Goal: Task Accomplishment & Management: Manage account settings

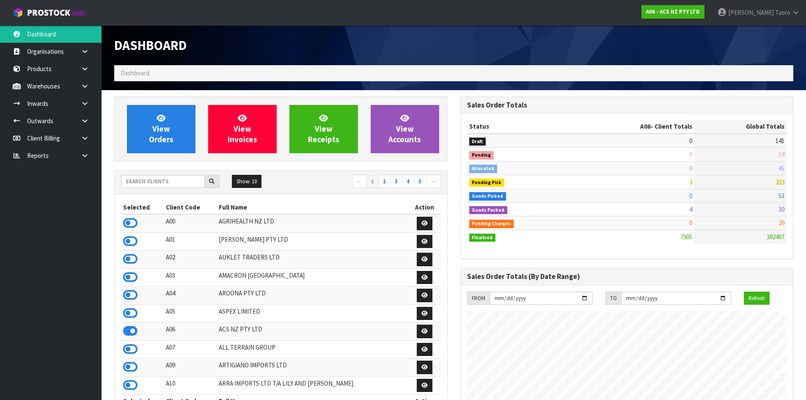
scroll to position [641, 346]
click at [164, 181] on input "text" at bounding box center [163, 181] width 84 height 13
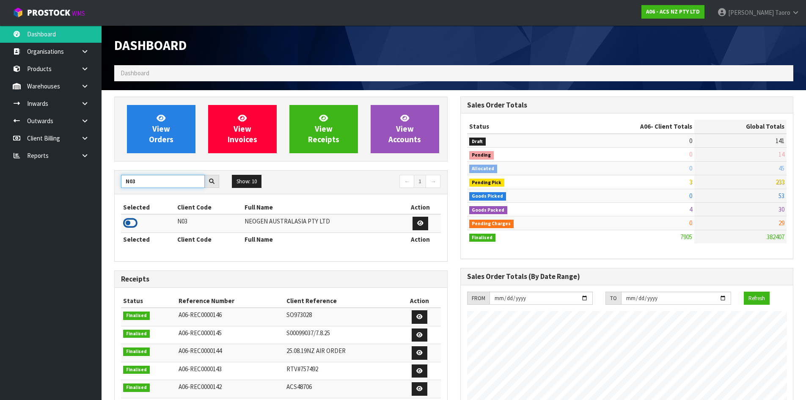
type input "N03"
click at [133, 222] on icon at bounding box center [130, 223] width 14 height 13
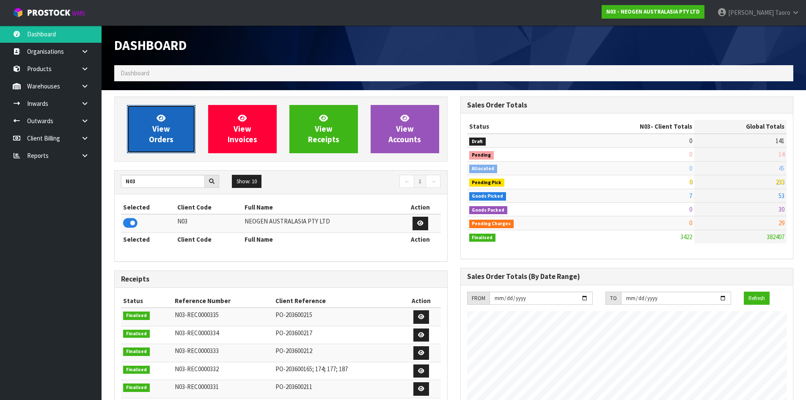
click at [154, 132] on span "View Orders" at bounding box center [161, 129] width 25 height 32
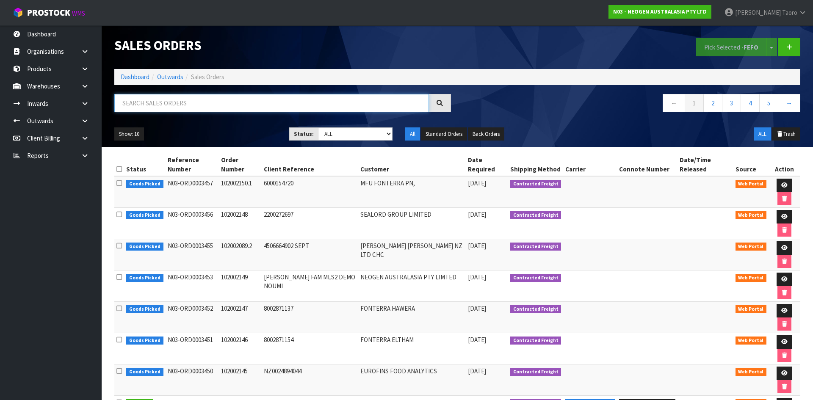
click at [237, 104] on input "text" at bounding box center [271, 103] width 315 height 18
type input "JOB-0413943"
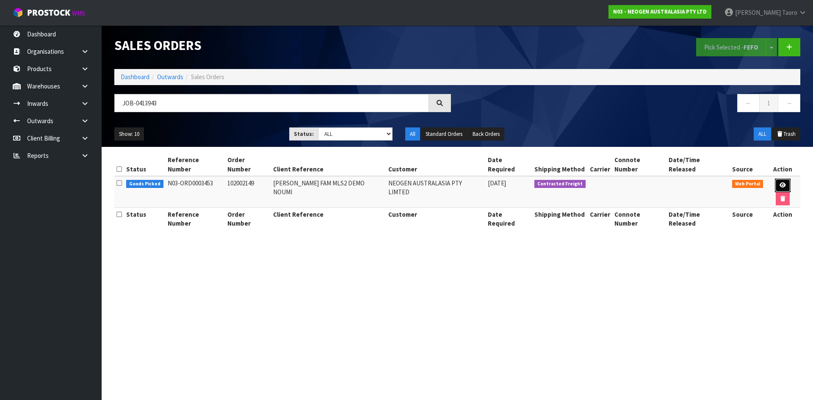
click at [778, 179] on link at bounding box center [783, 186] width 16 height 14
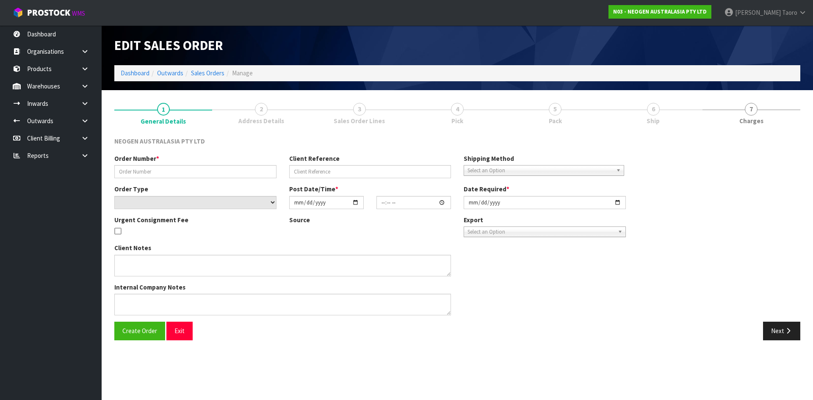
type input "102002149"
type input "JOHN FAM MLS2 DEMO NOUMI"
select select "number:0"
type input "2025-09-23"
type input "10:19:00.000"
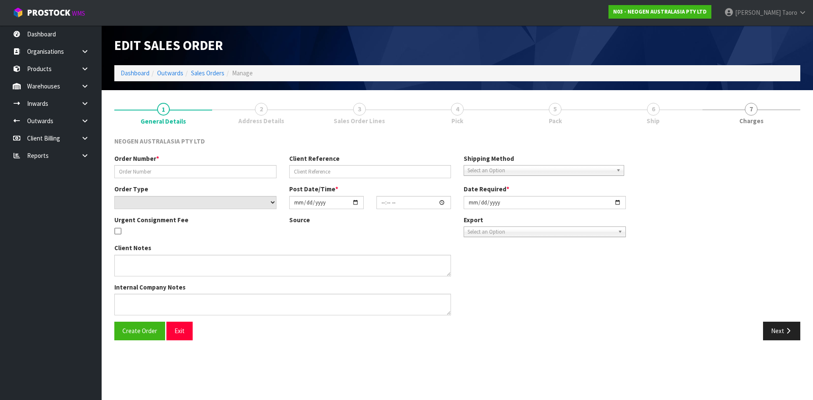
type input "2025-09-23"
type textarea "ATTN: JOHN FAM"
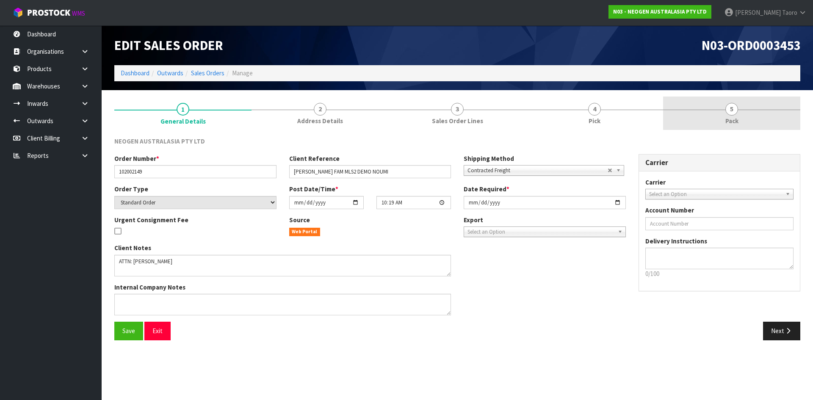
click at [749, 114] on link "5 Pack" at bounding box center [731, 113] width 137 height 33
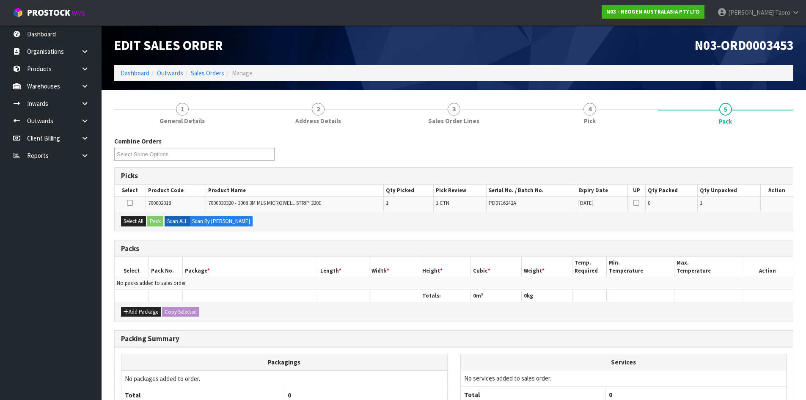
click at [631, 52] on h1 "N03-ORD0003453" at bounding box center [628, 45] width 334 height 14
drag, startPoint x: 130, startPoint y: 224, endPoint x: 138, endPoint y: 224, distance: 8.5
click at [134, 224] on button "Select All" at bounding box center [133, 221] width 25 height 10
click at [154, 223] on button "Pack" at bounding box center [155, 221] width 16 height 10
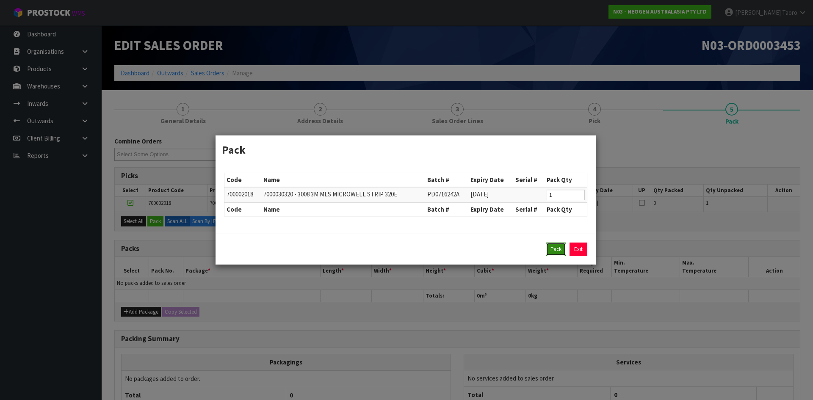
click at [563, 249] on button "Pack" at bounding box center [556, 250] width 20 height 14
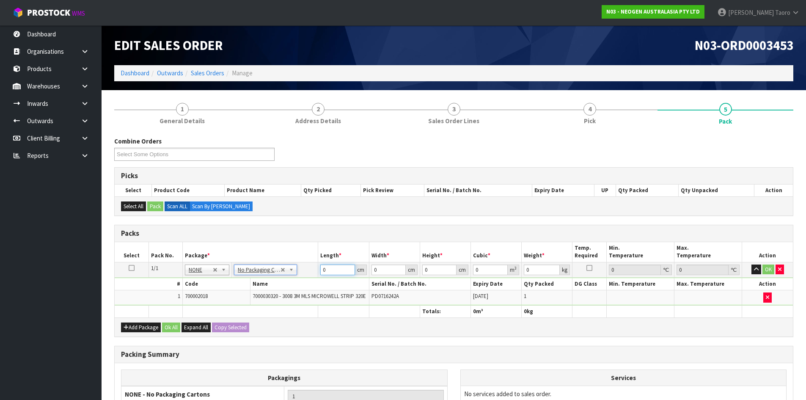
click at [334, 270] on input "0" at bounding box center [337, 270] width 34 height 11
type input "39"
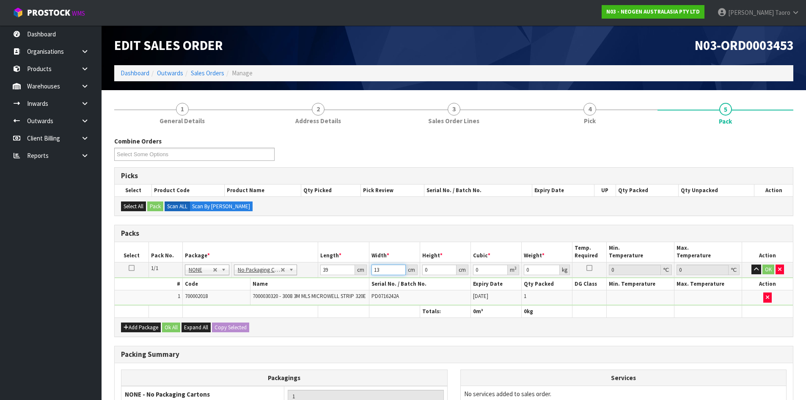
type input "13"
type input "1"
type input "0.000507"
type input "13"
type input "0.006591"
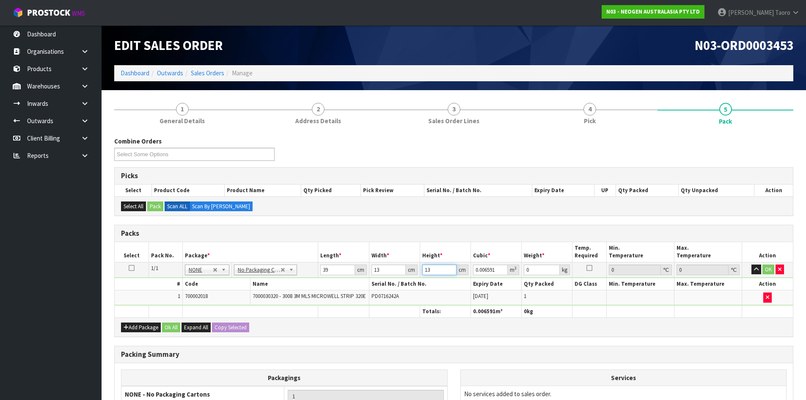
type input "13"
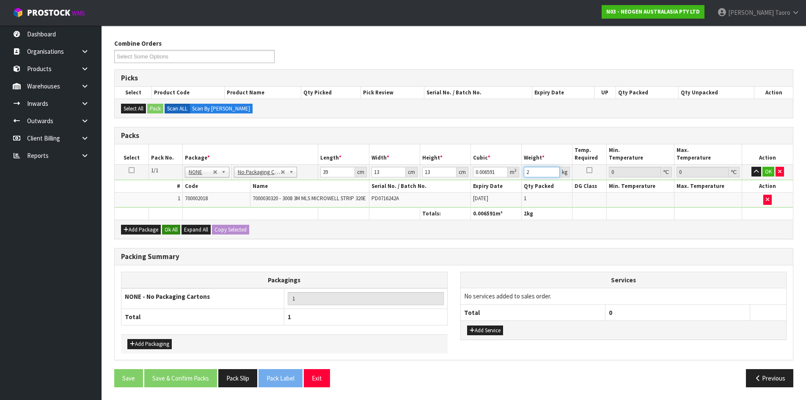
type input "2"
click at [172, 232] on button "Ok All" at bounding box center [171, 230] width 18 height 10
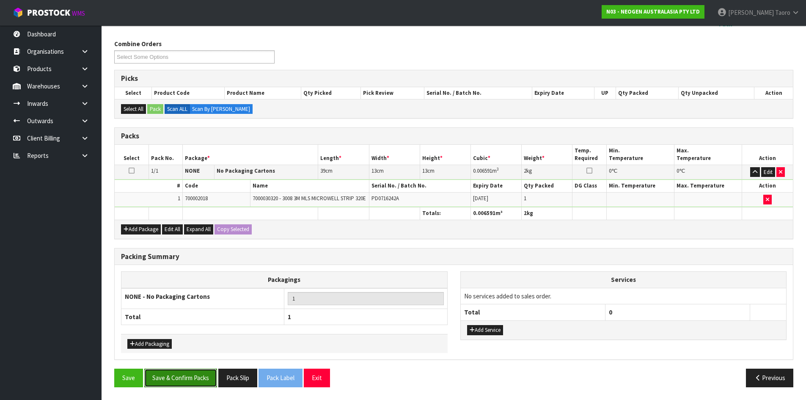
click at [200, 373] on button "Save & Confirm Packs" at bounding box center [180, 378] width 73 height 18
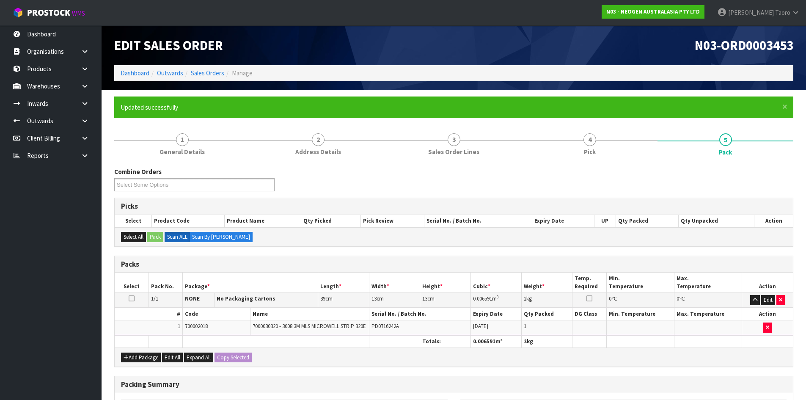
scroll to position [81, 0]
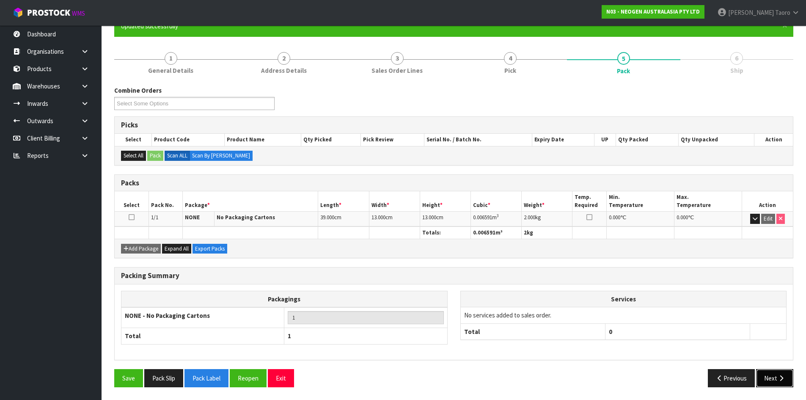
click at [771, 377] on button "Next" at bounding box center [774, 378] width 37 height 18
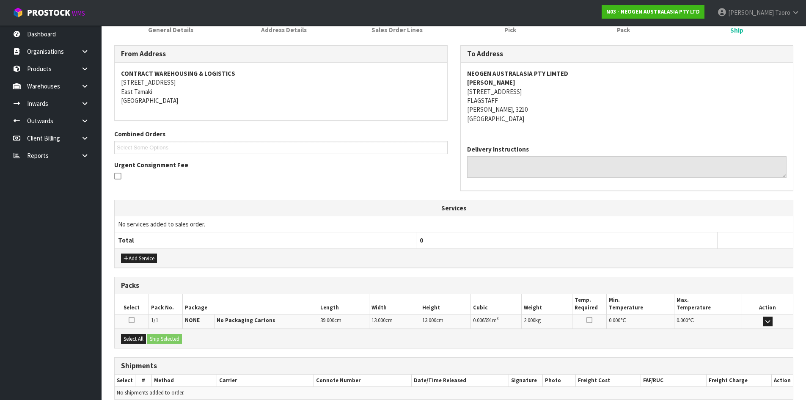
scroll to position [161, 0]
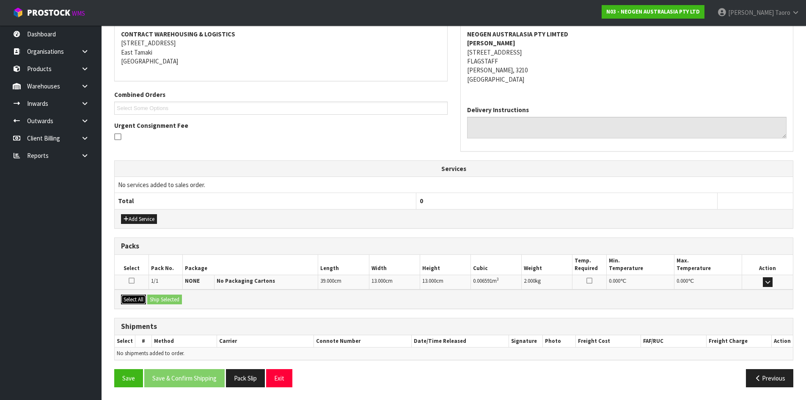
click at [136, 302] on button "Select All" at bounding box center [133, 300] width 25 height 10
click at [161, 301] on button "Ship Selected" at bounding box center [164, 300] width 35 height 10
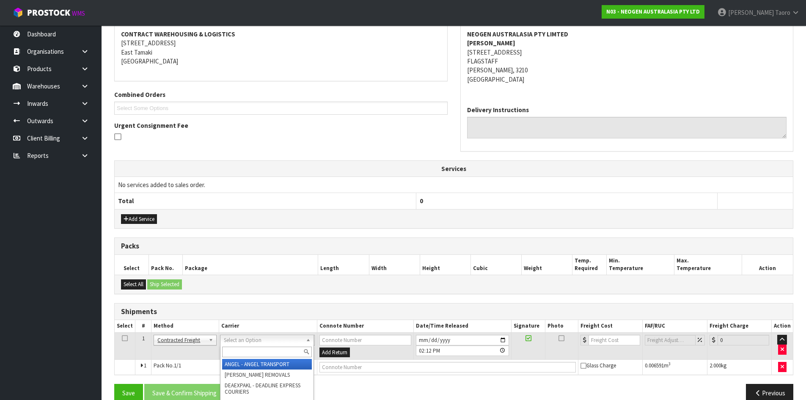
click at [276, 349] on input "text" at bounding box center [267, 352] width 90 height 11
type input "NZP"
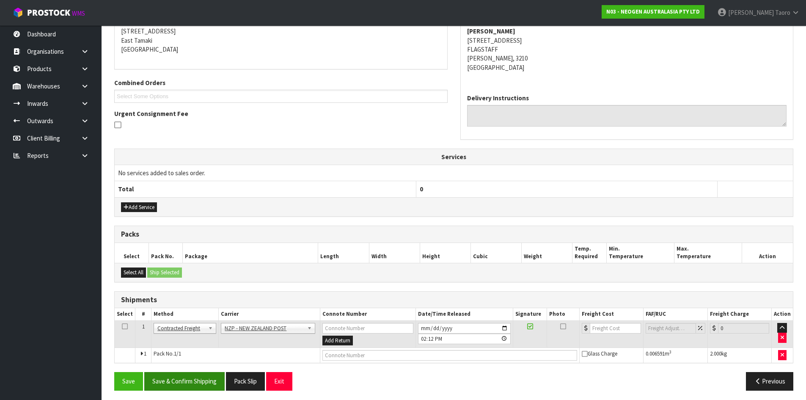
scroll to position [177, 0]
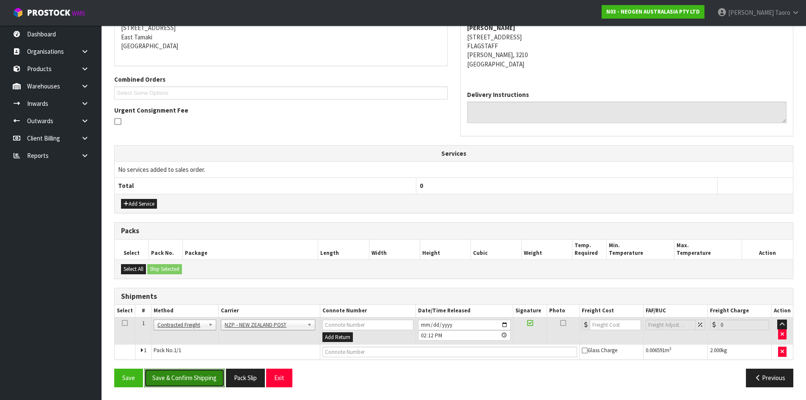
click at [217, 375] on button "Save & Confirm Shipping" at bounding box center [184, 378] width 80 height 18
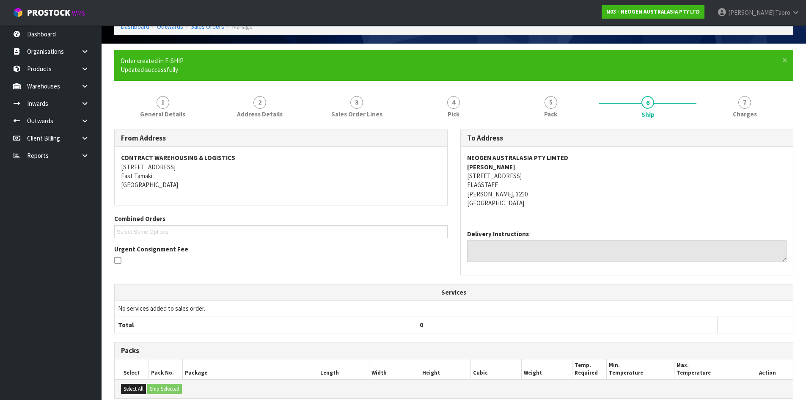
scroll to position [164, 0]
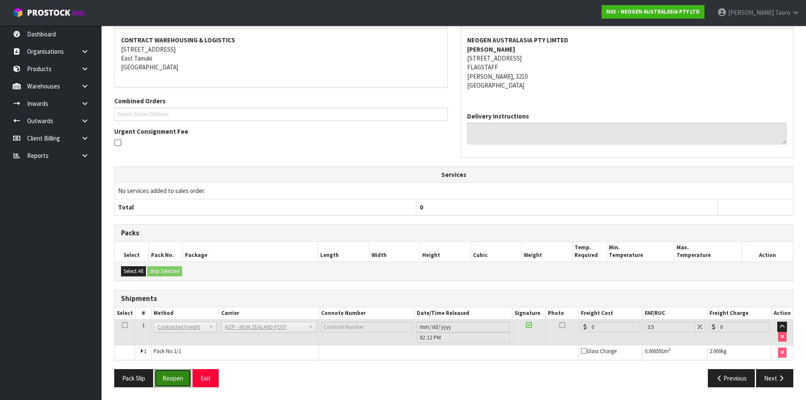
click at [179, 374] on button "Reopen" at bounding box center [173, 378] width 37 height 18
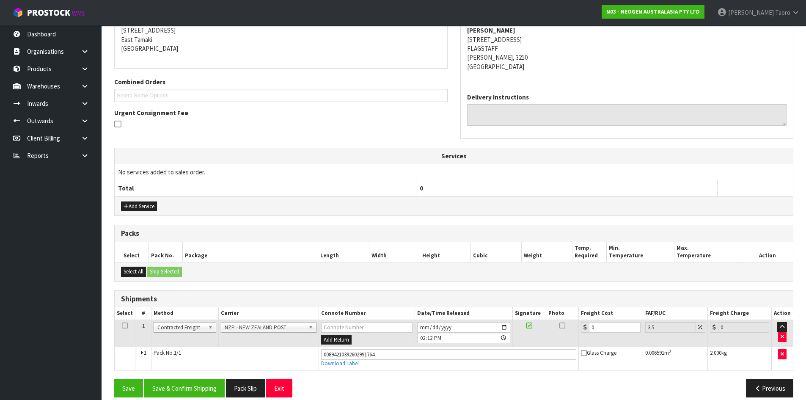
scroll to position [184, 0]
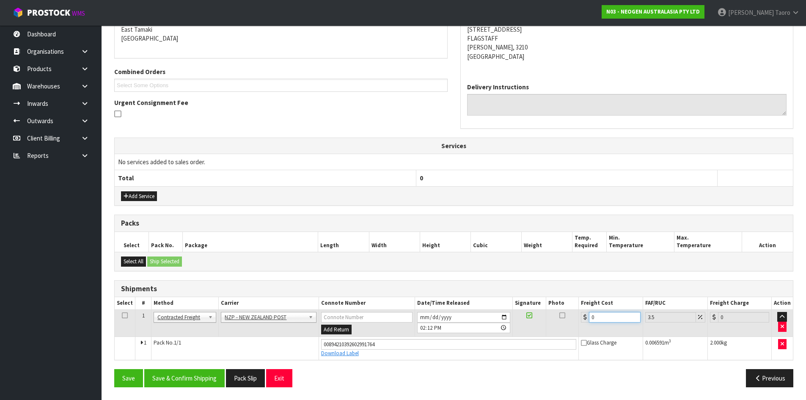
click at [615, 315] on input "0" at bounding box center [614, 317] width 51 height 11
type input "7"
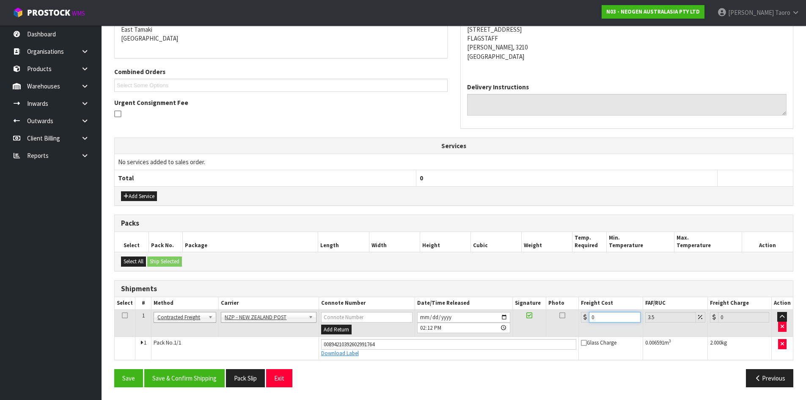
type input "7.24"
type input "7.3"
type input "7.56"
type input "7.31"
type input "7.57"
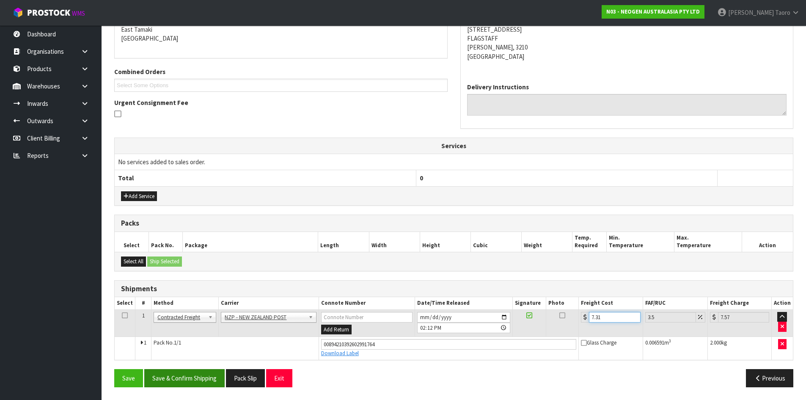
type input "7.31"
click at [210, 379] on button "Save & Confirm Shipping" at bounding box center [184, 378] width 80 height 18
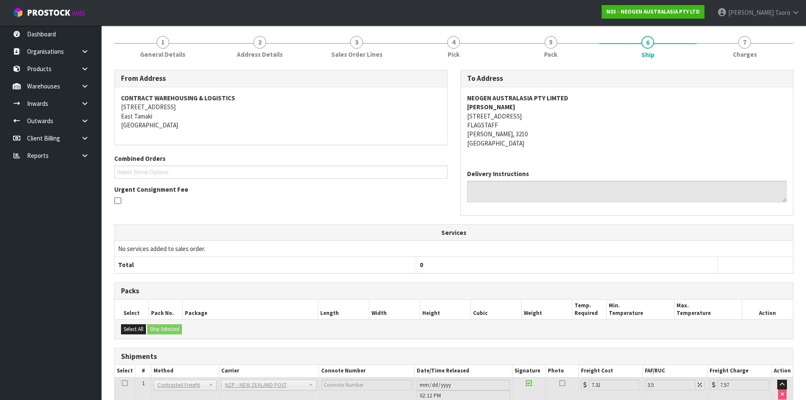
scroll to position [161, 0]
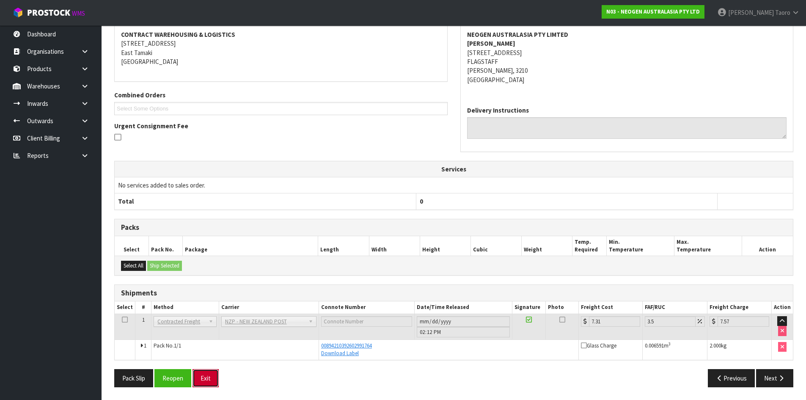
click at [211, 376] on button "Exit" at bounding box center [206, 378] width 26 height 18
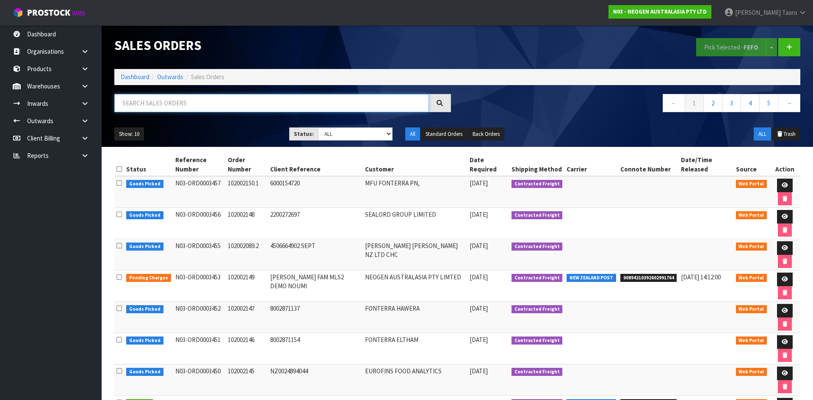
click at [164, 107] on input "text" at bounding box center [271, 103] width 315 height 18
type input "JOB-0413956"
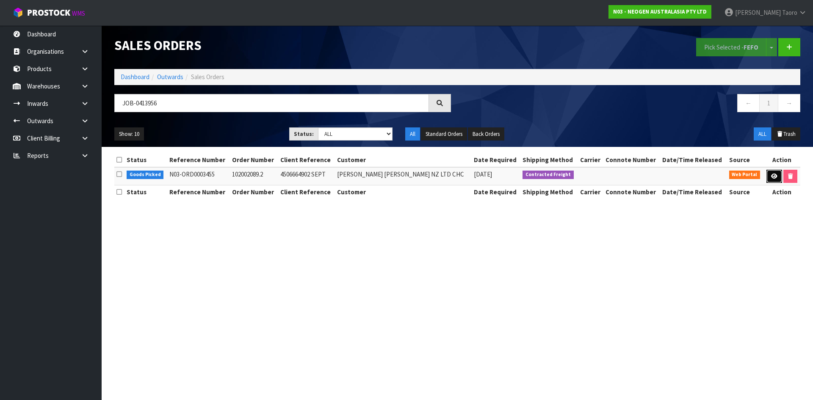
click at [779, 174] on link at bounding box center [774, 177] width 16 height 14
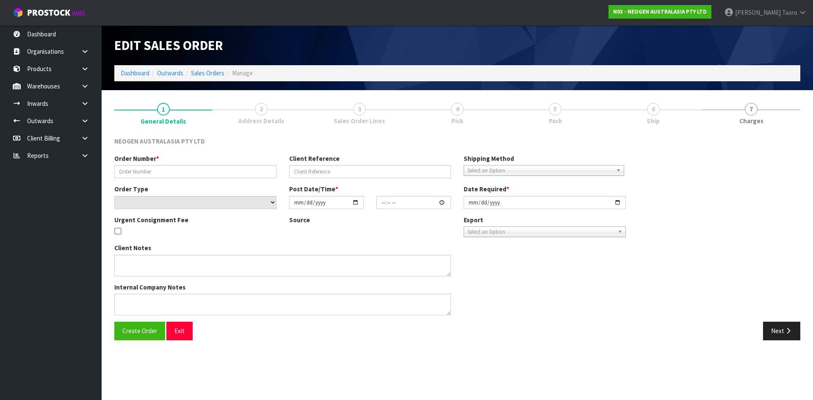
type input "102002089.2"
type input "4506664902 SEPT"
select select "number:0"
type input "2025-09-23"
type input "10:54:00.000"
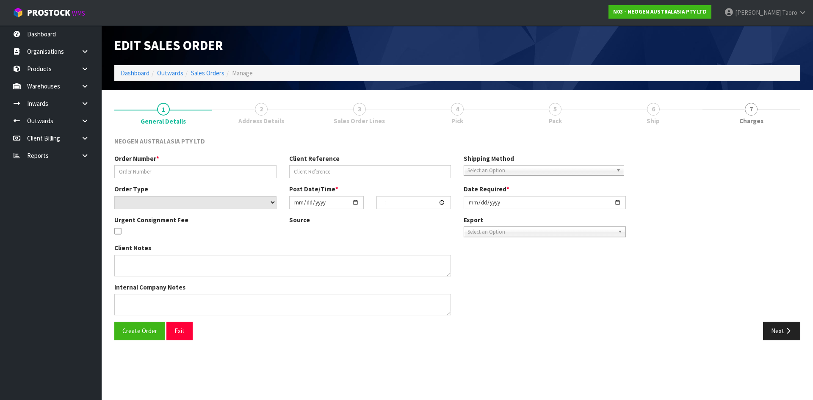
type input "2025-09-23"
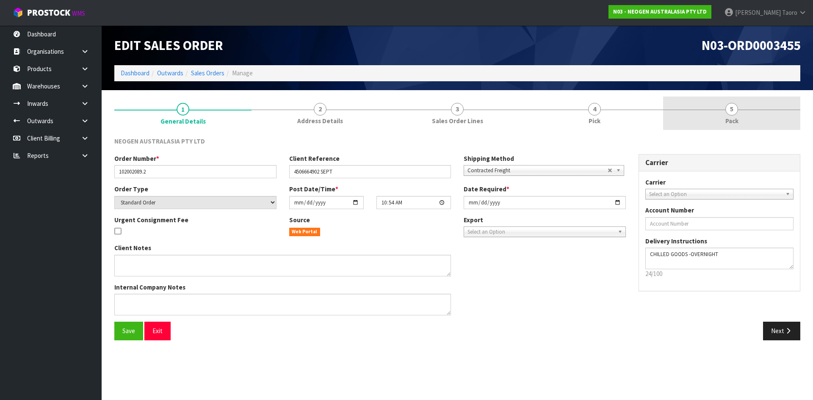
click at [731, 111] on span "5" at bounding box center [731, 109] width 13 height 13
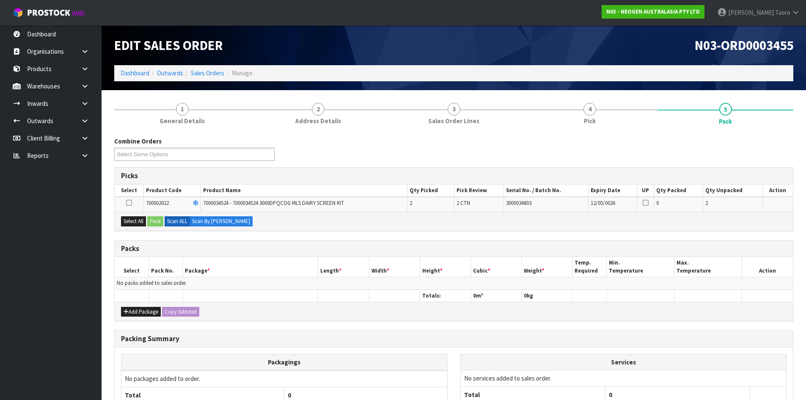
click at [133, 228] on div "Select All Pack Scan ALL Scan By Quantity" at bounding box center [454, 221] width 679 height 19
drag, startPoint x: 140, startPoint y: 223, endPoint x: 145, endPoint y: 223, distance: 5.1
click at [141, 223] on button "Select All" at bounding box center [133, 221] width 25 height 10
click at [159, 221] on button "Pack" at bounding box center [155, 221] width 16 height 10
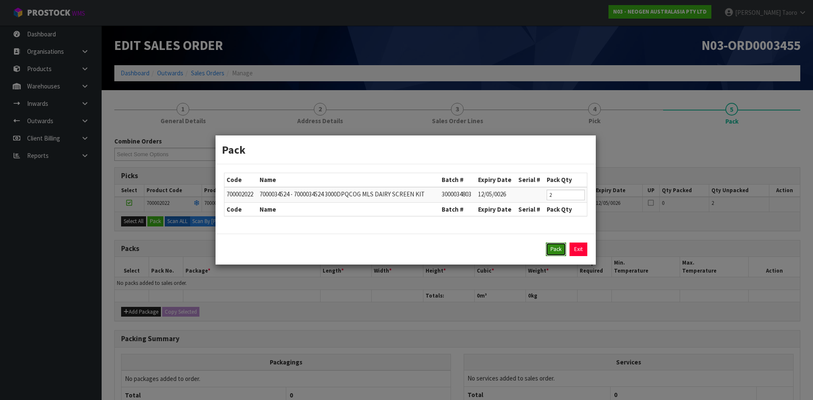
drag, startPoint x: 563, startPoint y: 254, endPoint x: 430, endPoint y: 261, distance: 133.9
click at [563, 254] on button "Pack" at bounding box center [556, 250] width 20 height 14
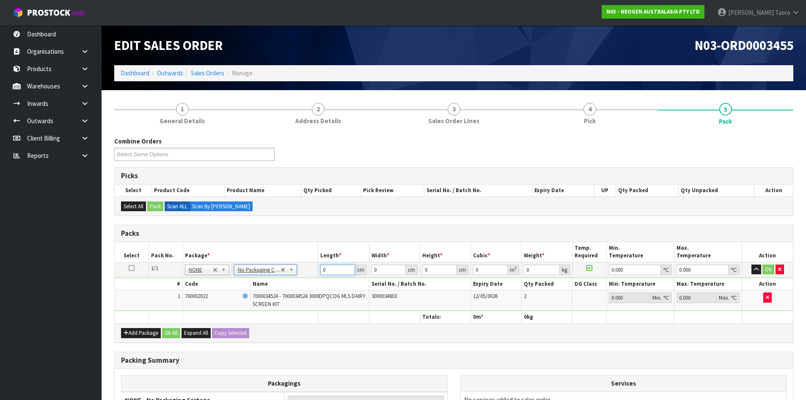
click at [333, 270] on input "0" at bounding box center [337, 270] width 34 height 11
type input "48"
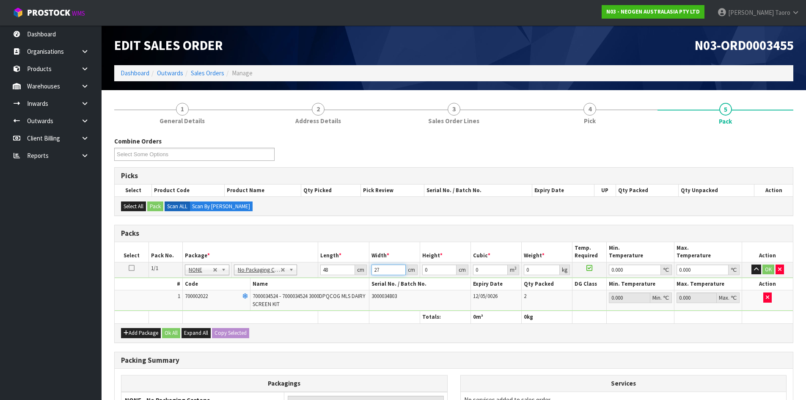
type input "27"
type input "3"
type input "0.003888"
type input "39"
type input "0.050544"
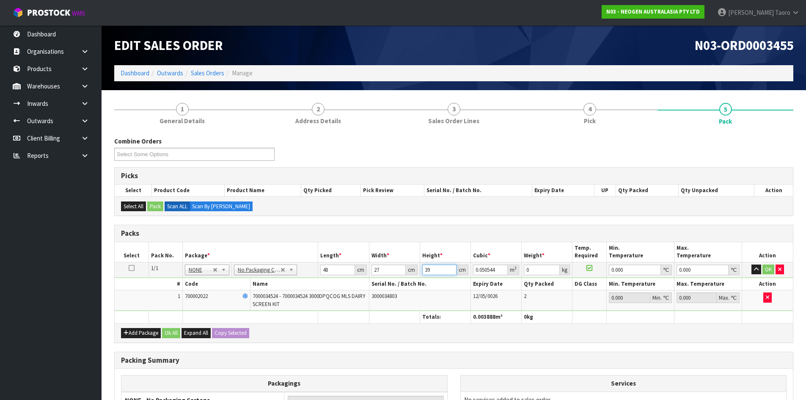
type input "39"
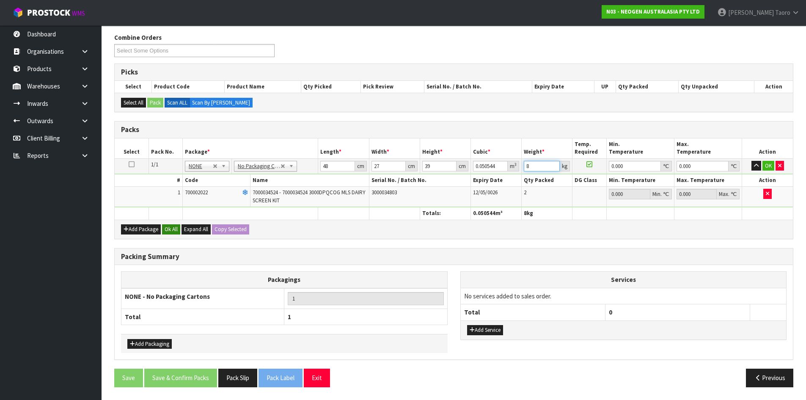
type input "8"
click at [175, 229] on button "Ok All" at bounding box center [171, 229] width 18 height 10
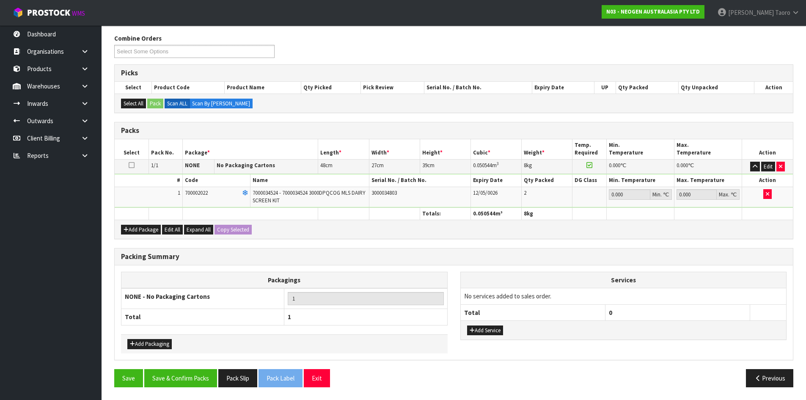
scroll to position [103, 0]
click at [209, 377] on button "Save & Confirm Packs" at bounding box center [180, 378] width 73 height 18
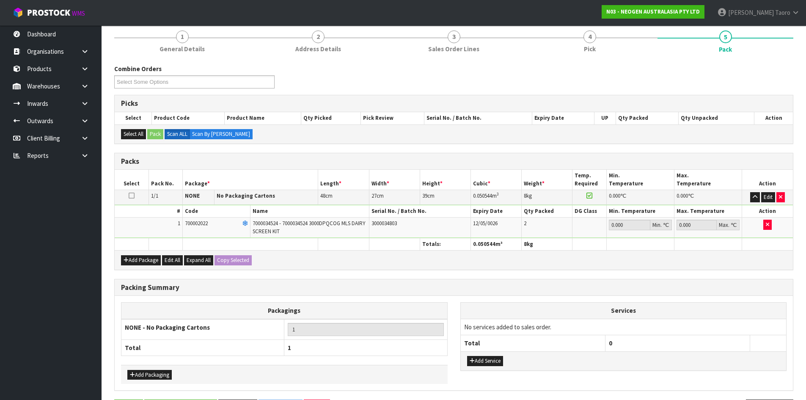
scroll to position [0, 0]
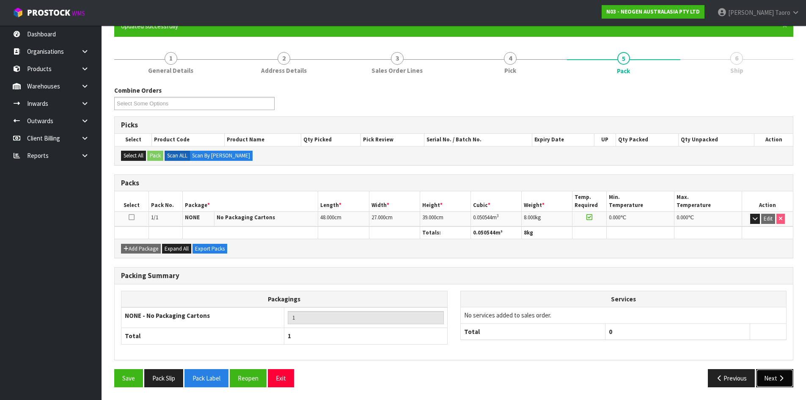
click at [771, 371] on button "Next" at bounding box center [774, 378] width 37 height 18
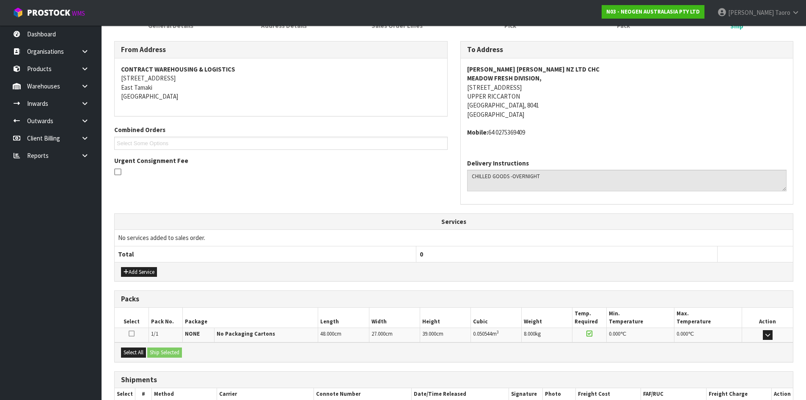
scroll to position [179, 0]
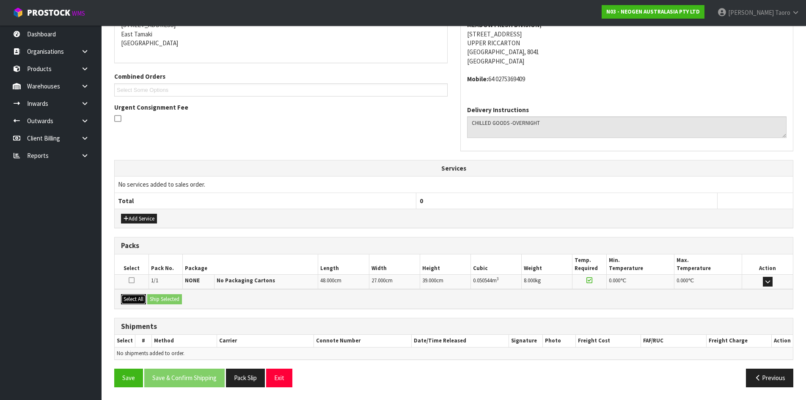
click at [135, 299] on button "Select All" at bounding box center [133, 299] width 25 height 10
click at [156, 298] on button "Ship Selected" at bounding box center [164, 299] width 35 height 10
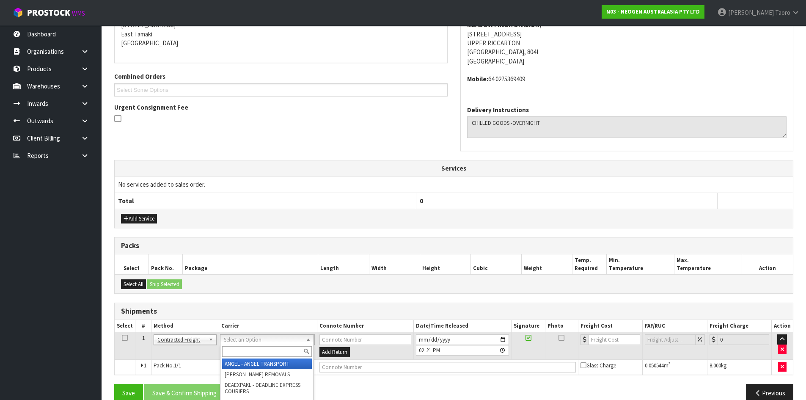
click at [259, 350] on input "text" at bounding box center [267, 351] width 90 height 11
type input "NZP"
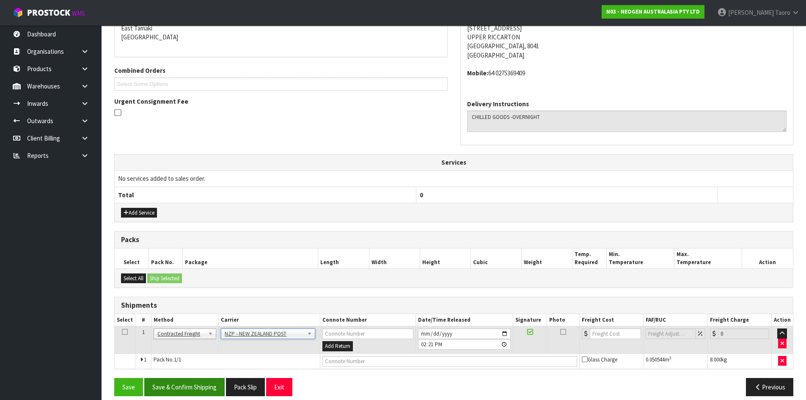
scroll to position [194, 0]
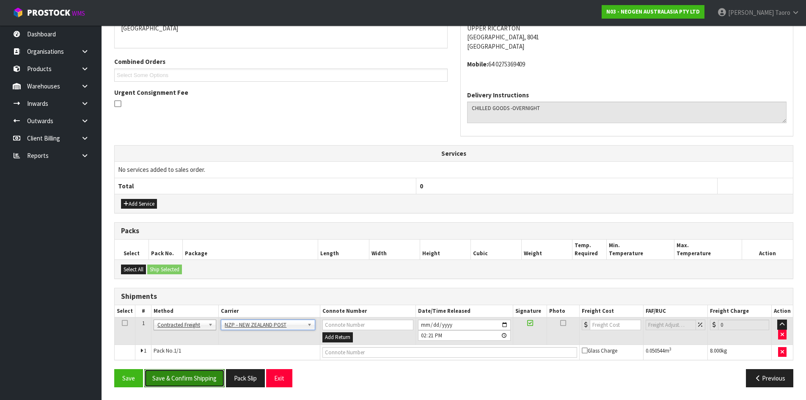
click at [212, 376] on button "Save & Confirm Shipping" at bounding box center [184, 378] width 80 height 18
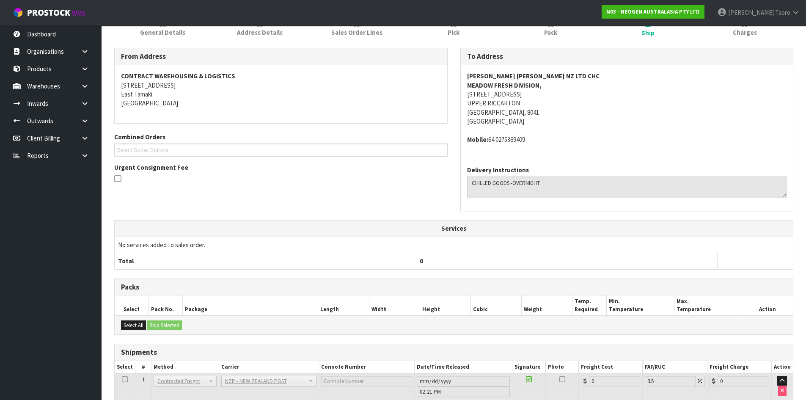
scroll to position [182, 0]
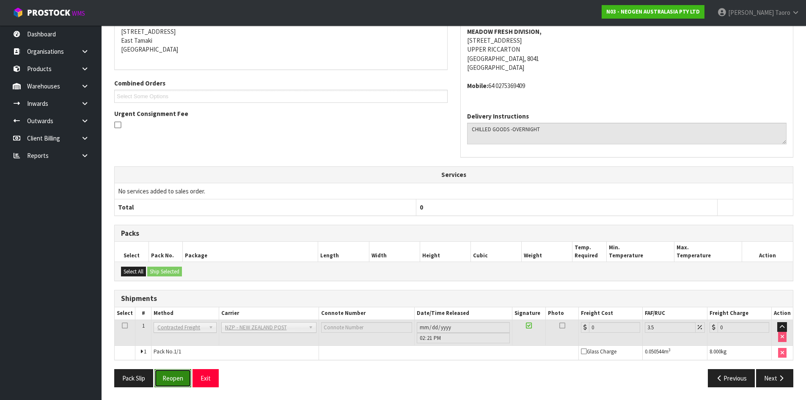
click at [179, 378] on button "Reopen" at bounding box center [173, 378] width 37 height 18
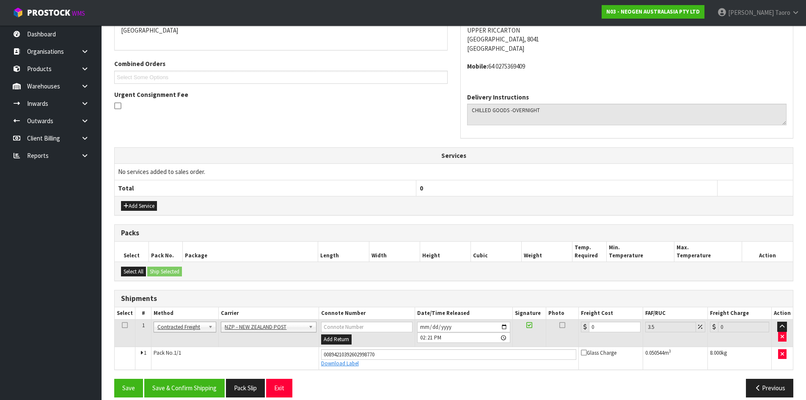
scroll to position [202, 0]
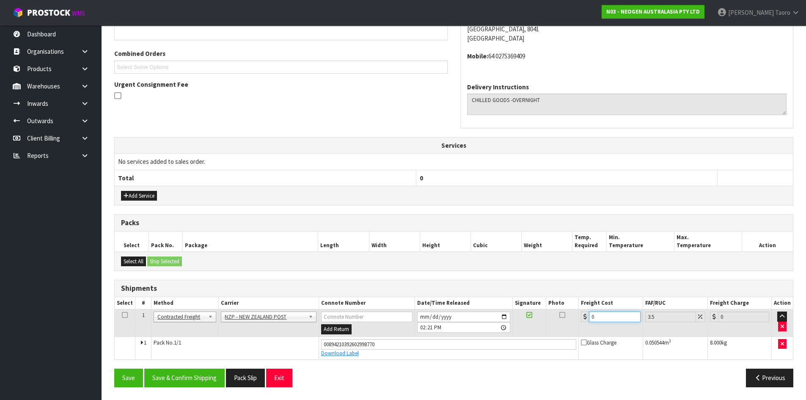
click at [595, 316] on input "0" at bounding box center [614, 317] width 51 height 11
click at [596, 315] on input "0" at bounding box center [614, 317] width 51 height 11
type input "3"
type input "3.1"
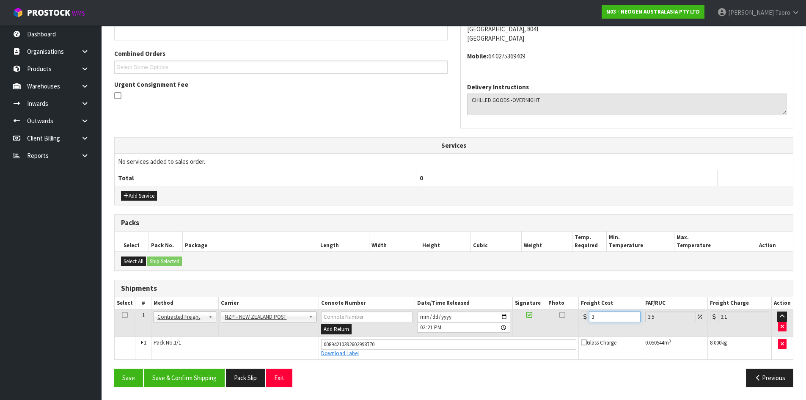
type input "31"
type input "32.09"
type input "31.6"
type input "32.71"
type input "31.69"
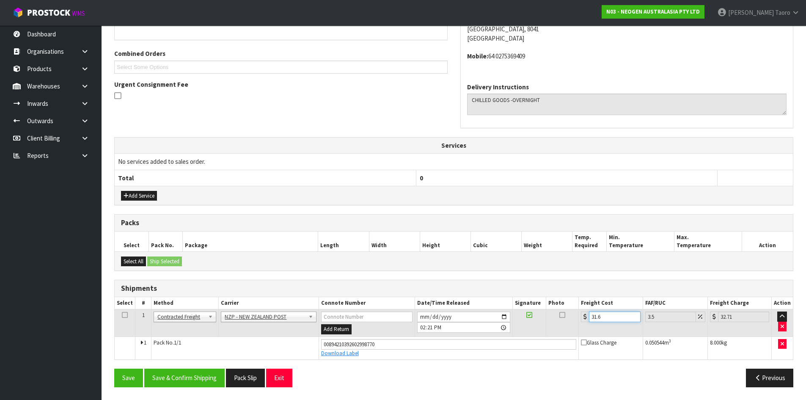
type input "32.8"
type input "31.69"
click at [190, 375] on button "Save & Confirm Shipping" at bounding box center [184, 378] width 80 height 18
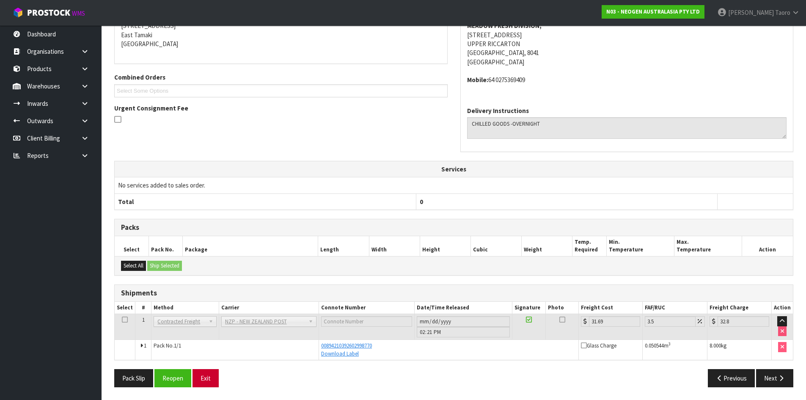
scroll to position [179, 0]
click at [208, 375] on button "Exit" at bounding box center [206, 378] width 26 height 18
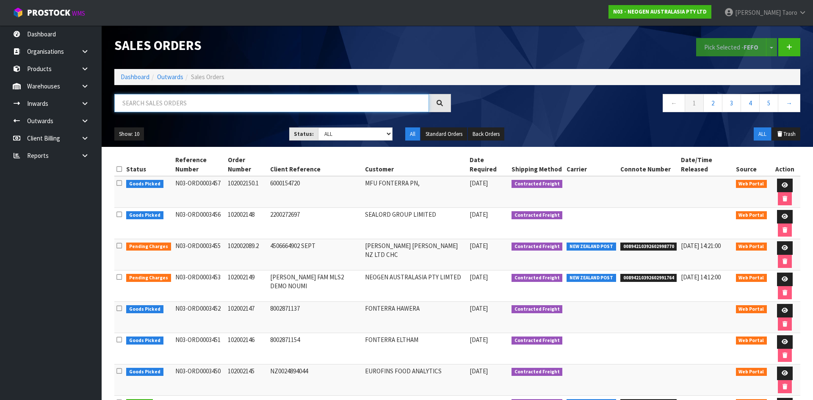
click at [212, 108] on input "text" at bounding box center [271, 103] width 315 height 18
type input "JOB-0413932"
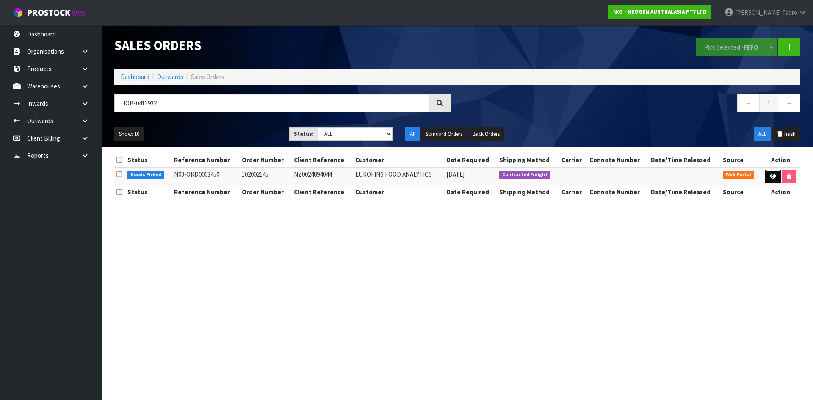
click at [773, 178] on icon at bounding box center [773, 177] width 6 height 6
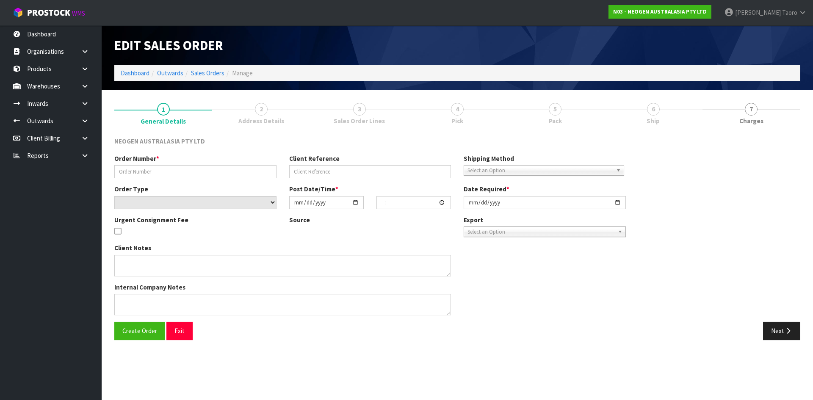
type input "102002145"
type input "NZ0024894044"
select select "number:0"
type input "2025-09-23"
type input "10:01:00.000"
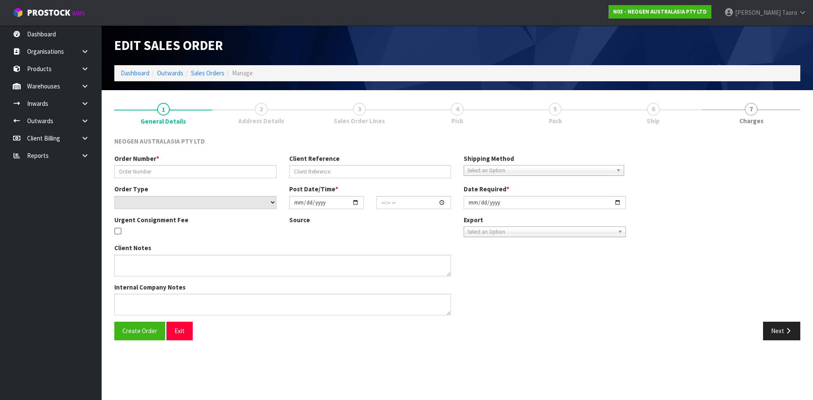
type input "2025-09-23"
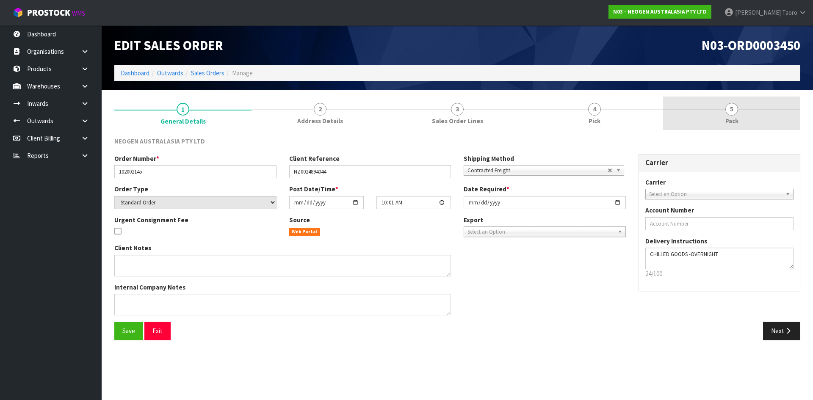
click at [732, 120] on span "Pack" at bounding box center [731, 120] width 13 height 9
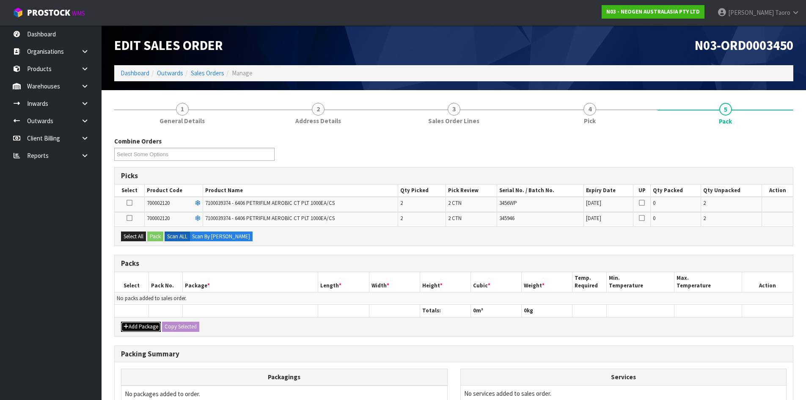
click at [139, 328] on button "Add Package" at bounding box center [141, 327] width 40 height 10
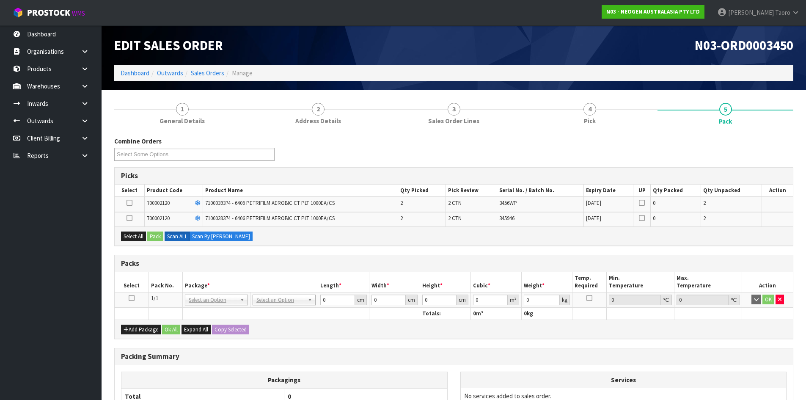
click at [132, 298] on icon at bounding box center [132, 298] width 6 height 0
drag, startPoint x: 135, startPoint y: 239, endPoint x: 148, endPoint y: 239, distance: 12.3
click at [136, 239] on button "Select All" at bounding box center [133, 237] width 25 height 10
click at [158, 237] on button "Pack" at bounding box center [155, 237] width 16 height 10
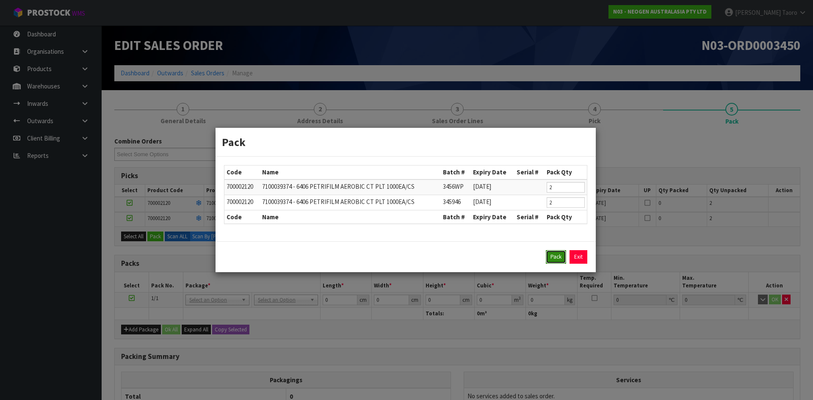
click at [554, 250] on button "Pack" at bounding box center [556, 257] width 20 height 14
type input "0.000"
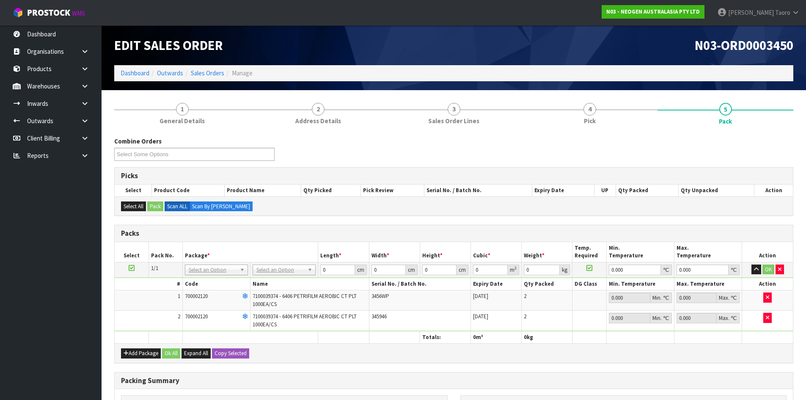
click at [610, 149] on div "Combine Orders N03-ORD0003450 N03-ORD0003451 N03-ORD0003452 N03-ORD0003456 N03-…" at bounding box center [454, 152] width 692 height 30
drag, startPoint x: 284, startPoint y: 269, endPoint x: 289, endPoint y: 273, distance: 5.7
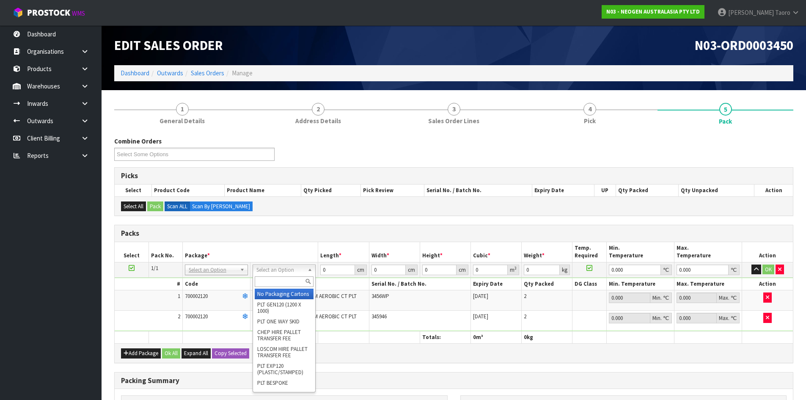
click at [292, 279] on input "text" at bounding box center [284, 281] width 59 height 11
type input "CTN6"
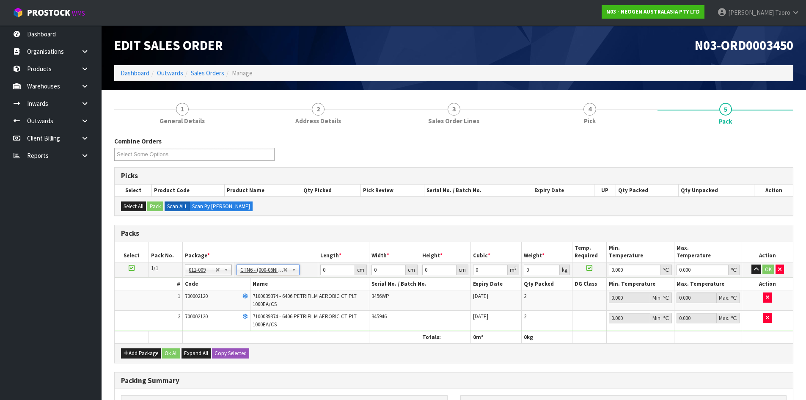
type input "45.5"
type input "30.5"
type input "0.042326"
type input "8.2"
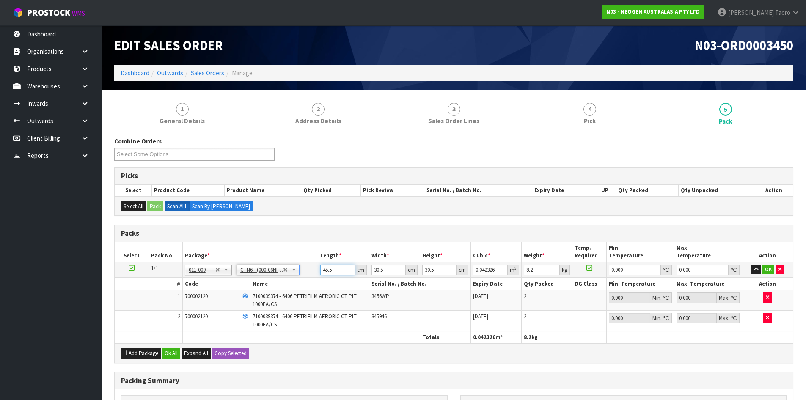
click at [333, 270] on input "45.5" at bounding box center [337, 270] width 34 height 11
type input "4"
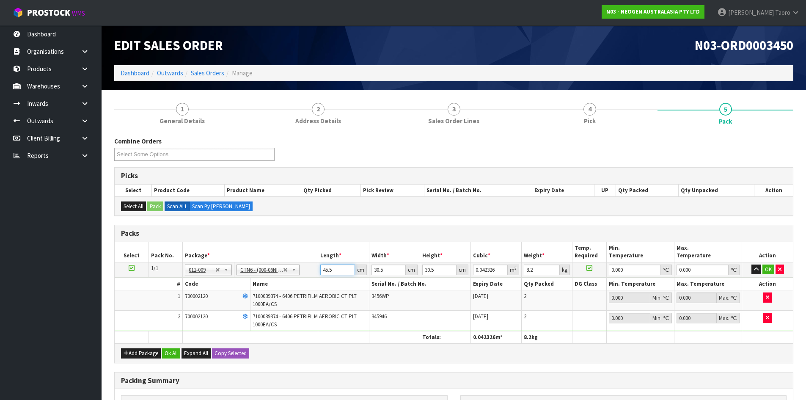
type input "0.003721"
type input "46"
type input "0.042792"
type input "46"
type input "3"
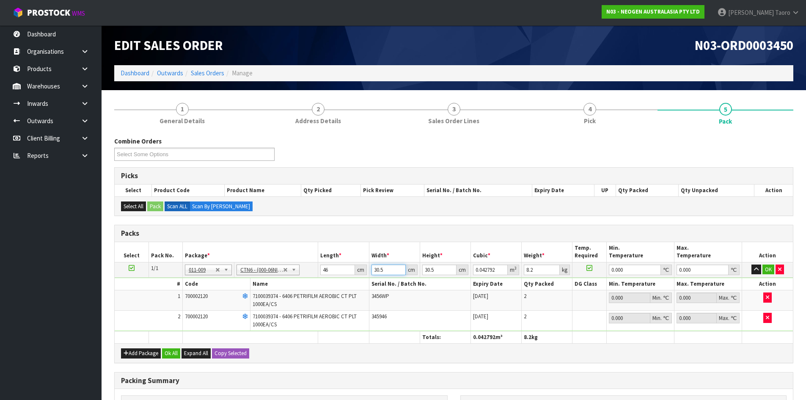
type input "0.004209"
type input "32"
type input "0.044896"
type input "32"
type input "2"
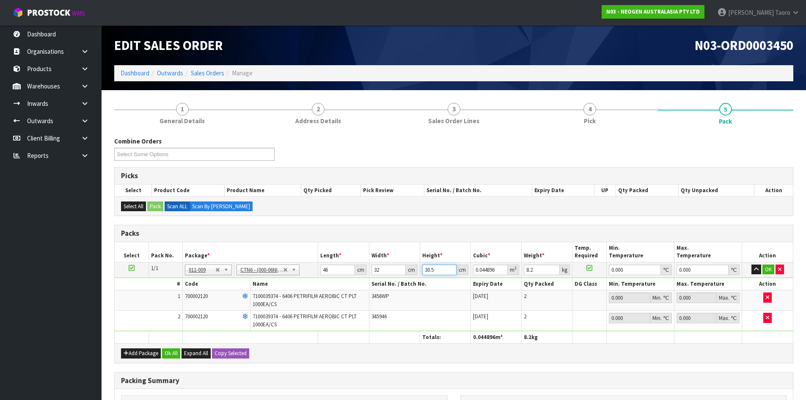
type input "0.002944"
type input "25"
type input "0.0368"
type input "25"
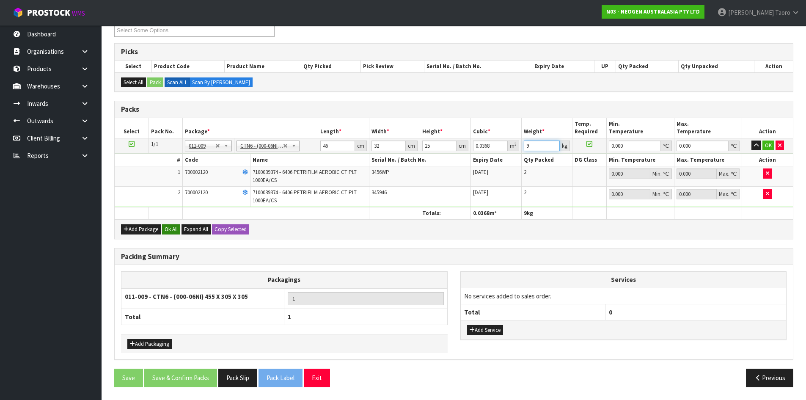
type input "9"
click at [171, 229] on button "Ok All" at bounding box center [171, 229] width 18 height 10
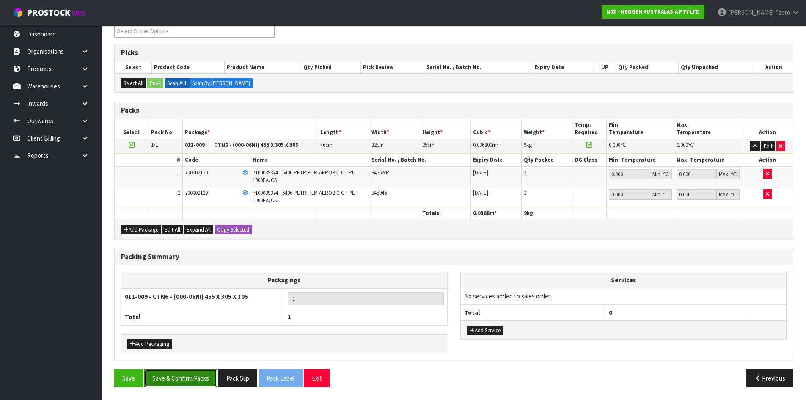
click at [207, 383] on button "Save & Confirm Packs" at bounding box center [180, 378] width 73 height 18
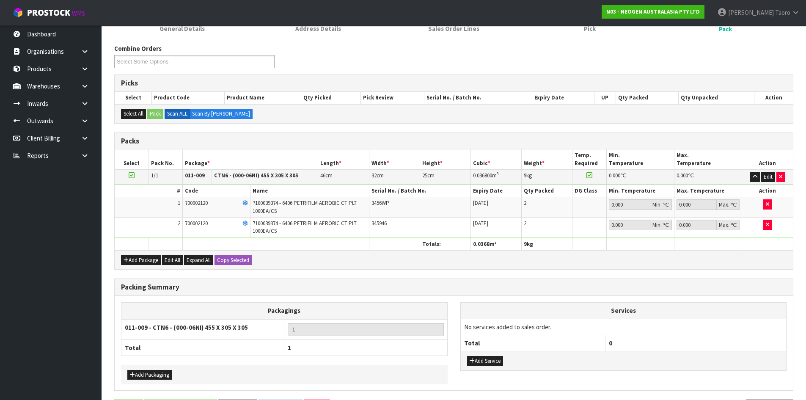
scroll to position [0, 0]
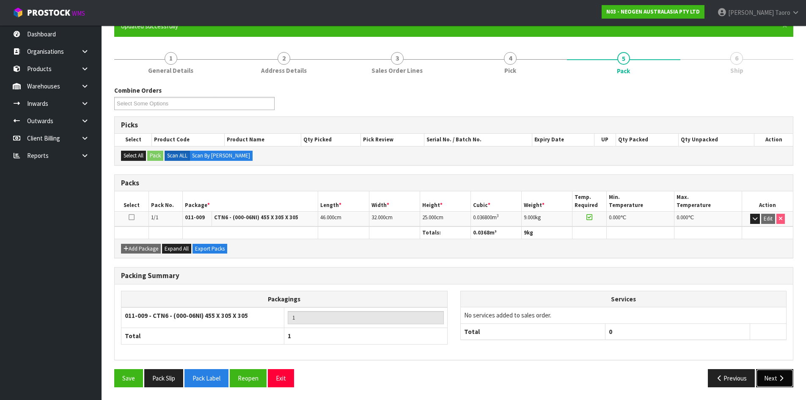
click at [772, 378] on button "Next" at bounding box center [774, 378] width 37 height 18
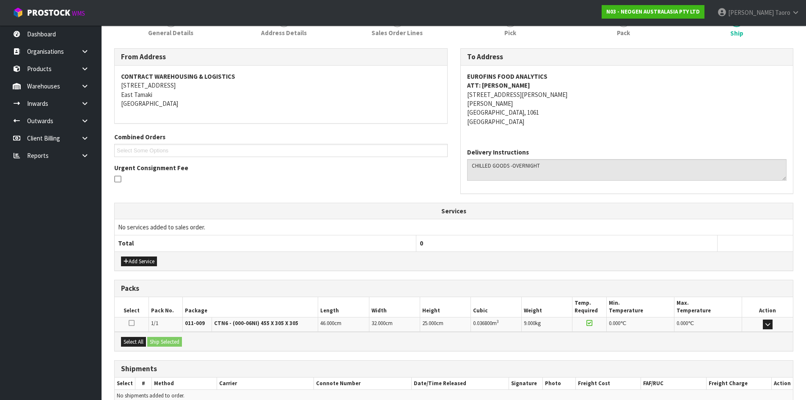
scroll to position [161, 0]
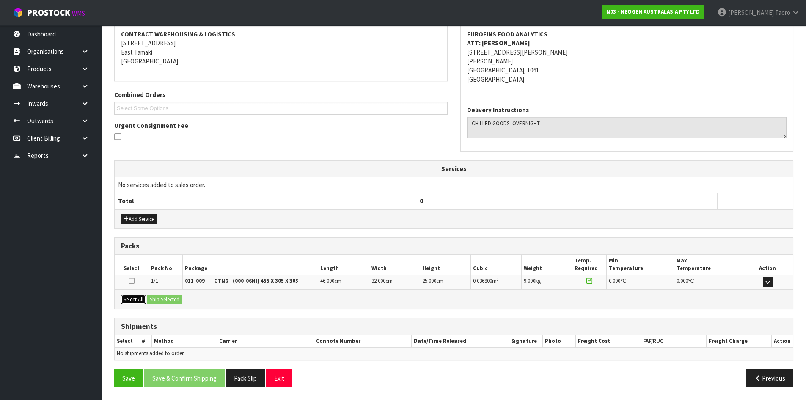
click at [143, 302] on button "Select All" at bounding box center [133, 300] width 25 height 10
click at [159, 302] on button "Ship Selected" at bounding box center [164, 300] width 35 height 10
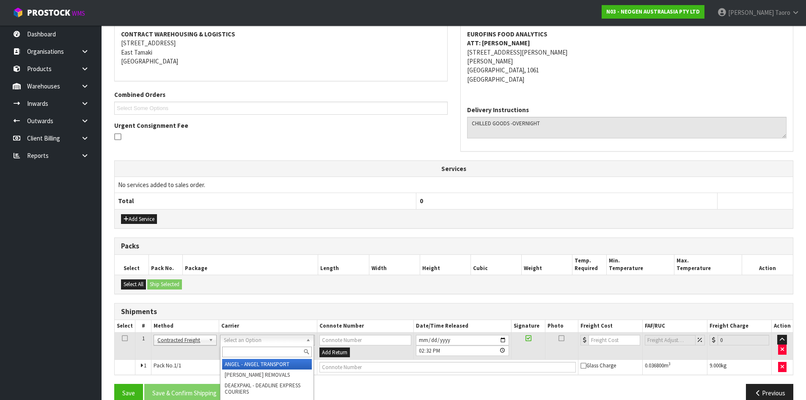
click at [261, 357] on input "text" at bounding box center [267, 352] width 90 height 11
type input "NZP"
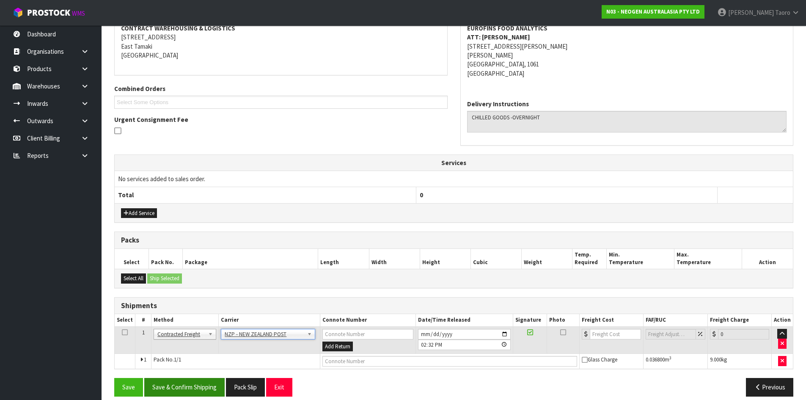
scroll to position [177, 0]
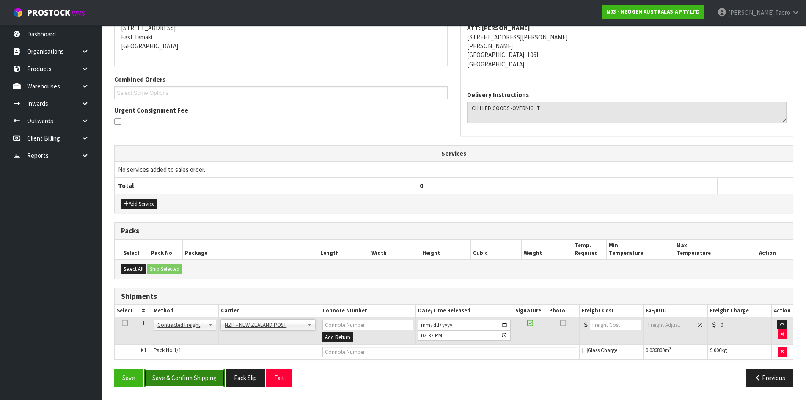
click at [185, 373] on button "Save & Confirm Shipping" at bounding box center [184, 378] width 80 height 18
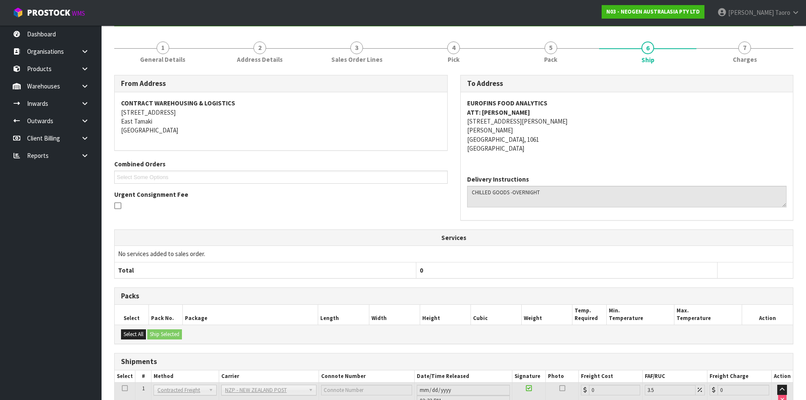
scroll to position [164, 0]
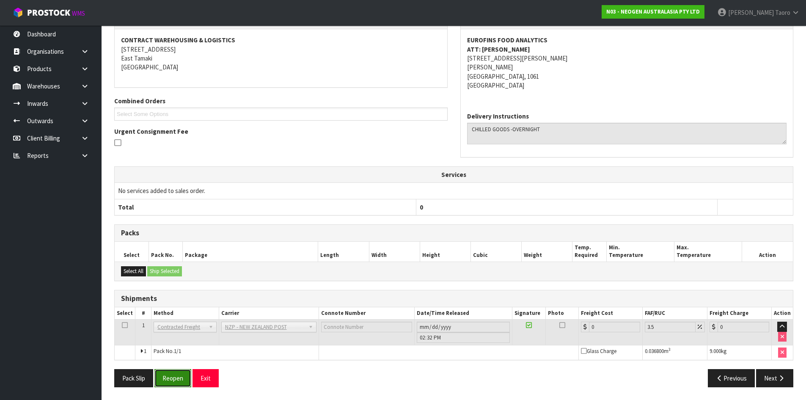
click at [180, 382] on button "Reopen" at bounding box center [173, 378] width 37 height 18
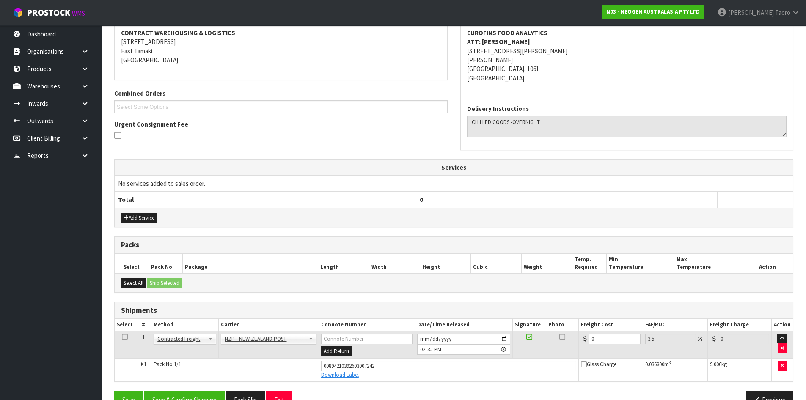
scroll to position [184, 0]
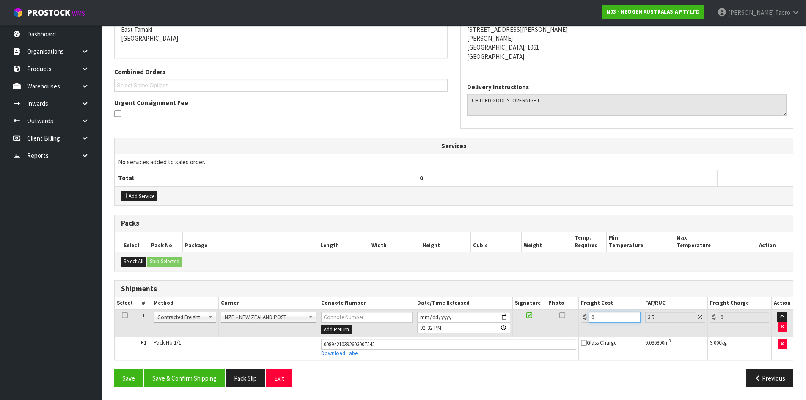
click at [610, 318] on input "0" at bounding box center [614, 317] width 51 height 11
type input "4"
type input "4.14"
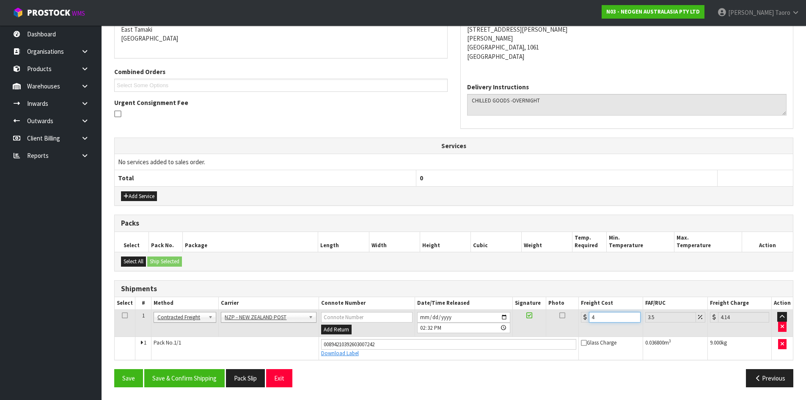
type input "4.3"
type input "4.45"
type input "4.33"
type input "4.48"
type input "4.33"
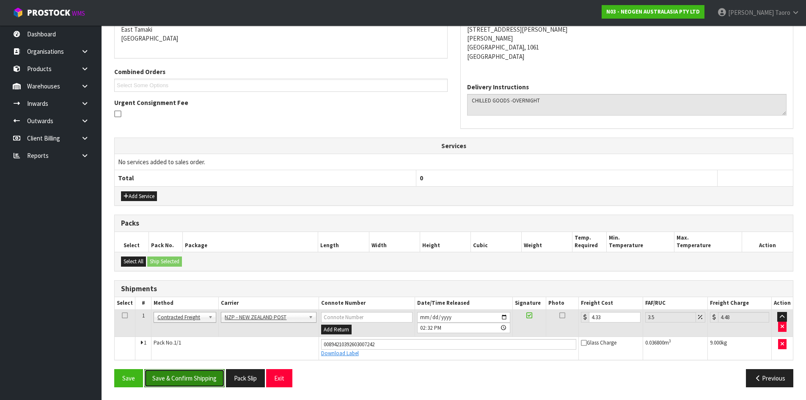
click at [189, 378] on button "Save & Confirm Shipping" at bounding box center [184, 378] width 80 height 18
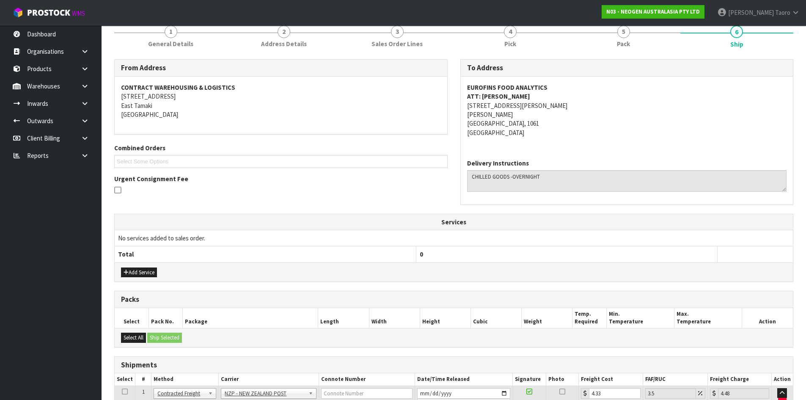
scroll to position [161, 0]
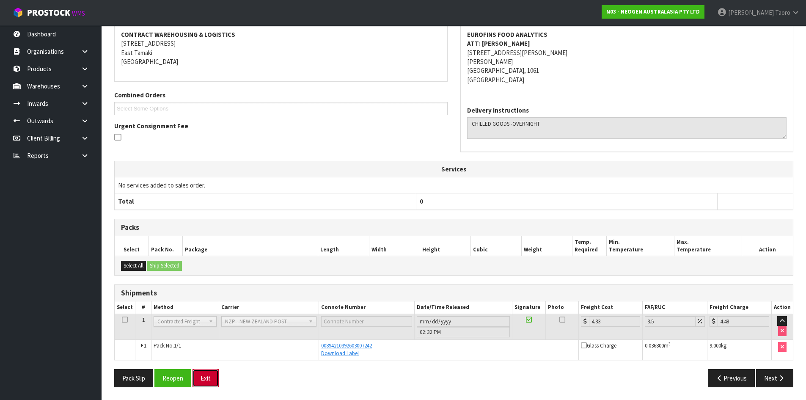
click at [204, 380] on button "Exit" at bounding box center [206, 378] width 26 height 18
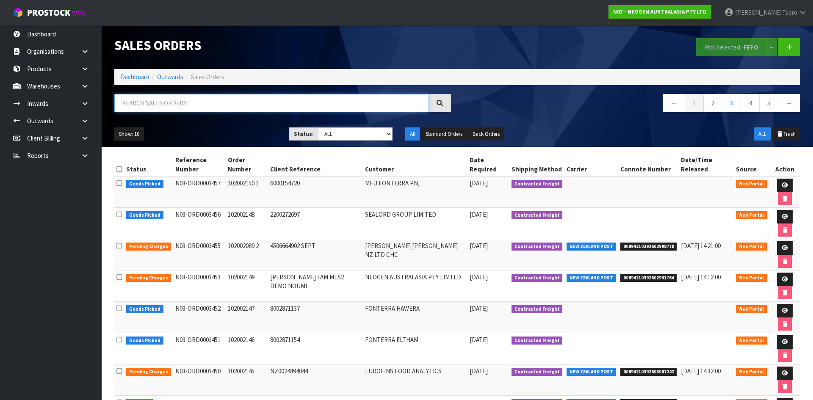
click at [227, 102] on input "text" at bounding box center [271, 103] width 315 height 18
type input "JOB-0413937"
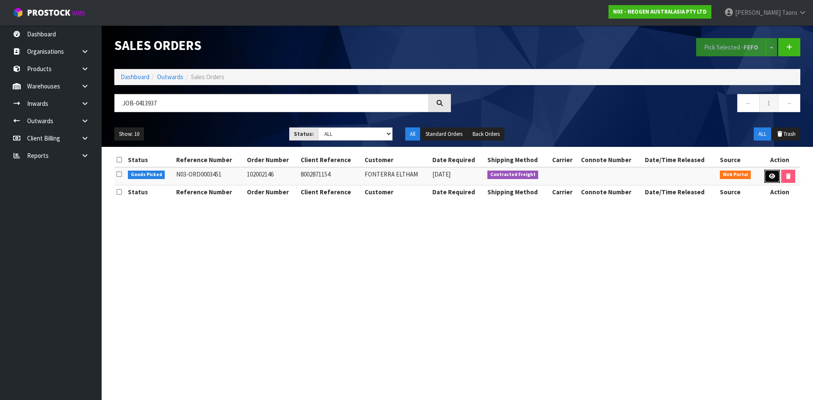
click at [776, 173] on link at bounding box center [772, 177] width 16 height 14
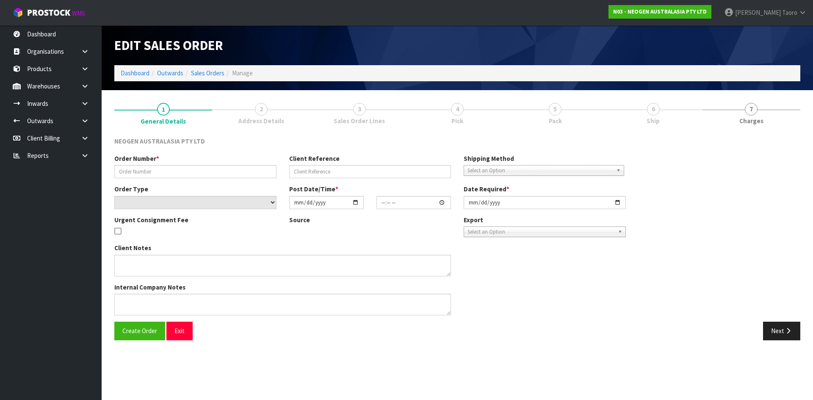
type input "102002146"
type input "8002871154"
select select "number:0"
type input "2025-09-23"
type input "10:13:00.000"
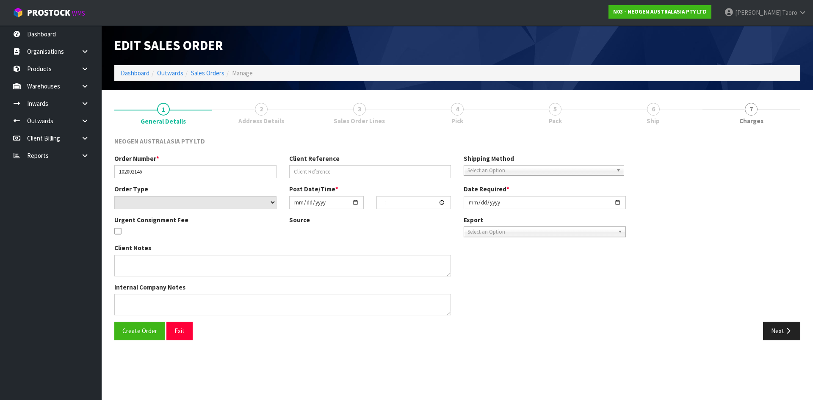
type input "2025-09-23"
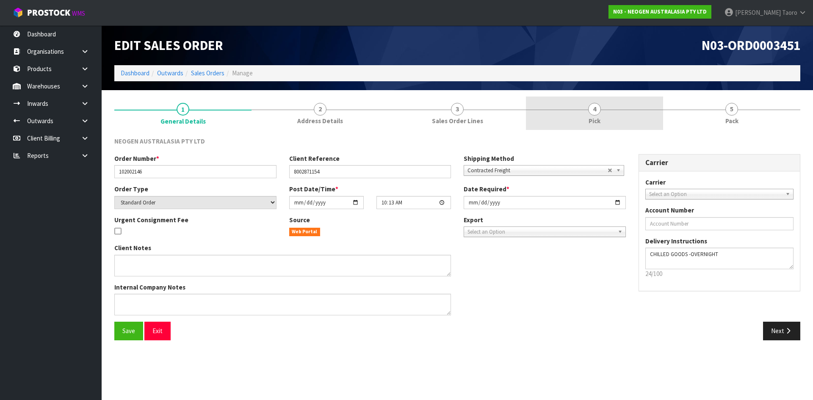
drag, startPoint x: 723, startPoint y: 109, endPoint x: 567, endPoint y: 129, distance: 157.9
click at [720, 108] on link "5 Pack" at bounding box center [731, 113] width 137 height 33
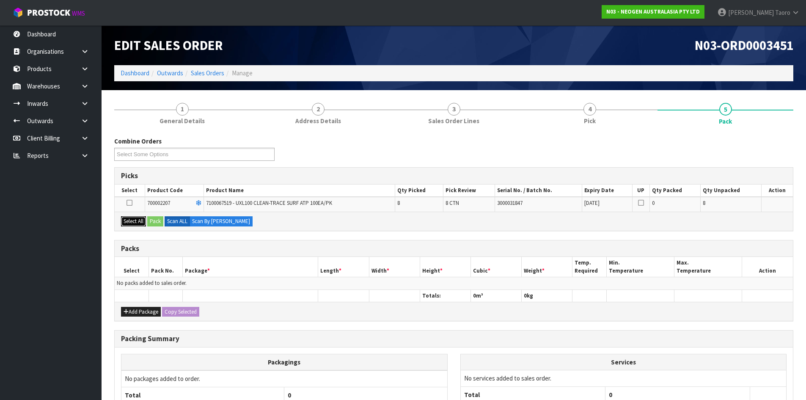
click at [143, 224] on button "Select All" at bounding box center [133, 221] width 25 height 10
click at [152, 220] on button "Pack" at bounding box center [155, 221] width 16 height 10
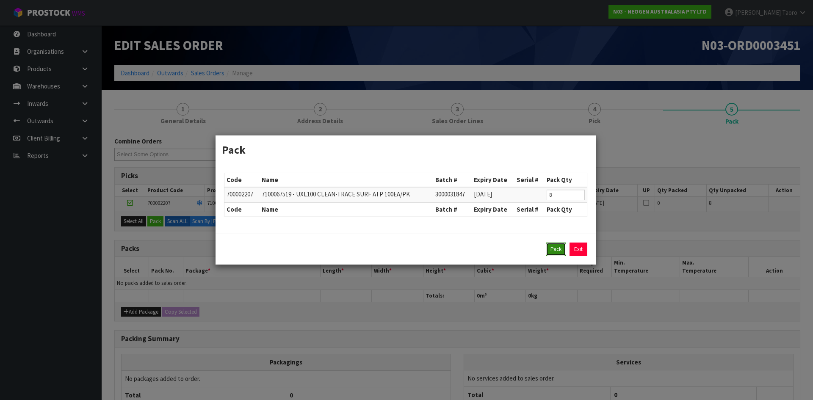
click at [551, 248] on button "Pack" at bounding box center [556, 250] width 20 height 14
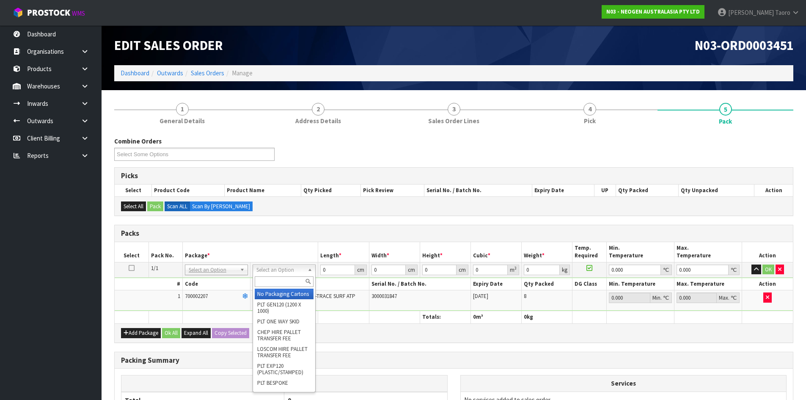
click at [289, 282] on input "text" at bounding box center [284, 281] width 59 height 11
click at [293, 279] on input "CTB7" at bounding box center [284, 281] width 59 height 11
type input "CTN7"
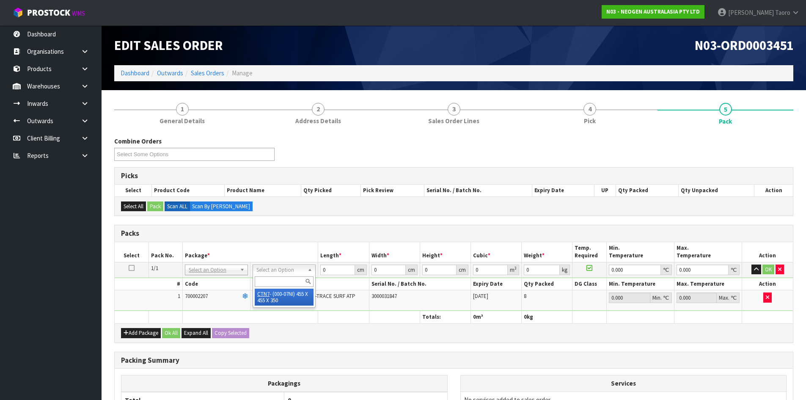
type input "45.5"
type input "35"
type input "0.072459"
type input "7.88"
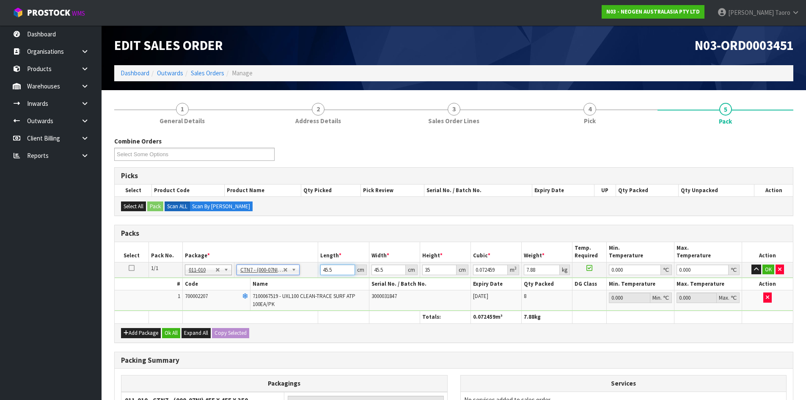
click at [334, 272] on input "45.5" at bounding box center [337, 270] width 34 height 11
type input "4"
type input "0.00637"
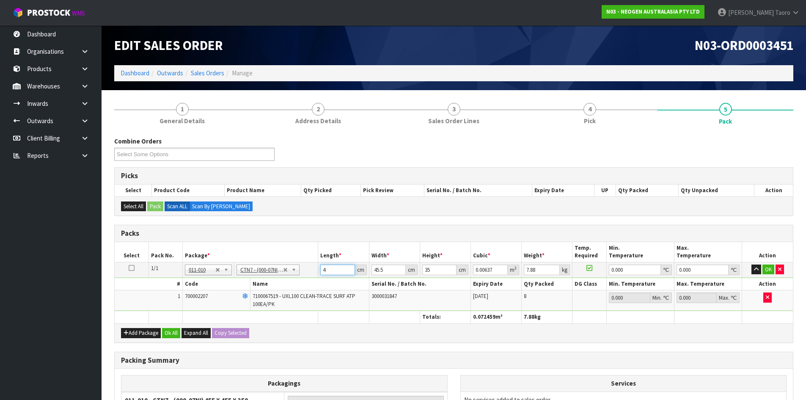
type input "47"
type input "0.074847"
type input "47"
type input "4"
type input "0.00658"
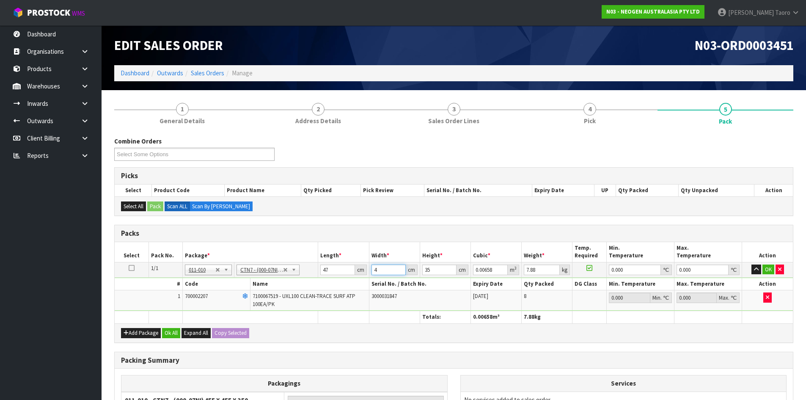
type input "46"
type input "0.07567"
type input "46"
type input "2"
type input "0.004324"
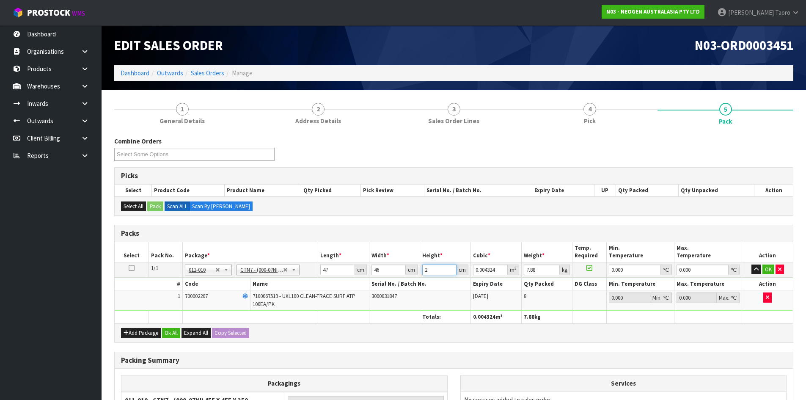
type input "28"
type input "0.060536"
type input "28"
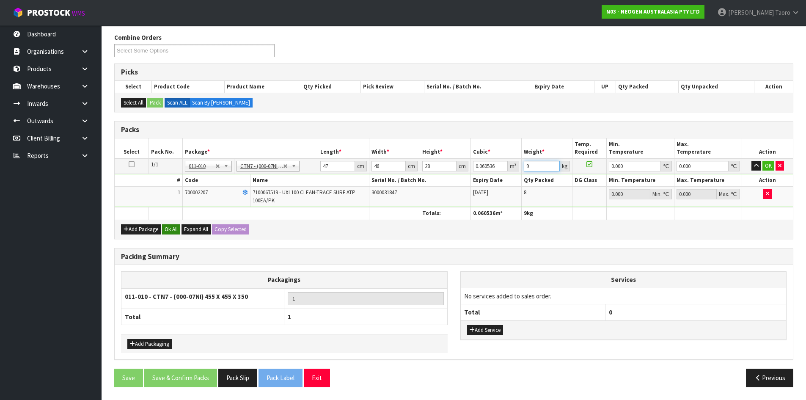
type input "9"
click at [170, 232] on button "Ok All" at bounding box center [171, 229] width 18 height 10
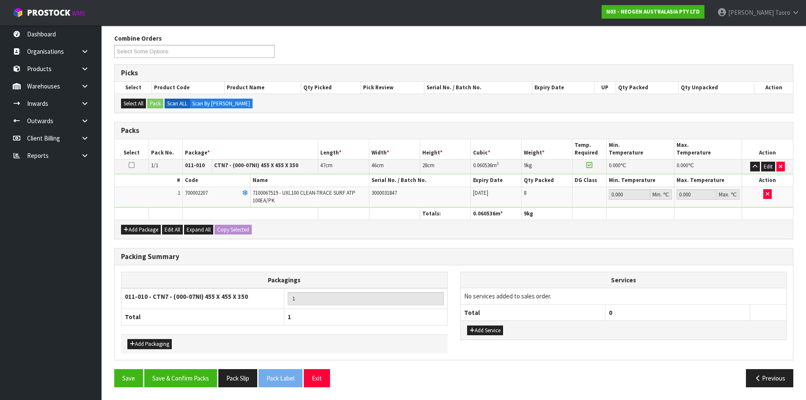
scroll to position [103, 0]
click at [202, 375] on button "Save & Confirm Packs" at bounding box center [180, 378] width 73 height 18
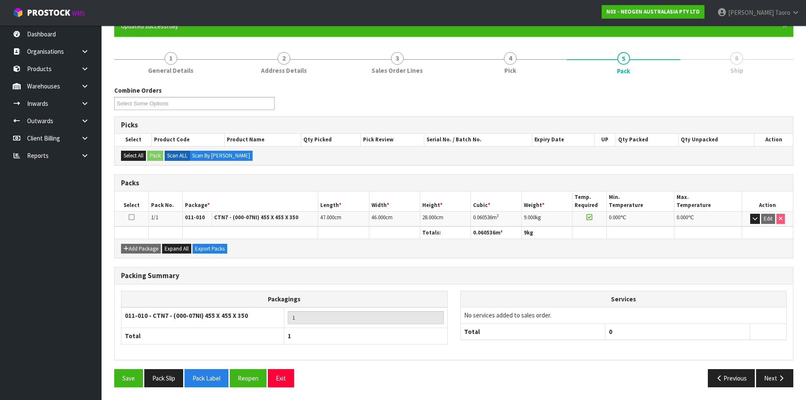
scroll to position [81, 0]
click at [771, 377] on button "Next" at bounding box center [774, 378] width 37 height 18
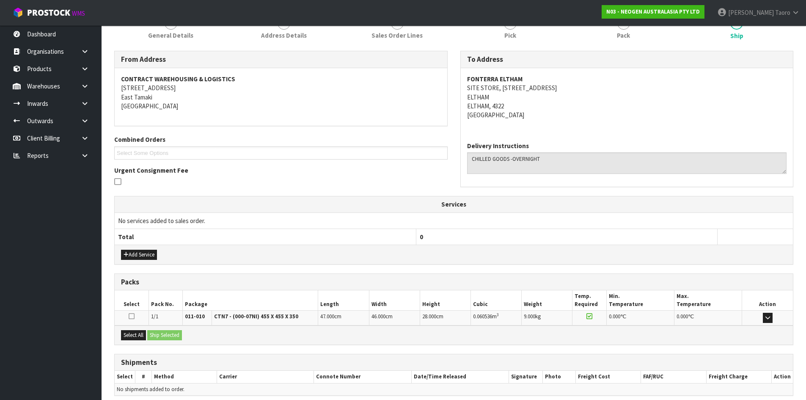
scroll to position [152, 0]
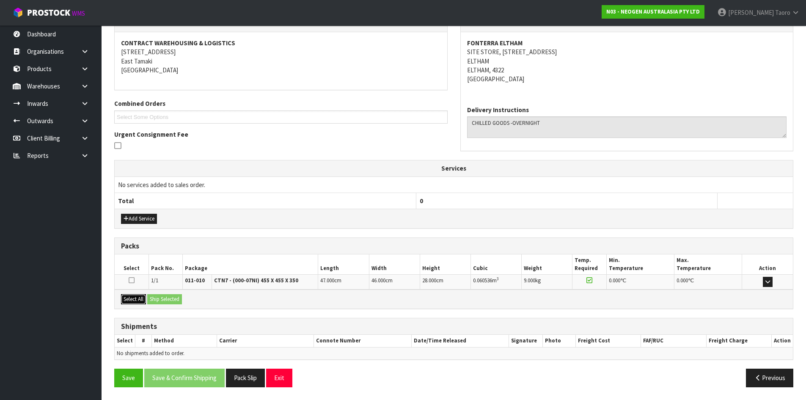
drag, startPoint x: 135, startPoint y: 301, endPoint x: 156, endPoint y: 300, distance: 20.4
click at [139, 300] on button "Select All" at bounding box center [133, 299] width 25 height 10
click at [160, 300] on button "Ship Selected" at bounding box center [164, 299] width 35 height 10
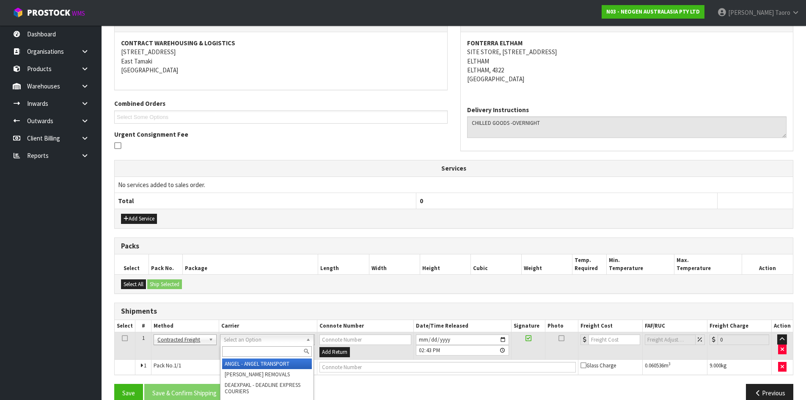
drag, startPoint x: 259, startPoint y: 339, endPoint x: 264, endPoint y: 352, distance: 13.8
click at [264, 352] on input "text" at bounding box center [267, 351] width 90 height 11
type input "NZP"
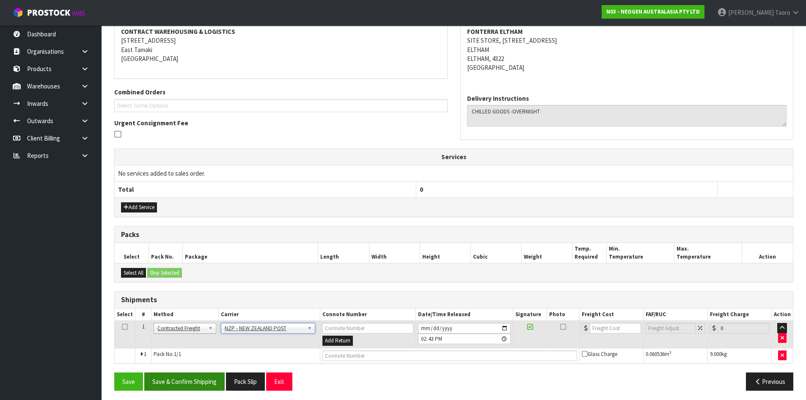
scroll to position [167, 0]
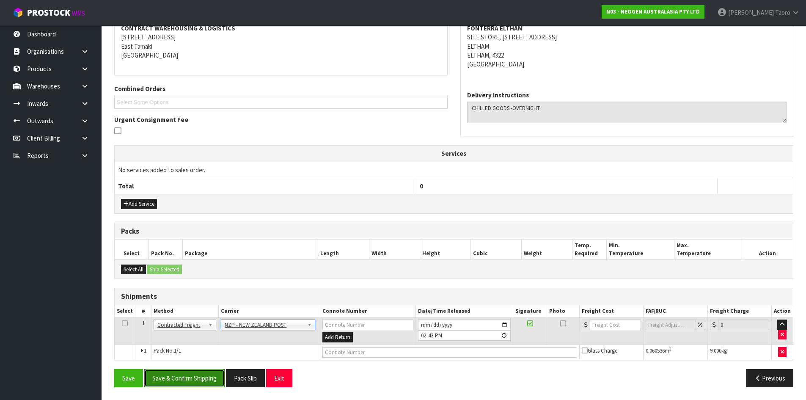
click at [201, 378] on button "Save & Confirm Shipping" at bounding box center [184, 378] width 80 height 18
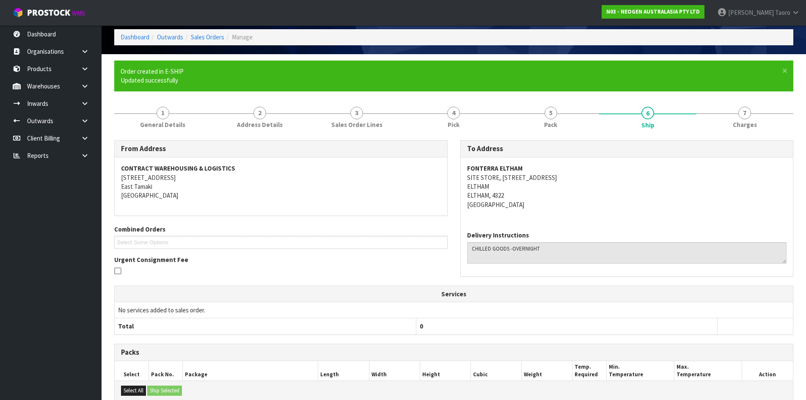
scroll to position [155, 0]
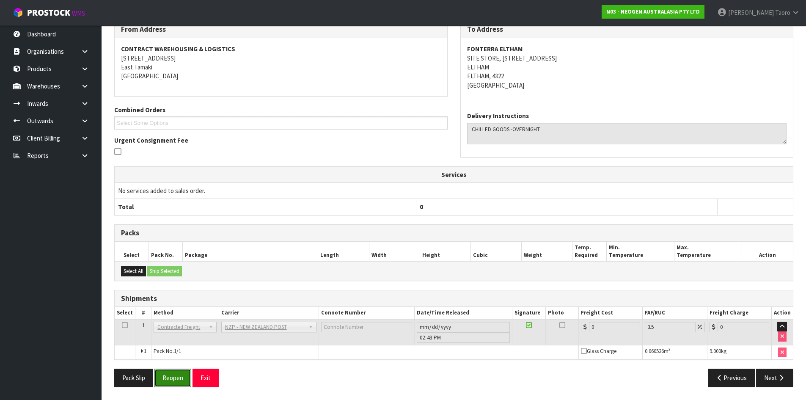
click at [176, 376] on button "Reopen" at bounding box center [173, 378] width 37 height 18
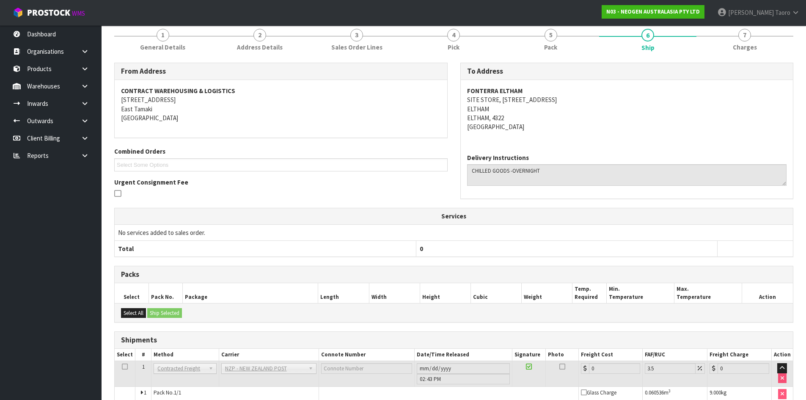
scroll to position [146, 0]
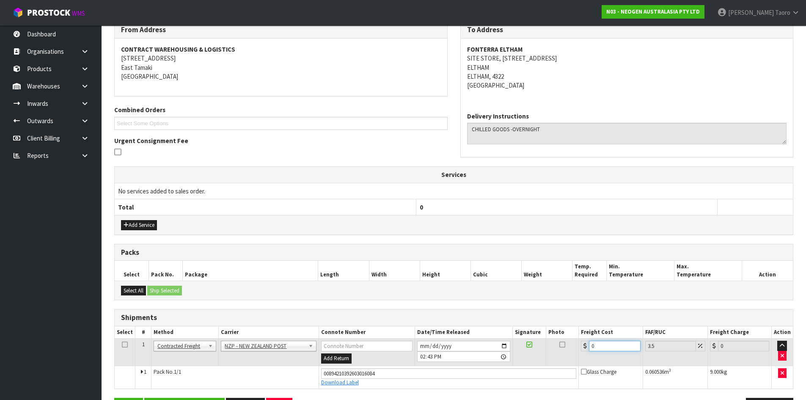
click at [602, 349] on input "0" at bounding box center [614, 346] width 51 height 11
click at [602, 350] on input "0" at bounding box center [614, 346] width 51 height 11
type input "1"
type input "1.03"
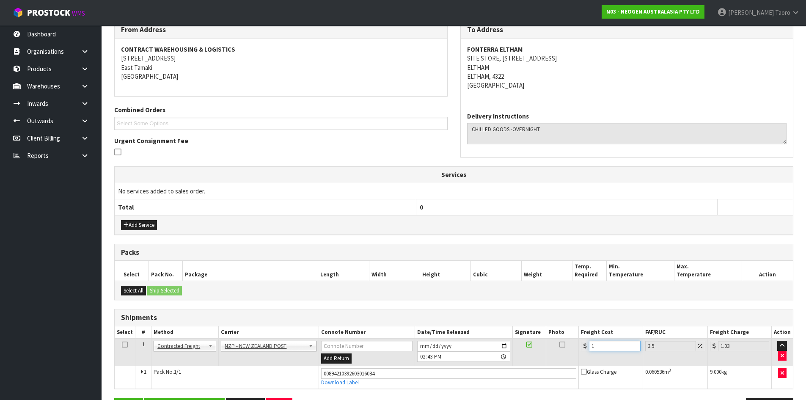
type input "10"
type input "10.35"
type input "10.8"
type input "11.18"
type input "10.89"
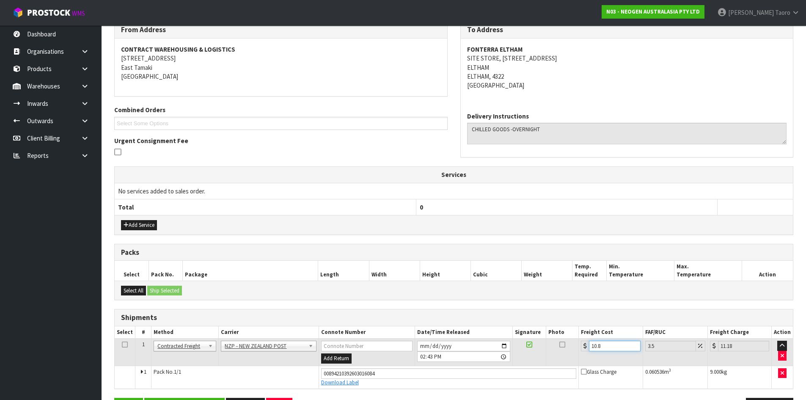
type input "11.27"
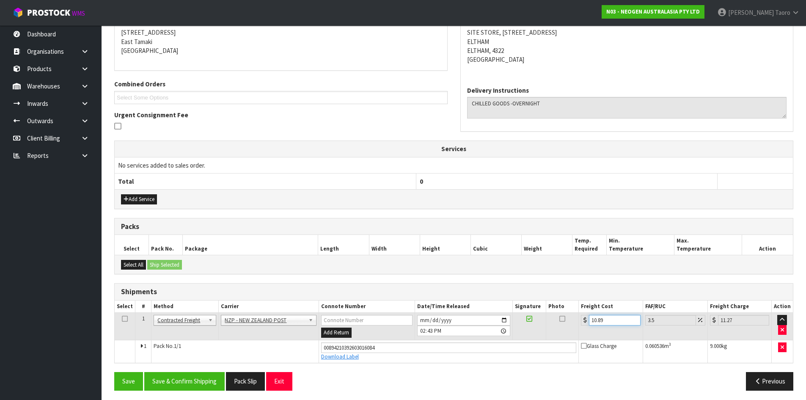
scroll to position [175, 0]
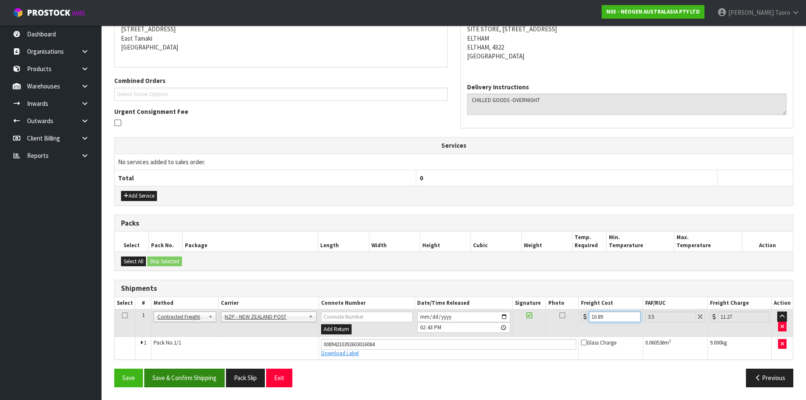
type input "10.89"
click at [195, 371] on button "Save & Confirm Shipping" at bounding box center [184, 378] width 80 height 18
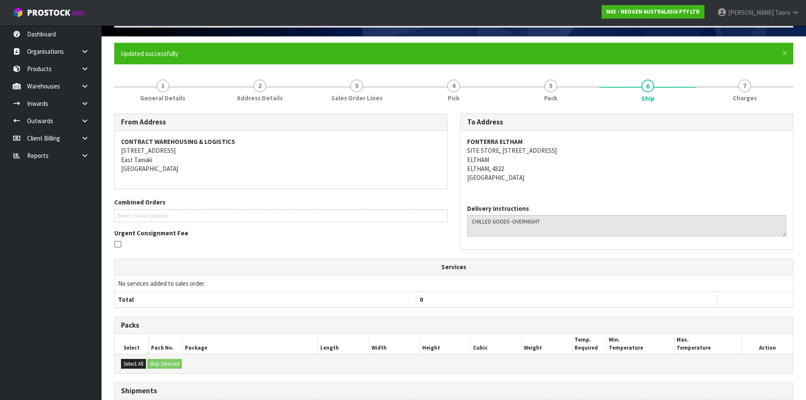
scroll to position [152, 0]
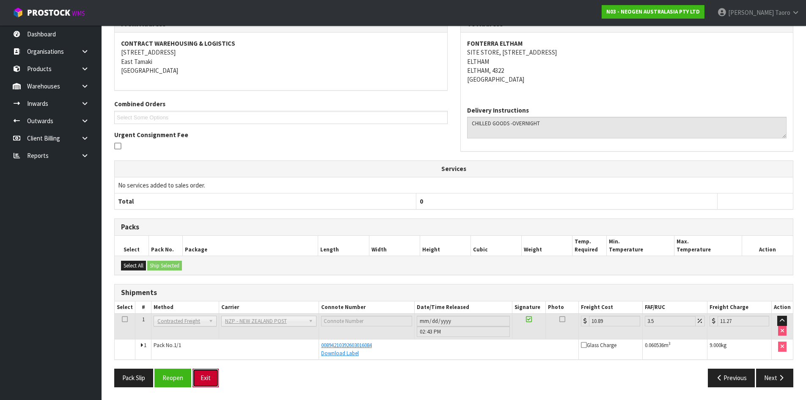
click at [203, 373] on button "Exit" at bounding box center [206, 378] width 26 height 18
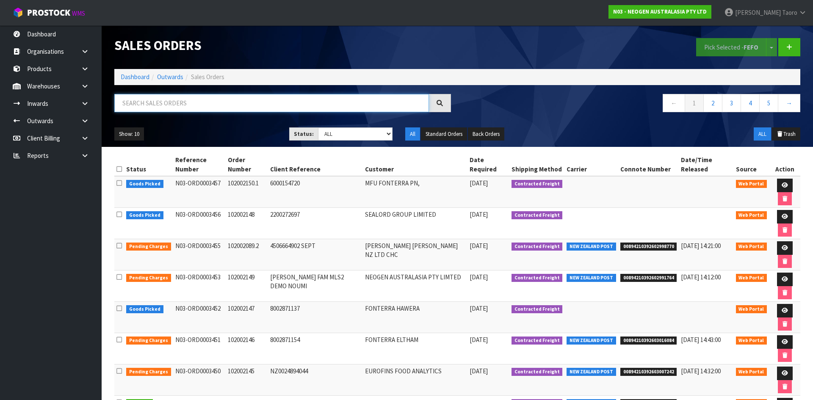
click at [127, 102] on input "text" at bounding box center [271, 103] width 315 height 18
type input "JOB-0413940"
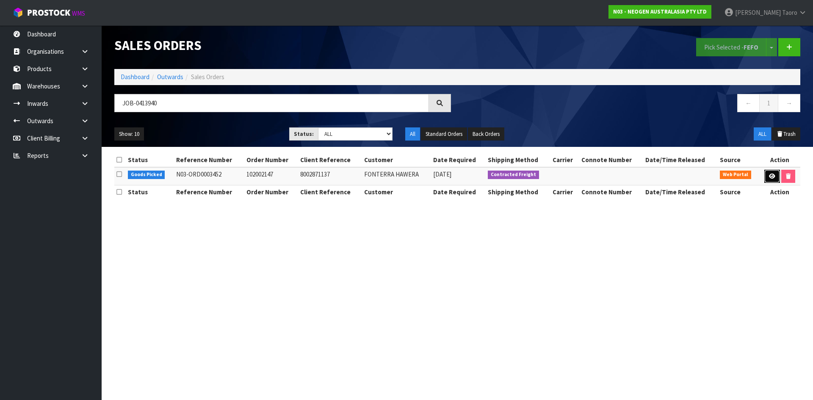
click at [772, 175] on icon at bounding box center [772, 177] width 6 height 6
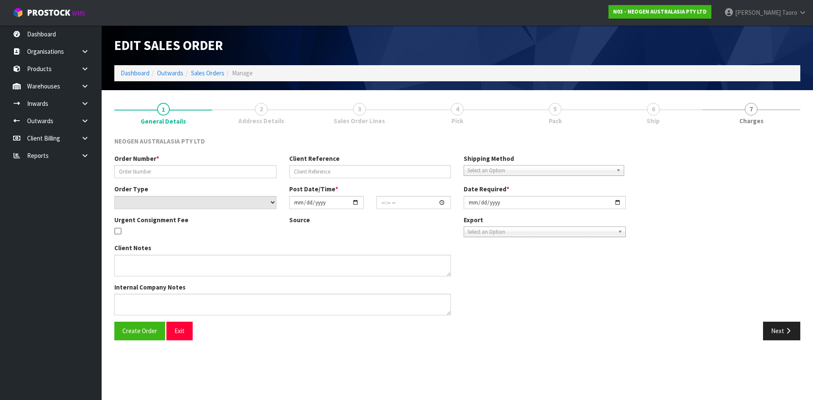
type input "102002147"
type input "8002871137"
select select "number:0"
type input "2025-09-23"
type input "10:15:00.000"
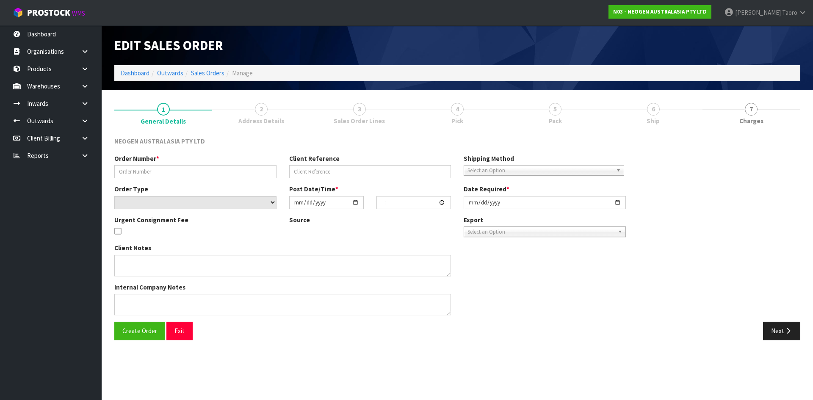
type input "2025-09-23"
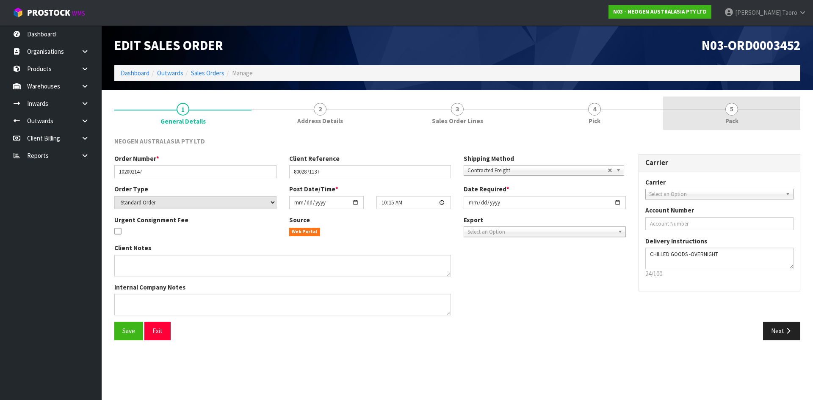
click at [726, 121] on span "Pack" at bounding box center [731, 120] width 13 height 9
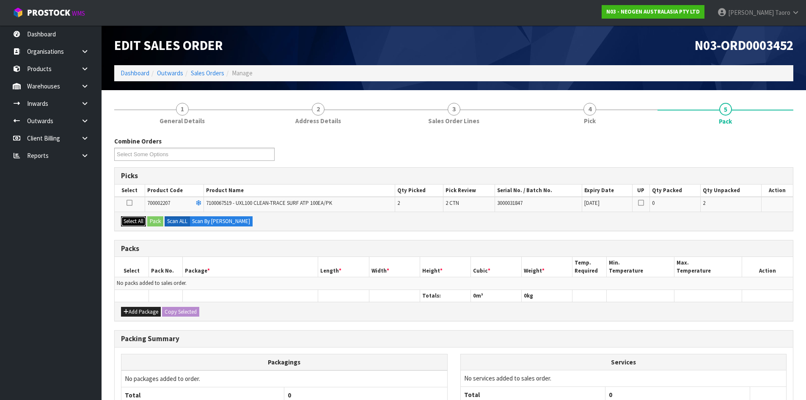
drag, startPoint x: 132, startPoint y: 225, endPoint x: 148, endPoint y: 225, distance: 15.2
click at [133, 225] on button "Select All" at bounding box center [133, 221] width 25 height 10
click at [154, 223] on button "Pack" at bounding box center [155, 221] width 16 height 10
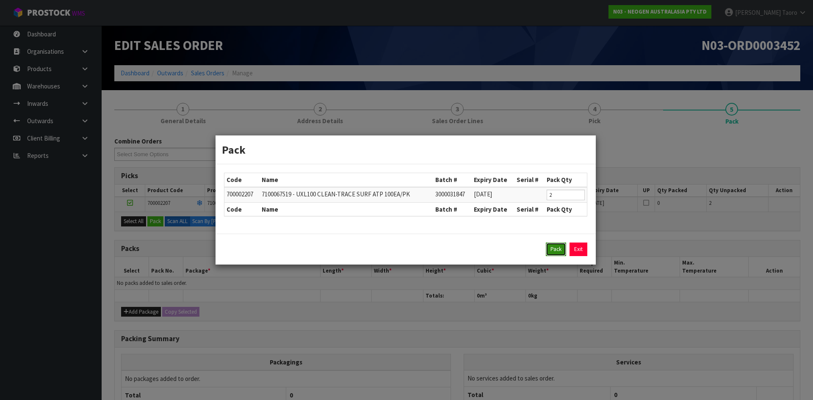
click at [556, 253] on button "Pack" at bounding box center [556, 250] width 20 height 14
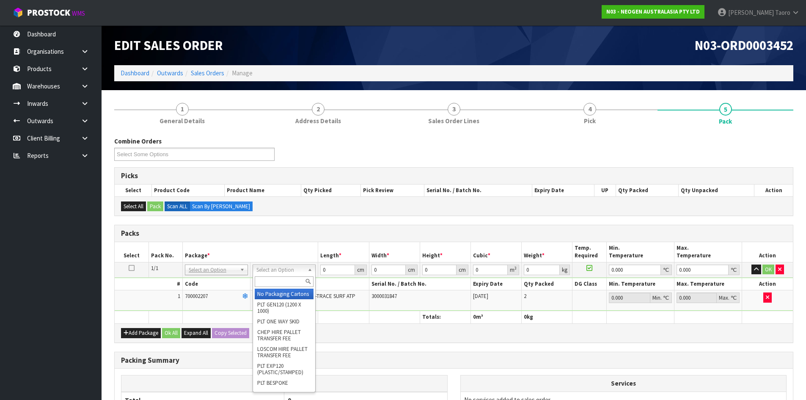
click at [292, 280] on input "text" at bounding box center [284, 281] width 59 height 11
type input "A4"
drag, startPoint x: 293, startPoint y: 288, endPoint x: 299, endPoint y: 292, distance: 6.7
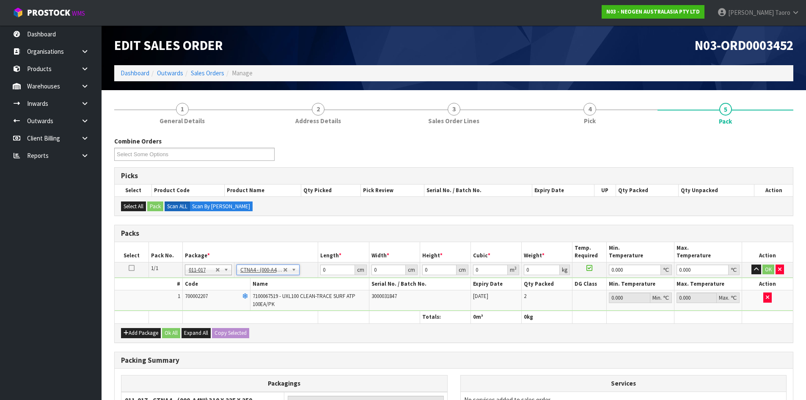
type input "31"
type input "22.5"
type input "25"
type input "0.017438"
type input "2.12"
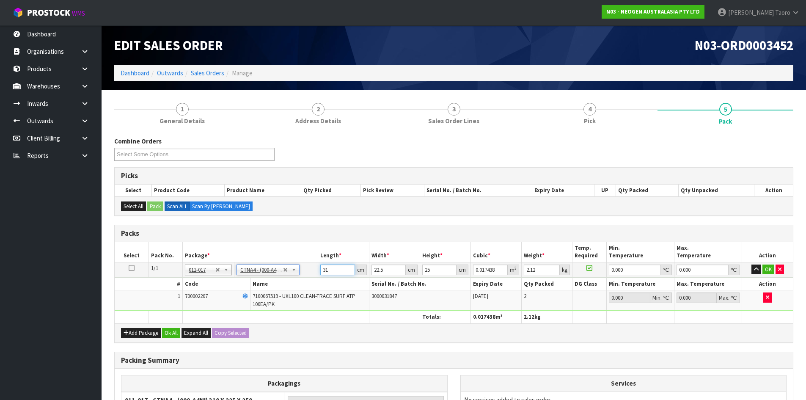
click at [328, 270] on input "31" at bounding box center [337, 270] width 34 height 11
type input "3"
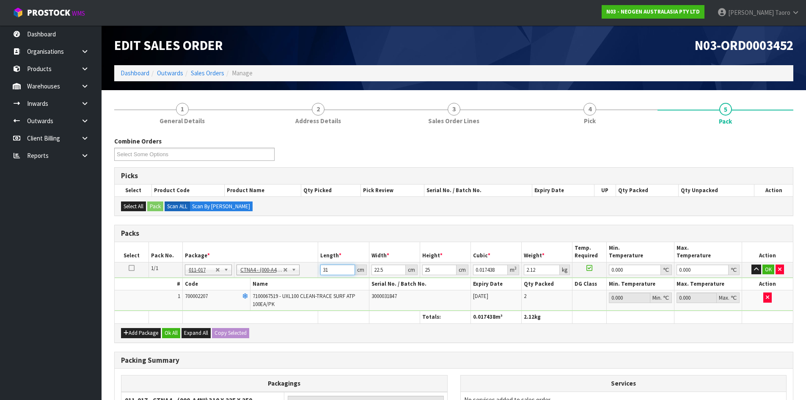
type input "0.001687"
type input "32"
type input "0.018"
type input "32"
type input "2"
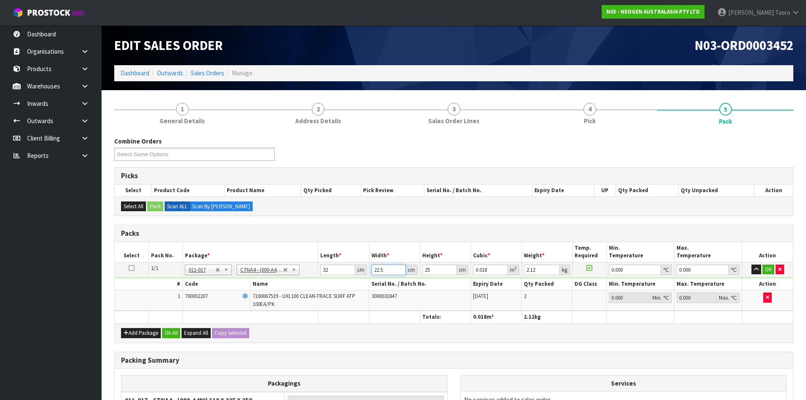
type input "0.0016"
type input "24"
type input "0.0192"
type input "24"
type input "2"
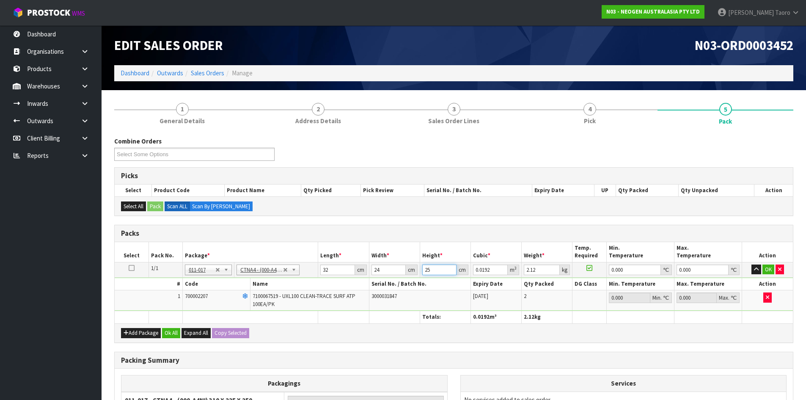
type input "0.001536"
type input "27"
type input "0.020736"
type input "27"
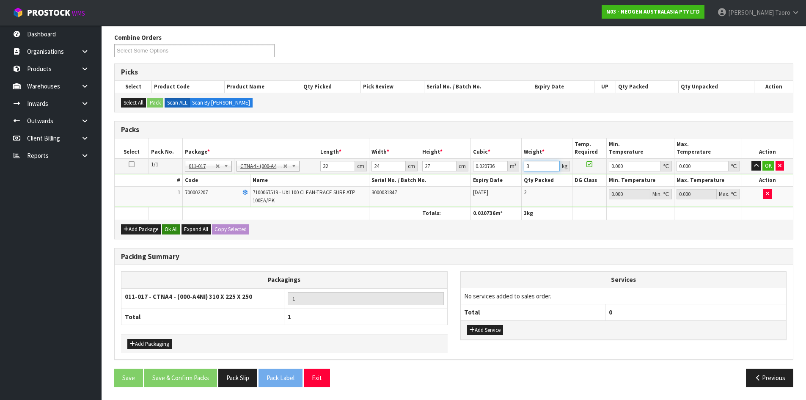
type input "3"
click at [174, 227] on button "Ok All" at bounding box center [171, 229] width 18 height 10
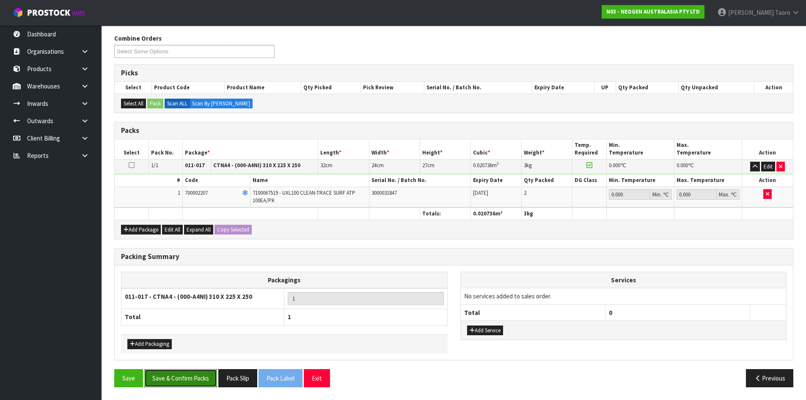
drag, startPoint x: 201, startPoint y: 386, endPoint x: 208, endPoint y: 386, distance: 7.6
click at [201, 385] on button "Save & Confirm Packs" at bounding box center [180, 378] width 73 height 18
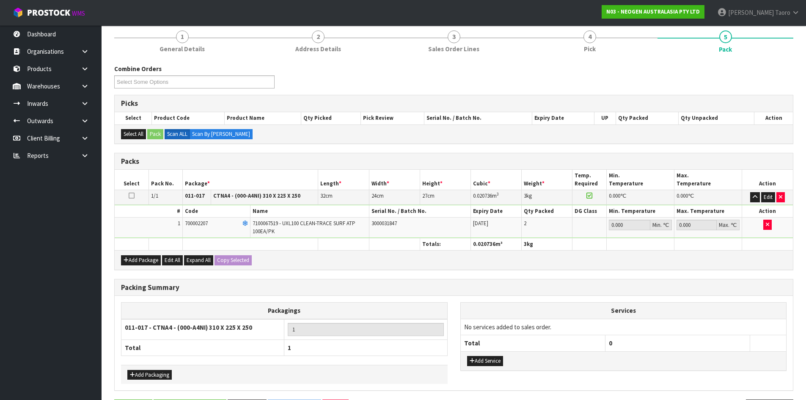
scroll to position [0, 0]
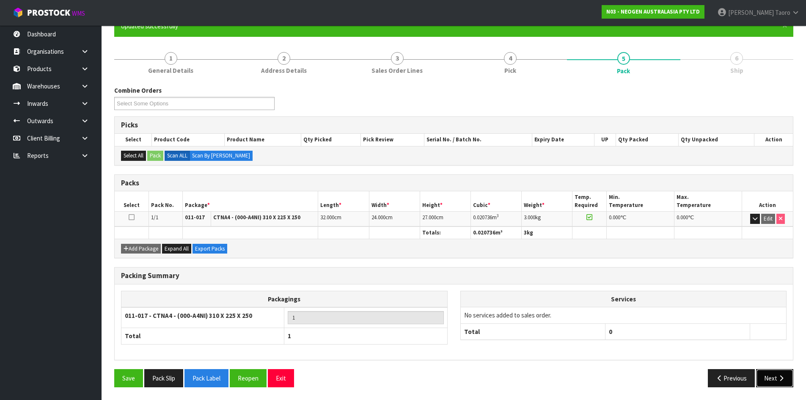
click at [770, 373] on button "Next" at bounding box center [774, 378] width 37 height 18
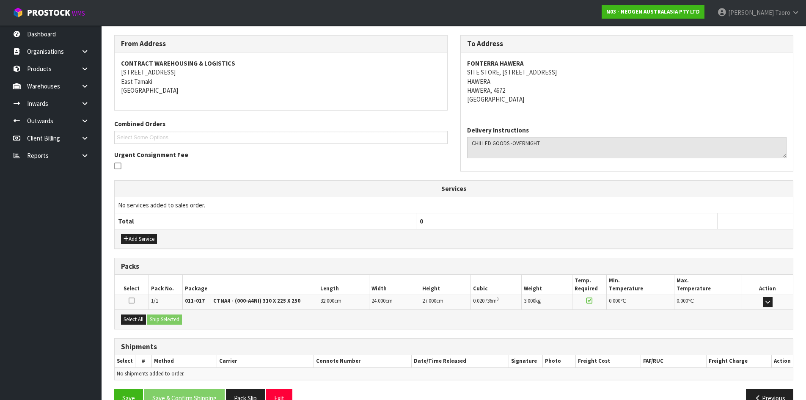
scroll to position [152, 0]
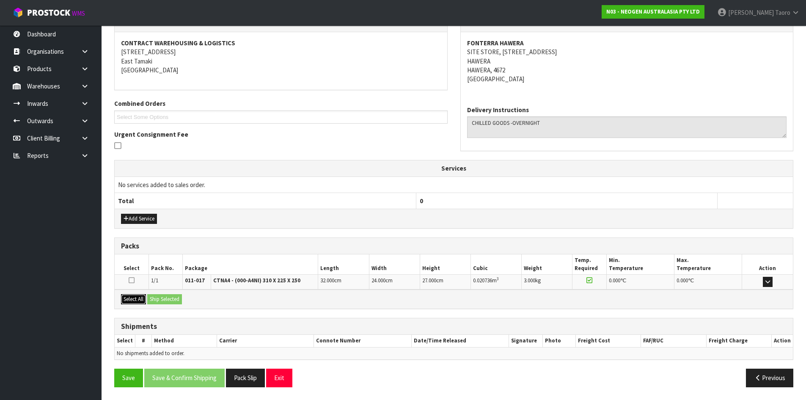
drag, startPoint x: 130, startPoint y: 298, endPoint x: 137, endPoint y: 299, distance: 7.4
click at [136, 299] on button "Select All" at bounding box center [133, 299] width 25 height 10
drag, startPoint x: 158, startPoint y: 295, endPoint x: 159, endPoint y: 301, distance: 6.4
click at [159, 295] on button "Ship Selected" at bounding box center [164, 299] width 35 height 10
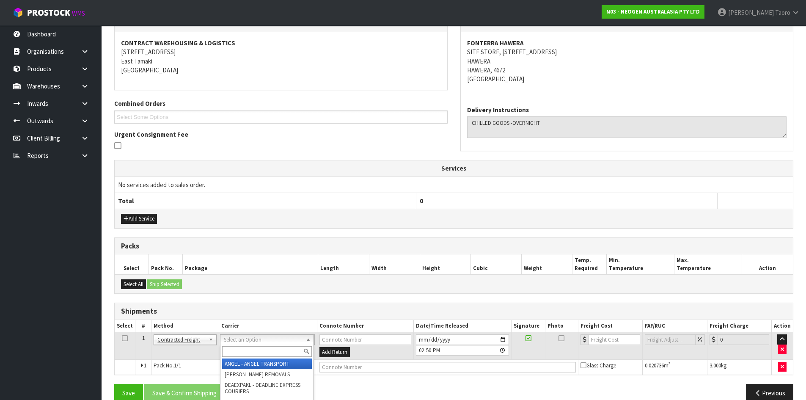
click at [259, 351] on input "text" at bounding box center [267, 351] width 90 height 11
type input "NZP"
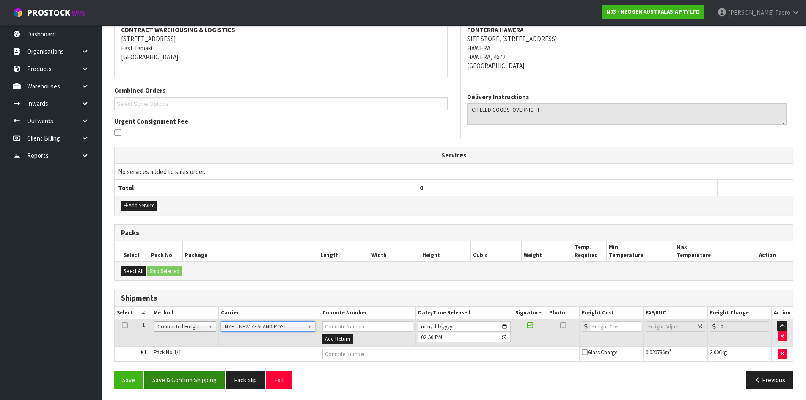
scroll to position [167, 0]
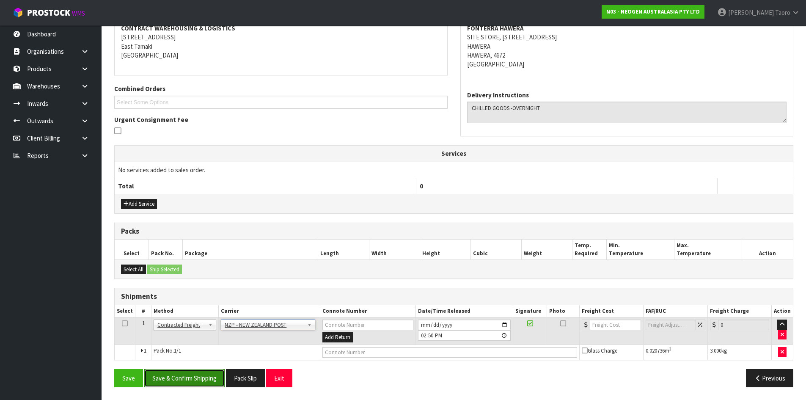
click at [186, 374] on button "Save & Confirm Shipping" at bounding box center [184, 378] width 80 height 18
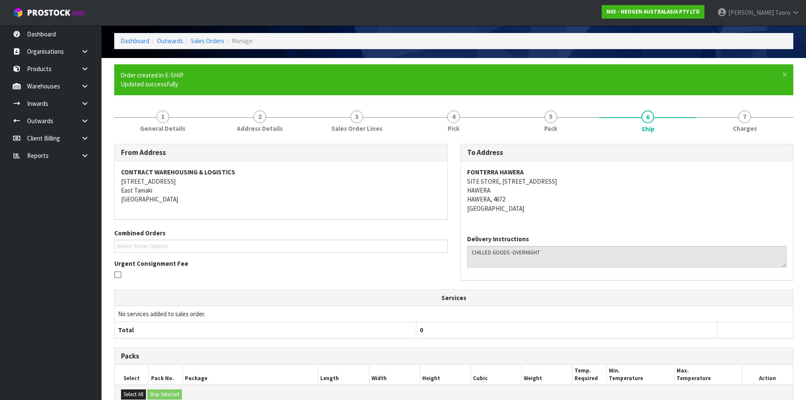
scroll to position [155, 0]
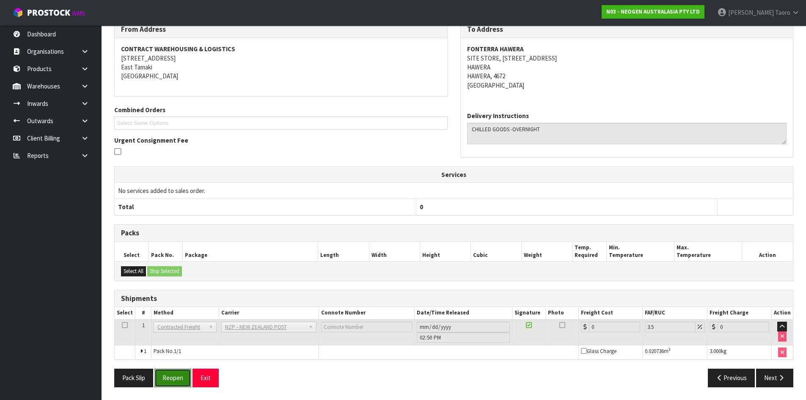
click at [172, 375] on button "Reopen" at bounding box center [173, 378] width 37 height 18
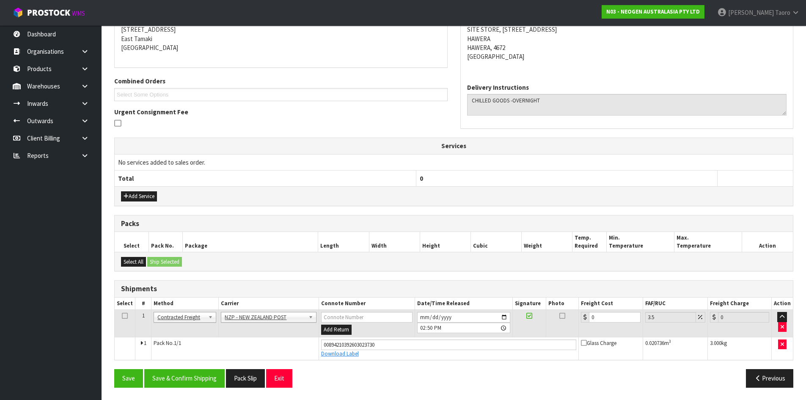
scroll to position [175, 0]
click at [604, 321] on input "0" at bounding box center [614, 317] width 51 height 11
click at [603, 320] on input "0" at bounding box center [614, 317] width 51 height 11
type input "01"
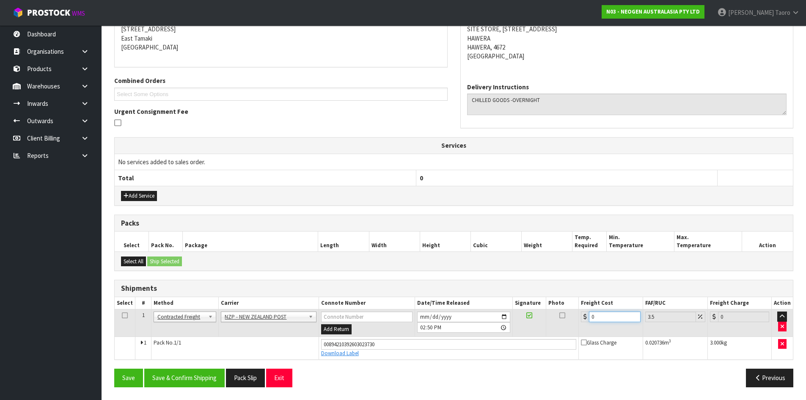
type input "1.03"
type input "013"
type input "13.45"
type input "013.04"
type input "13.5"
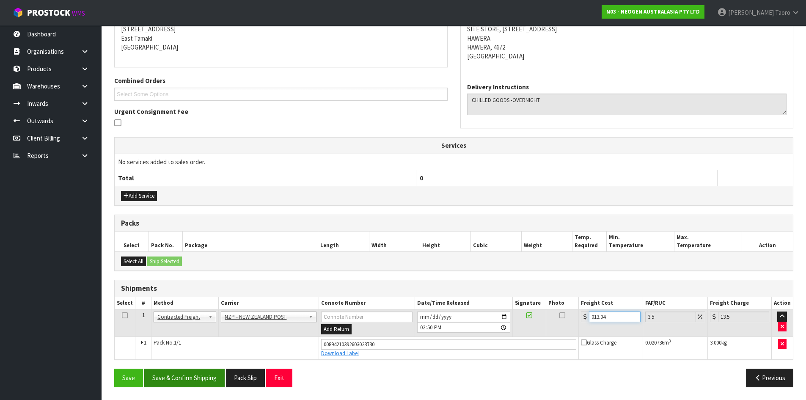
type input "013.04"
click at [196, 372] on button "Save & Confirm Shipping" at bounding box center [184, 378] width 80 height 18
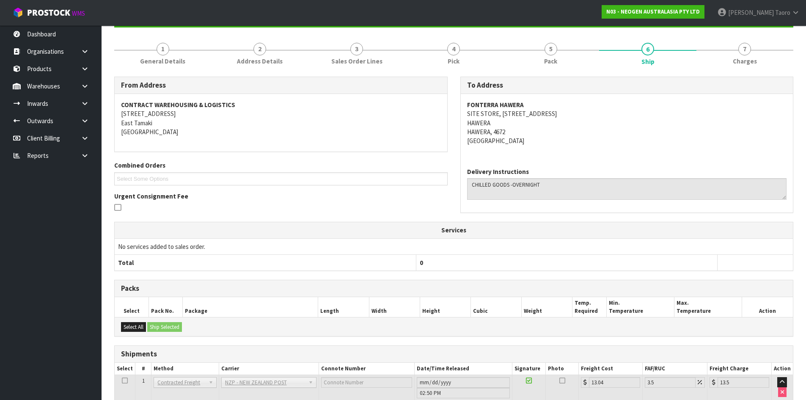
scroll to position [152, 0]
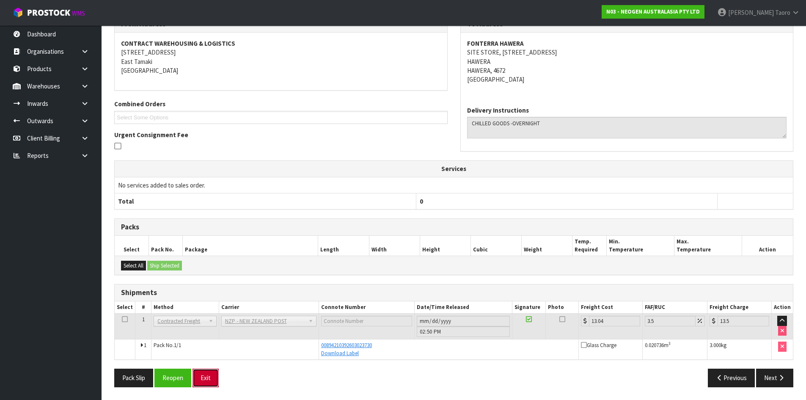
click at [213, 377] on button "Exit" at bounding box center [206, 378] width 26 height 18
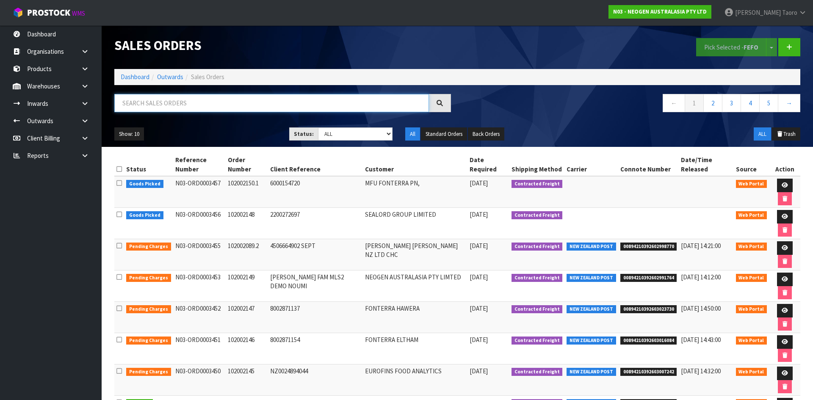
click at [149, 105] on input "text" at bounding box center [271, 103] width 315 height 18
type input "JOB-0413957"
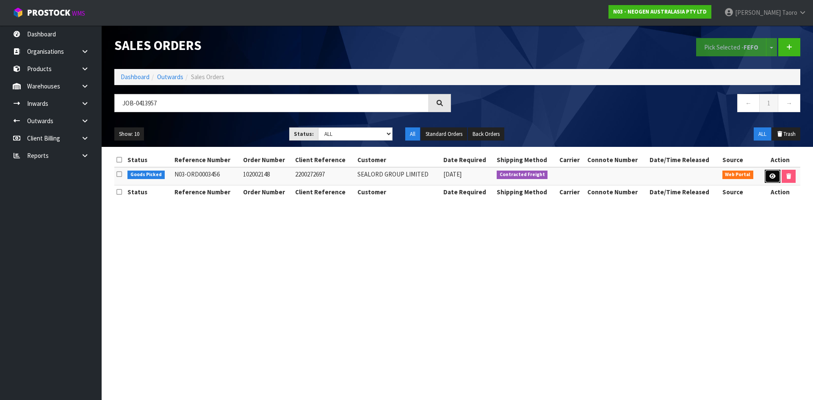
click at [771, 178] on icon at bounding box center [772, 177] width 6 height 6
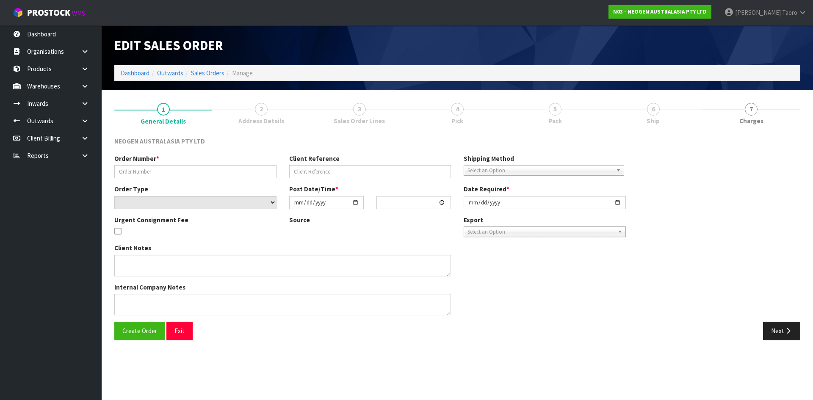
type input "102002148"
type input "2200272697"
select select "number:0"
type input "2025-09-23"
type input "10:57:00.000"
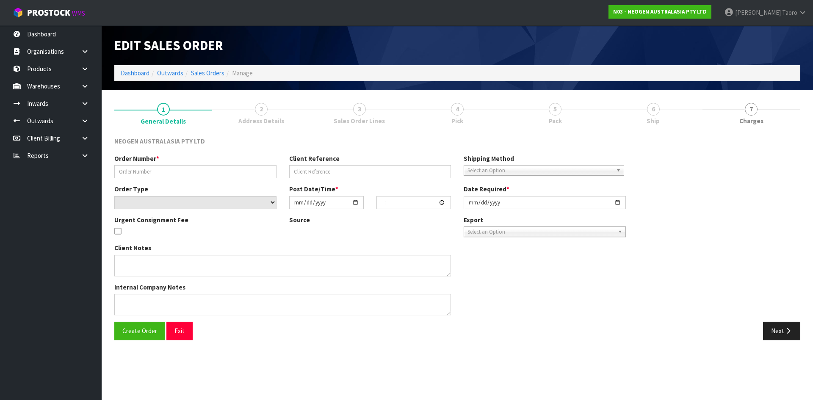
type input "2025-09-23"
type textarea "ATTN: DULEEP KULA_INWARDS GOODS"
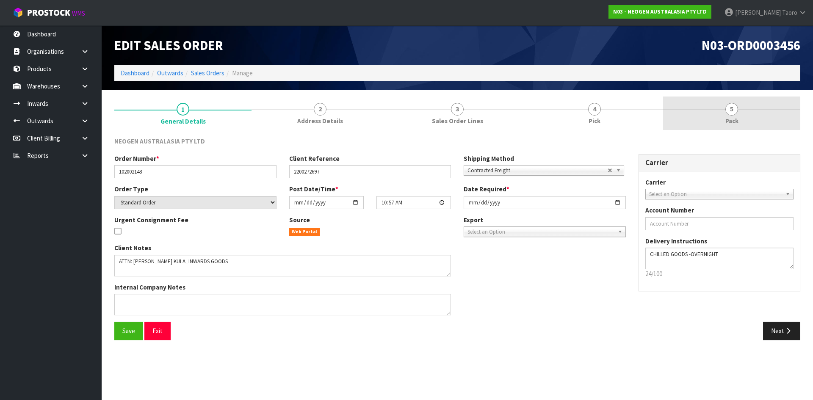
click at [709, 119] on link "5 Pack" at bounding box center [731, 113] width 137 height 33
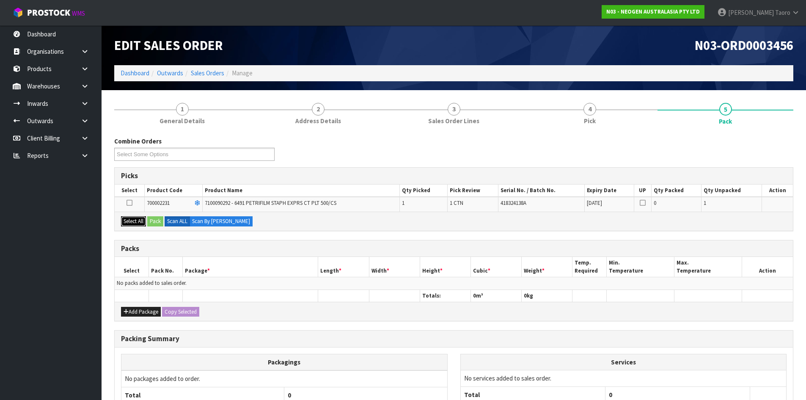
click at [137, 223] on button "Select All" at bounding box center [133, 221] width 25 height 10
click at [157, 221] on button "Pack" at bounding box center [155, 221] width 16 height 10
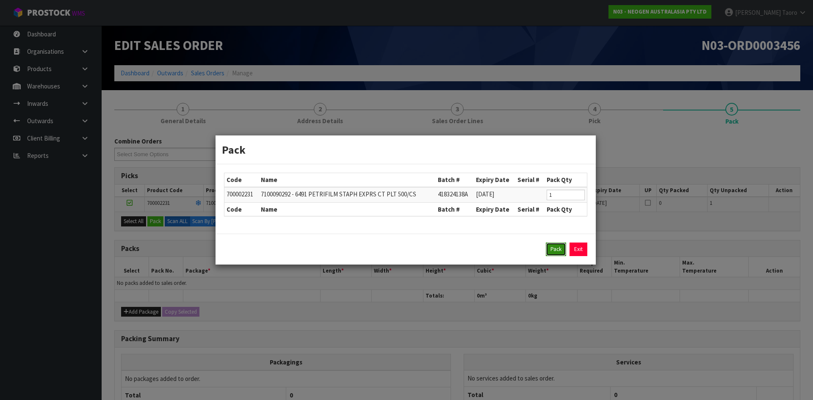
click at [548, 250] on button "Pack" at bounding box center [556, 250] width 20 height 14
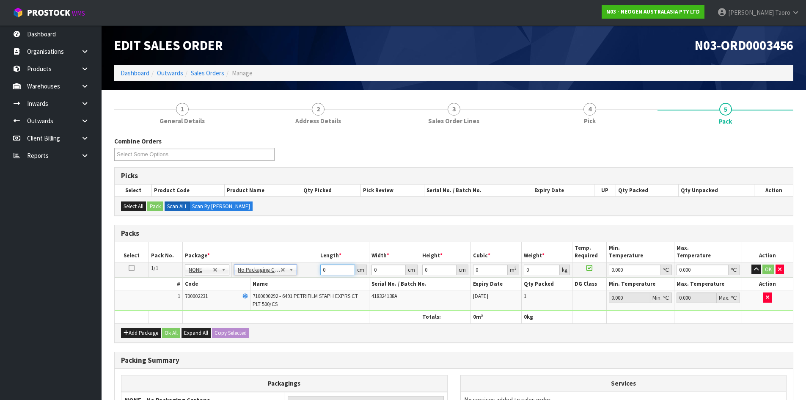
click at [332, 272] on input "0" at bounding box center [337, 270] width 34 height 11
type input "38"
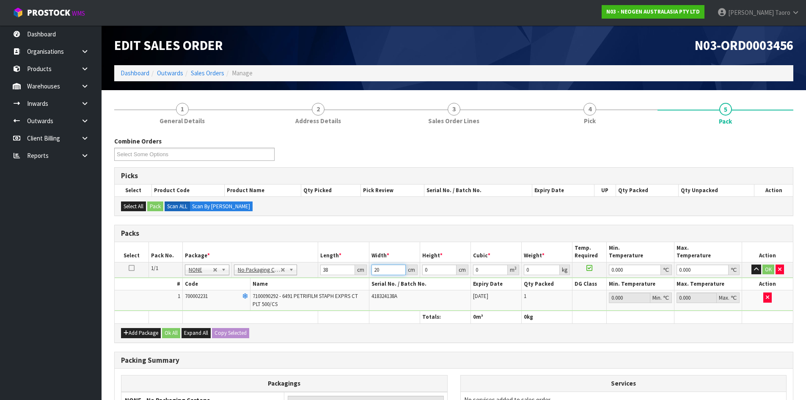
type input "20"
type input "1"
type input "0.00076"
type input "15"
type input "0.0114"
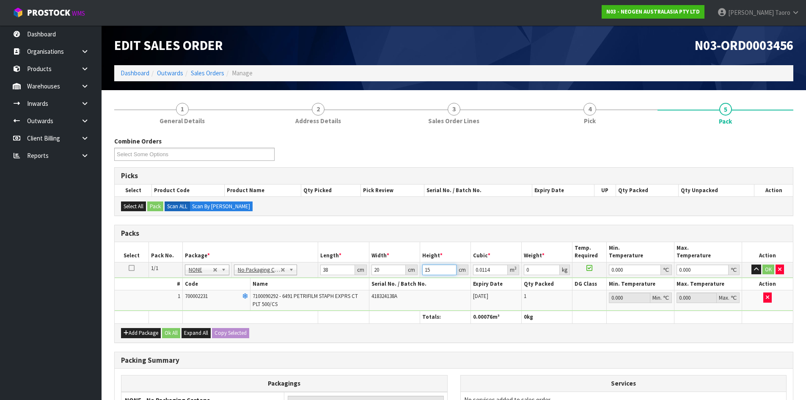
type input "15"
type input "2"
drag, startPoint x: 386, startPoint y: 267, endPoint x: 369, endPoint y: 269, distance: 17.1
click at [369, 269] on tr "1/1 NONE 007-001 007-002 007-004 007-009 007-013 007-014 007-015 007-017 007-01…" at bounding box center [454, 269] width 679 height 15
type input "2"
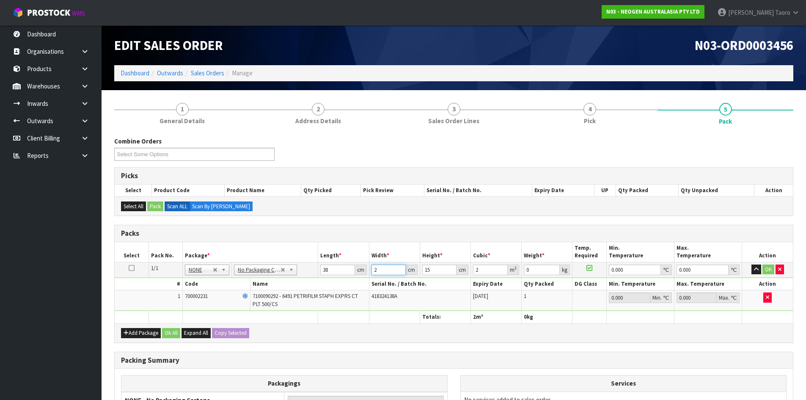
type input "0.00114"
type input "20"
type input "0.0114"
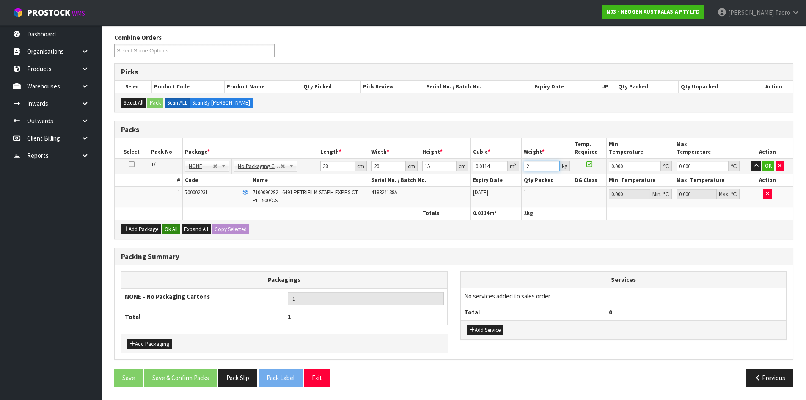
type input "2"
click at [175, 230] on button "Ok All" at bounding box center [171, 229] width 18 height 10
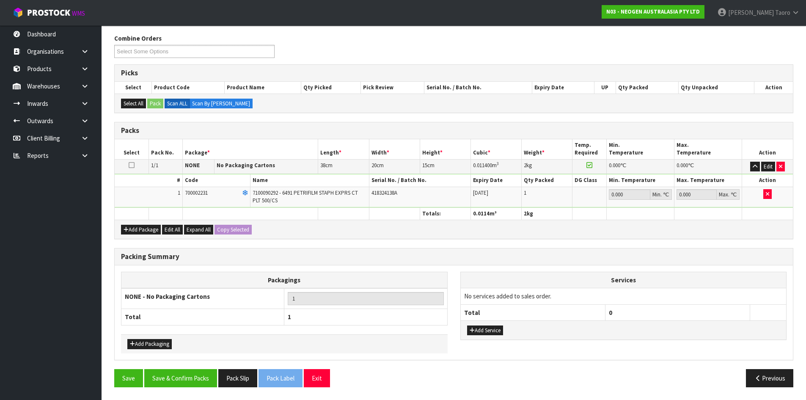
scroll to position [103, 0]
click at [203, 377] on button "Save & Confirm Packs" at bounding box center [180, 378] width 73 height 18
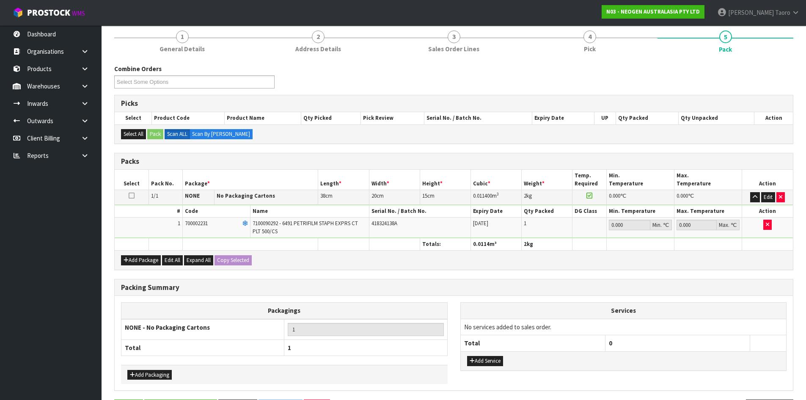
scroll to position [0, 0]
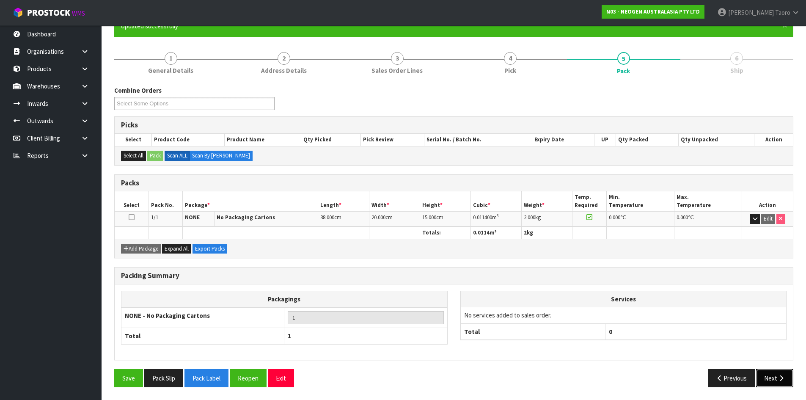
click at [772, 373] on button "Next" at bounding box center [774, 378] width 37 height 18
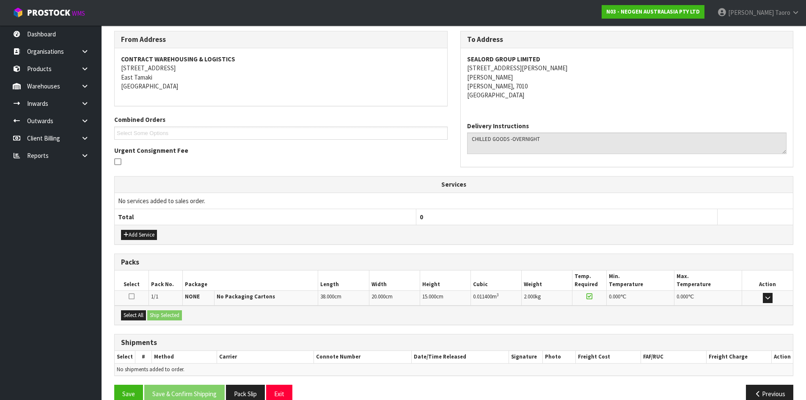
scroll to position [152, 0]
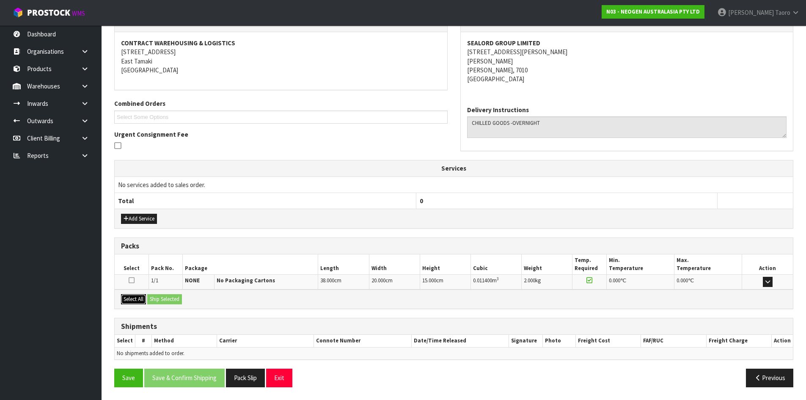
click at [142, 300] on button "Select All" at bounding box center [133, 299] width 25 height 10
click at [155, 300] on button "Ship Selected" at bounding box center [164, 299] width 35 height 10
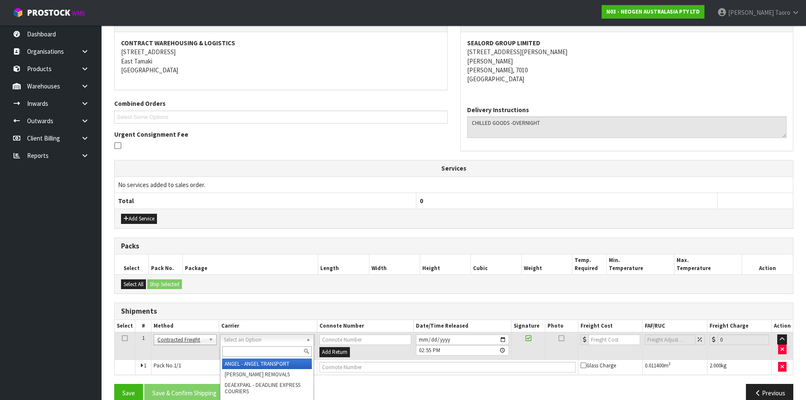
click at [239, 348] on input "text" at bounding box center [267, 351] width 90 height 11
type input "NZP"
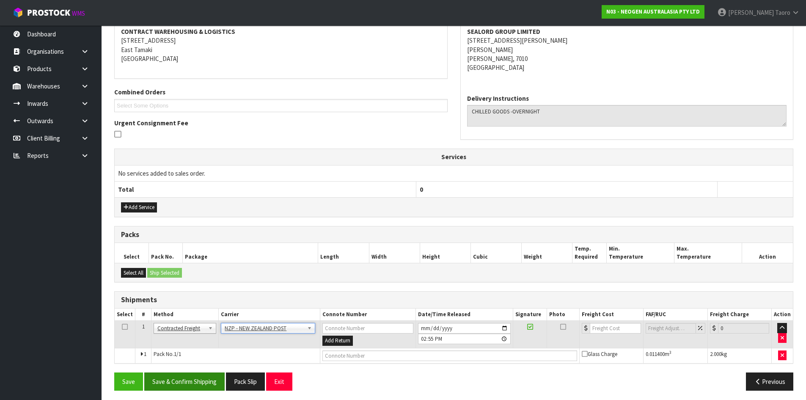
scroll to position [167, 0]
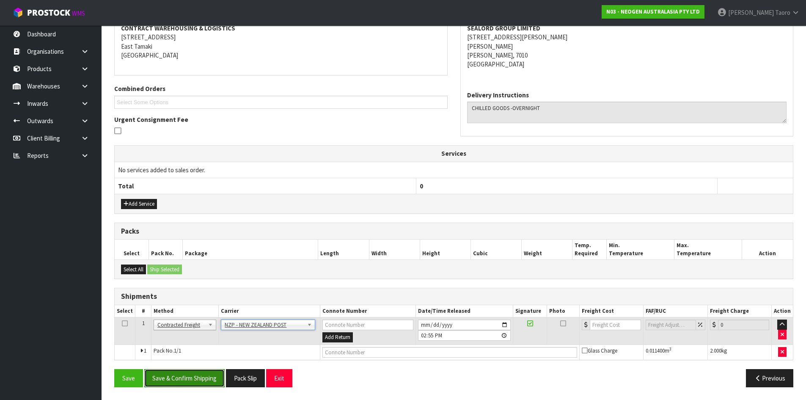
click at [199, 381] on button "Save & Confirm Shipping" at bounding box center [184, 378] width 80 height 18
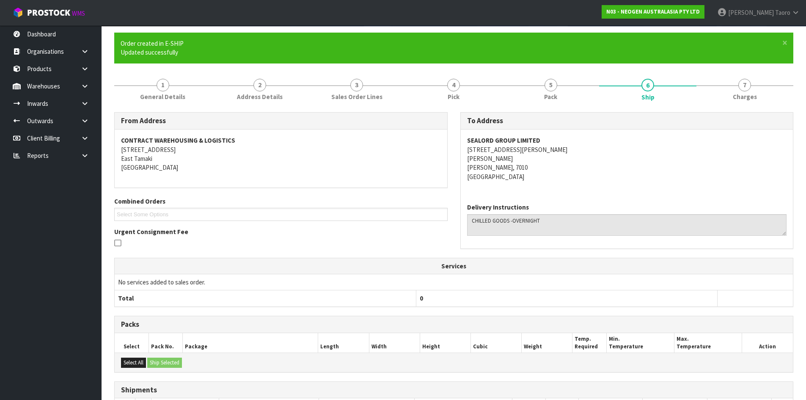
scroll to position [155, 0]
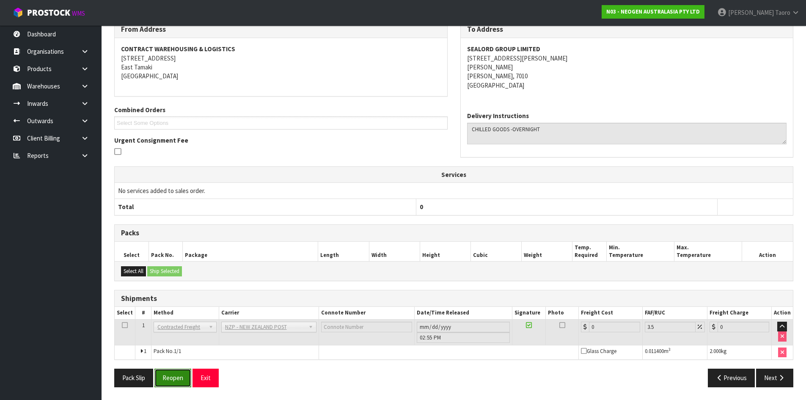
click at [166, 379] on button "Reopen" at bounding box center [173, 378] width 37 height 18
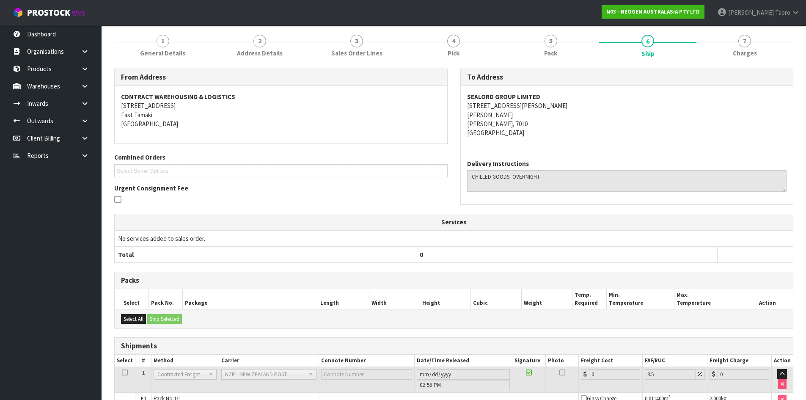
scroll to position [146, 0]
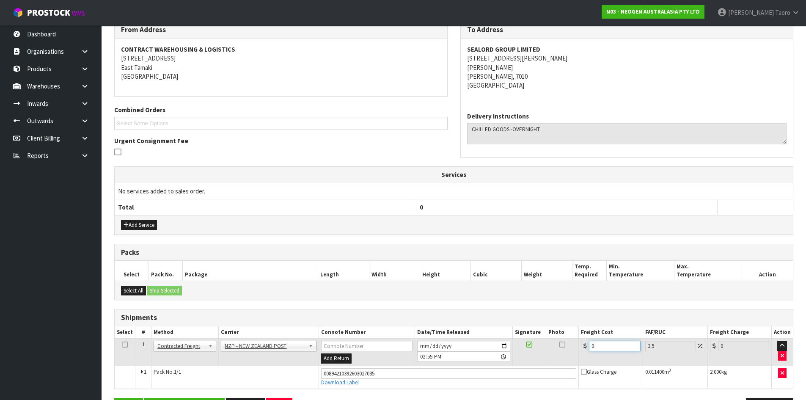
click at [599, 345] on input "0" at bounding box center [614, 346] width 51 height 11
type input "2"
type input "2.07"
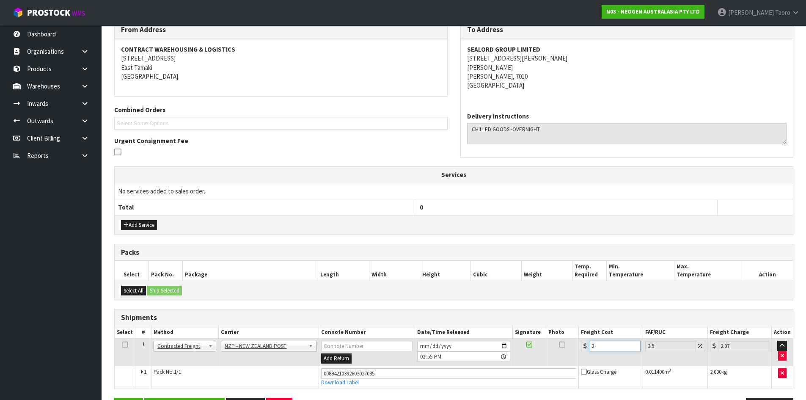
type input "26"
type input "26.91"
type input "26.6"
type input "27.53"
type input "26.63"
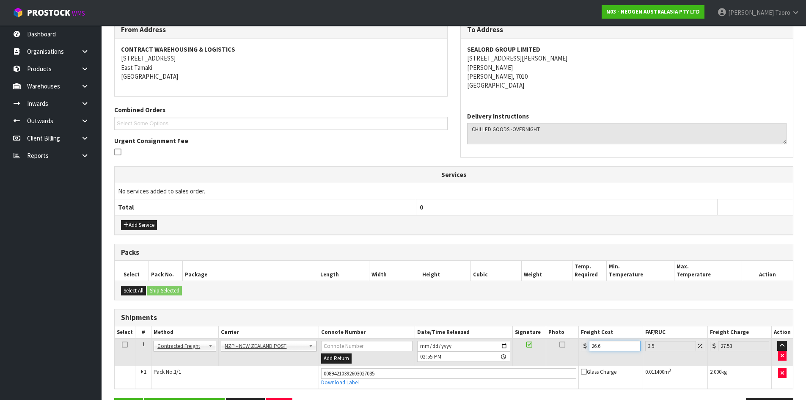
type input "27.56"
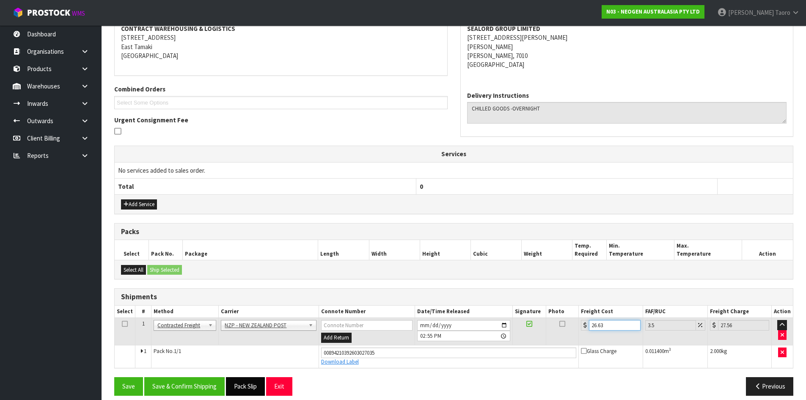
scroll to position [175, 0]
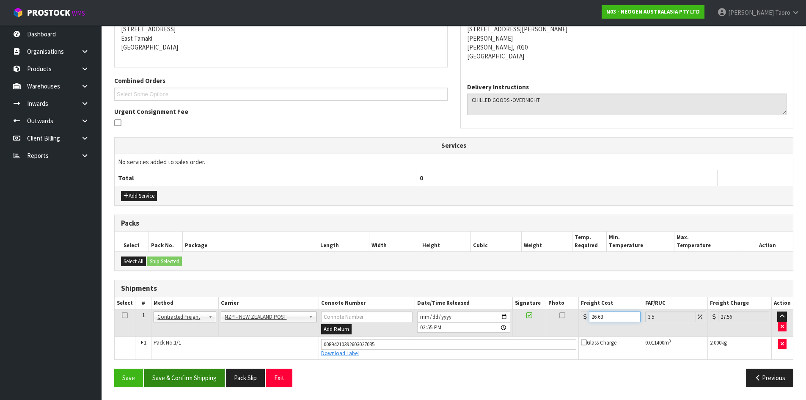
type input "26.63"
click at [198, 386] on button "Save & Confirm Shipping" at bounding box center [184, 378] width 80 height 18
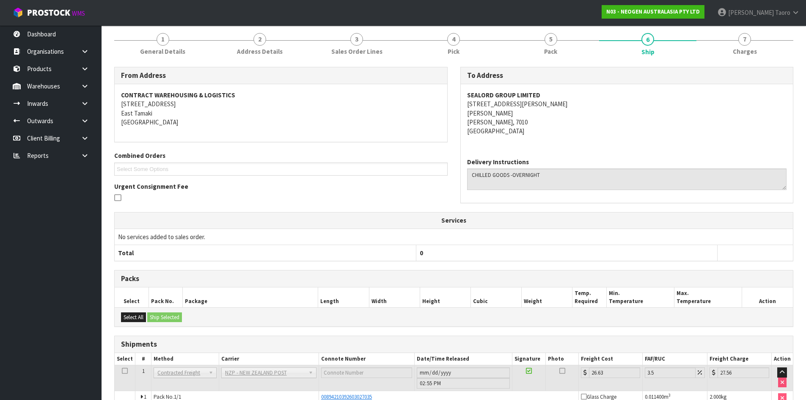
scroll to position [152, 0]
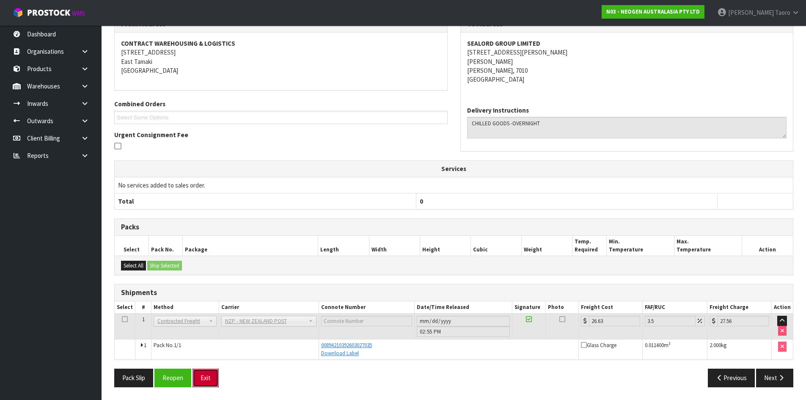
click at [208, 383] on button "Exit" at bounding box center [206, 378] width 26 height 18
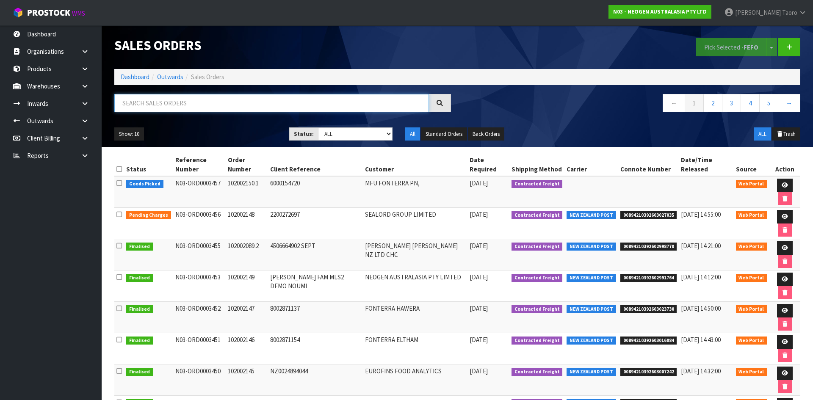
click at [318, 104] on input "text" at bounding box center [271, 103] width 315 height 18
type input "JOB-0413960"
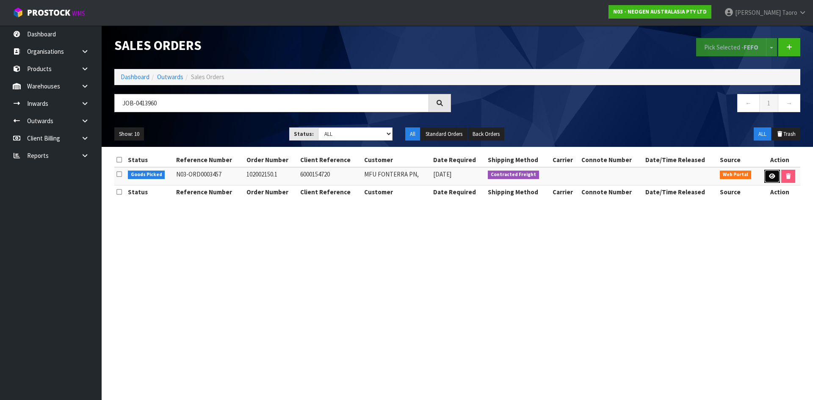
click at [777, 176] on link at bounding box center [772, 177] width 16 height 14
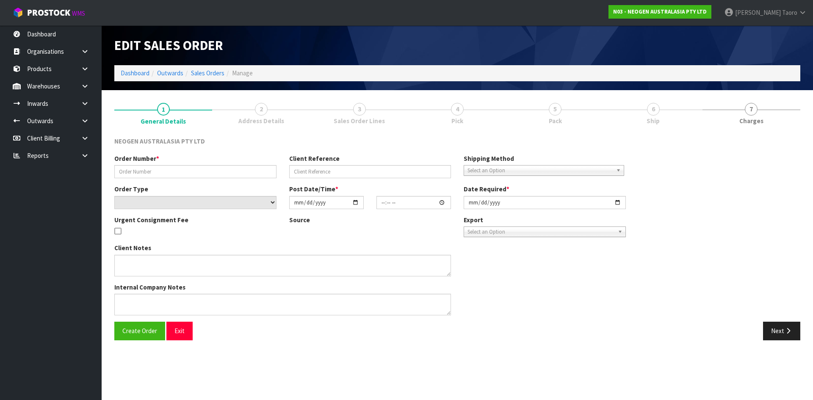
type input "102002150.1"
type input "6000154720"
select select "number:0"
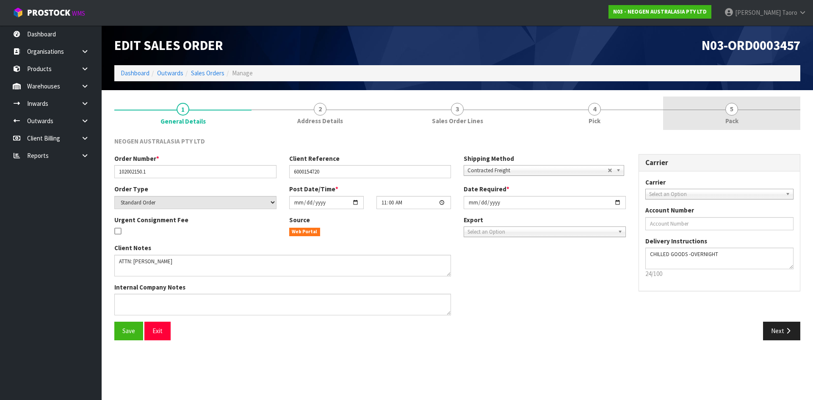
click at [723, 121] on link "5 Pack" at bounding box center [731, 113] width 137 height 33
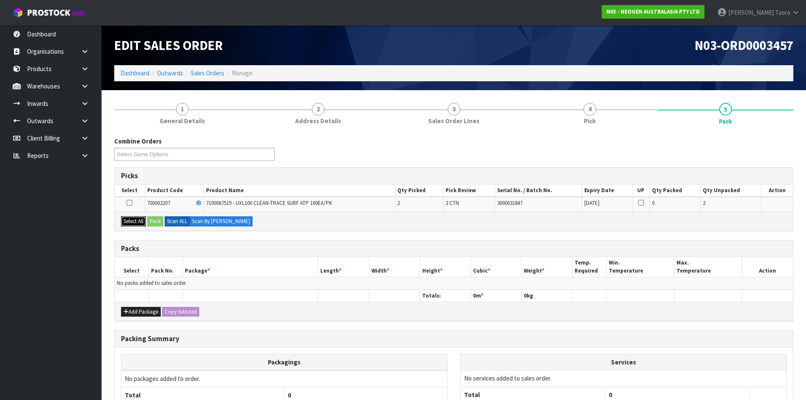
click at [146, 221] on button "Select All" at bounding box center [133, 221] width 25 height 10
click at [154, 221] on button "Pack" at bounding box center [155, 221] width 16 height 10
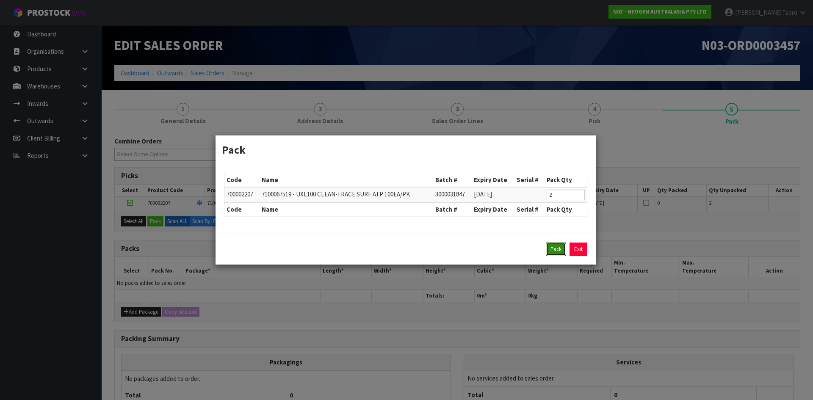
drag, startPoint x: 554, startPoint y: 246, endPoint x: 530, endPoint y: 252, distance: 23.9
click at [555, 246] on button "Pack" at bounding box center [556, 250] width 20 height 14
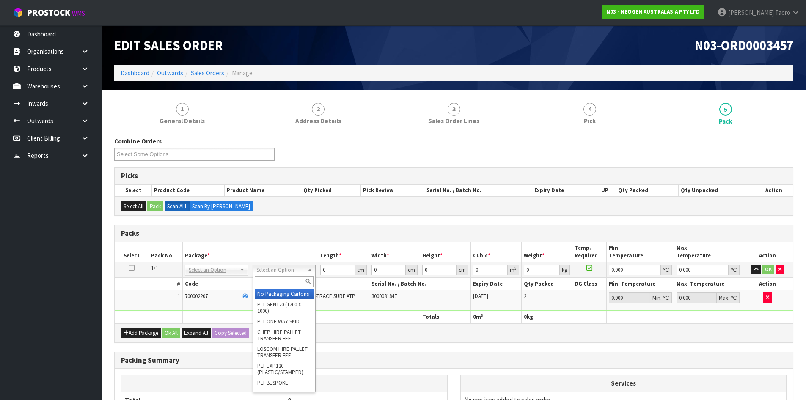
click at [298, 279] on input "text" at bounding box center [284, 281] width 59 height 11
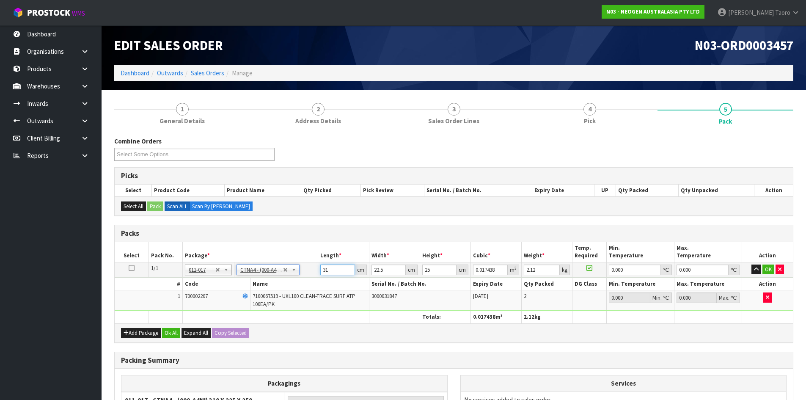
click at [337, 270] on input "31" at bounding box center [337, 270] width 34 height 11
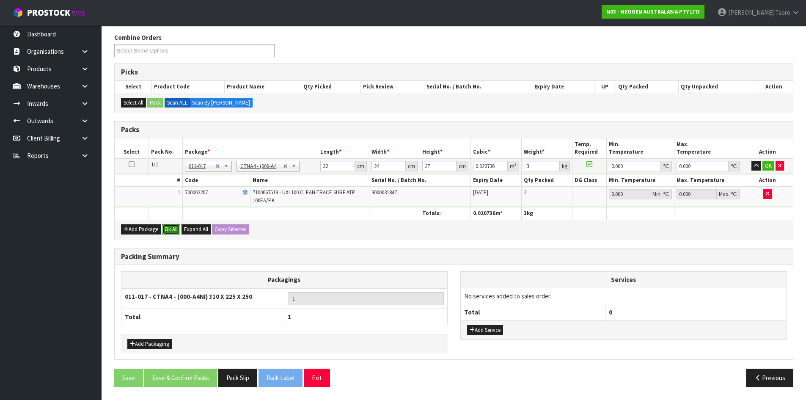
click at [174, 229] on button "Ok All" at bounding box center [171, 229] width 18 height 10
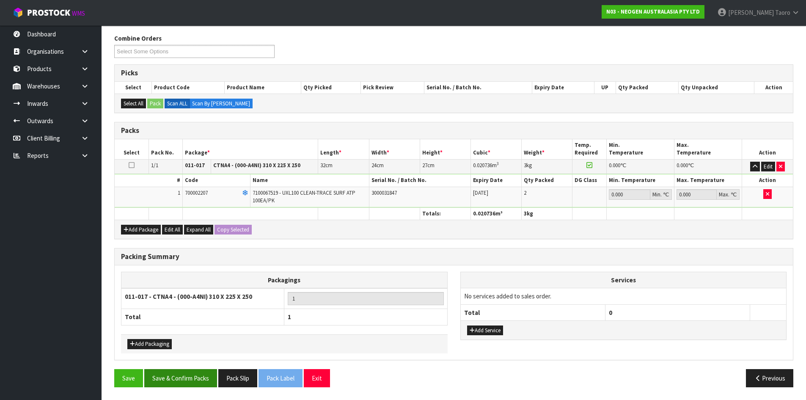
scroll to position [103, 0]
click at [185, 374] on button "Save & Confirm Packs" at bounding box center [180, 378] width 73 height 18
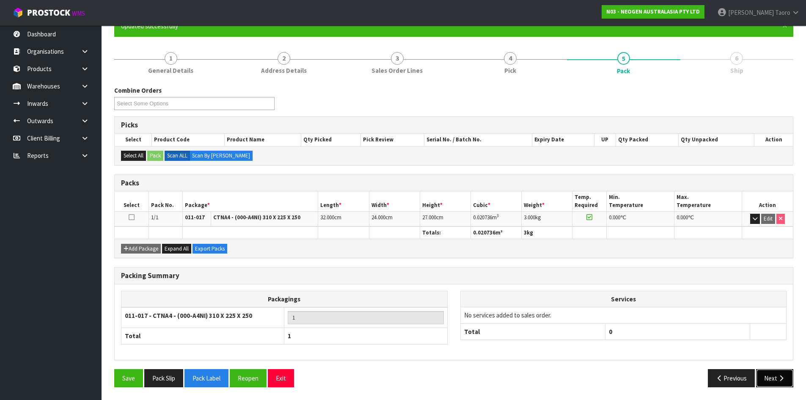
click at [776, 377] on button "Next" at bounding box center [774, 378] width 37 height 18
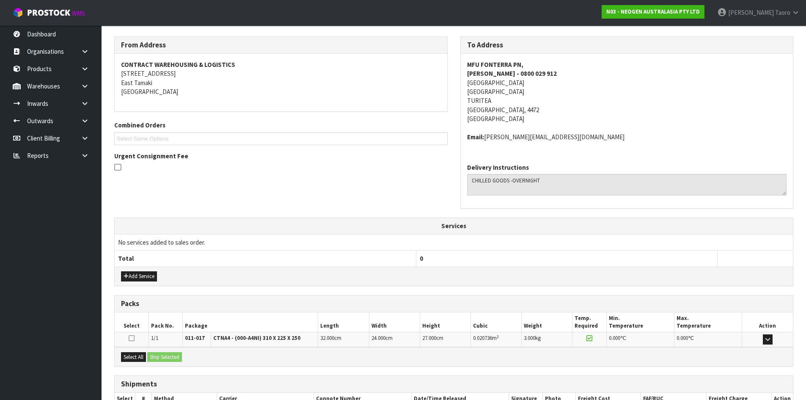
scroll to position [188, 0]
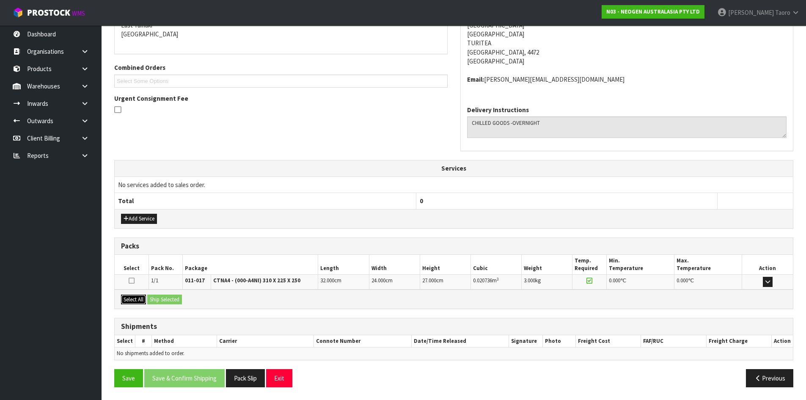
drag, startPoint x: 139, startPoint y: 302, endPoint x: 156, endPoint y: 300, distance: 17.1
click at [139, 302] on button "Select All" at bounding box center [133, 300] width 25 height 10
click at [156, 300] on button "Ship Selected" at bounding box center [164, 300] width 35 height 10
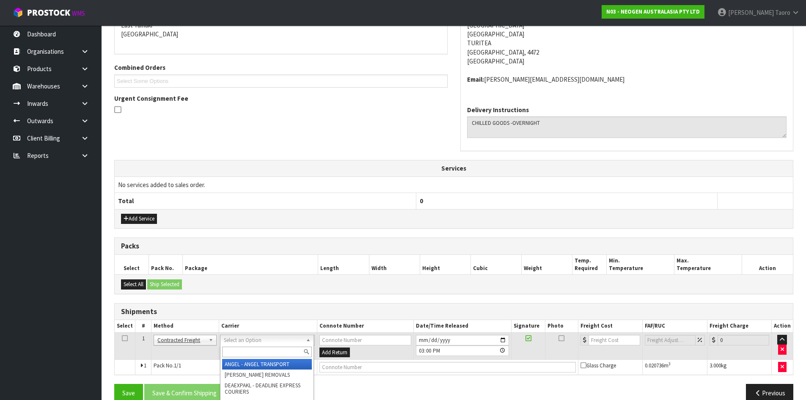
drag, startPoint x: 235, startPoint y: 339, endPoint x: 241, endPoint y: 358, distance: 20.5
click at [241, 353] on input "text" at bounding box center [267, 352] width 90 height 11
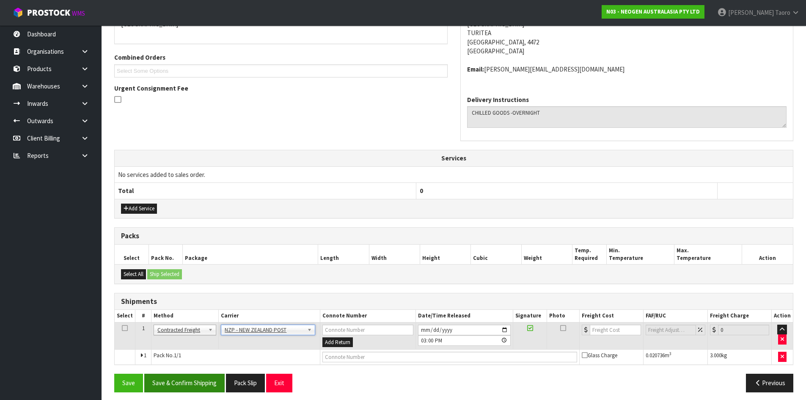
scroll to position [204, 0]
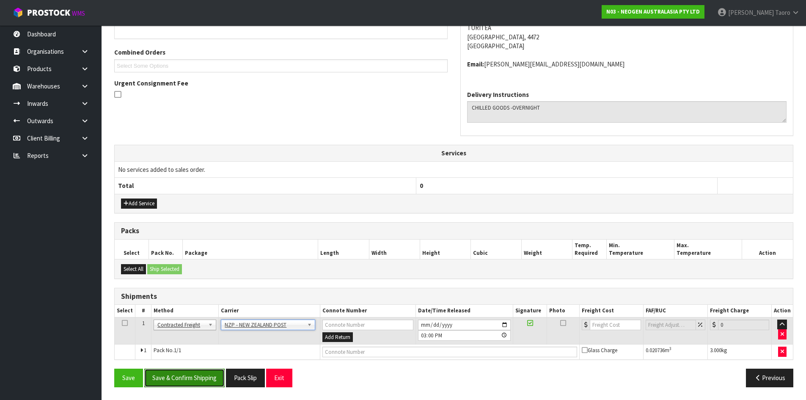
click at [200, 375] on button "Save & Confirm Shipping" at bounding box center [184, 378] width 80 height 18
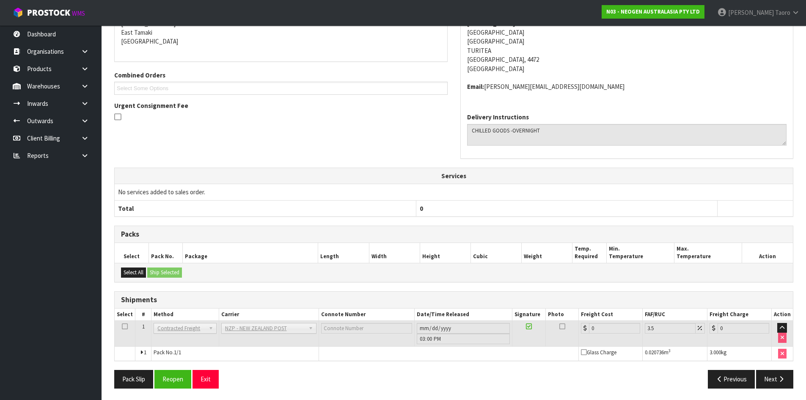
scroll to position [191, 0]
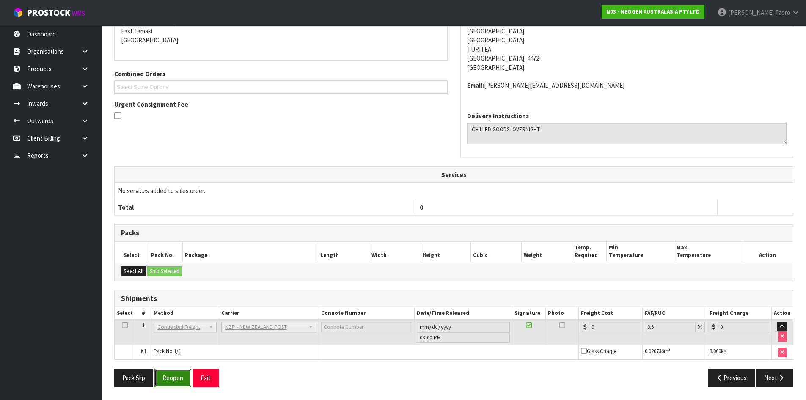
click at [181, 377] on button "Reopen" at bounding box center [173, 378] width 37 height 18
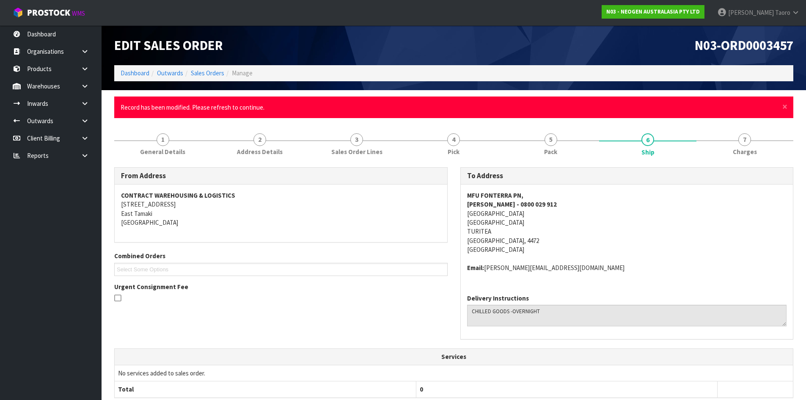
scroll to position [182, 0]
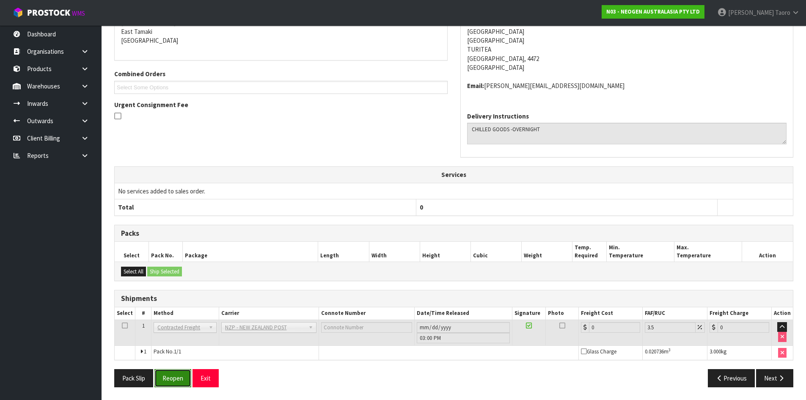
click at [177, 378] on button "Reopen" at bounding box center [173, 378] width 37 height 18
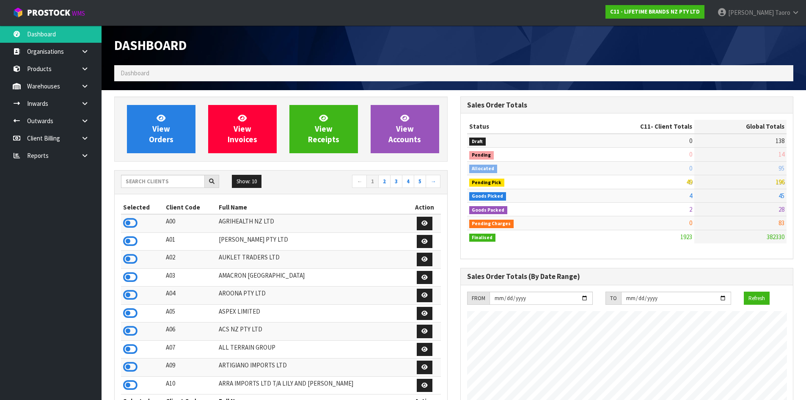
scroll to position [422673, 422968]
click at [131, 335] on icon at bounding box center [130, 331] width 14 height 13
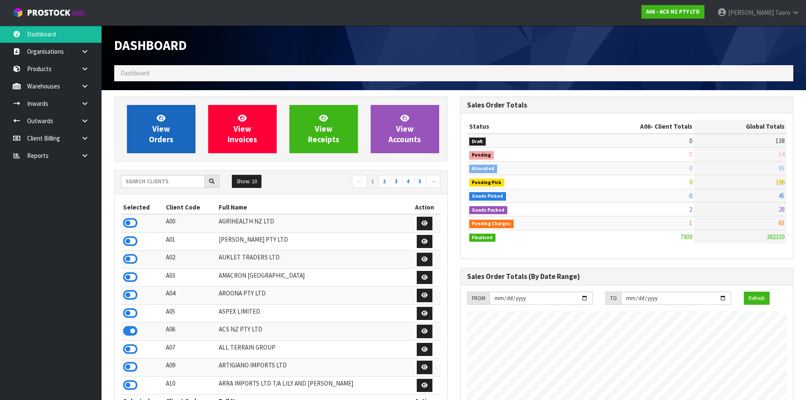
scroll to position [641, 346]
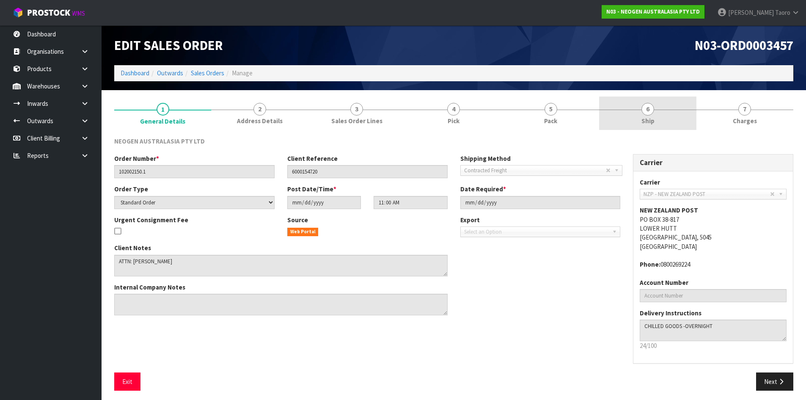
click at [619, 113] on link "6 Ship" at bounding box center [647, 113] width 97 height 33
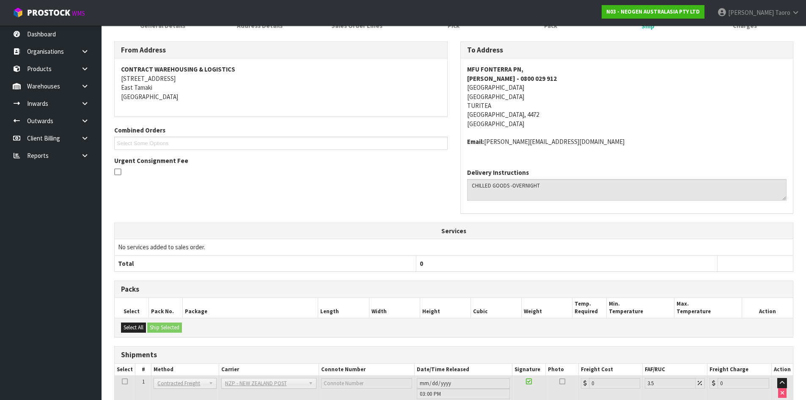
scroll to position [157, 0]
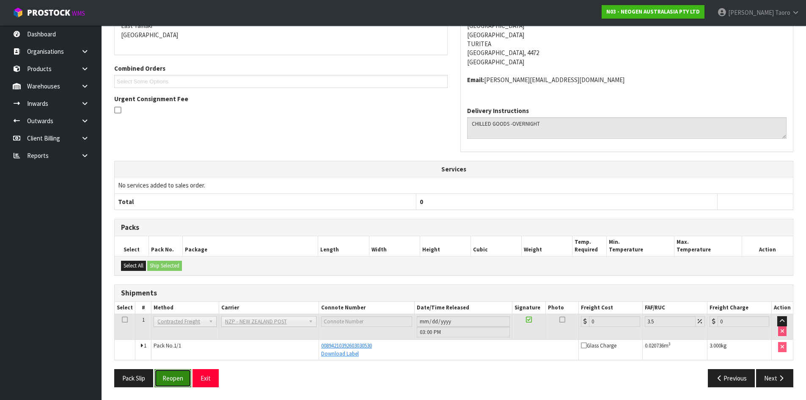
click at [172, 374] on button "Reopen" at bounding box center [173, 378] width 37 height 18
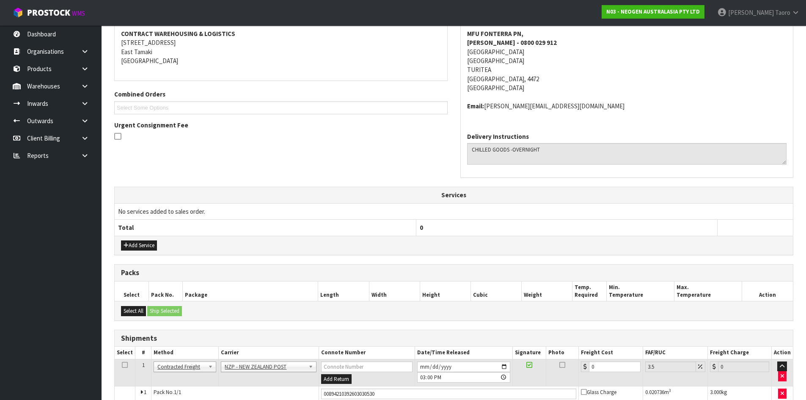
scroll to position [211, 0]
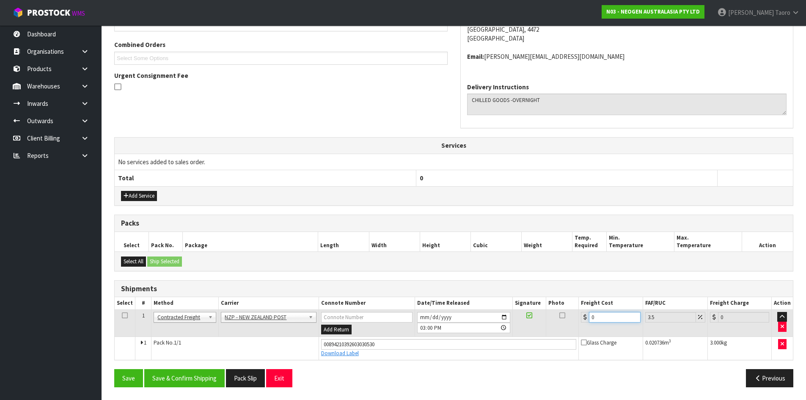
click at [604, 314] on input "0" at bounding box center [614, 317] width 51 height 11
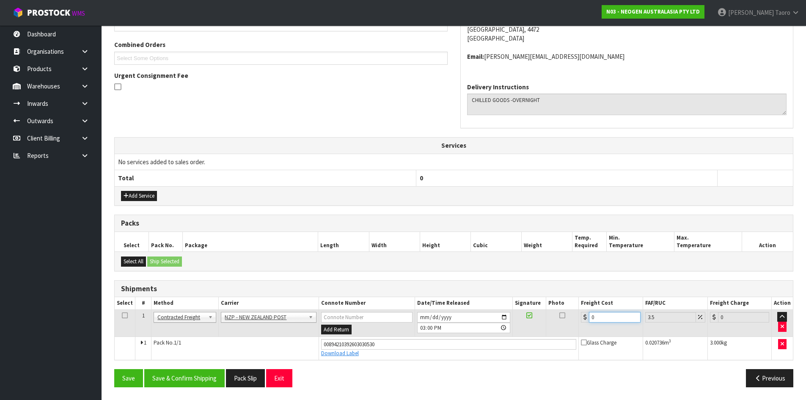
type input "1"
type input "1.03"
type input "13"
type input "13.45"
type input "13.04"
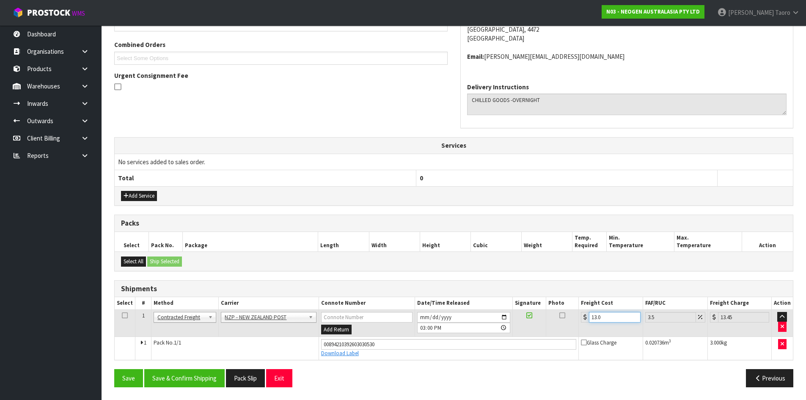
type input "13.5"
type input "13.04"
click at [179, 379] on button "Save & Confirm Shipping" at bounding box center [184, 378] width 80 height 18
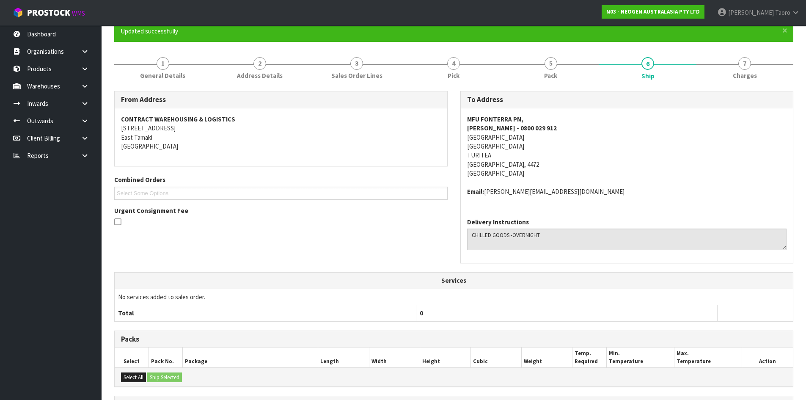
scroll to position [188, 0]
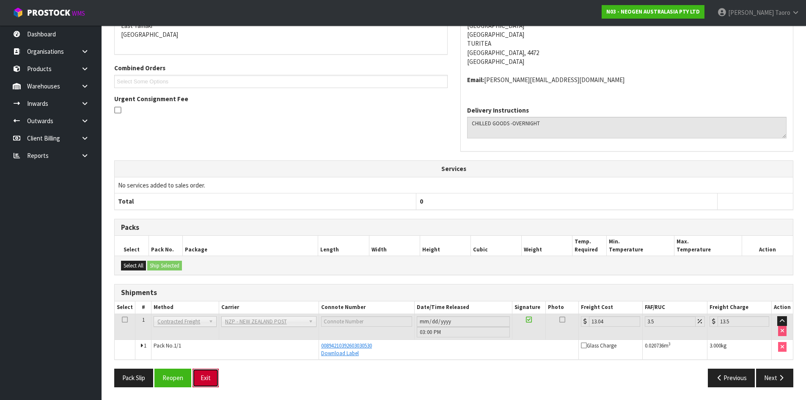
click at [210, 381] on button "Exit" at bounding box center [206, 378] width 26 height 18
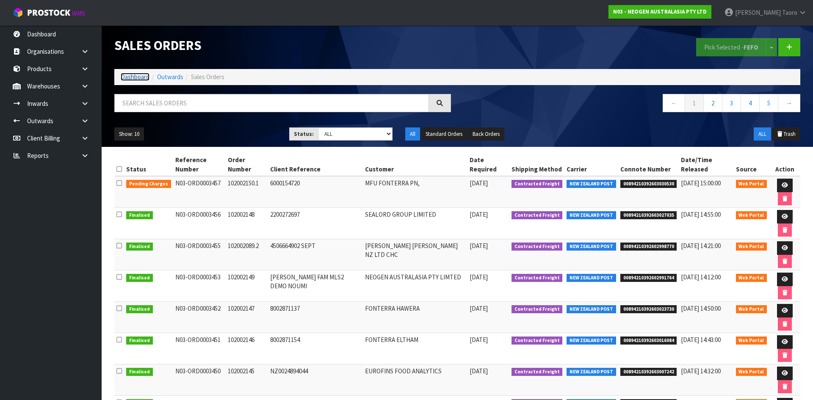
click at [130, 77] on link "Dashboard" at bounding box center [135, 77] width 29 height 8
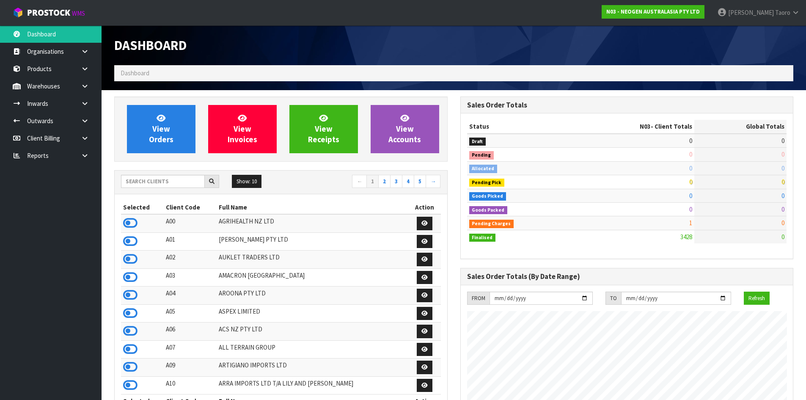
scroll to position [641, 346]
click at [132, 226] on icon at bounding box center [130, 223] width 14 height 13
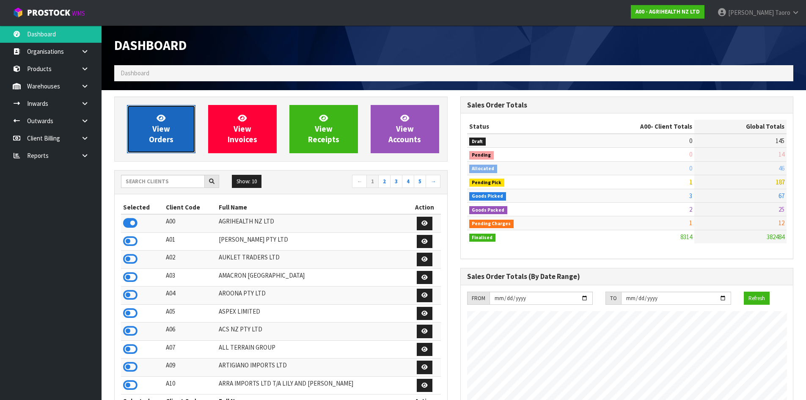
click at [162, 153] on link "View Orders" at bounding box center [161, 129] width 69 height 48
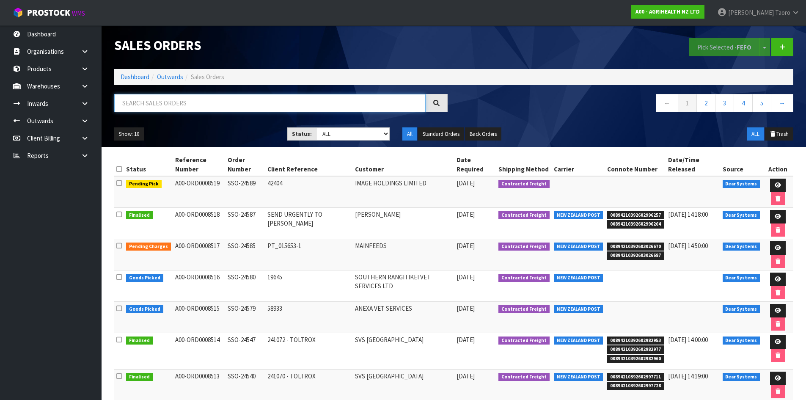
click at [190, 100] on input "text" at bounding box center [270, 103] width 312 height 18
type input "JOB-0413941"
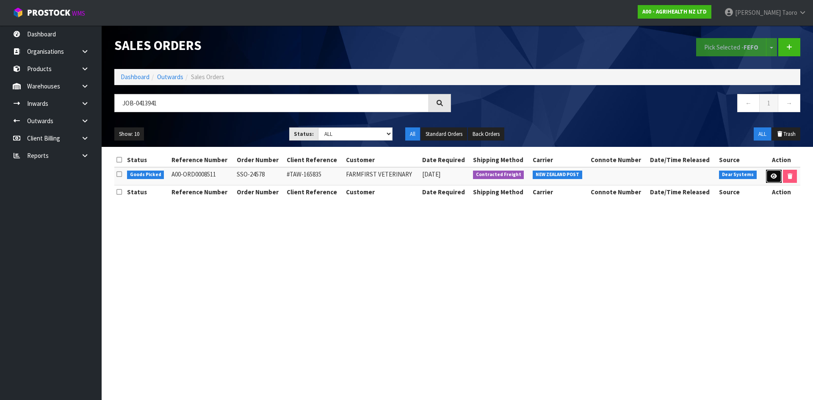
click at [771, 179] on link at bounding box center [774, 177] width 16 height 14
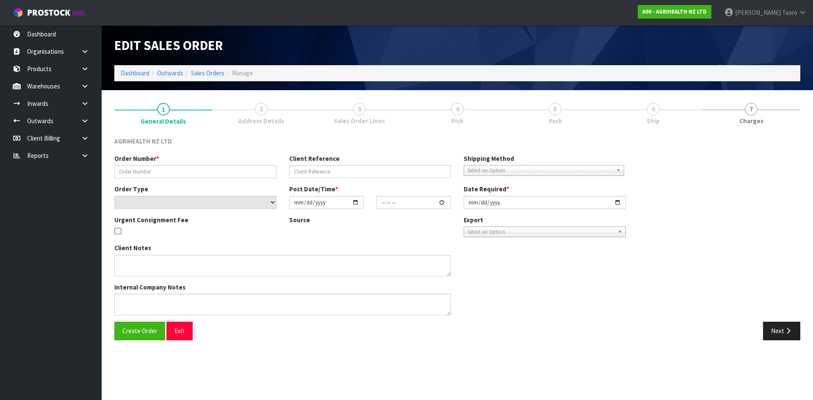
type input "SSO-24578"
type input "#TAW-165835"
select select "number:0"
type input "2025-09-23"
type input "10:21:17.000"
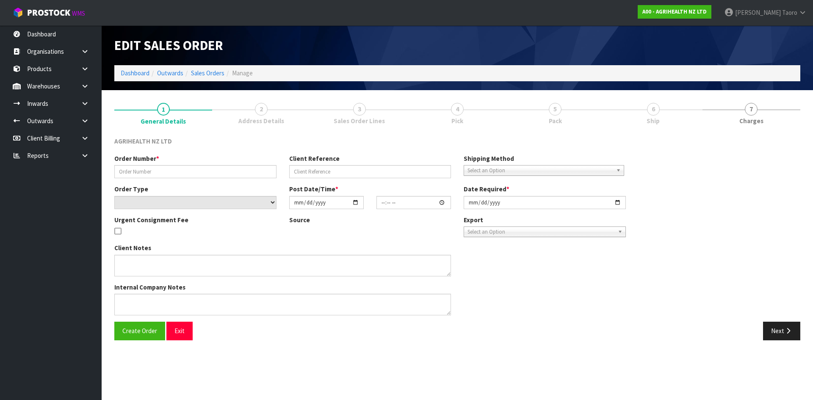
type input "2025-09-23"
type textarea "SHIP BY: Overnight Courier"
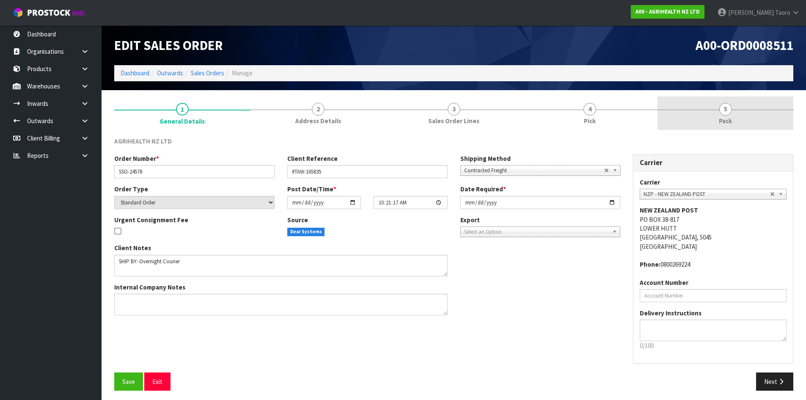
click at [717, 114] on link "5 Pack" at bounding box center [726, 113] width 136 height 33
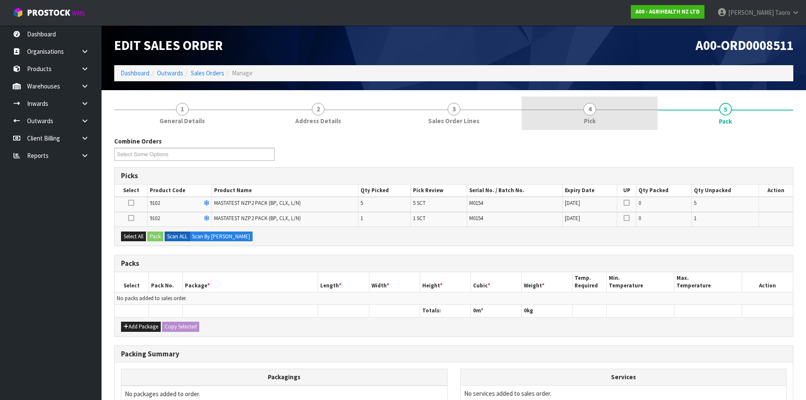
click at [627, 117] on link "4 Pick" at bounding box center [590, 113] width 136 height 33
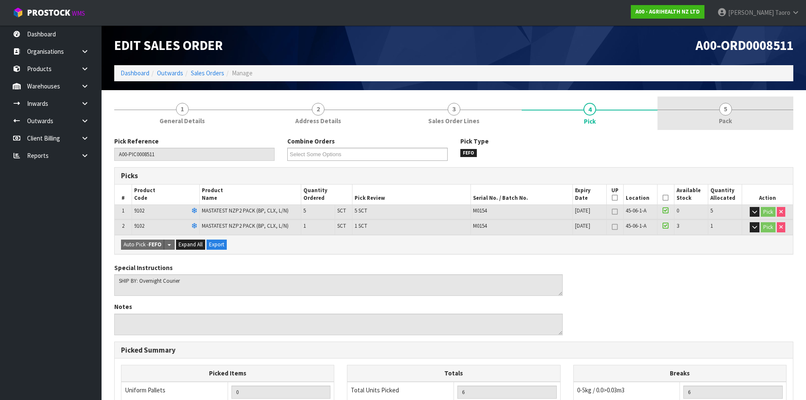
drag, startPoint x: 745, startPoint y: 113, endPoint x: 725, endPoint y: 113, distance: 20.3
click at [740, 112] on link "5 Pack" at bounding box center [726, 113] width 136 height 33
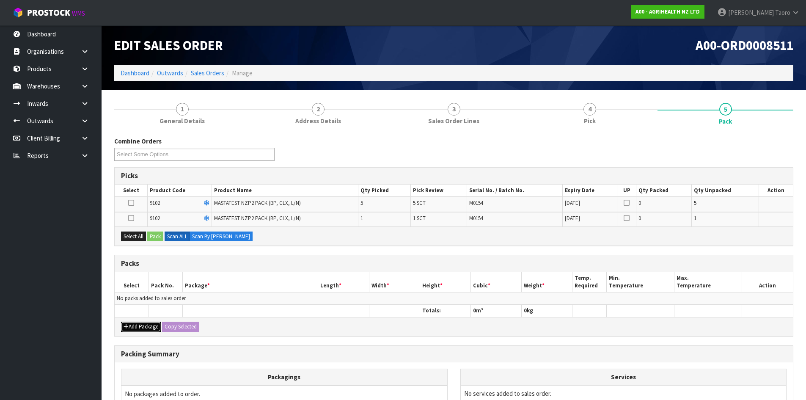
click at [136, 326] on button "Add Package" at bounding box center [141, 327] width 40 height 10
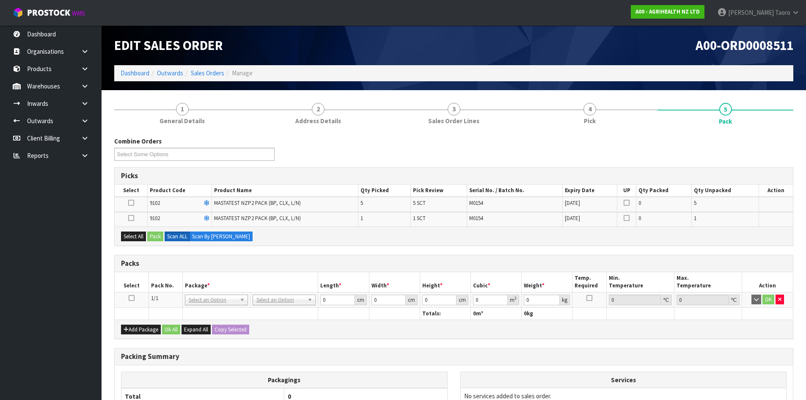
click at [132, 298] on icon at bounding box center [132, 298] width 6 height 0
click at [137, 237] on button "Select All" at bounding box center [133, 237] width 25 height 10
click at [155, 235] on button "Pack" at bounding box center [155, 237] width 16 height 10
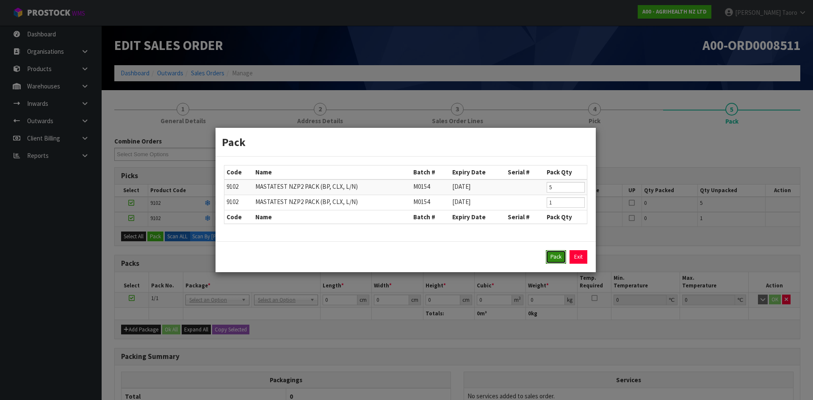
click at [558, 257] on button "Pack" at bounding box center [556, 257] width 20 height 14
type input "0.000"
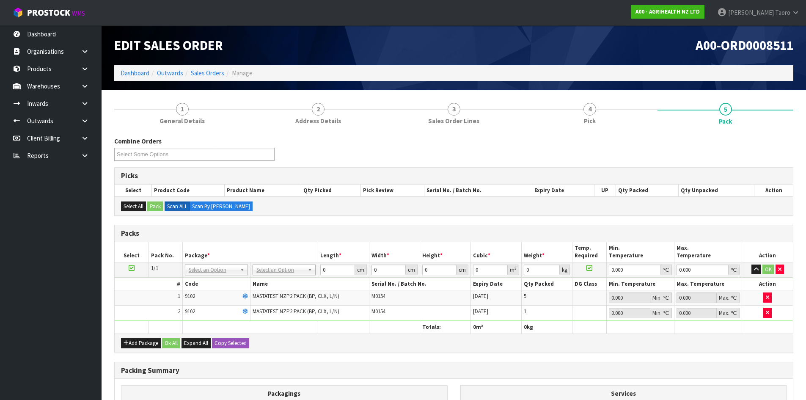
drag, startPoint x: 288, startPoint y: 268, endPoint x: 291, endPoint y: 283, distance: 15.5
click at [340, 270] on input "0" at bounding box center [337, 270] width 34 height 11
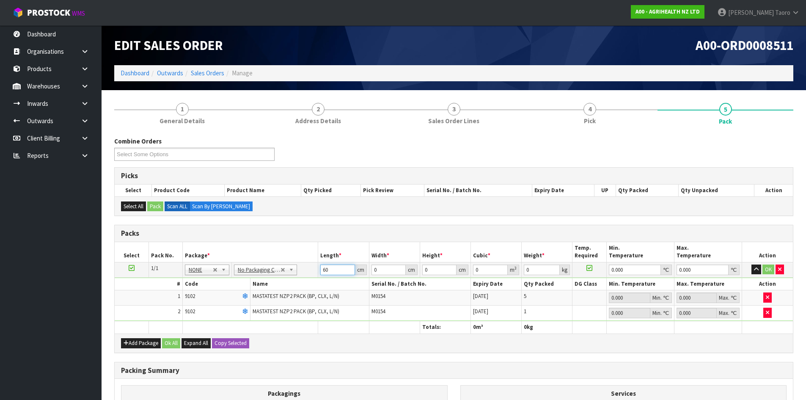
type input "60"
type input "41"
type input "1"
type input "0.00246"
type input "11"
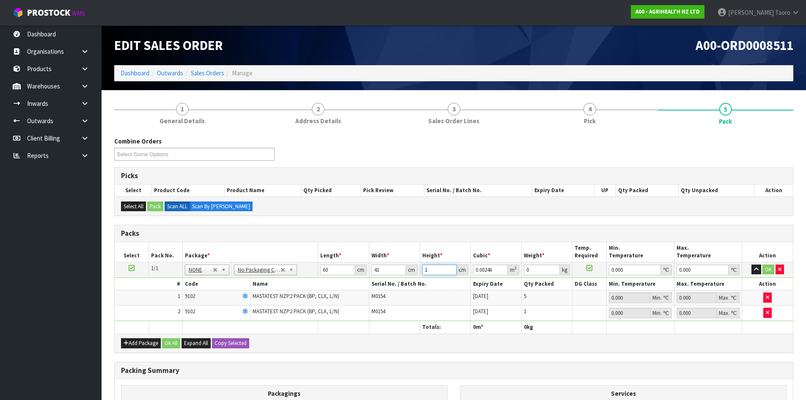
type input "0.02706"
type input "11"
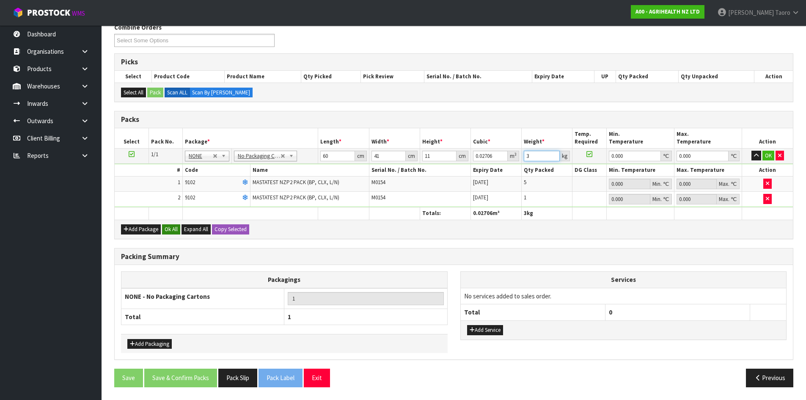
type input "3"
click at [172, 228] on button "Ok All" at bounding box center [171, 229] width 18 height 10
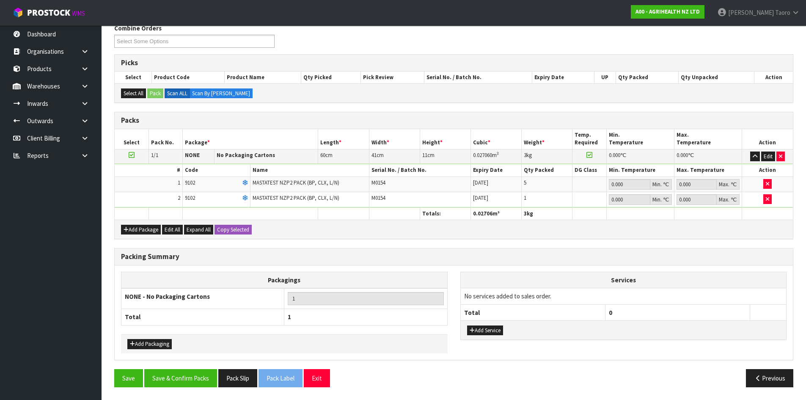
scroll to position [113, 0]
click at [195, 381] on button "Save & Confirm Packs" at bounding box center [180, 378] width 73 height 18
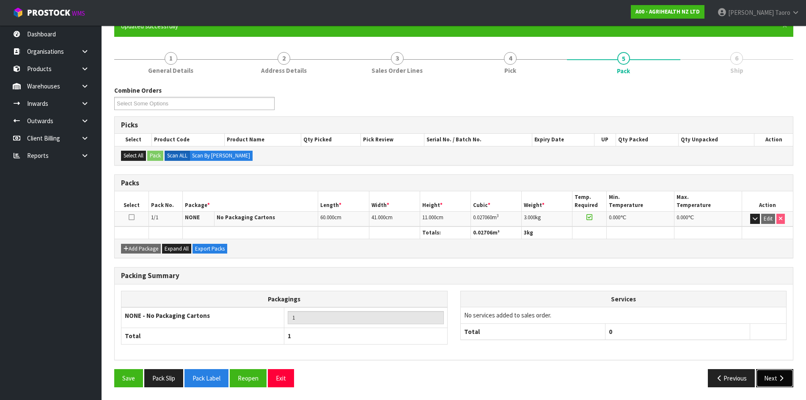
click at [774, 379] on button "Next" at bounding box center [774, 378] width 37 height 18
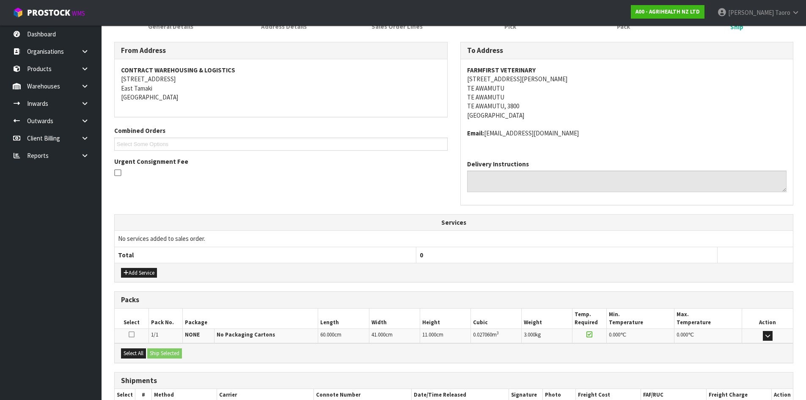
scroll to position [179, 0]
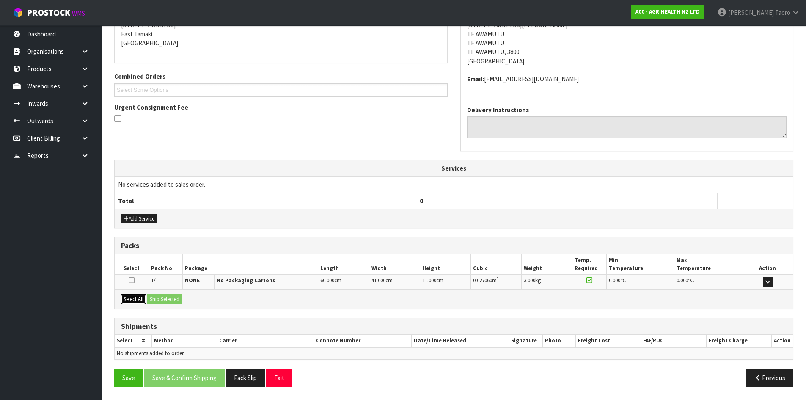
drag, startPoint x: 142, startPoint y: 296, endPoint x: 146, endPoint y: 300, distance: 6.0
click at [144, 298] on button "Select All" at bounding box center [133, 299] width 25 height 10
click at [158, 298] on button "Ship Selected" at bounding box center [164, 299] width 35 height 10
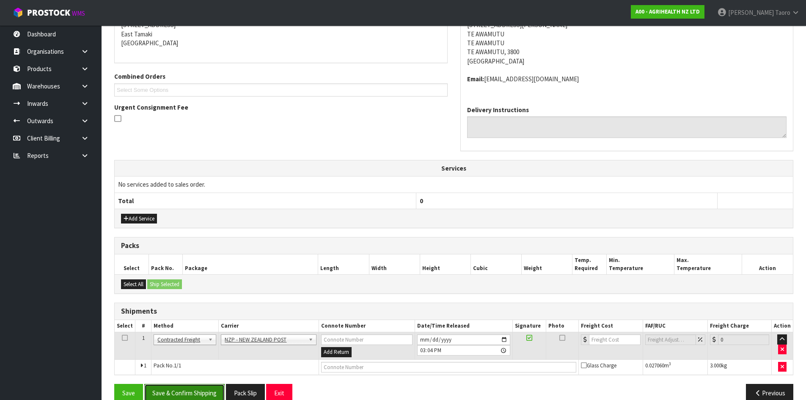
click at [211, 389] on button "Save & Confirm Shipping" at bounding box center [184, 393] width 80 height 18
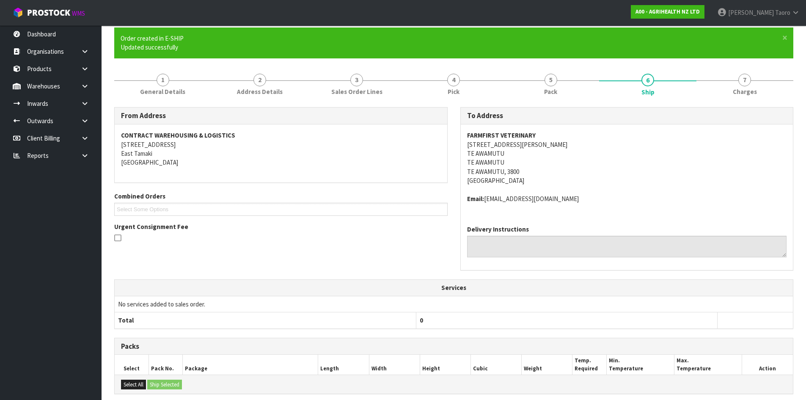
scroll to position [182, 0]
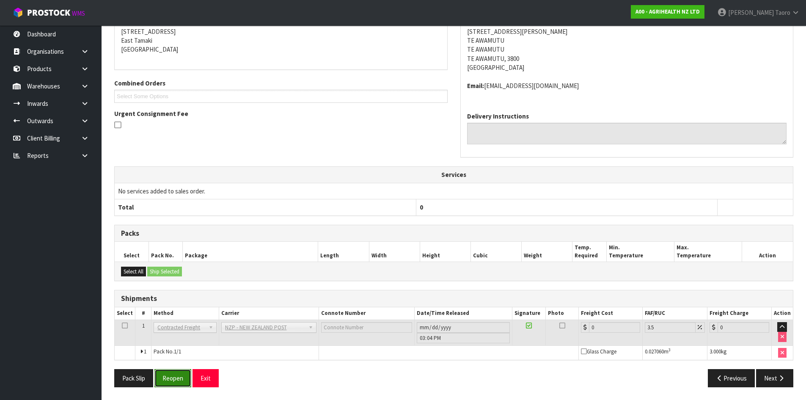
click at [182, 370] on button "Reopen" at bounding box center [173, 378] width 37 height 18
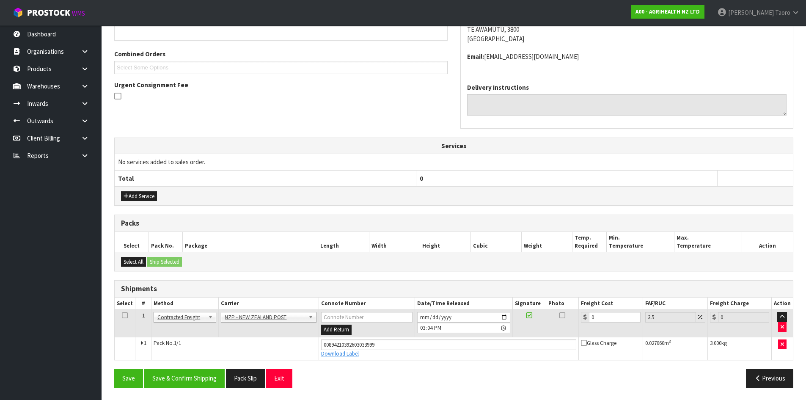
scroll to position [202, 0]
click at [610, 313] on input "0" at bounding box center [614, 317] width 51 height 11
type input "7"
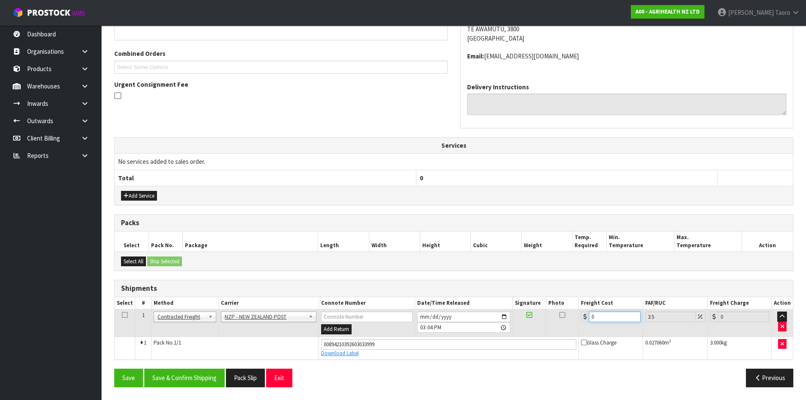
type input "7.24"
type input "7.3"
type input "7.56"
type input "7.31"
type input "7.57"
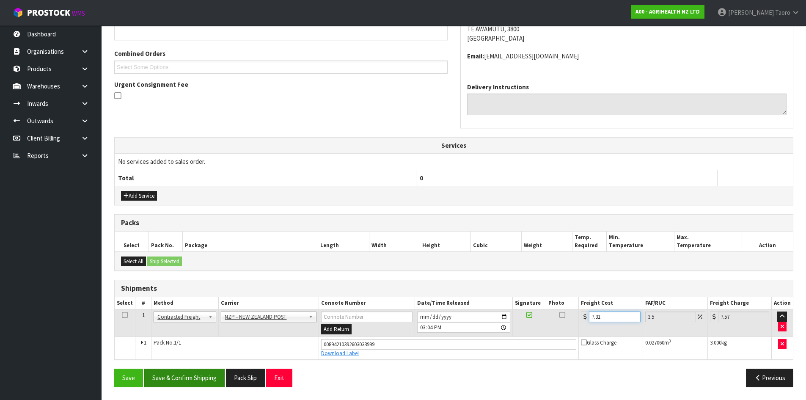
type input "7.31"
click at [199, 379] on button "Save & Confirm Shipping" at bounding box center [184, 378] width 80 height 18
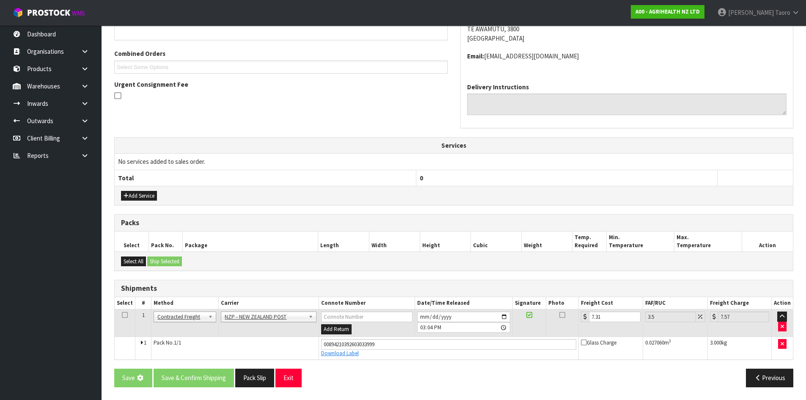
scroll to position [0, 0]
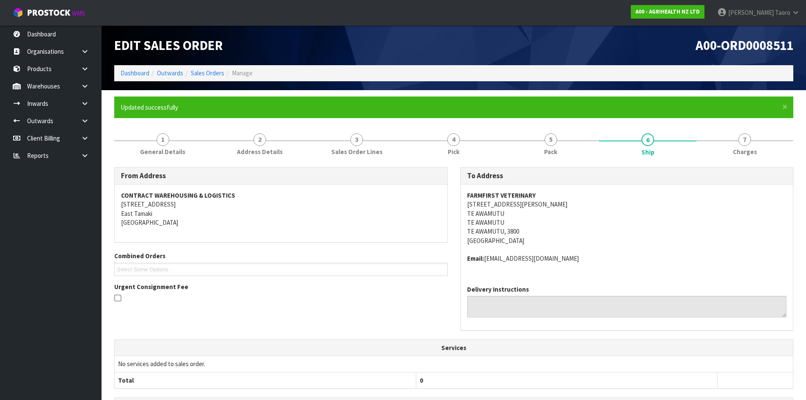
click at [166, 325] on div "From Address CONTRACT WAREHOUSING & LOGISTICS 17 Allens Road East Tamaki Auckla…" at bounding box center [454, 253] width 692 height 172
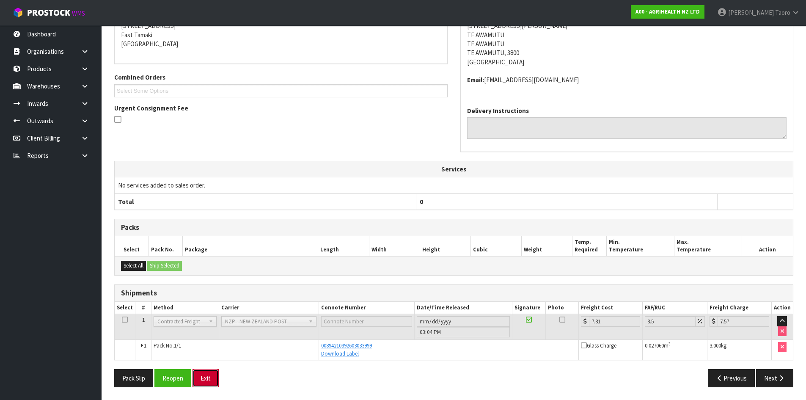
click at [207, 381] on button "Exit" at bounding box center [206, 378] width 26 height 18
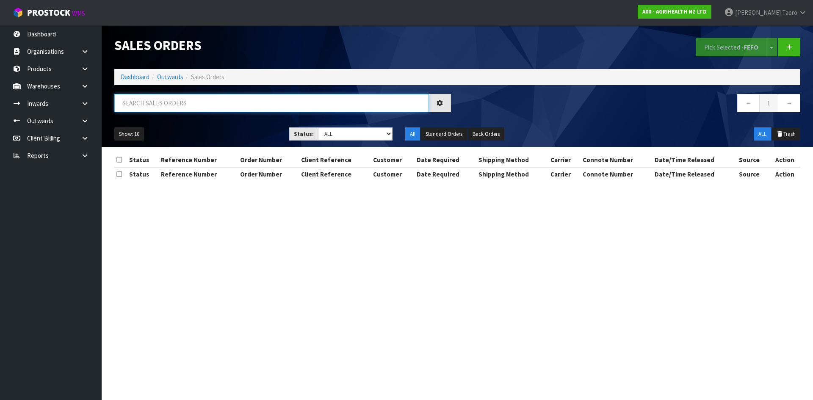
click at [161, 108] on input "text" at bounding box center [271, 103] width 315 height 18
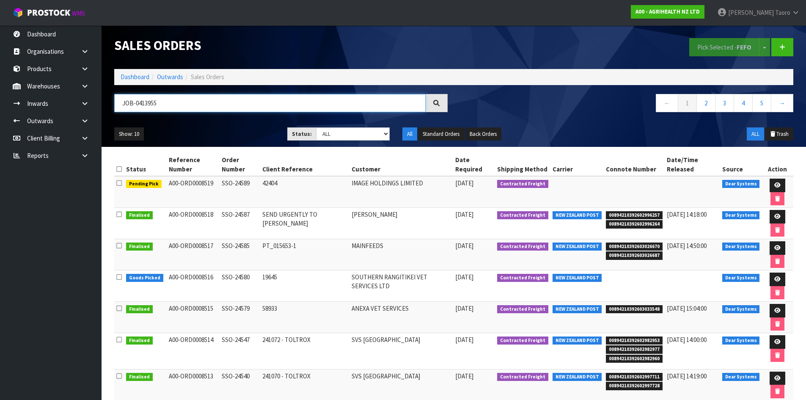
type input "JOB-0413955"
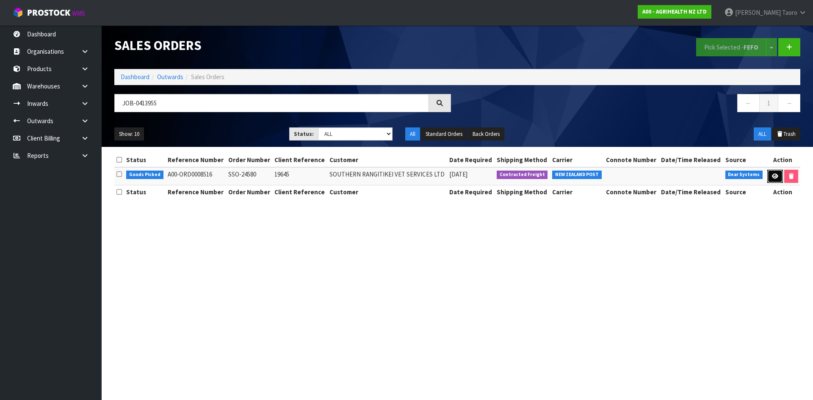
click at [770, 173] on link at bounding box center [775, 177] width 16 height 14
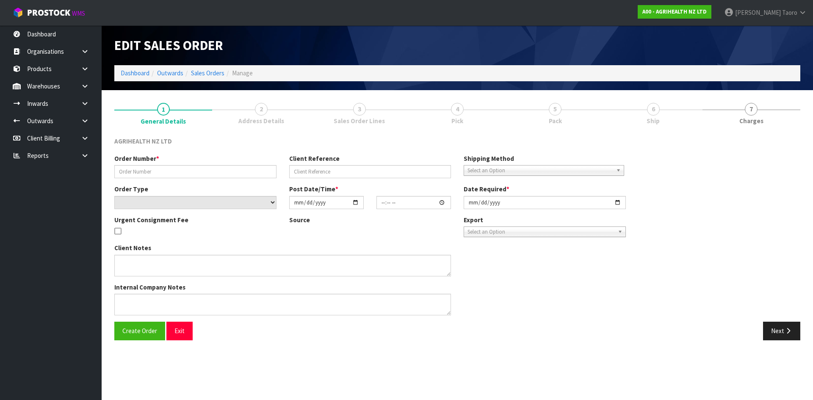
type input "SSO-24580"
type input "19645"
select select "number:0"
type input "2025-09-23"
type input "10:54:46.000"
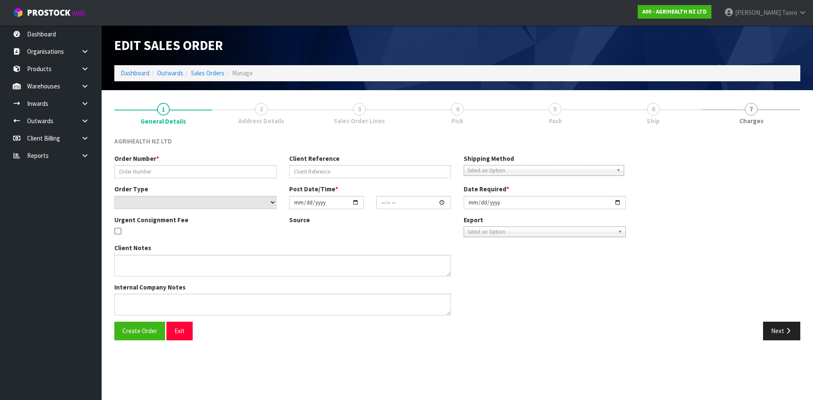
type input "2025-09-23"
type textarea "SHIP BY: Overnight Courier"
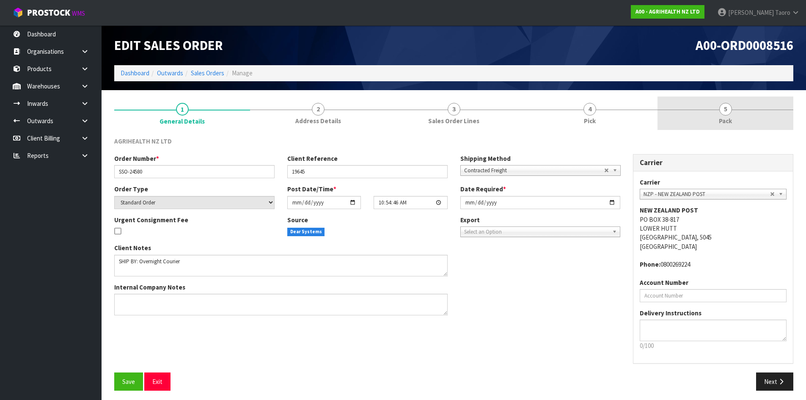
drag, startPoint x: 742, startPoint y: 120, endPoint x: 721, endPoint y: 122, distance: 21.7
click at [742, 120] on link "5 Pack" at bounding box center [726, 113] width 136 height 33
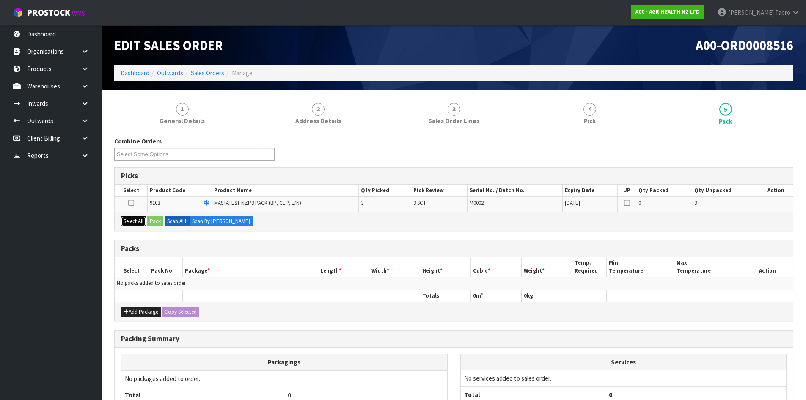
drag, startPoint x: 138, startPoint y: 226, endPoint x: 151, endPoint y: 224, distance: 13.0
click at [139, 226] on button "Select All" at bounding box center [133, 221] width 25 height 10
click at [157, 223] on button "Pack" at bounding box center [155, 221] width 16 height 10
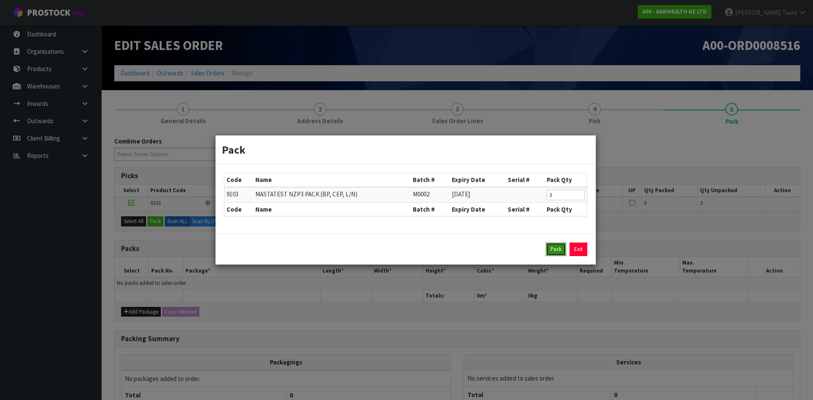
click at [556, 252] on button "Pack" at bounding box center [556, 250] width 20 height 14
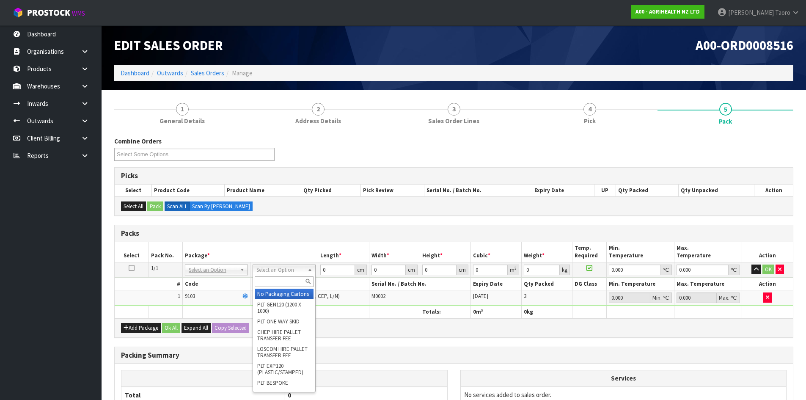
click at [277, 280] on input "text" at bounding box center [284, 281] width 59 height 11
type input "A4"
type input "31"
type input "22.5"
type input "25"
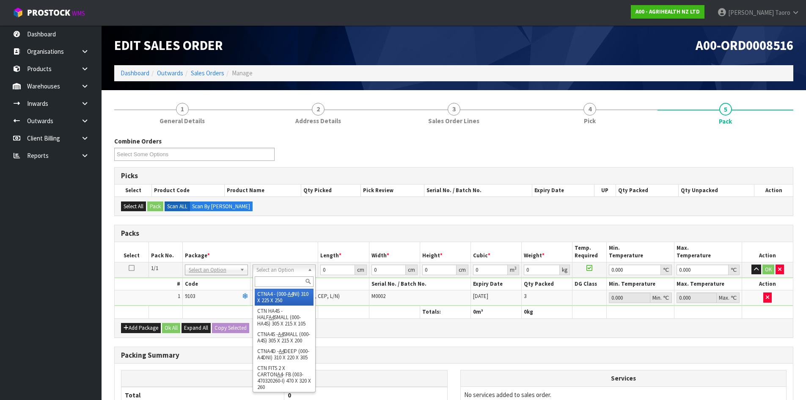
type input "0.017438"
type input "0.95"
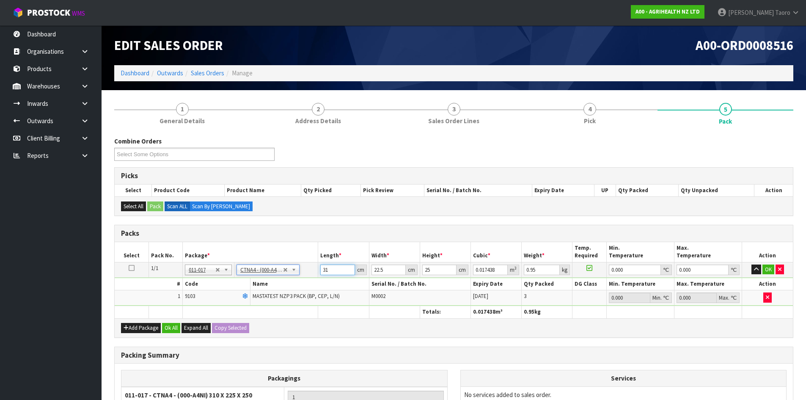
click at [329, 268] on input "31" at bounding box center [337, 270] width 34 height 11
type input "3"
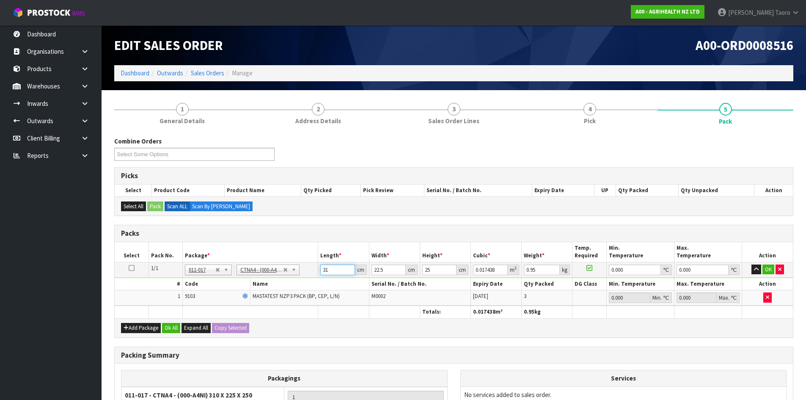
type input "0.001687"
type input "32"
type input "0.018"
type input "32"
type input "2"
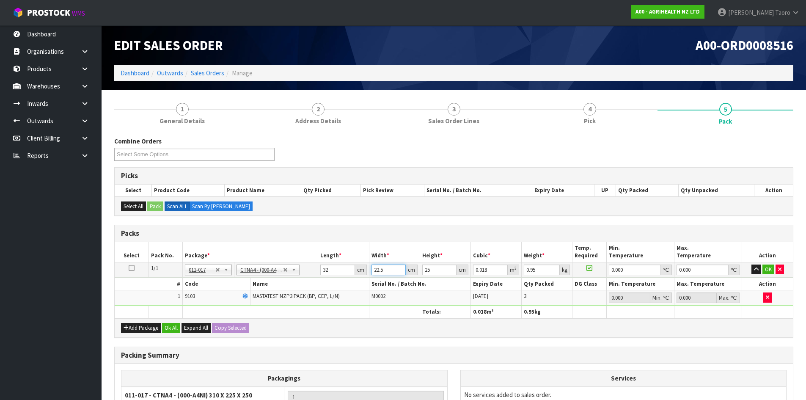
type input "0.0016"
type input "24"
type input "0.0192"
type input "24"
type input "2"
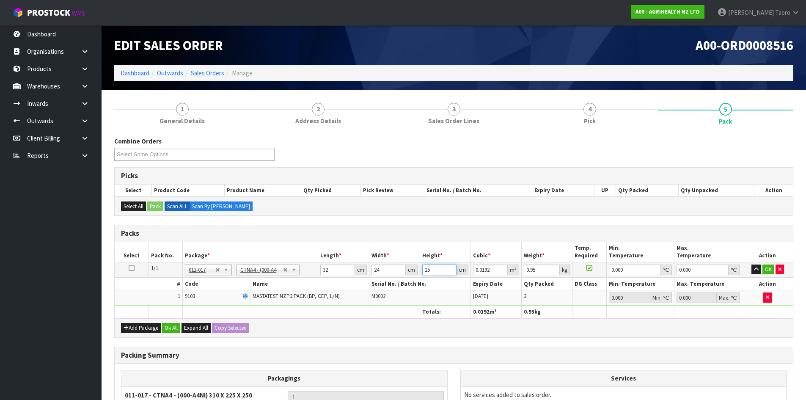
type input "0.001536"
type input "20"
type input "0.01536"
type input "20"
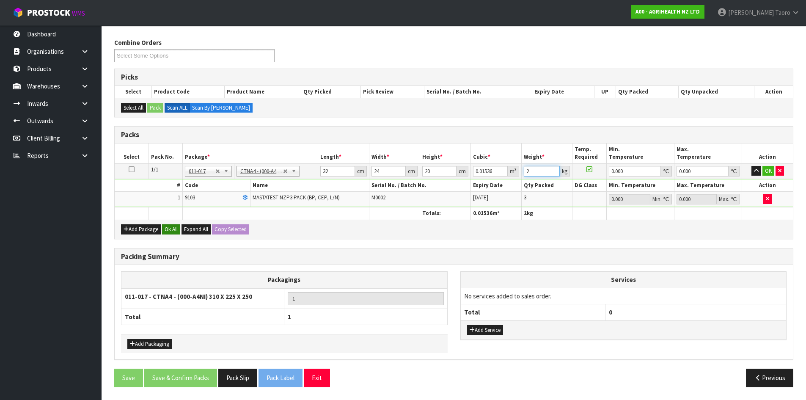
type input "2"
click at [170, 229] on button "Ok All" at bounding box center [171, 229] width 18 height 10
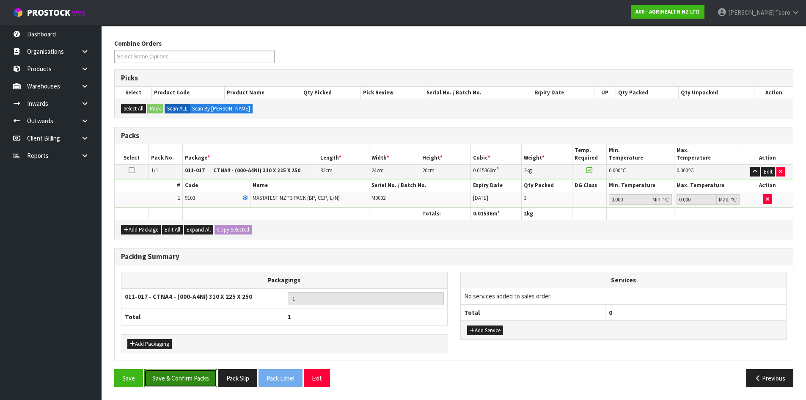
click at [210, 375] on button "Save & Confirm Packs" at bounding box center [180, 378] width 73 height 18
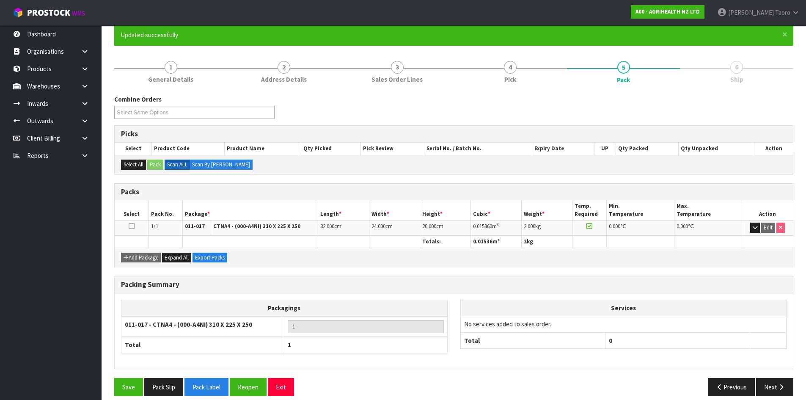
scroll to position [81, 0]
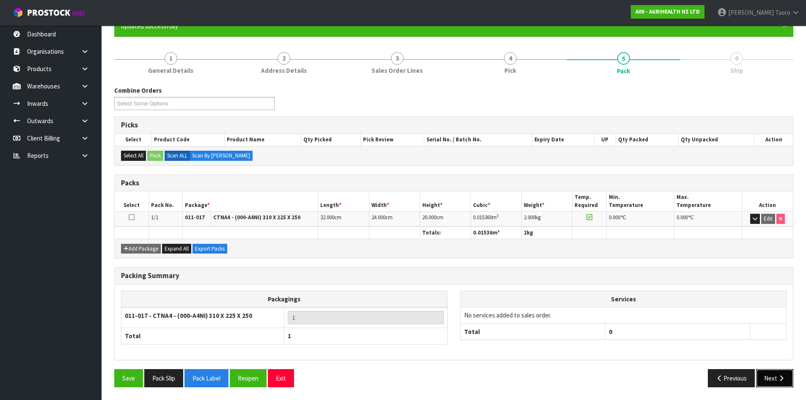
click at [776, 379] on button "Next" at bounding box center [774, 378] width 37 height 18
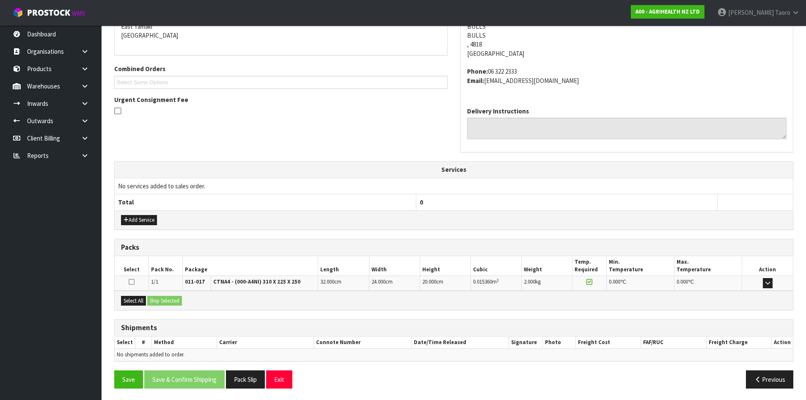
scroll to position [188, 0]
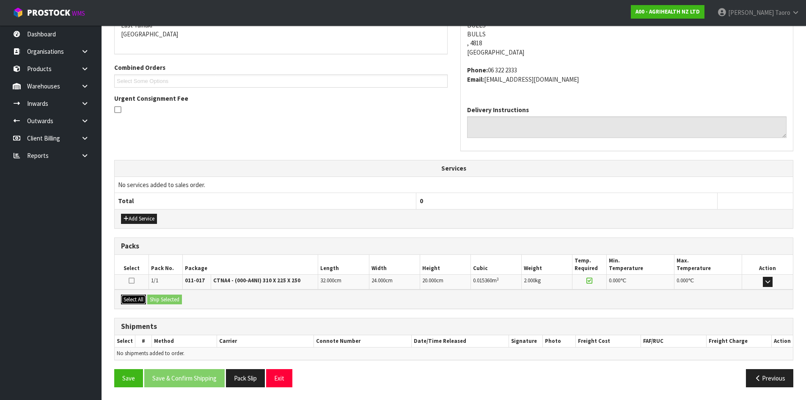
drag, startPoint x: 131, startPoint y: 298, endPoint x: 149, endPoint y: 298, distance: 18.6
click at [132, 298] on button "Select All" at bounding box center [133, 300] width 25 height 10
drag, startPoint x: 157, startPoint y: 296, endPoint x: 160, endPoint y: 318, distance: 22.7
click at [157, 296] on button "Ship Selected" at bounding box center [164, 300] width 35 height 10
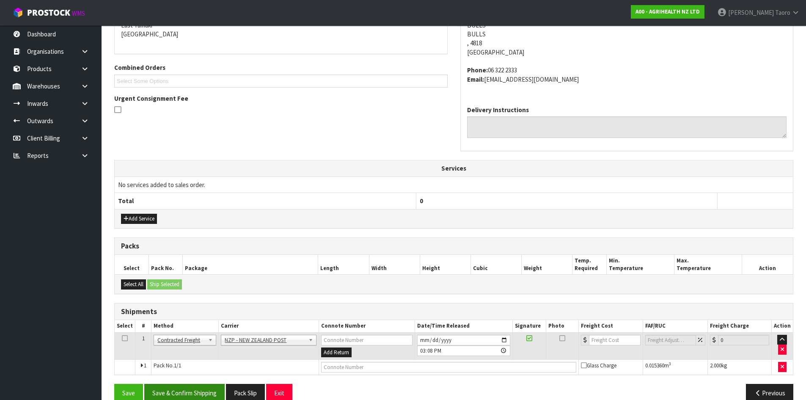
scroll to position [204, 0]
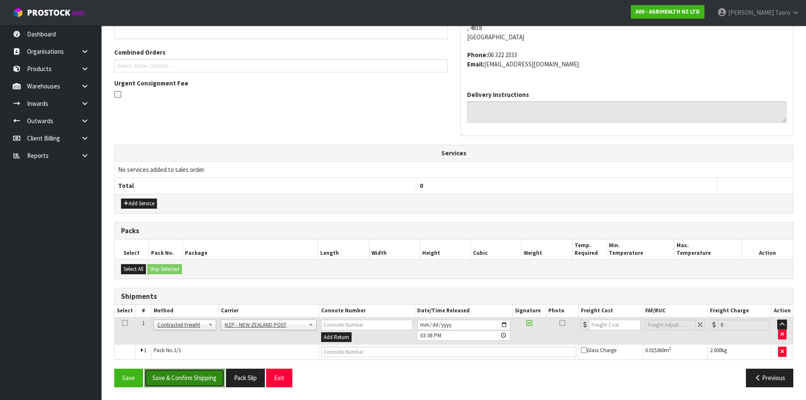
click at [192, 376] on button "Save & Confirm Shipping" at bounding box center [184, 378] width 80 height 18
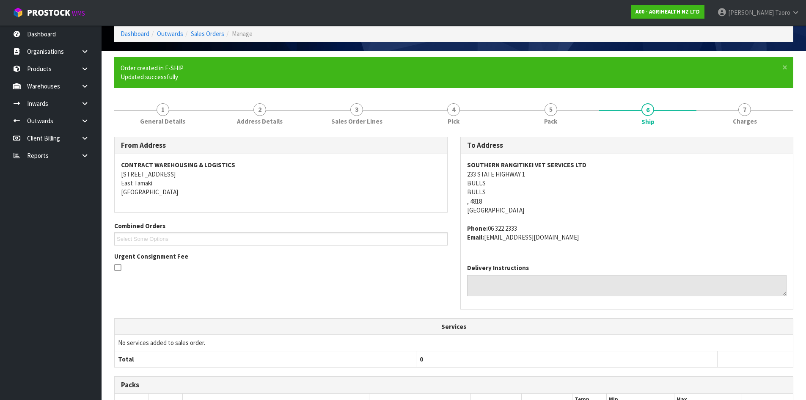
scroll to position [191, 0]
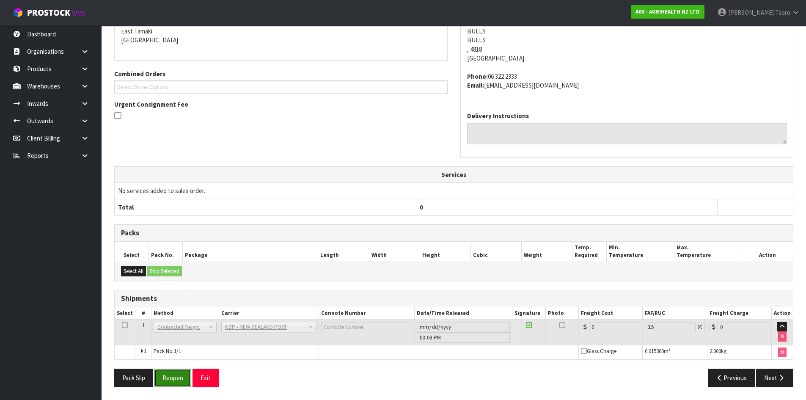
click at [173, 380] on button "Reopen" at bounding box center [173, 378] width 37 height 18
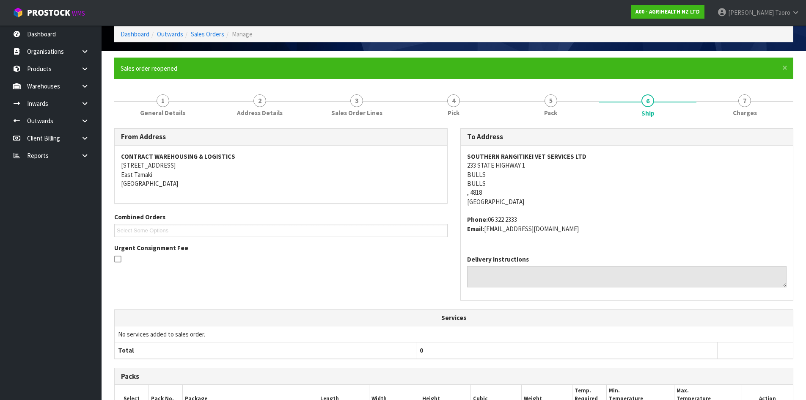
scroll to position [182, 0]
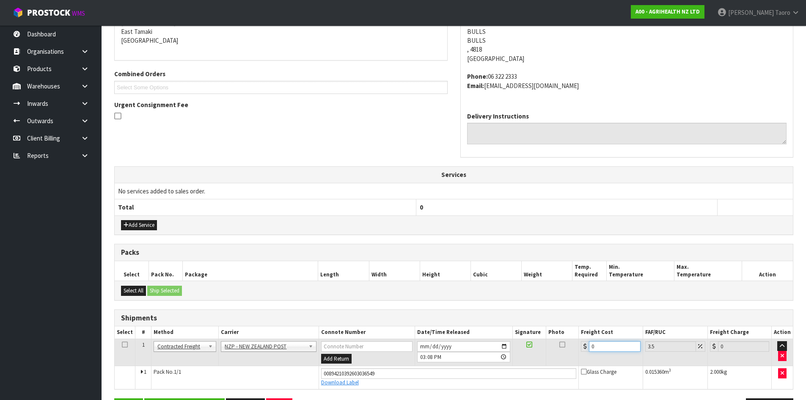
click at [609, 349] on input "0" at bounding box center [614, 346] width 51 height 11
drag, startPoint x: 609, startPoint y: 349, endPoint x: 605, endPoint y: 338, distance: 11.6
click at [609, 348] on input "0" at bounding box center [614, 346] width 51 height 11
type input "8"
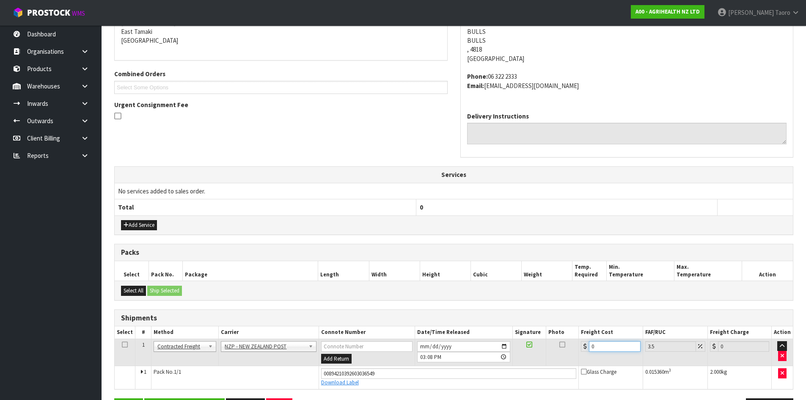
type input "8.28"
type input "8.4"
type input "8.69"
type input "8.45"
type input "8.75"
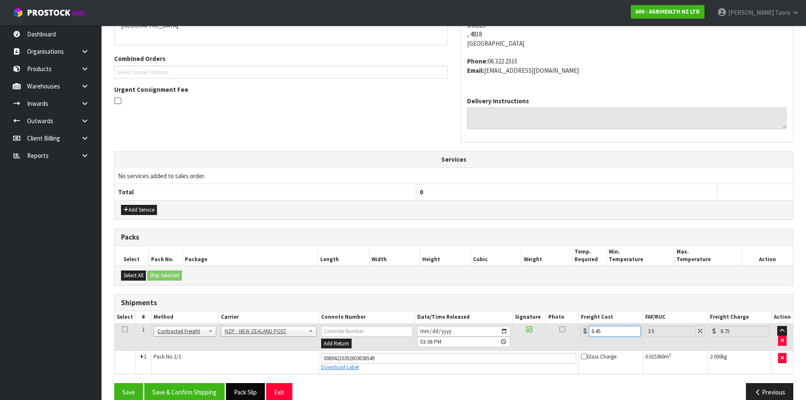
scroll to position [211, 0]
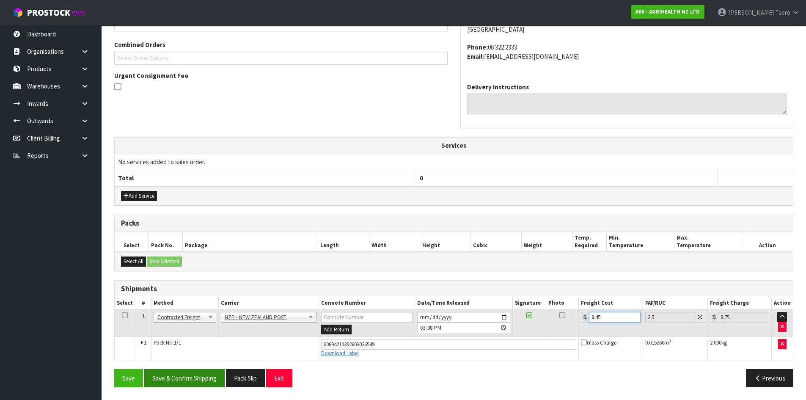
type input "8.45"
drag, startPoint x: 216, startPoint y: 377, endPoint x: 212, endPoint y: 379, distance: 5.1
click at [215, 377] on button "Save & Confirm Shipping" at bounding box center [184, 378] width 80 height 18
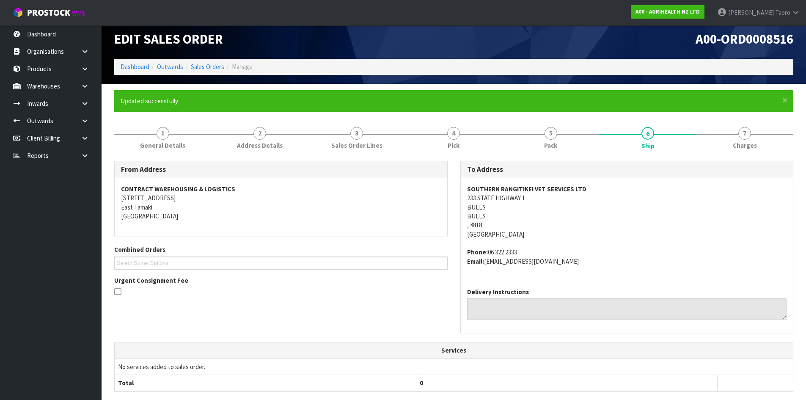
scroll to position [188, 0]
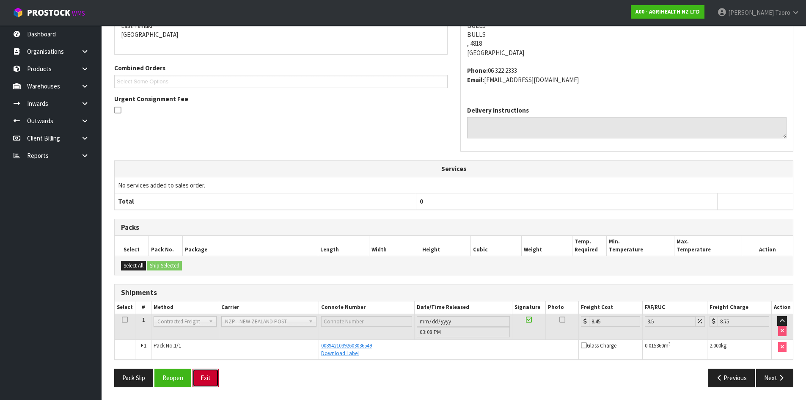
click at [212, 378] on button "Exit" at bounding box center [206, 378] width 26 height 18
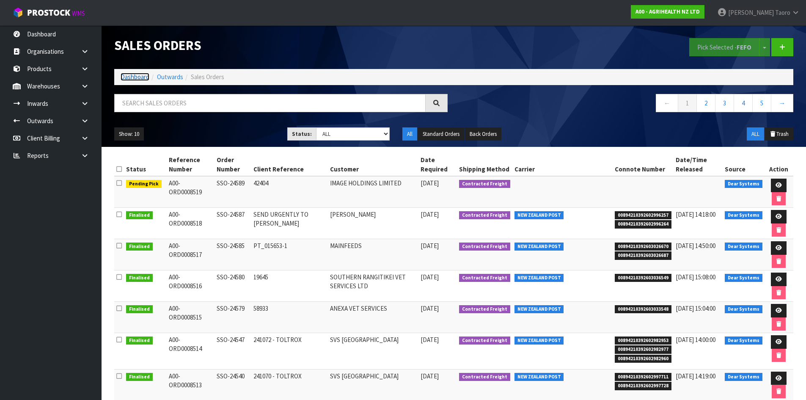
click at [126, 79] on link "Dashboard" at bounding box center [135, 77] width 29 height 8
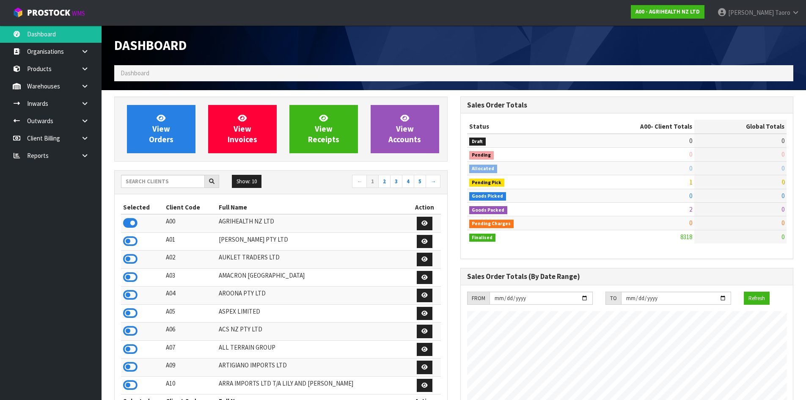
scroll to position [641, 346]
click at [132, 333] on icon at bounding box center [130, 331] width 14 height 13
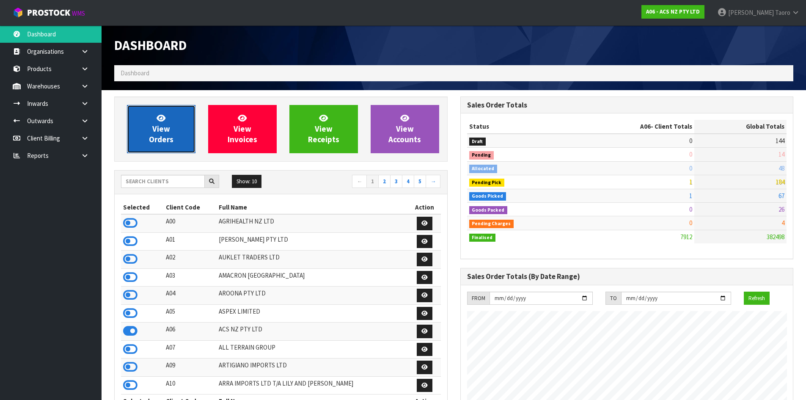
click at [153, 139] on span "View Orders" at bounding box center [161, 129] width 25 height 32
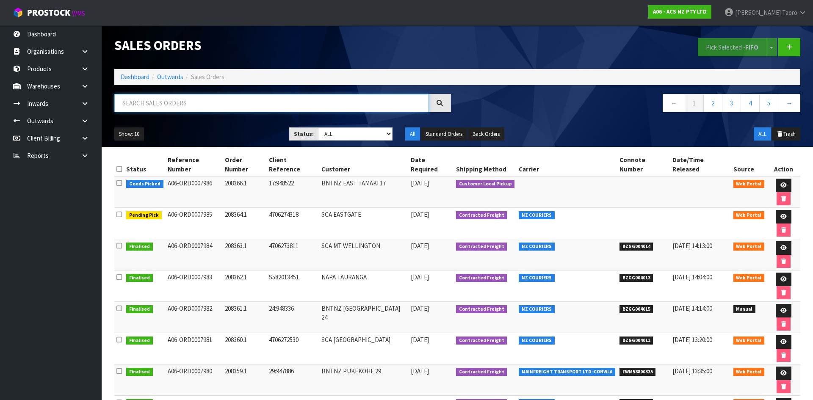
click at [176, 103] on input "text" at bounding box center [271, 103] width 315 height 18
type input "JOB-0414082"
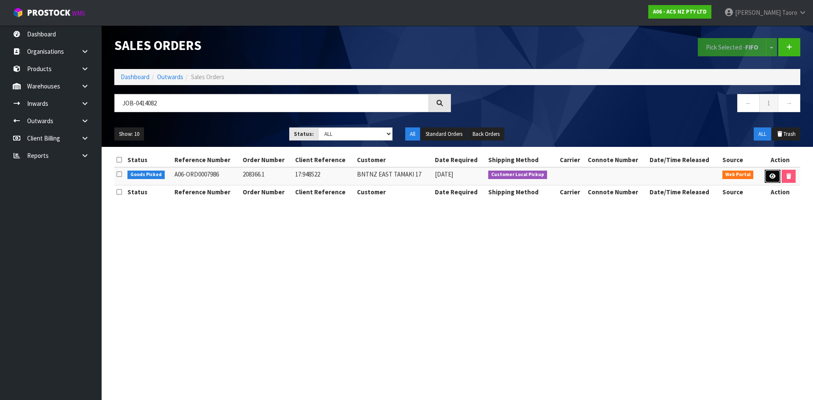
click at [771, 179] on icon at bounding box center [772, 177] width 6 height 6
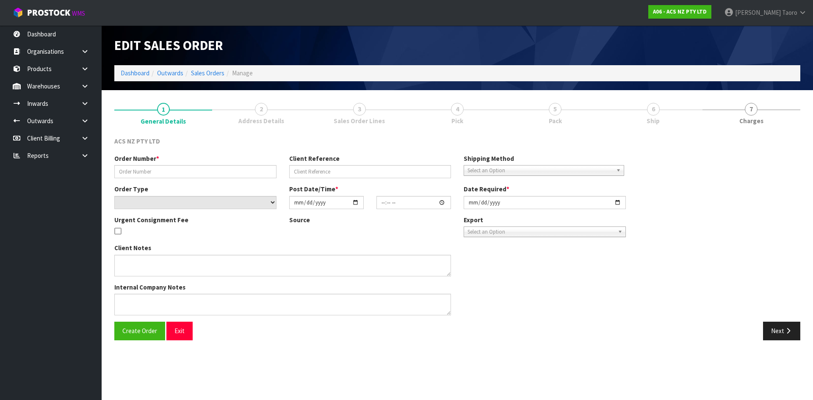
type input "208366.1"
type input "17:948522"
select select "number:0"
type input "2025-09-23"
type input "15:37:00.000"
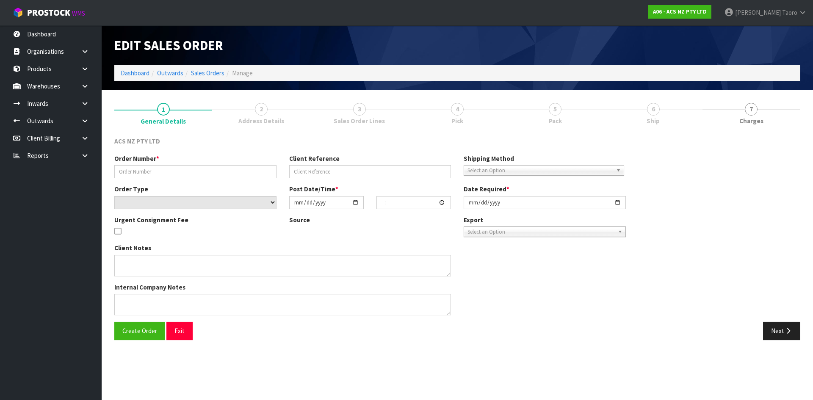
type input "2025-09-23"
type textarea "URGENT CONSIGNMENT FEE"
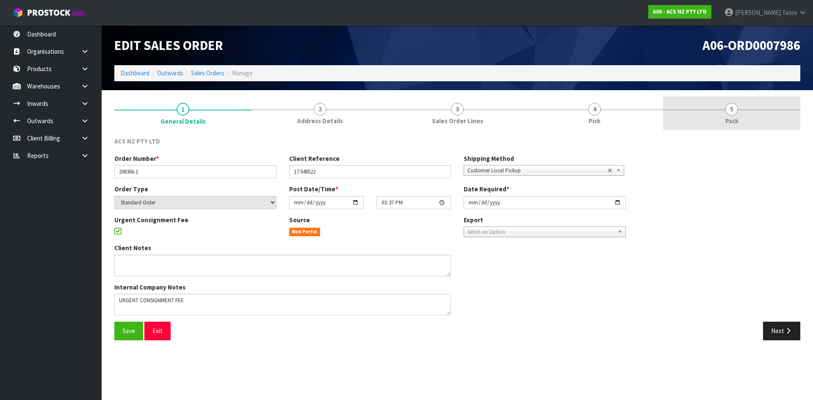
drag, startPoint x: 739, startPoint y: 126, endPoint x: 733, endPoint y: 105, distance: 21.2
click at [739, 123] on link "5 Pack" at bounding box center [731, 113] width 137 height 33
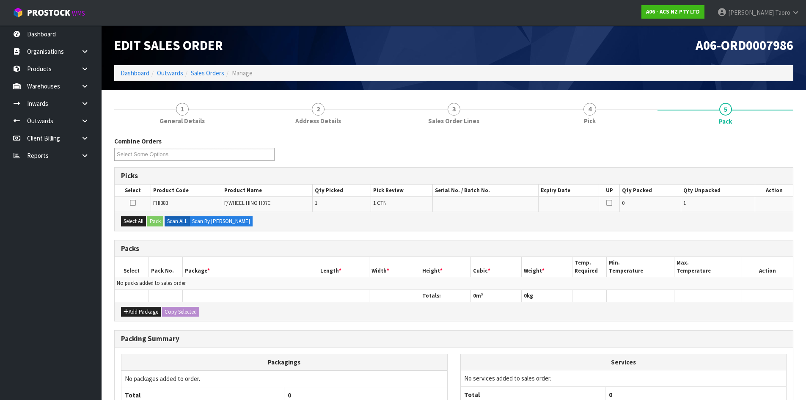
click at [691, 53] on div "A06-ORD0007986" at bounding box center [627, 45] width 346 height 40
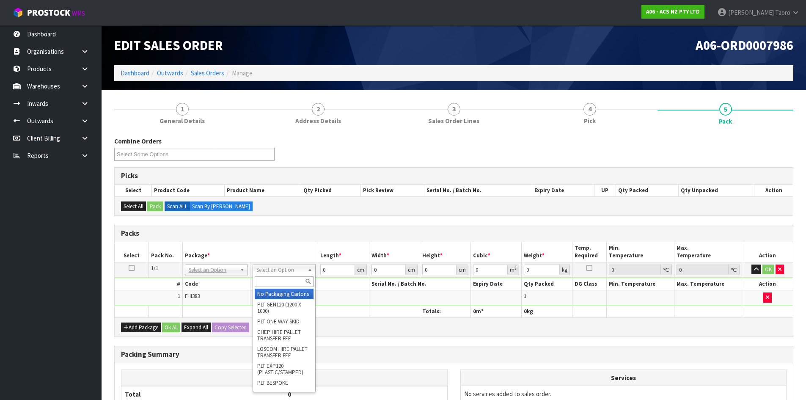
drag, startPoint x: 288, startPoint y: 298, endPoint x: 473, endPoint y: 171, distance: 224.3
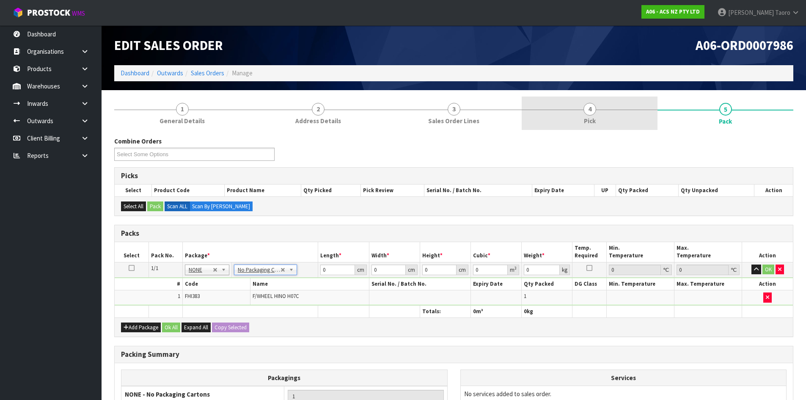
click at [570, 119] on link "4 Pick" at bounding box center [590, 113] width 136 height 33
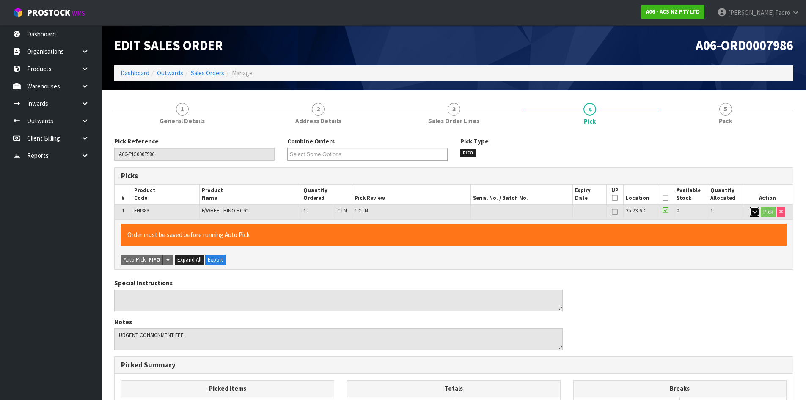
click at [752, 210] on button "button" at bounding box center [755, 212] width 10 height 10
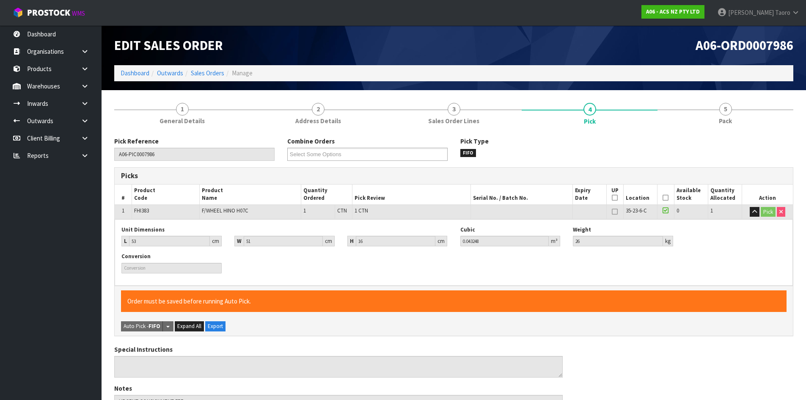
click at [751, 158] on div "Pick Reference A06-PIC0007986 Combine Orders A06-ORD0007985 A06-ORD0007986 Sele…" at bounding box center [454, 152] width 692 height 30
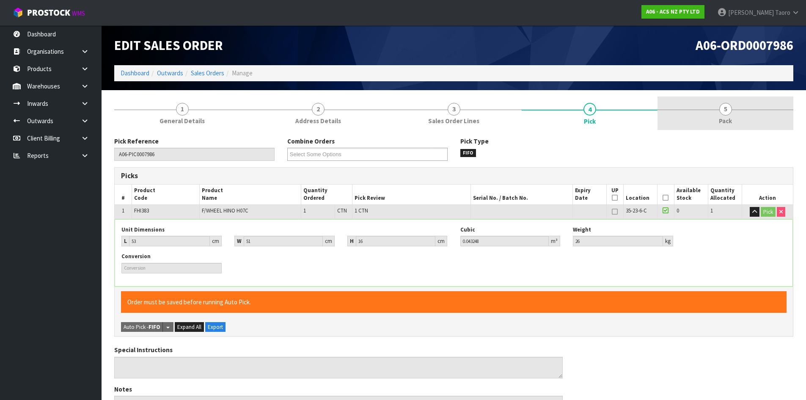
click at [708, 123] on link "5 Pack" at bounding box center [726, 113] width 136 height 33
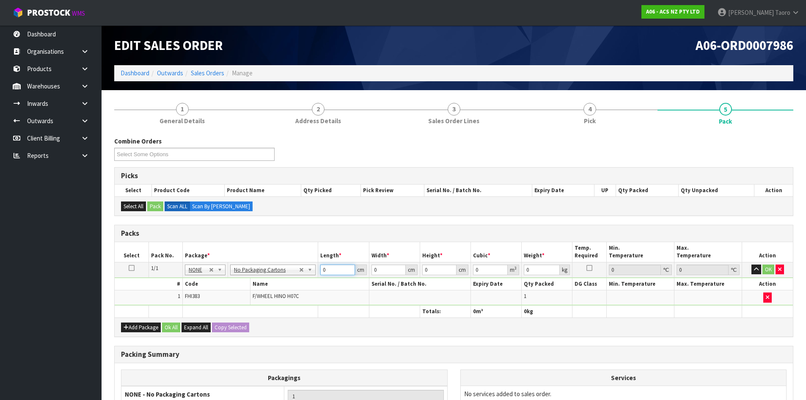
click at [329, 275] on input "0" at bounding box center [337, 270] width 34 height 11
type input "53"
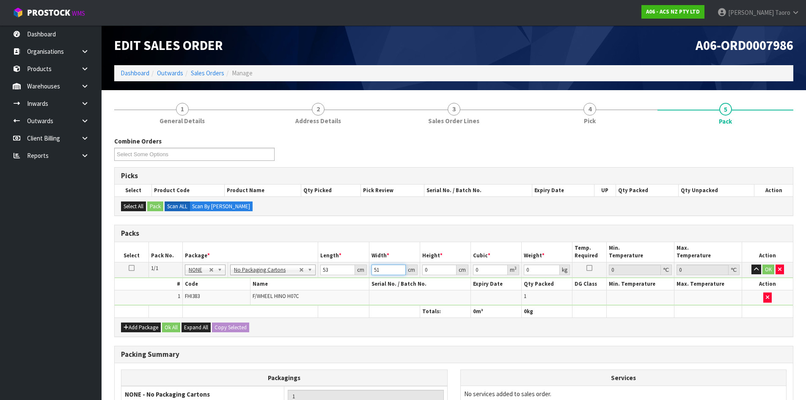
type input "51"
type input "1"
type input "0.002703"
type input "16"
type input "0.043248"
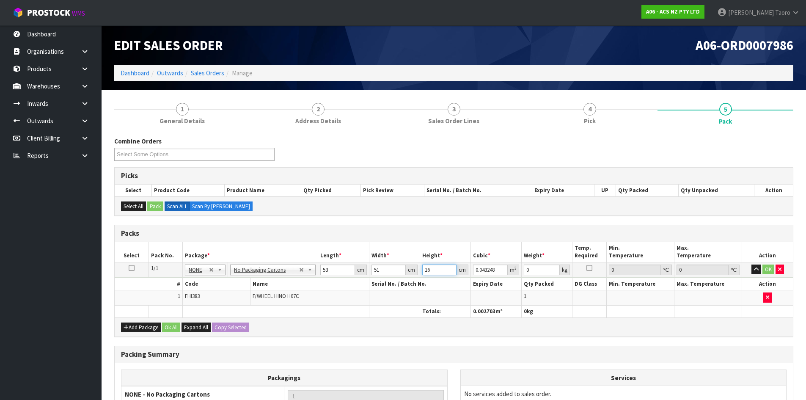
type input "16"
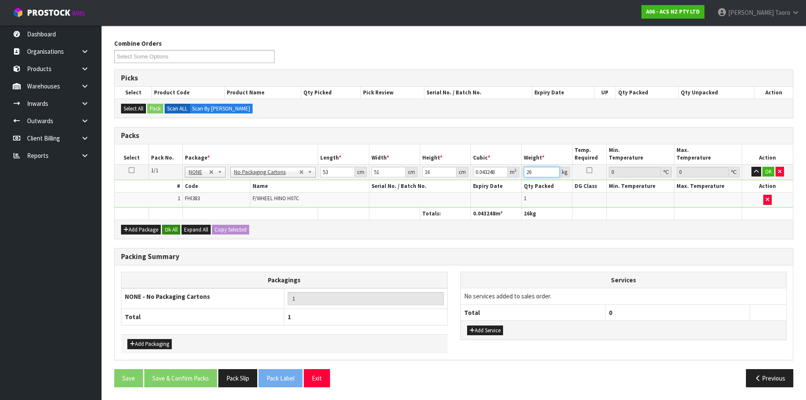
type input "26"
click at [166, 225] on button "Ok All" at bounding box center [171, 230] width 18 height 10
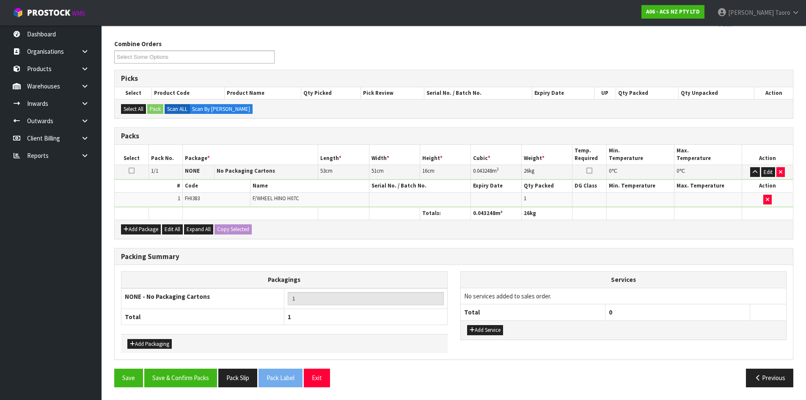
scroll to position [97, 0]
click at [203, 371] on button "Save & Confirm Packs" at bounding box center [180, 378] width 73 height 18
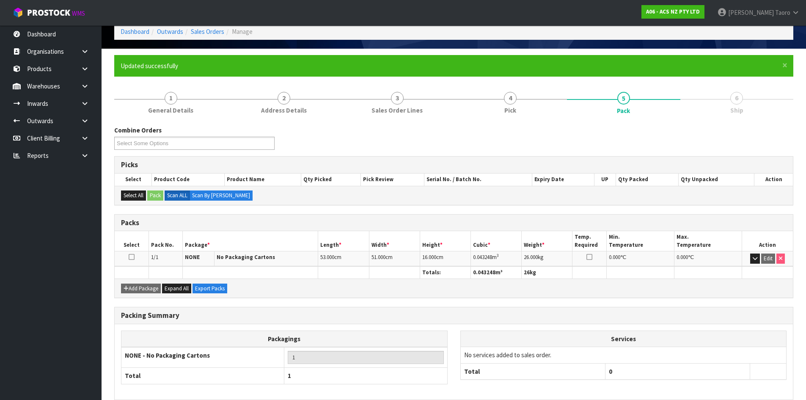
scroll to position [81, 0]
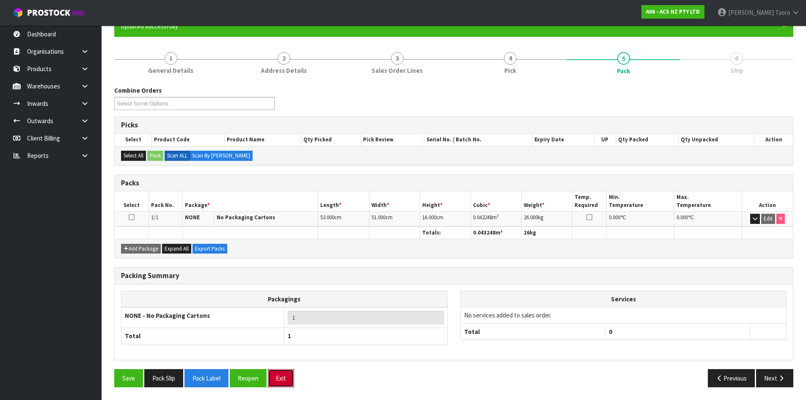
click at [290, 379] on button "Exit" at bounding box center [281, 378] width 26 height 18
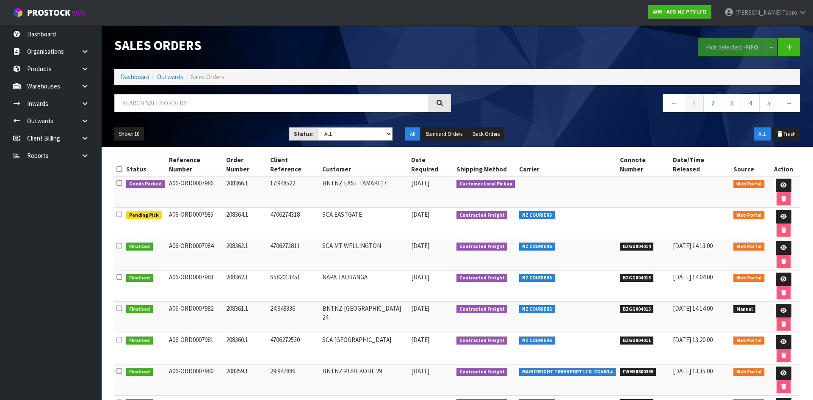
click at [26, 23] on nav "Toggle navigation ProStock WMS A06 - ACS NZ PTY LTD Harriet Taoro Logout" at bounding box center [406, 13] width 813 height 26
click at [27, 24] on nav "Toggle navigation ProStock WMS A06 - ACS NZ PTY LTD Harriet Taoro Logout" at bounding box center [406, 13] width 813 height 26
click at [241, 29] on body "Toggle navigation ProStock WMS A06 - ACS NZ PTY LTD Harriet Taoro Logout Dashbo…" at bounding box center [406, 200] width 813 height 400
drag, startPoint x: 241, startPoint y: 29, endPoint x: 212, endPoint y: -4, distance: 44.1
drag, startPoint x: 167, startPoint y: 12, endPoint x: 0, endPoint y: 114, distance: 195.9
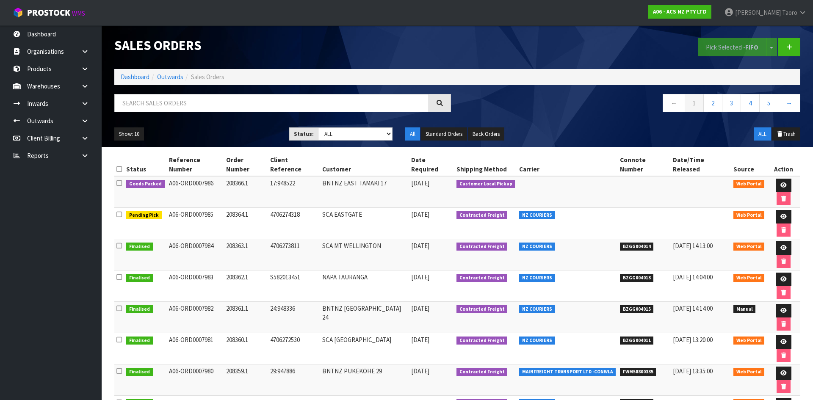
click at [309, 47] on h1 "Sales Orders" at bounding box center [282, 45] width 337 height 14
click at [135, 76] on link "Dashboard" at bounding box center [135, 77] width 29 height 8
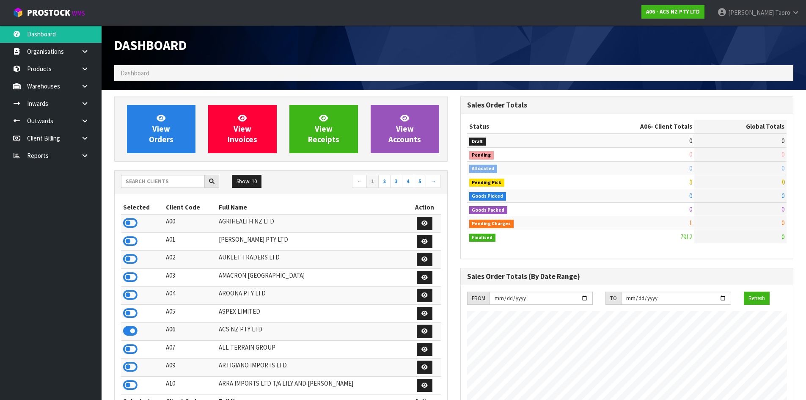
scroll to position [641, 346]
click at [317, 23] on nav "Toggle navigation ProStock WMS A06 - ACS NZ PTY LTD Harriet Taoro Logout" at bounding box center [403, 13] width 806 height 26
drag, startPoint x: 317, startPoint y: 23, endPoint x: 318, endPoint y: 33, distance: 10.2
click at [317, 28] on body "Toggle navigation ProStock WMS A06 - ACS NZ PTY LTD Harriet Taoro Logout Dashbo…" at bounding box center [403, 200] width 806 height 400
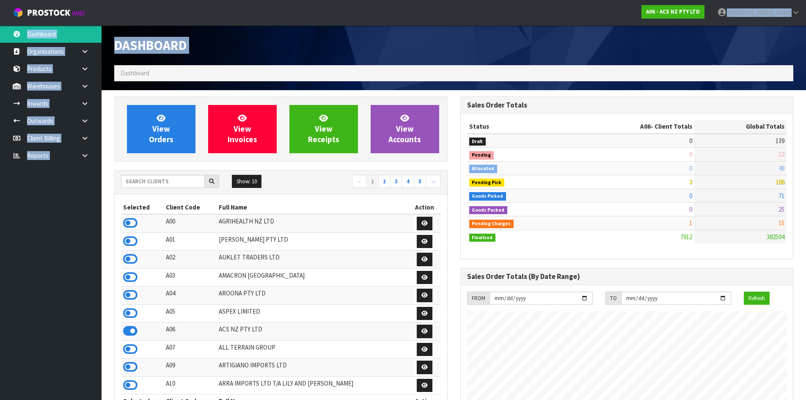
click at [248, 57] on div "Dashboard" at bounding box center [281, 45] width 346 height 40
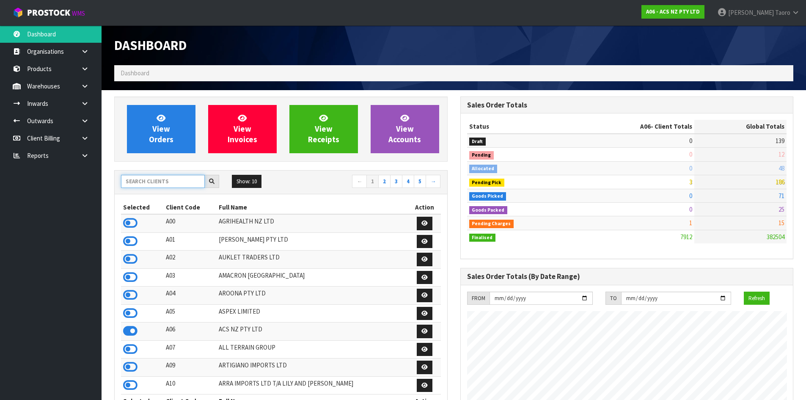
click at [162, 185] on input "text" at bounding box center [163, 181] width 84 height 13
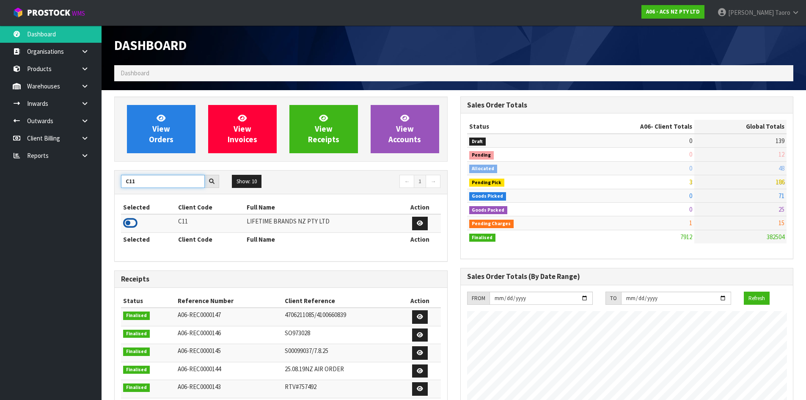
type input "C11"
click at [133, 223] on icon at bounding box center [130, 223] width 14 height 13
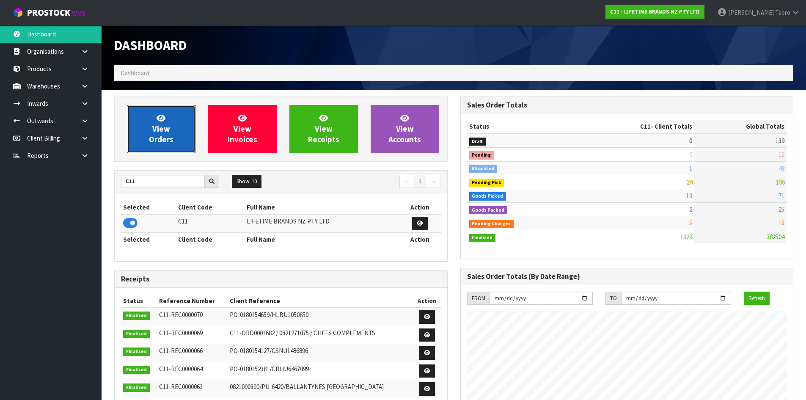
click at [166, 119] on icon at bounding box center [161, 118] width 9 height 8
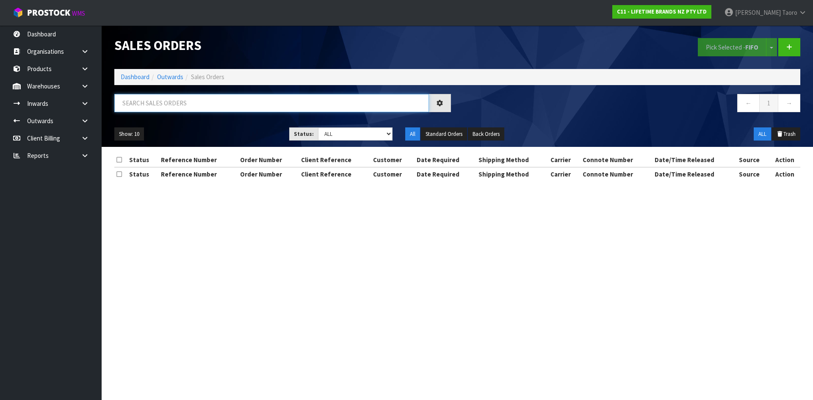
click at [161, 105] on input "text" at bounding box center [271, 103] width 315 height 18
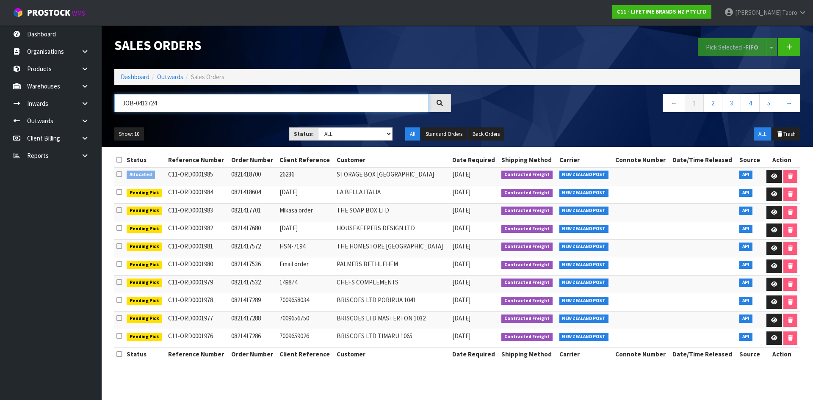
type input "JOB-0413724"
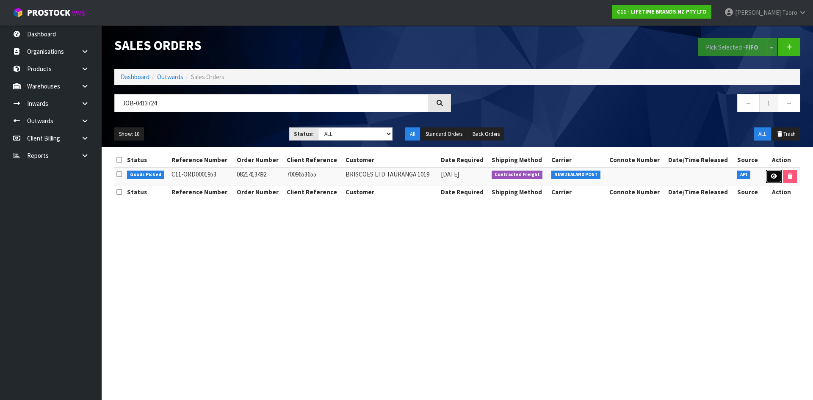
drag, startPoint x: 773, startPoint y: 177, endPoint x: 768, endPoint y: 179, distance: 5.9
click at [773, 177] on icon at bounding box center [773, 177] width 6 height 6
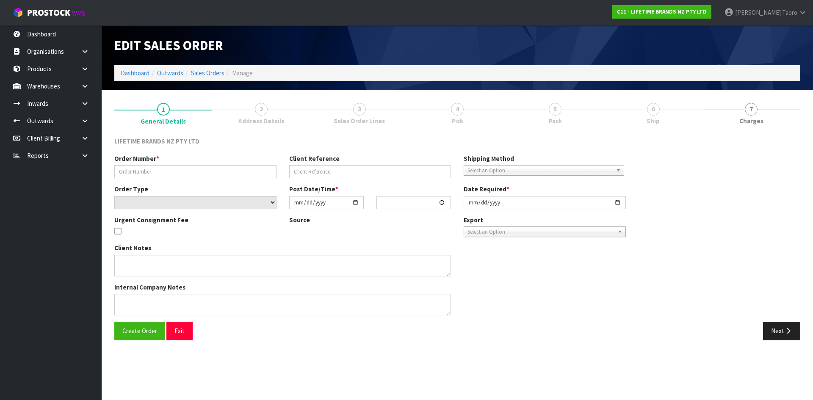
type input "0821413492"
type input "7009653655"
select select "number:0"
type input "2025-09-22"
type input "12:29:15.000"
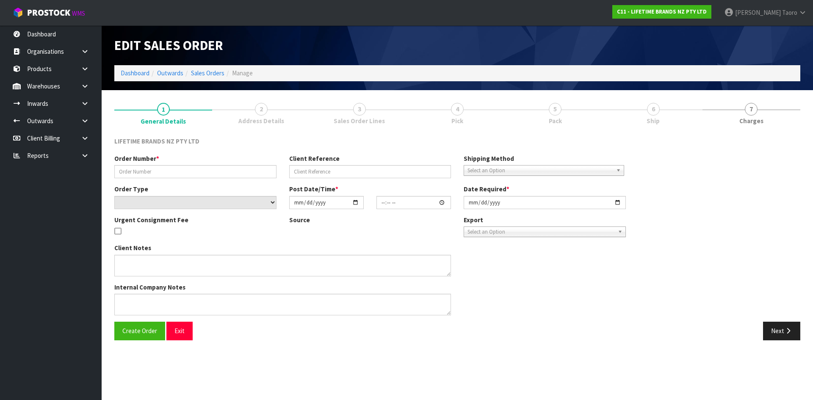
type input "2025-09-23"
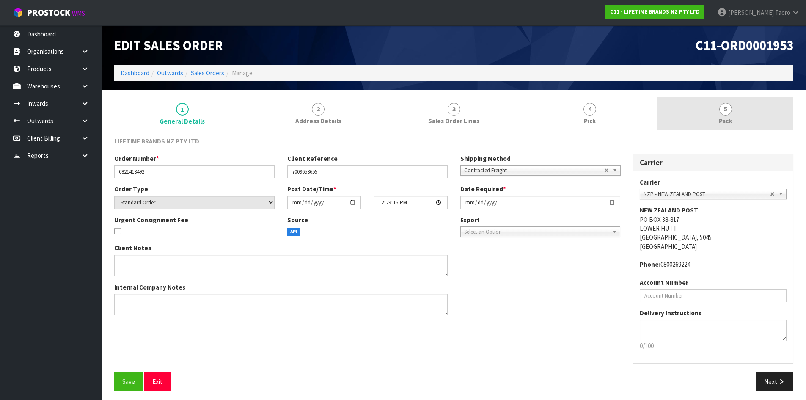
click at [753, 113] on link "5 Pack" at bounding box center [726, 113] width 136 height 33
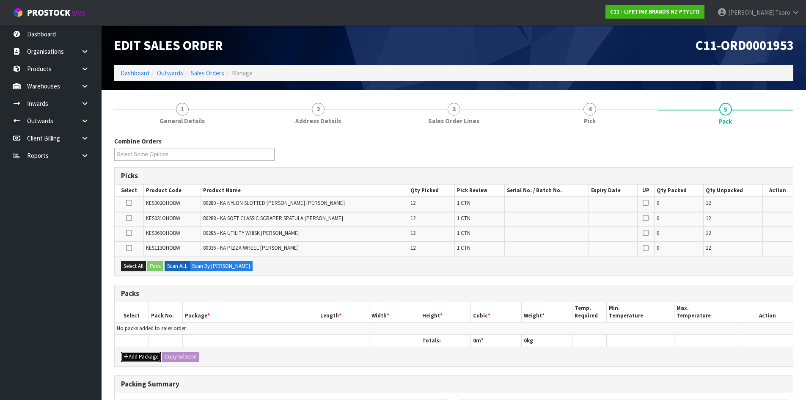
drag, startPoint x: 145, startPoint y: 361, endPoint x: 132, endPoint y: 342, distance: 23.1
click at [144, 359] on button "Add Package" at bounding box center [141, 357] width 40 height 10
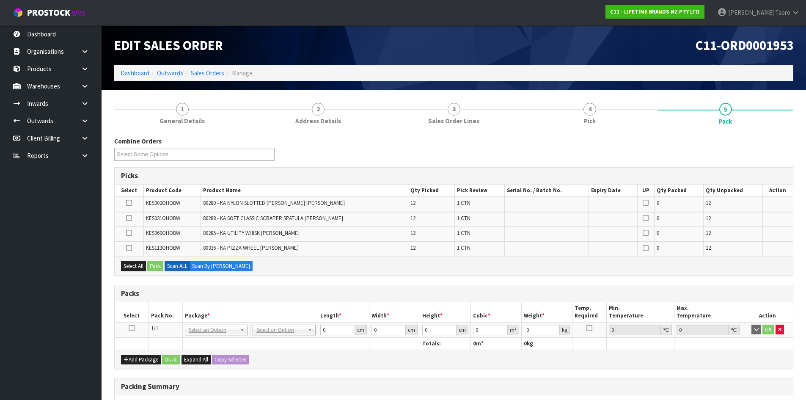
drag, startPoint x: 130, startPoint y: 328, endPoint x: 138, endPoint y: 325, distance: 8.9
click at [131, 328] on icon at bounding box center [132, 328] width 6 height 0
click at [163, 309] on th "Pack No." at bounding box center [166, 312] width 34 height 20
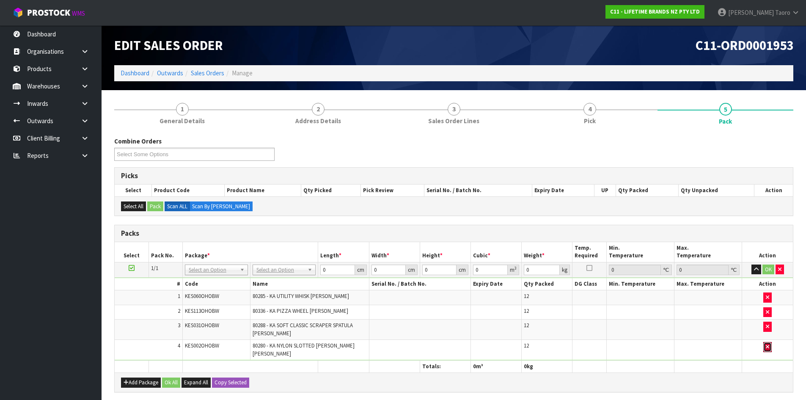
drag, startPoint x: 767, startPoint y: 350, endPoint x: 508, endPoint y: 331, distance: 259.3
click at [763, 349] on td at bounding box center [767, 350] width 51 height 20
click at [768, 348] on icon "button" at bounding box center [767, 347] width 3 height 6
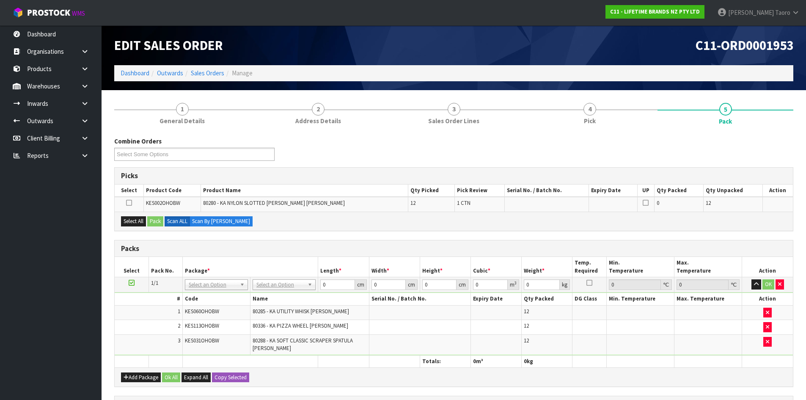
drag, startPoint x: 133, startPoint y: 283, endPoint x: 170, endPoint y: 270, distance: 39.1
click at [134, 283] on icon at bounding box center [132, 283] width 6 height 0
click at [175, 265] on th "Pack No." at bounding box center [166, 267] width 34 height 20
click at [583, 233] on div "Combine Orders C11-ORD0001821 C11-ORD0001925 C11-ORD0001933 C11-ORD0001935 C11-…" at bounding box center [453, 337] width 679 height 400
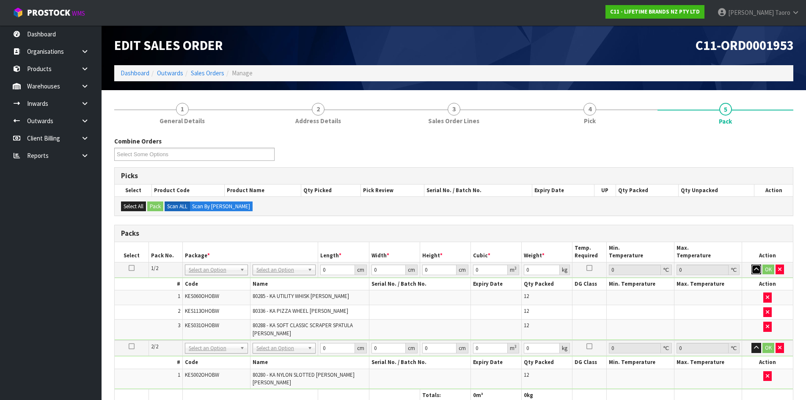
drag, startPoint x: 756, startPoint y: 269, endPoint x: 759, endPoint y: 275, distance: 5.9
click at [756, 269] on icon "button" at bounding box center [756, 270] width 5 height 6
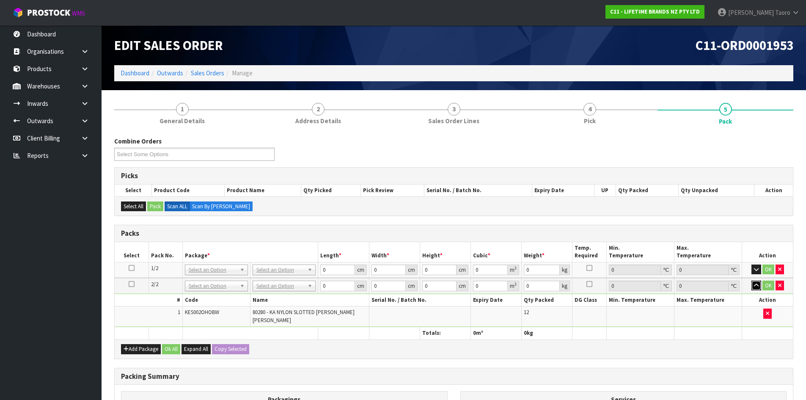
drag, startPoint x: 757, startPoint y: 289, endPoint x: 450, endPoint y: 329, distance: 309.9
click at [757, 289] on button "button" at bounding box center [757, 286] width 10 height 10
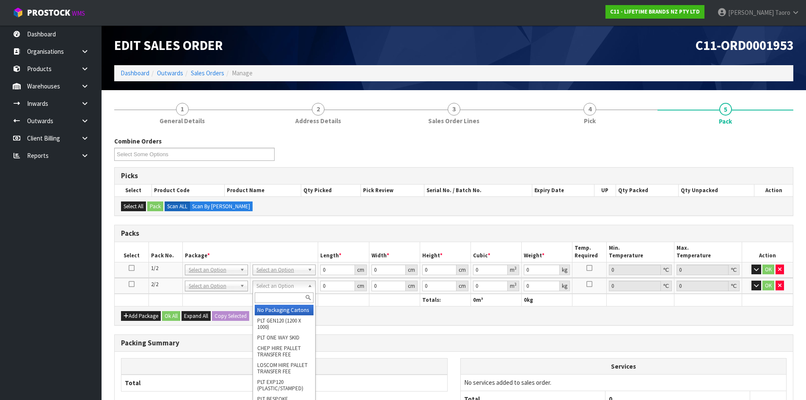
drag, startPoint x: 295, startPoint y: 309, endPoint x: 298, endPoint y: 282, distance: 26.8
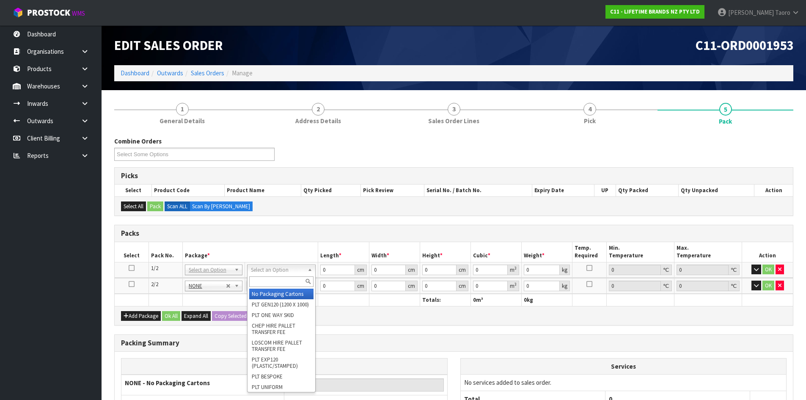
click at [295, 281] on input "text" at bounding box center [281, 281] width 64 height 11
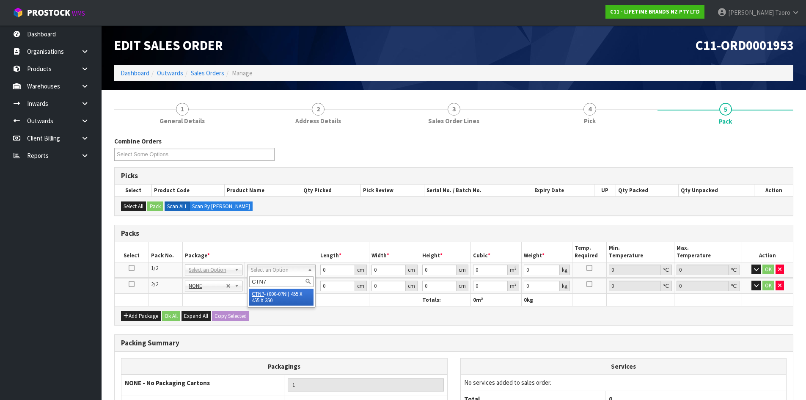
type input "CTN7"
type input "45.5"
type input "35"
type input "0.072459"
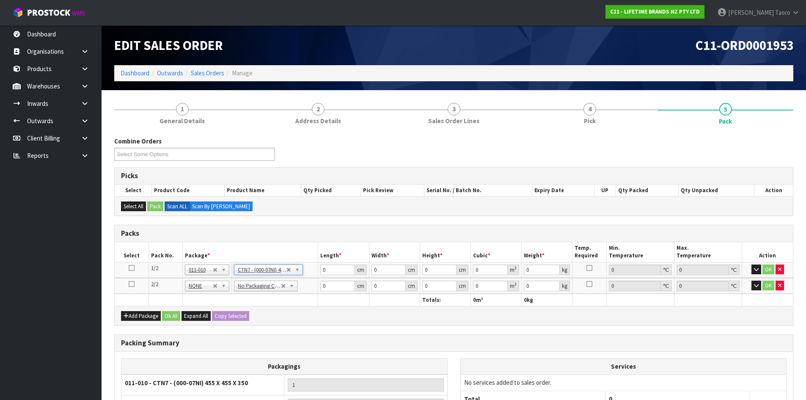
type input "7.47"
click at [328, 269] on input "45.5" at bounding box center [337, 270] width 34 height 11
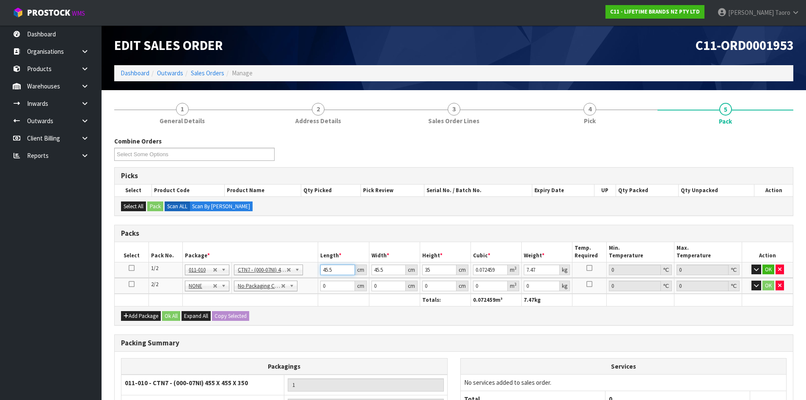
type input "4"
type input "0.00637"
type input "48"
type input "0.07644"
type input "48"
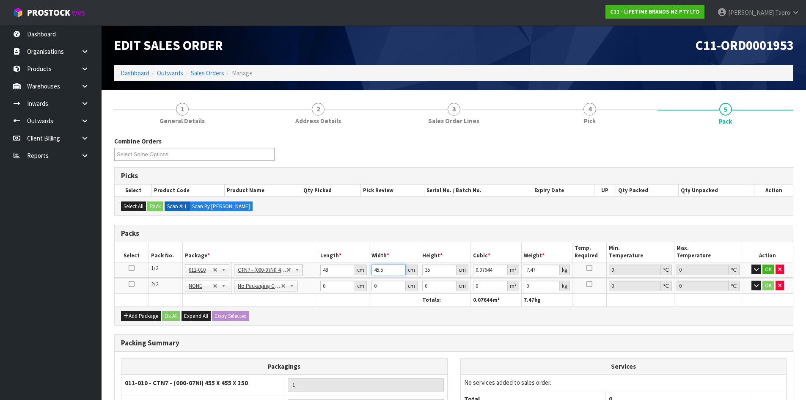
type input "4"
type input "0.00672"
type input "46"
type input "0.07728"
type input "46"
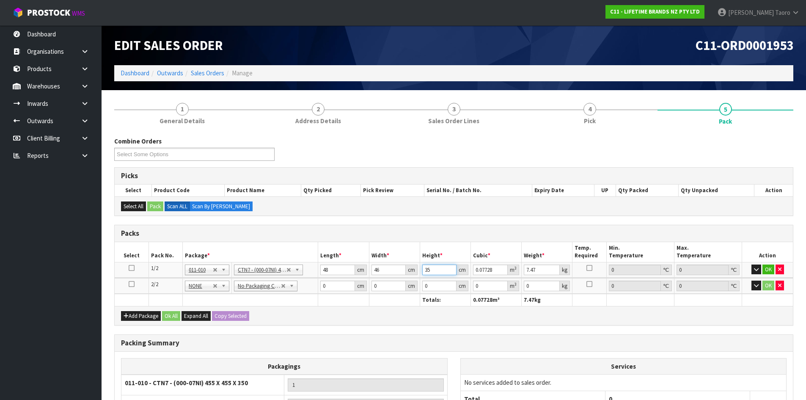
type input "3"
type input "0.006624"
type input "35"
type input "0.07728"
type input "8"
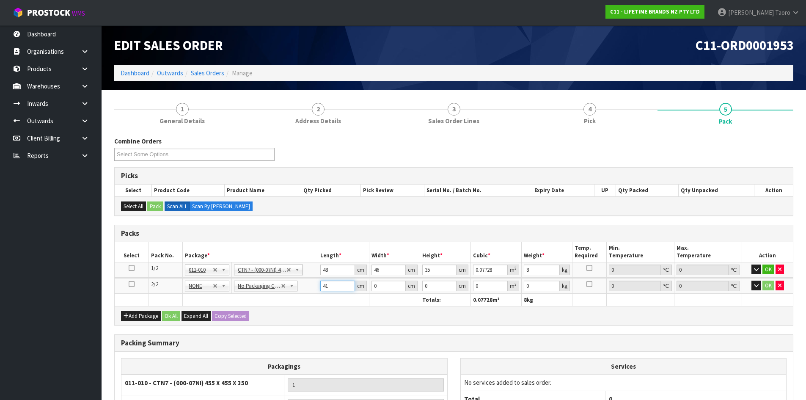
type input "41"
type input "21"
type input "2"
type input "0.001722"
type input "22"
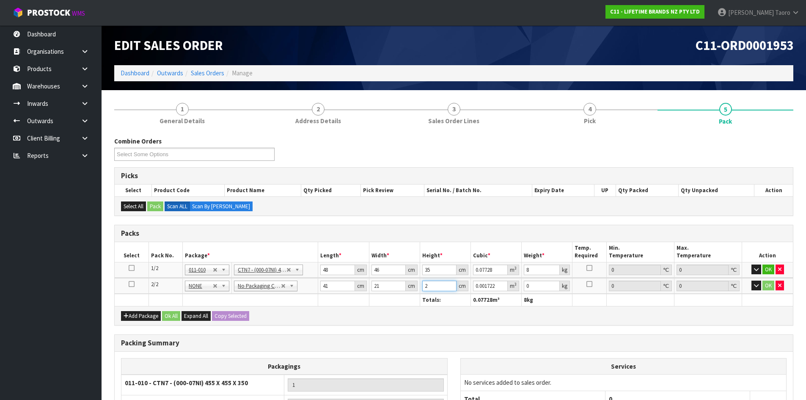
type input "0.018942"
type input "22"
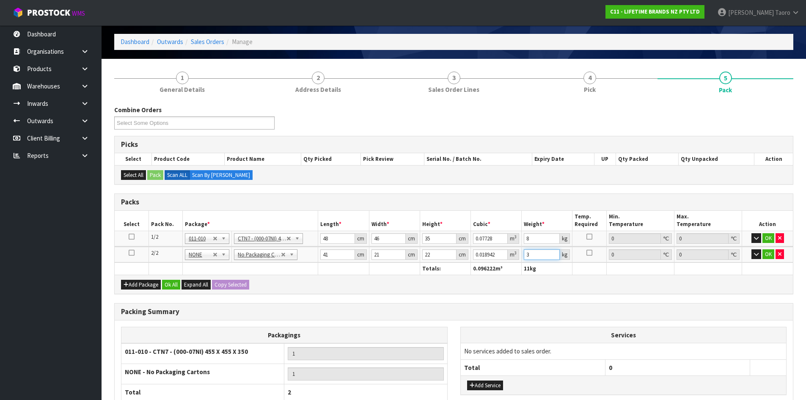
scroll to position [107, 0]
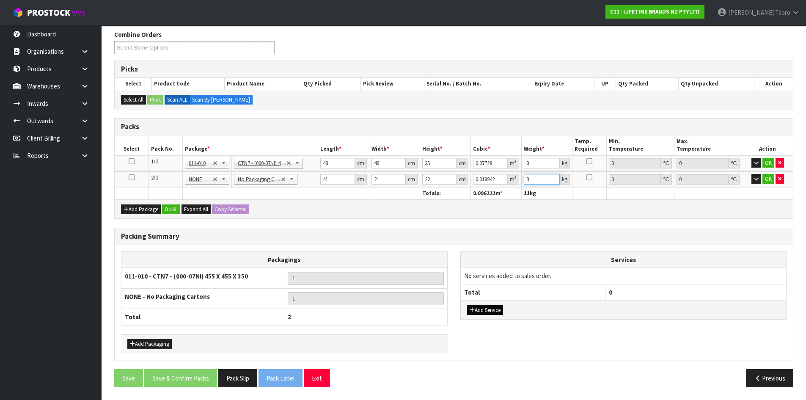
type input "3"
click at [491, 314] on button "Add Service" at bounding box center [485, 310] width 36 height 10
drag, startPoint x: 498, startPoint y: 281, endPoint x: 500, endPoint y: 287, distance: 7.0
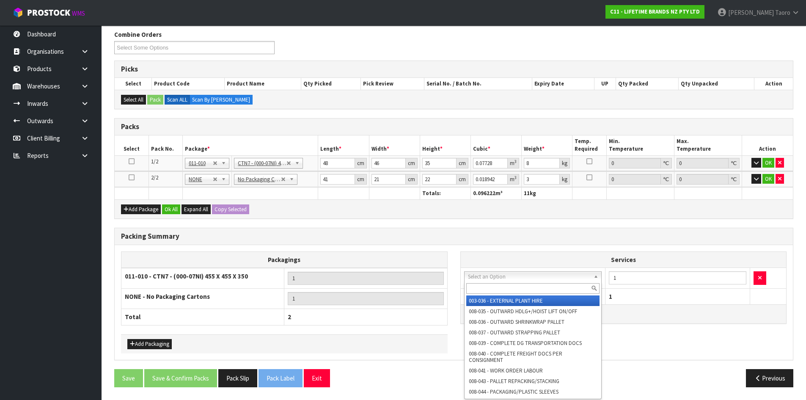
click at [501, 288] on input "text" at bounding box center [533, 288] width 134 height 11
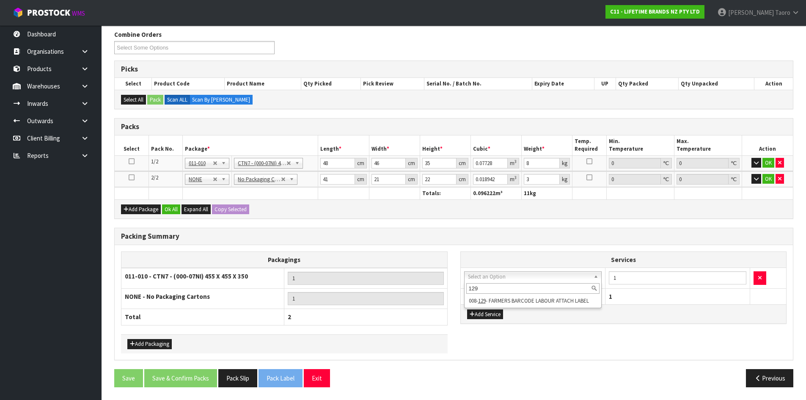
click at [487, 287] on input "129" at bounding box center [533, 288] width 134 height 11
type input "1"
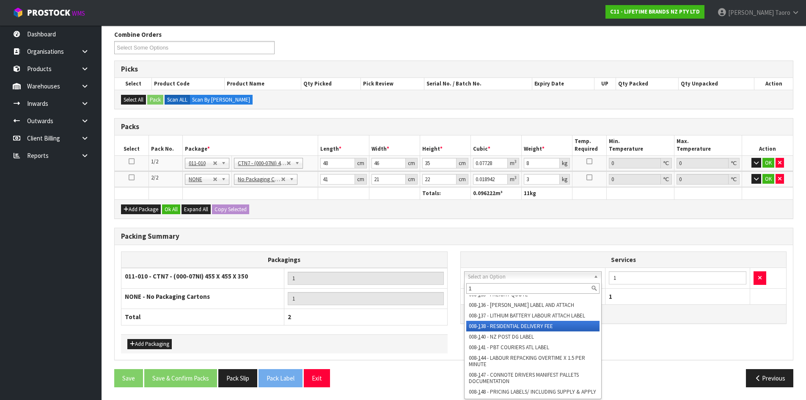
scroll to position [63, 0]
type input "148"
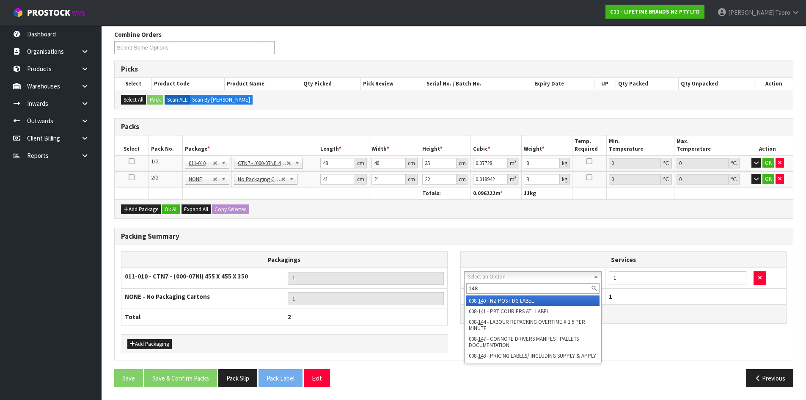
scroll to position [0, 0]
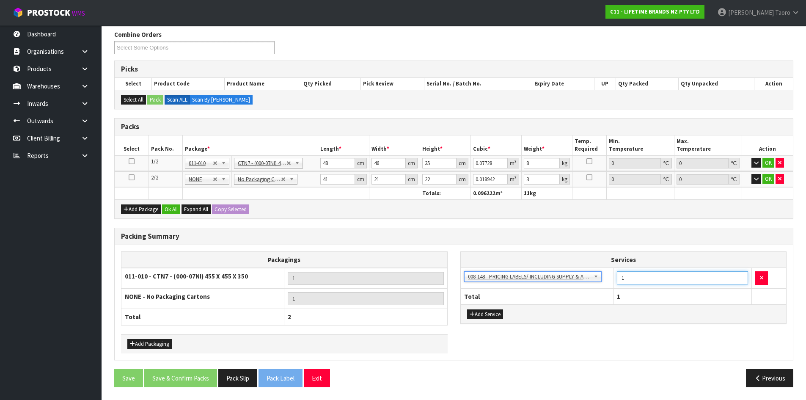
click at [641, 277] on input "1" at bounding box center [682, 277] width 131 height 13
type input "36"
click at [176, 207] on button "Ok All" at bounding box center [171, 209] width 18 height 10
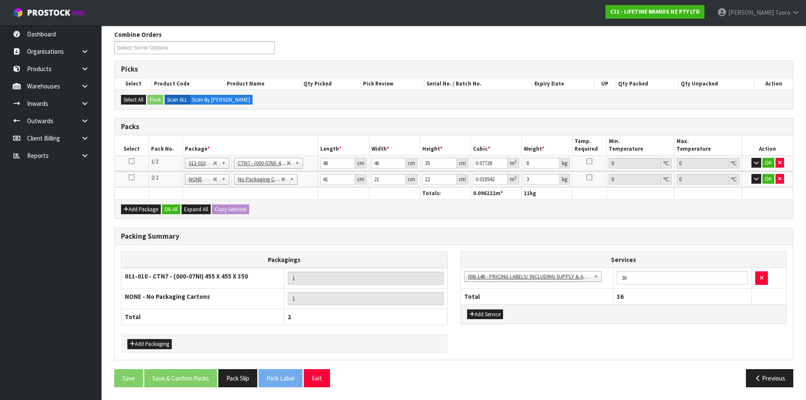
scroll to position [105, 0]
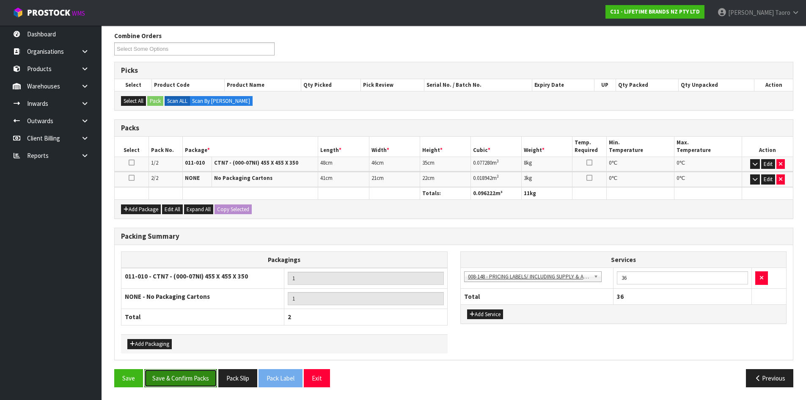
click at [203, 373] on button "Save & Confirm Packs" at bounding box center [180, 378] width 73 height 18
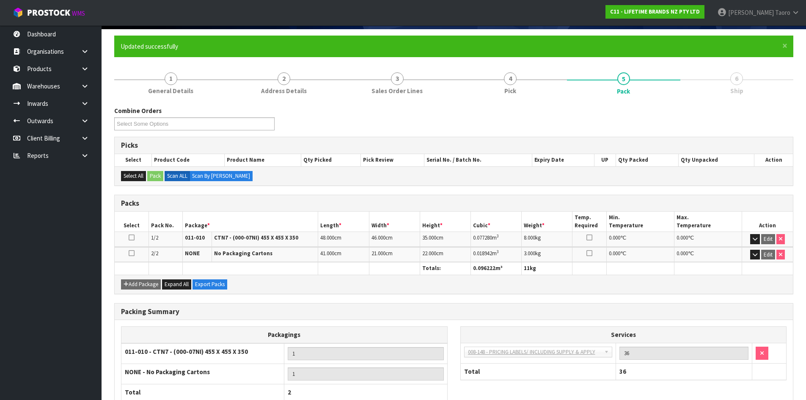
scroll to position [117, 0]
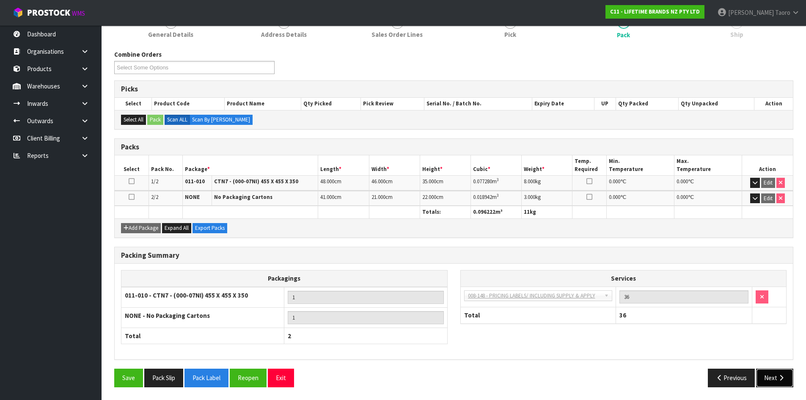
click at [767, 379] on button "Next" at bounding box center [774, 378] width 37 height 18
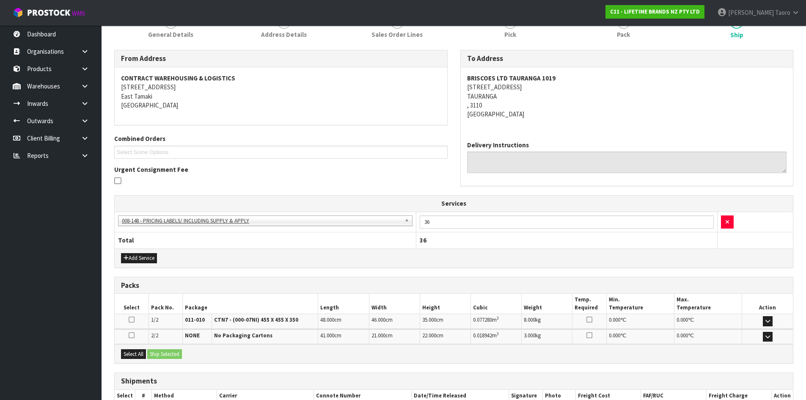
scroll to position [172, 0]
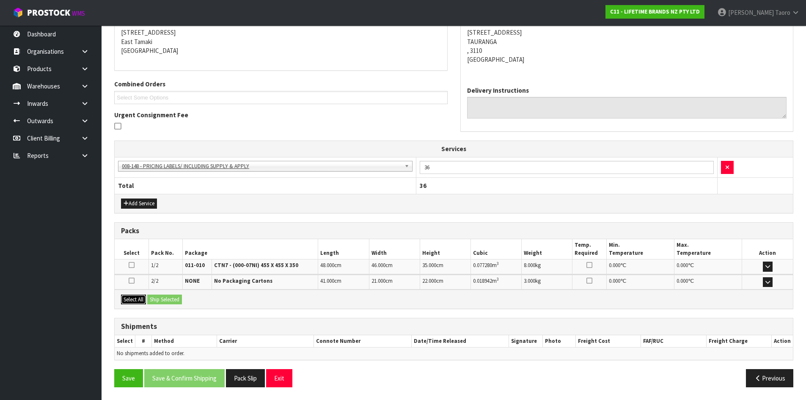
click at [139, 300] on button "Select All" at bounding box center [133, 300] width 25 height 10
click at [156, 299] on button "Ship Selected" at bounding box center [164, 300] width 35 height 10
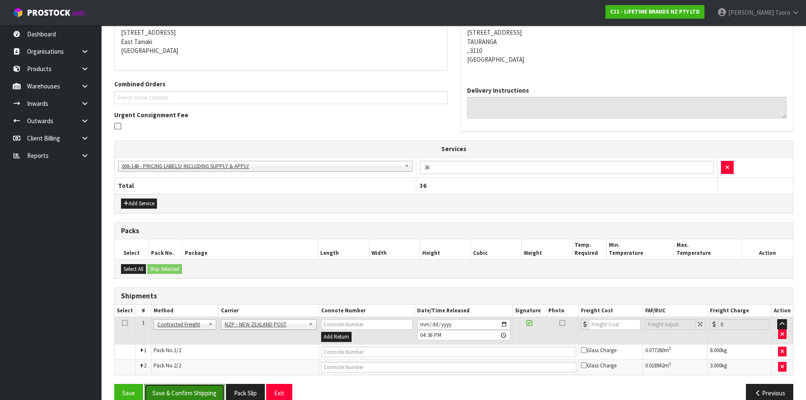
click at [219, 389] on button "Save & Confirm Shipping" at bounding box center [184, 393] width 80 height 18
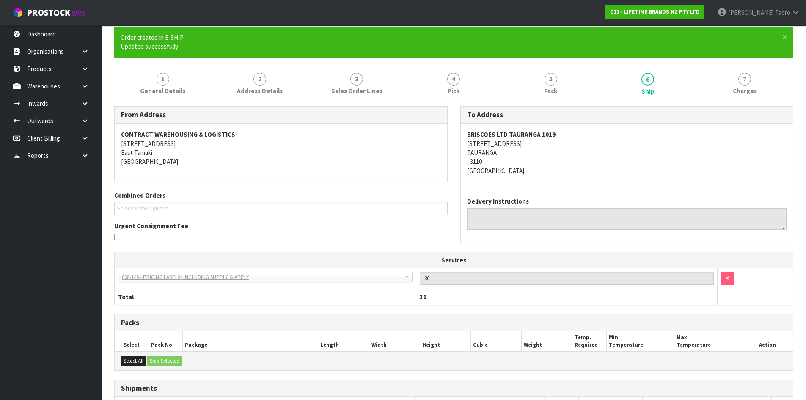
scroll to position [174, 0]
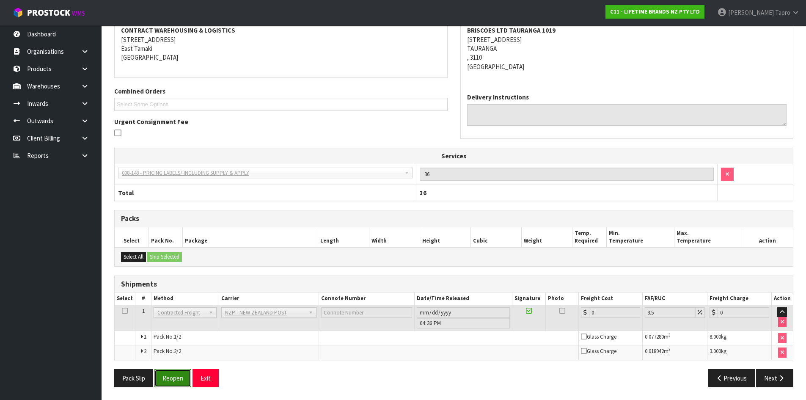
click at [179, 370] on button "Reopen" at bounding box center [173, 378] width 37 height 18
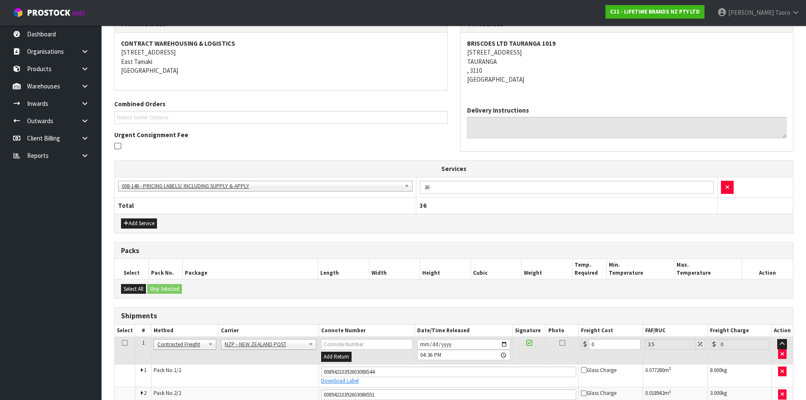
scroll to position [165, 0]
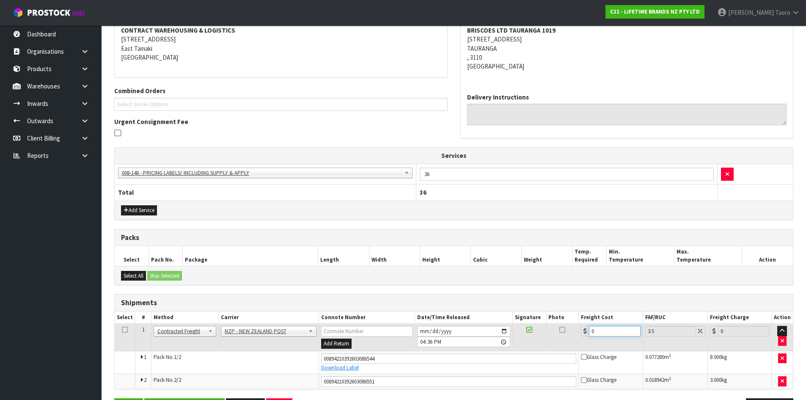
click at [608, 333] on input "0" at bounding box center [614, 331] width 51 height 11
type input "2"
type input "2.07"
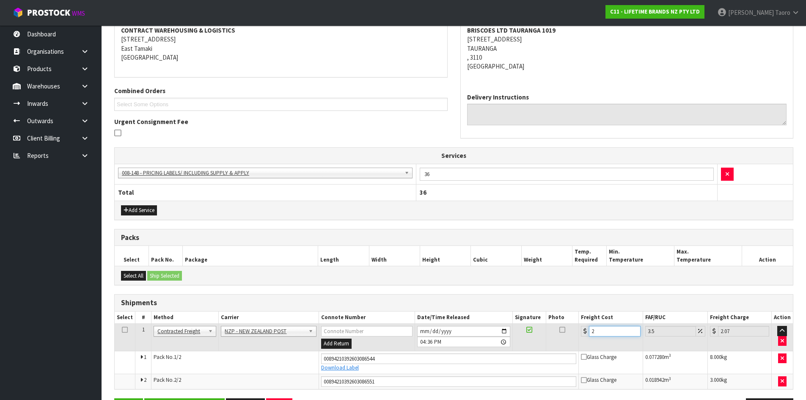
type input "21"
type input "21.73"
type input "21.7"
type input "22.46"
type input "21.78"
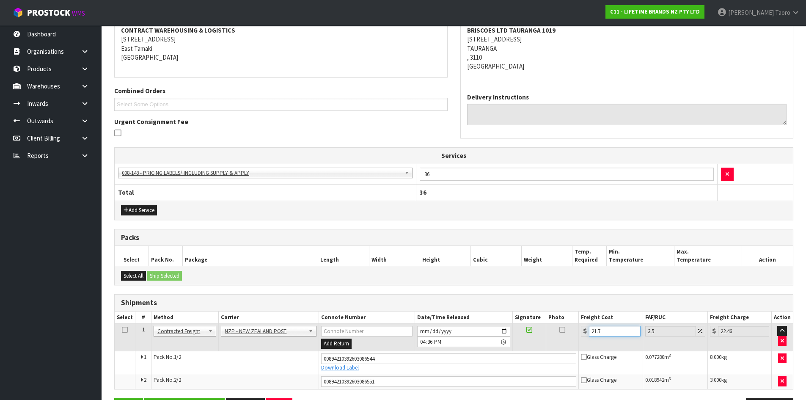
type input "22.54"
type input "21.78"
click at [423, 328] on input "2025-09-23" at bounding box center [463, 331] width 93 height 11
type input "2025-09-24"
drag, startPoint x: 434, startPoint y: 345, endPoint x: 431, endPoint y: 339, distance: 7.0
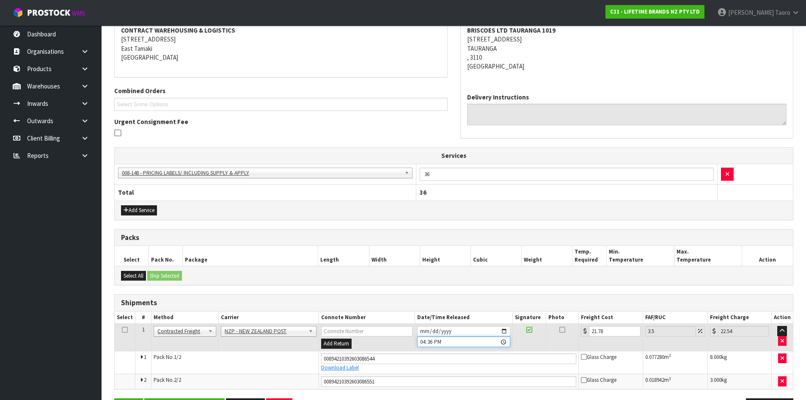
click at [434, 341] on input "16:36:00.000" at bounding box center [463, 342] width 93 height 11
type input "09:00"
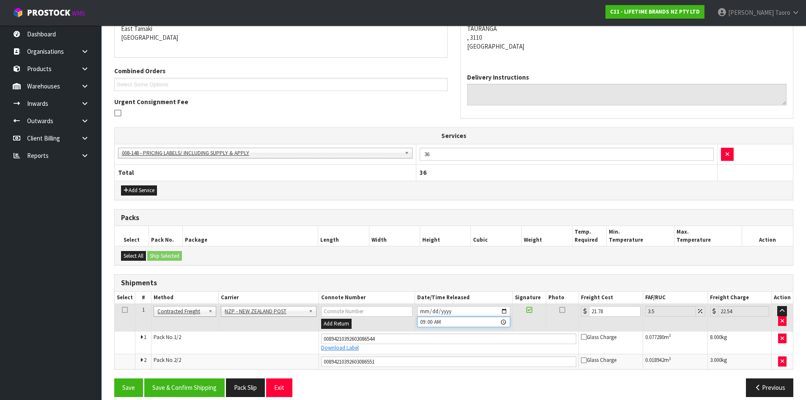
scroll to position [195, 0]
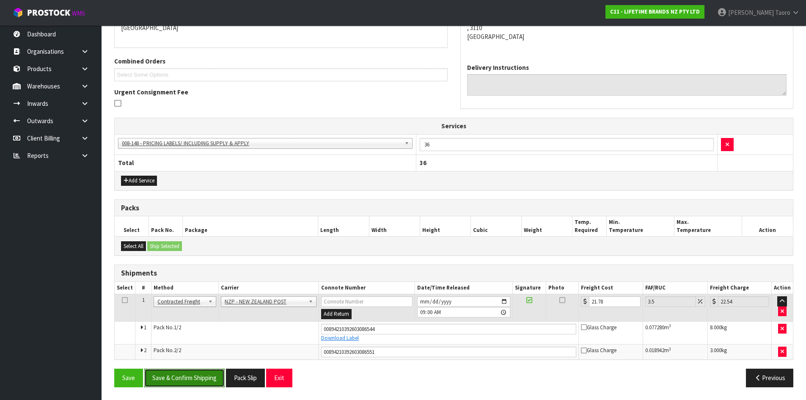
click at [205, 370] on button "Save & Confirm Shipping" at bounding box center [184, 378] width 80 height 18
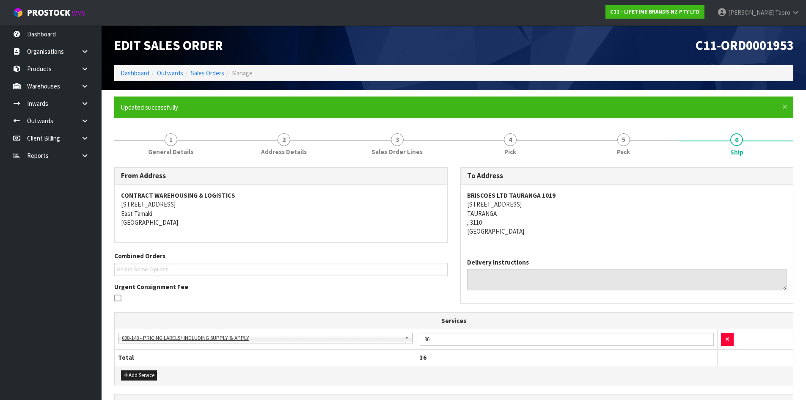
scroll to position [171, 0]
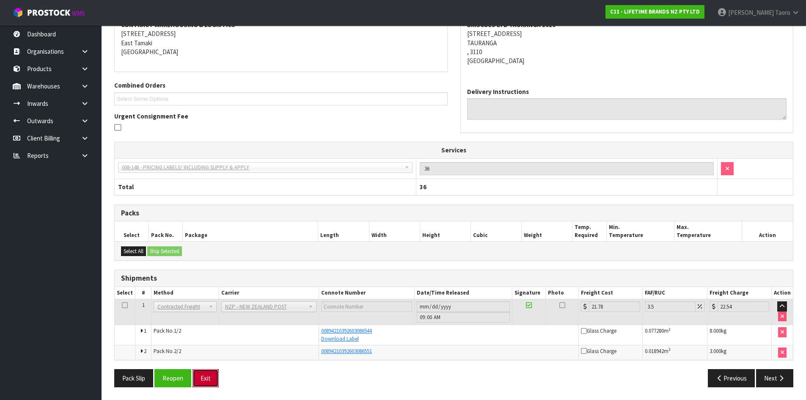
click at [215, 371] on button "Exit" at bounding box center [206, 378] width 26 height 18
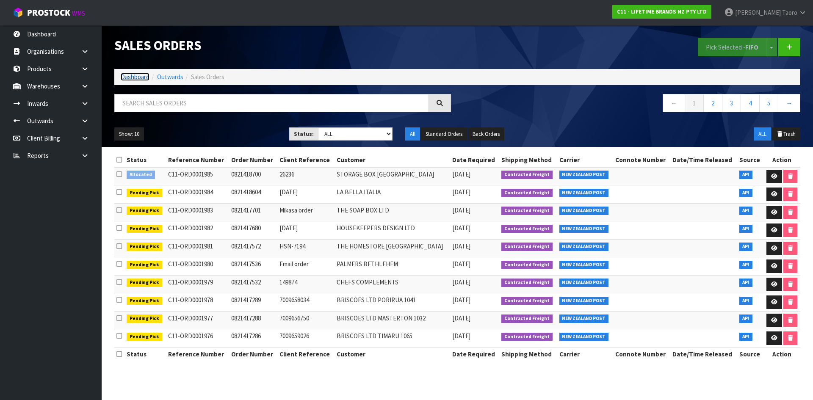
click at [123, 76] on link "Dashboard" at bounding box center [135, 77] width 29 height 8
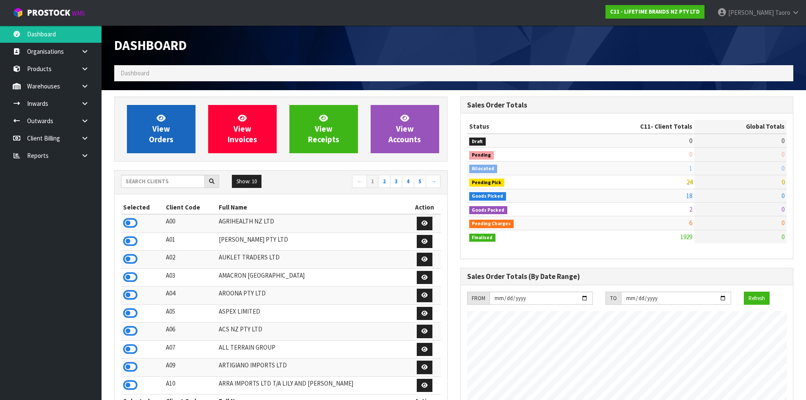
scroll to position [641, 346]
click at [160, 139] on span "View Orders" at bounding box center [161, 129] width 25 height 32
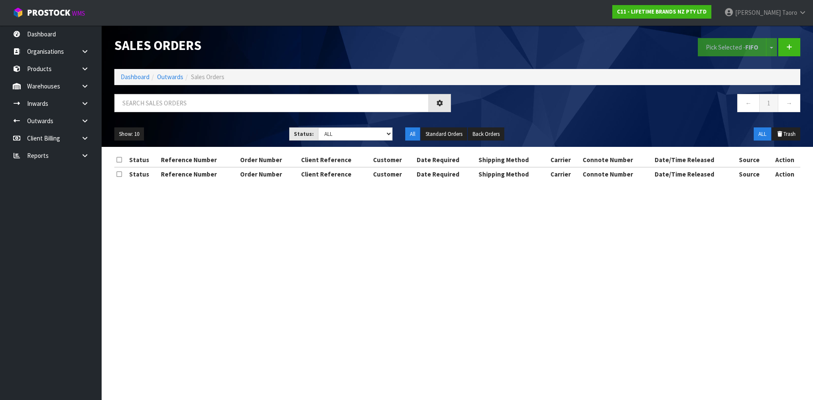
click at [237, 59] on div "Sales Orders" at bounding box center [282, 45] width 349 height 40
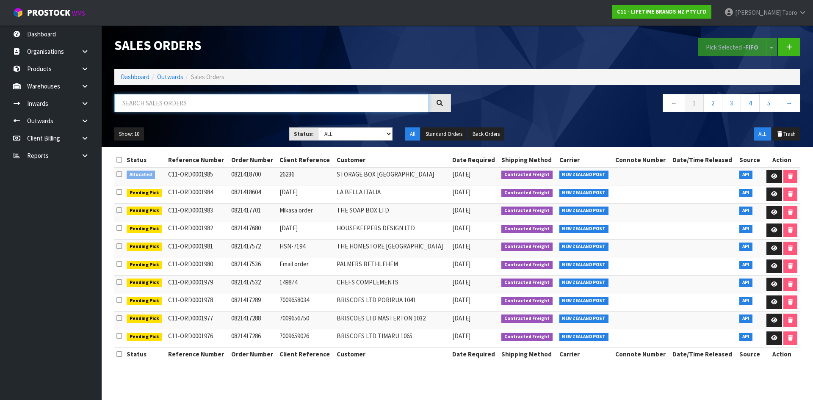
click at [255, 108] on input "text" at bounding box center [271, 103] width 315 height 18
type input "JOB-0413712"
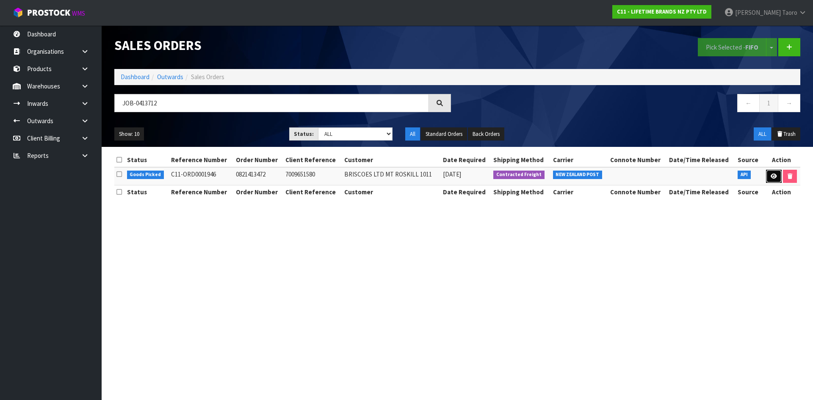
click at [769, 177] on link at bounding box center [774, 177] width 16 height 14
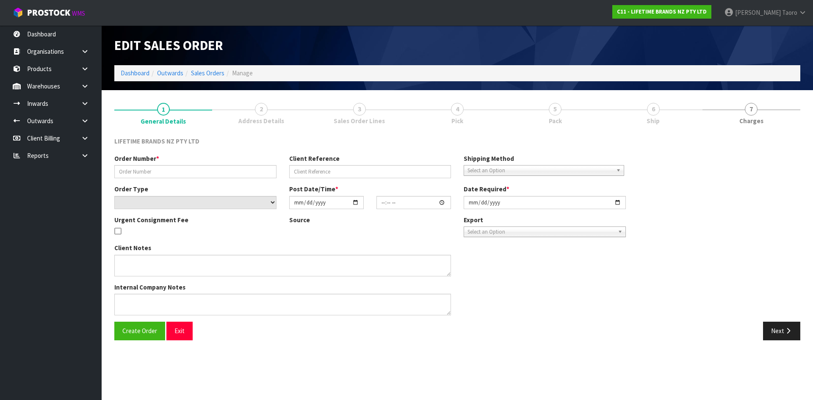
type input "0821413472"
type input "7009651580"
select select "number:0"
type input "2025-09-22"
type input "12:14:14.000"
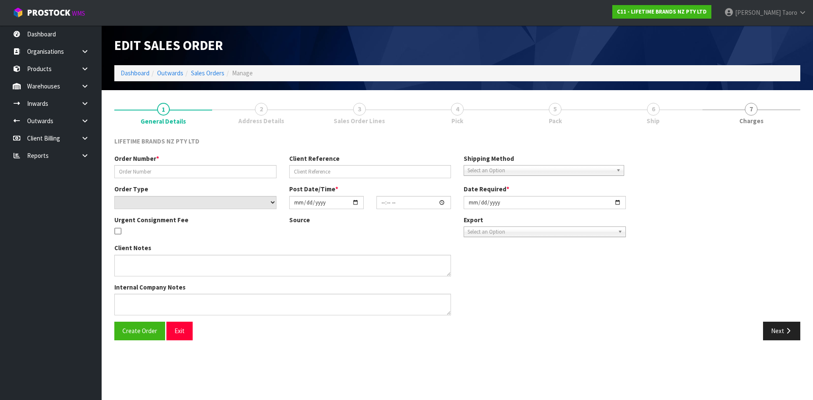
type input "2025-09-23"
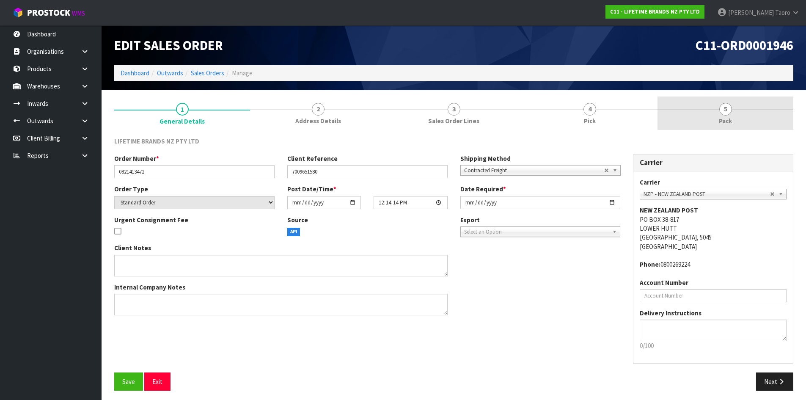
click at [737, 116] on link "5 Pack" at bounding box center [726, 113] width 136 height 33
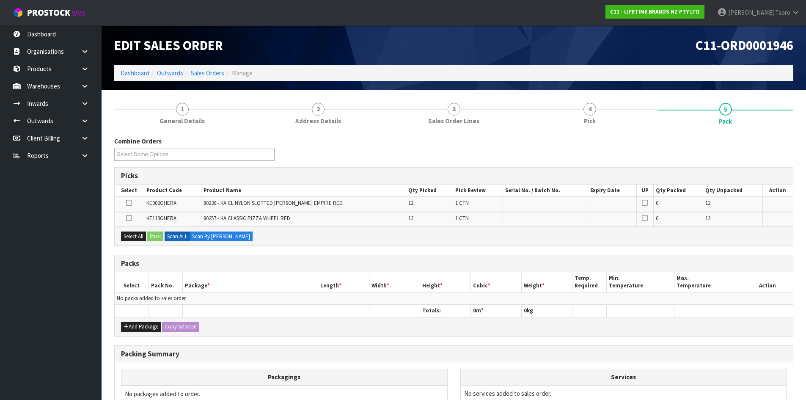
click at [771, 351] on h3 "Packing Summary" at bounding box center [454, 354] width 666 height 8
click at [615, 330] on div "Add Package Copy Selected" at bounding box center [454, 326] width 679 height 19
click at [132, 323] on button "Add Package" at bounding box center [141, 327] width 40 height 10
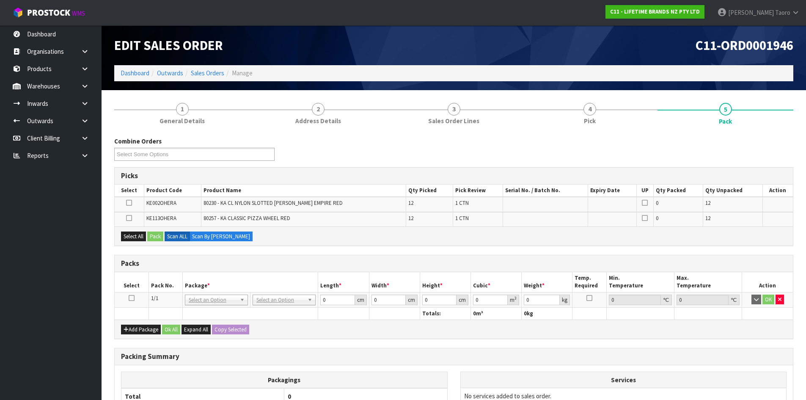
click at [132, 298] on icon at bounding box center [132, 298] width 6 height 0
click at [149, 272] on th "Pack No." at bounding box center [166, 282] width 34 height 20
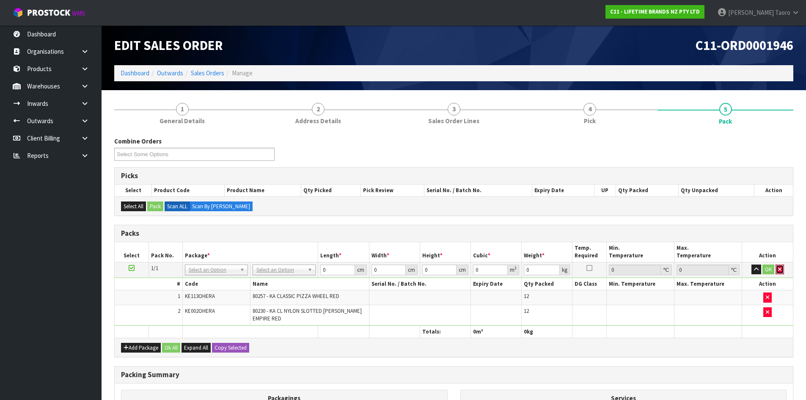
click at [783, 268] on button "button" at bounding box center [780, 270] width 8 height 10
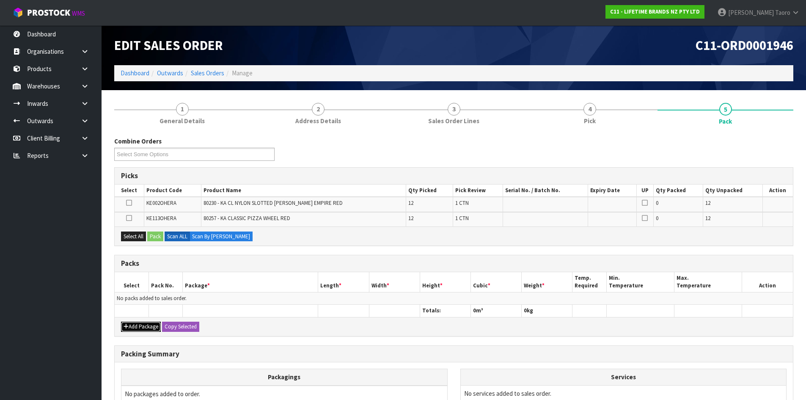
click at [139, 325] on button "Add Package" at bounding box center [141, 327] width 40 height 10
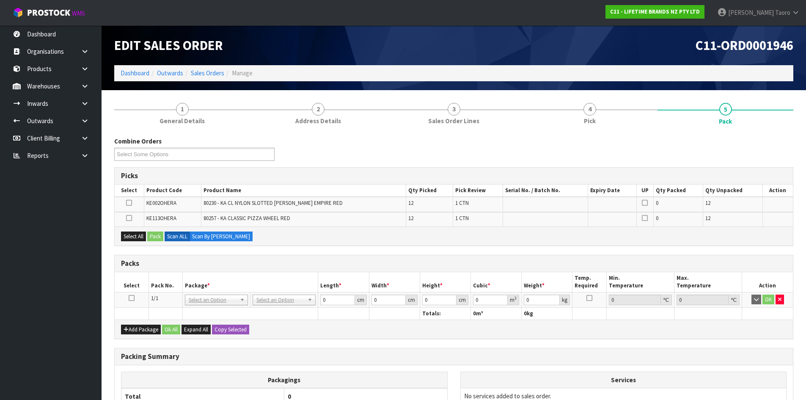
click at [132, 298] on icon at bounding box center [132, 298] width 6 height 0
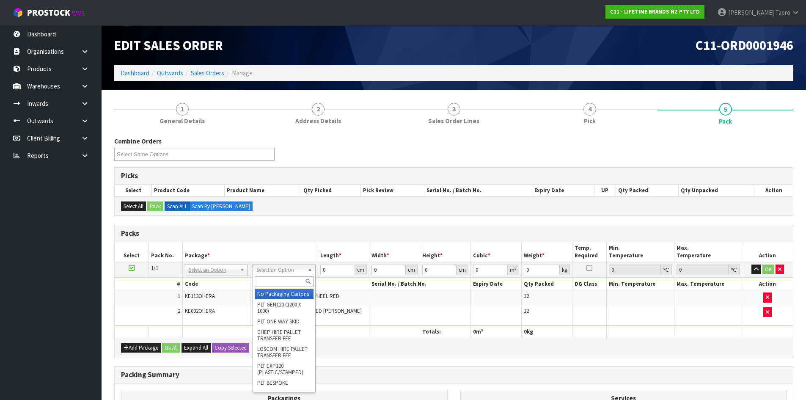
click at [291, 281] on input "text" at bounding box center [284, 281] width 59 height 11
type input "OC"
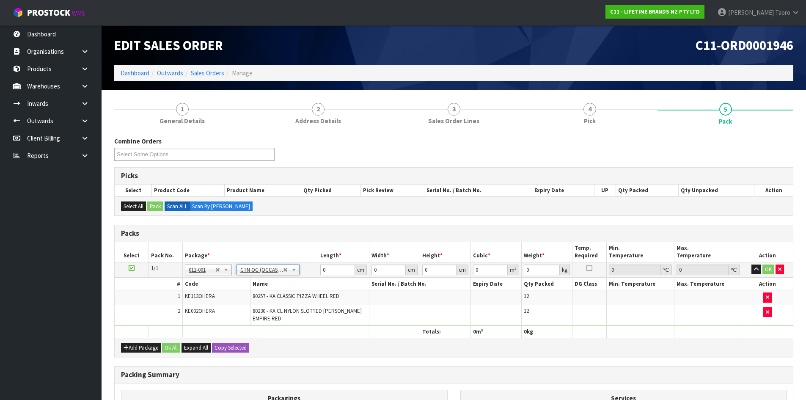
type input "4.3"
click at [336, 270] on input "0" at bounding box center [337, 270] width 34 height 11
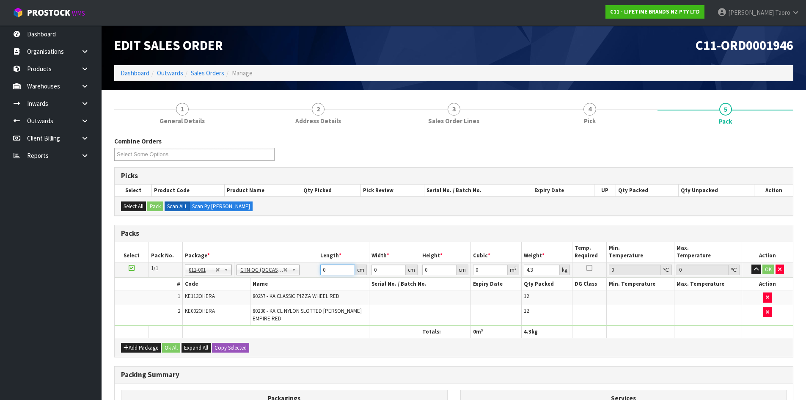
click at [336, 270] on input "0" at bounding box center [337, 270] width 34 height 11
type input "59"
type input "39"
type input "3"
type input "0.006903"
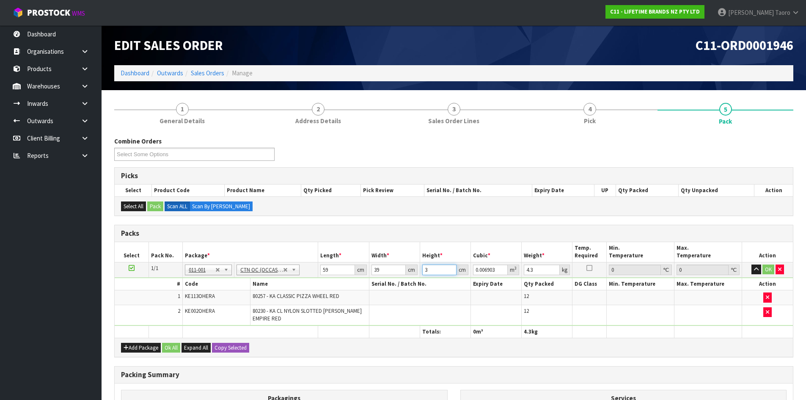
type input "33"
type input "0.075933"
type input "33"
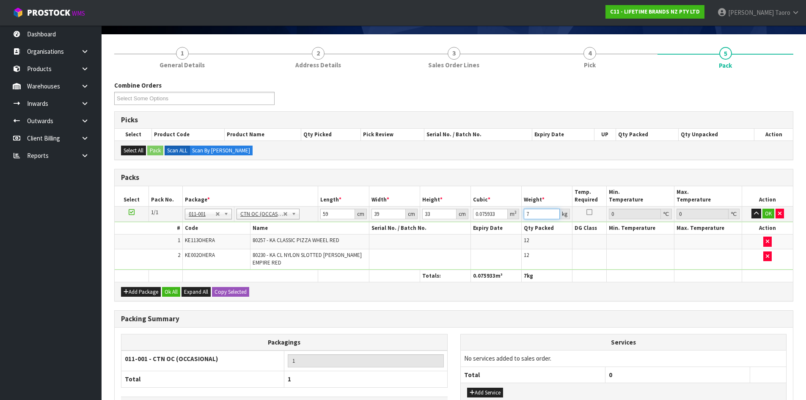
scroll to position [118, 0]
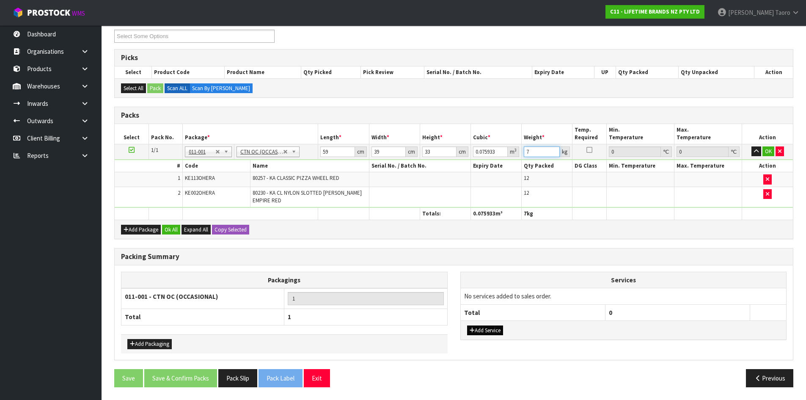
type input "7"
drag, startPoint x: 483, startPoint y: 333, endPoint x: 488, endPoint y: 317, distance: 16.5
click at [483, 328] on button "Add Service" at bounding box center [485, 331] width 36 height 10
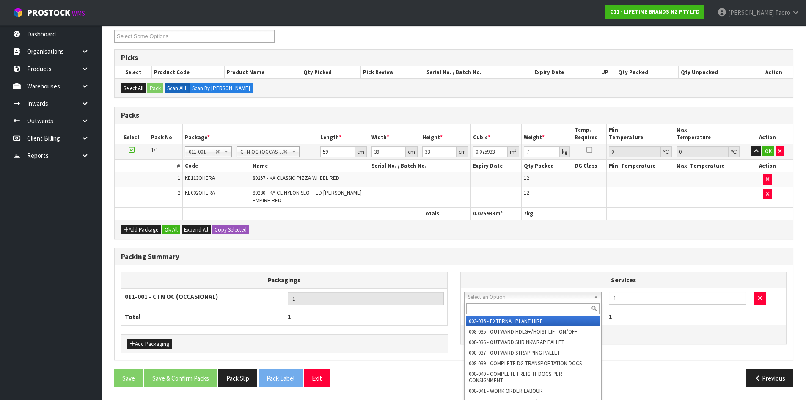
click at [497, 308] on input "text" at bounding box center [533, 309] width 134 height 11
type input "148"
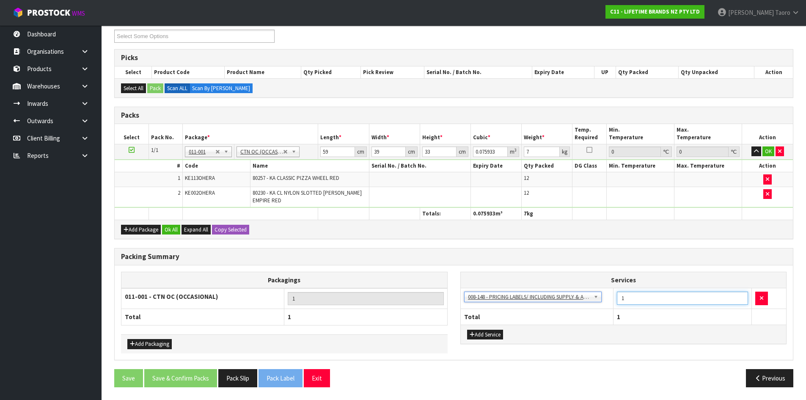
click at [630, 298] on input "1" at bounding box center [682, 298] width 131 height 13
type input "12"
click at [172, 227] on button "Ok All" at bounding box center [171, 230] width 18 height 10
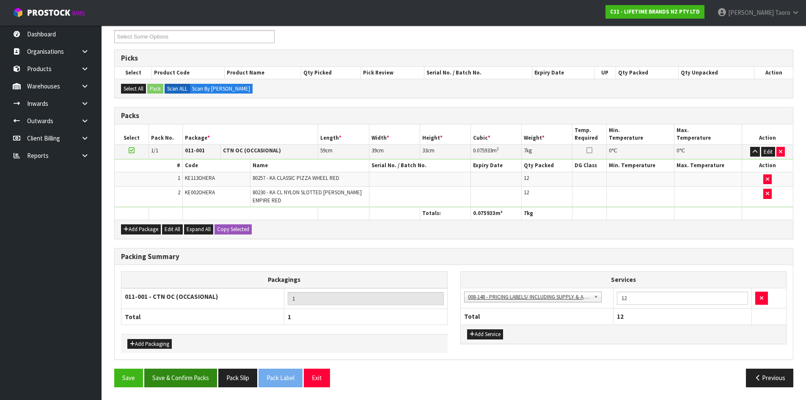
scroll to position [118, 0]
click at [189, 378] on button "Save & Confirm Packs" at bounding box center [180, 378] width 73 height 18
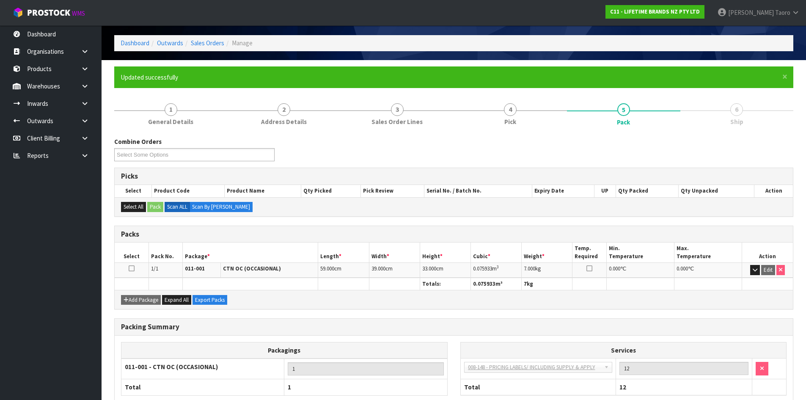
scroll to position [81, 0]
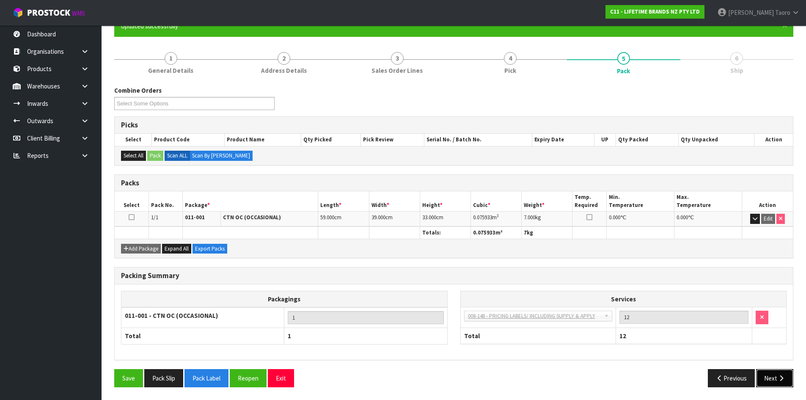
click at [781, 377] on icon "button" at bounding box center [782, 378] width 8 height 6
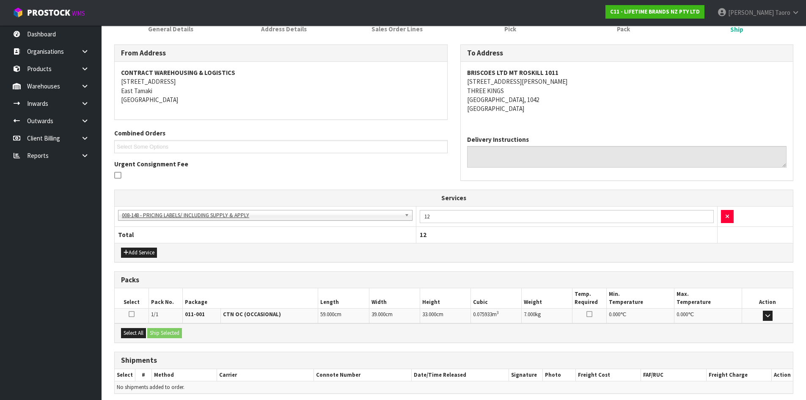
scroll to position [157, 0]
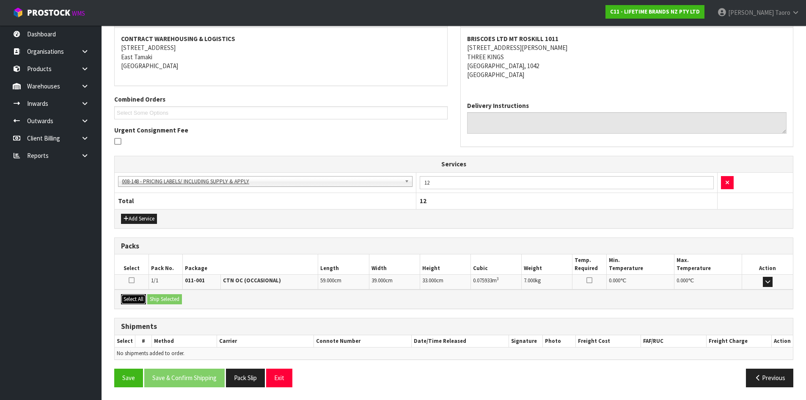
click at [139, 301] on button "Select All" at bounding box center [133, 299] width 25 height 10
click at [153, 301] on button "Ship Selected" at bounding box center [164, 299] width 35 height 10
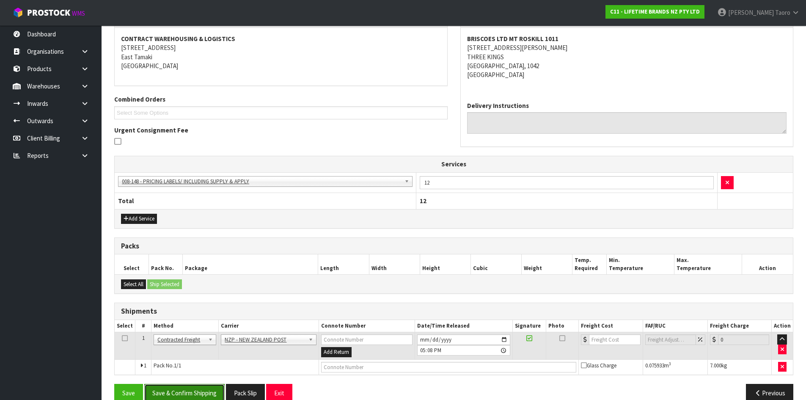
click at [203, 393] on button "Save & Confirm Shipping" at bounding box center [184, 393] width 80 height 18
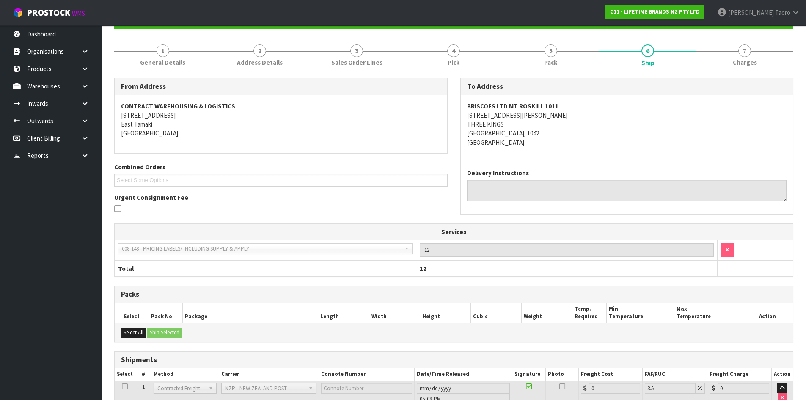
scroll to position [160, 0]
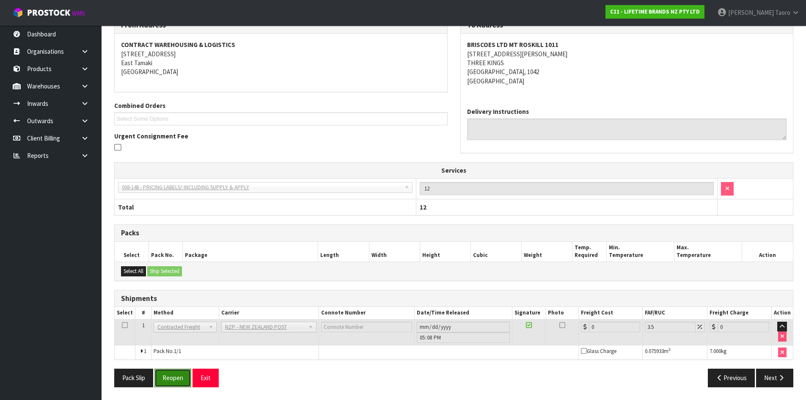
click at [176, 373] on button "Reopen" at bounding box center [173, 378] width 37 height 18
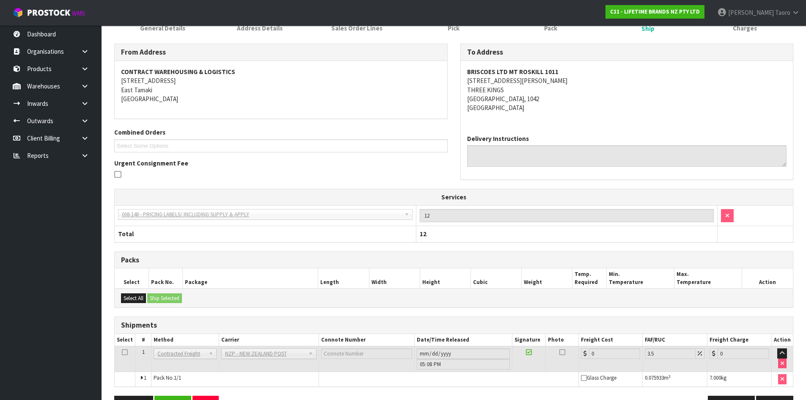
scroll to position [150, 0]
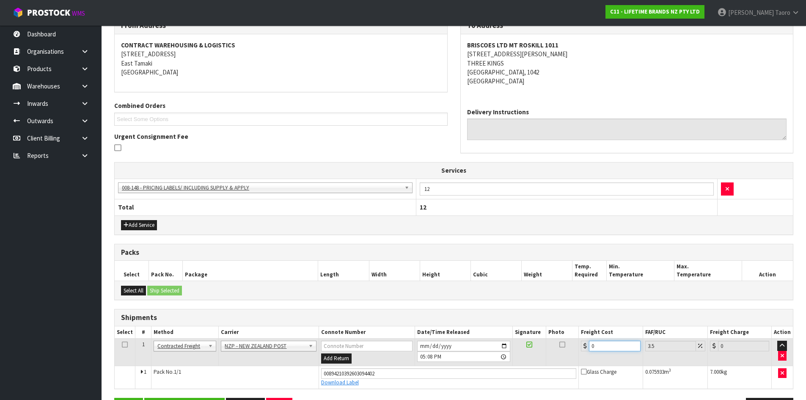
click at [627, 348] on input "0" at bounding box center [614, 346] width 51 height 11
click at [628, 347] on input "0" at bounding box center [614, 346] width 51 height 11
type input "4"
type input "4.14"
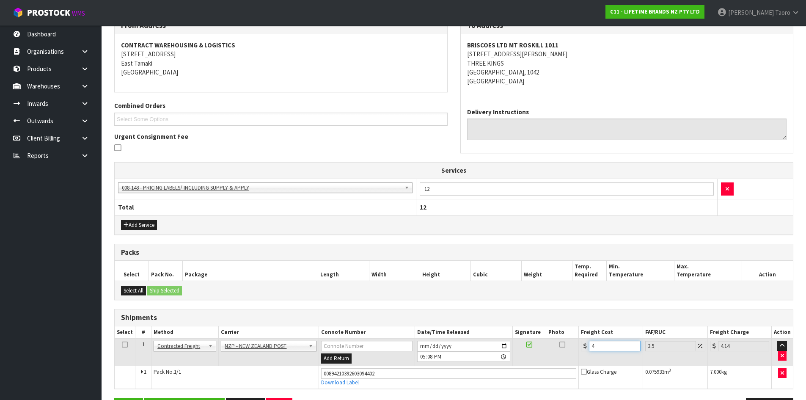
type input "4.3"
type input "4.45"
type input "4.33"
type input "4.48"
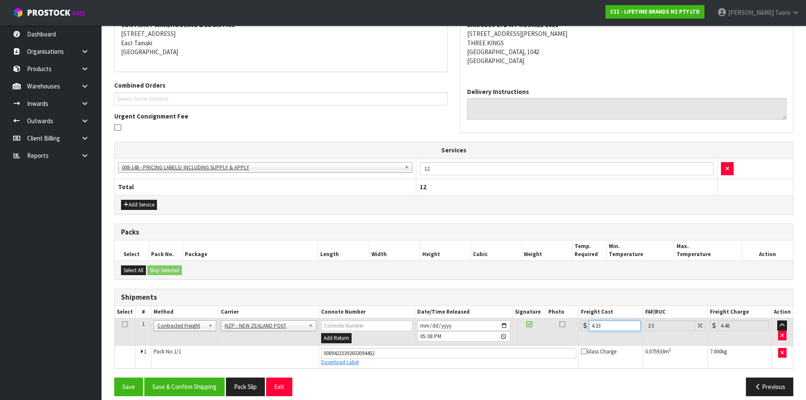
scroll to position [179, 0]
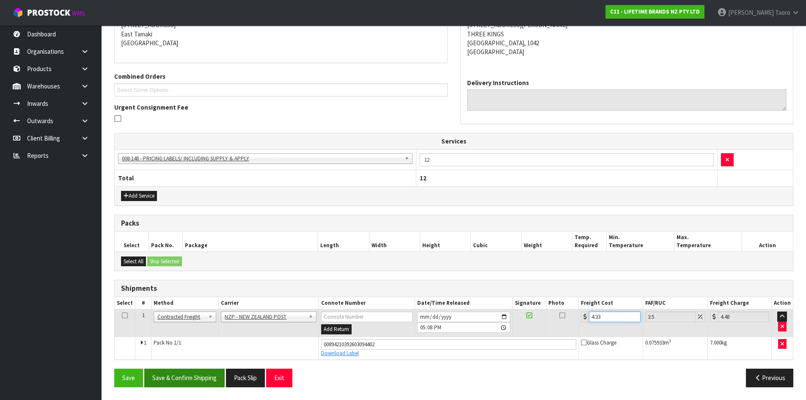
type input "4.33"
click at [213, 378] on button "Save & Confirm Shipping" at bounding box center [184, 378] width 80 height 18
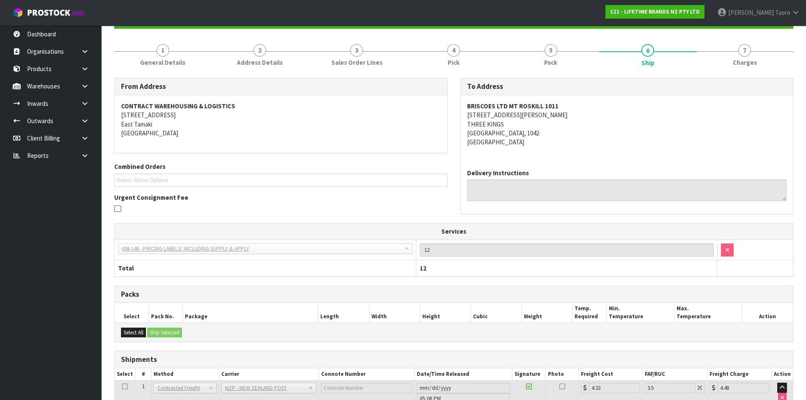
scroll to position [156, 0]
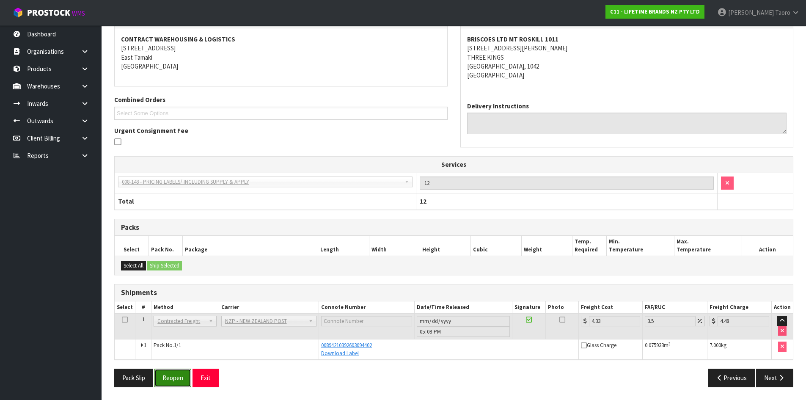
click at [173, 382] on button "Reopen" at bounding box center [173, 378] width 37 height 18
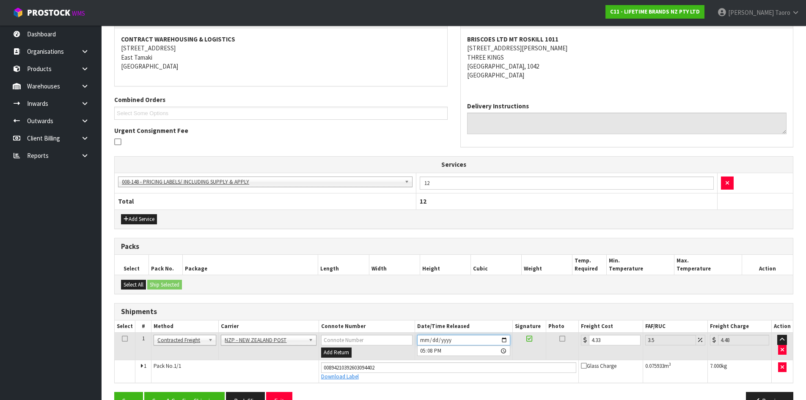
click at [423, 339] on input "2025-09-23" at bounding box center [463, 340] width 93 height 11
type input "2025-09-24"
click at [422, 351] on input "17:08:00.000" at bounding box center [463, 350] width 93 height 11
type input "09:00"
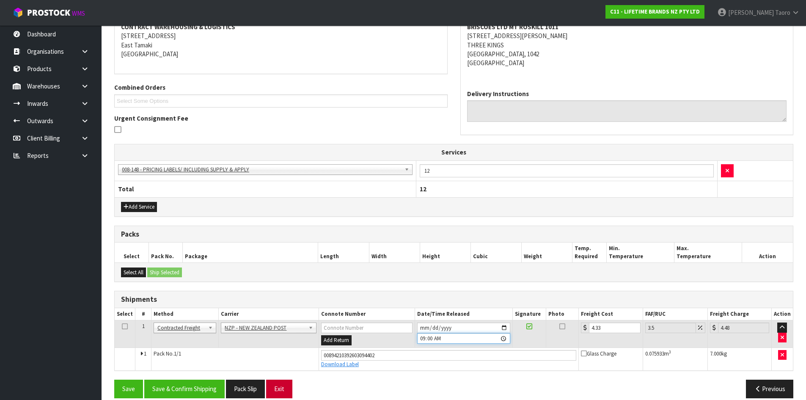
scroll to position [179, 0]
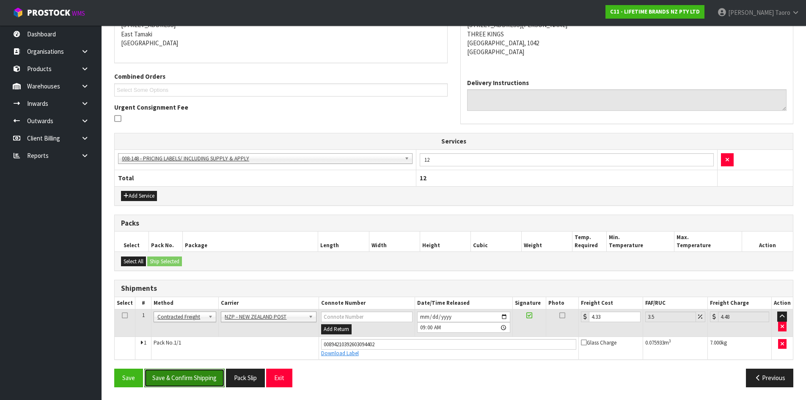
click at [204, 375] on button "Save & Confirm Shipping" at bounding box center [184, 378] width 80 height 18
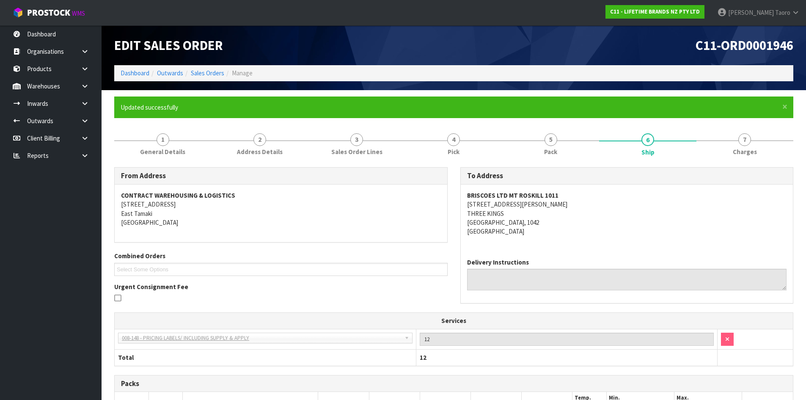
scroll to position [156, 0]
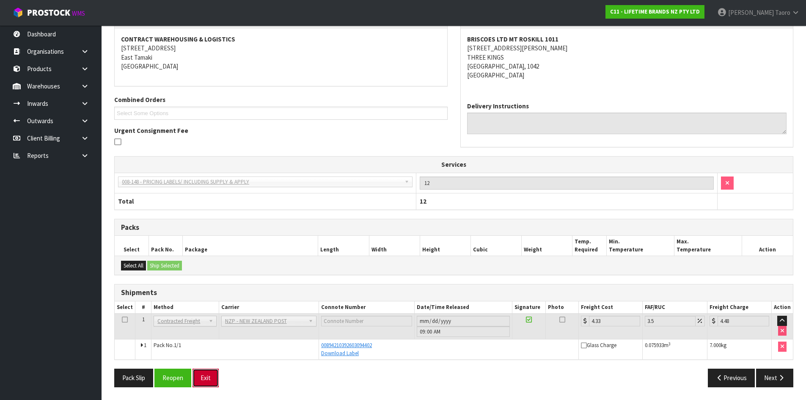
click at [213, 375] on button "Exit" at bounding box center [206, 378] width 26 height 18
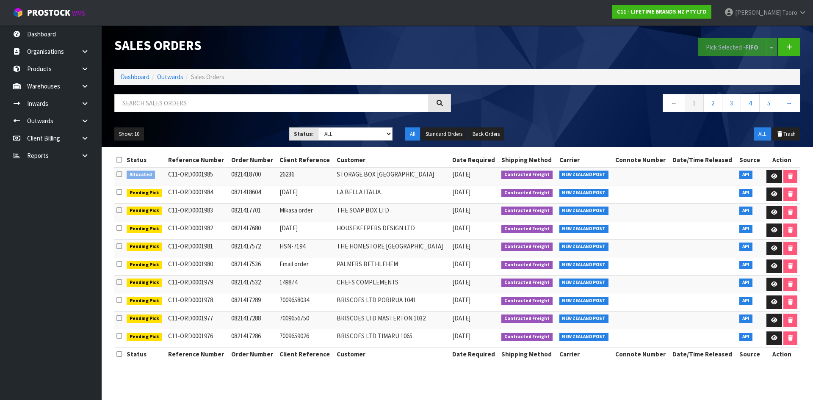
drag, startPoint x: 2, startPoint y: 264, endPoint x: 0, endPoint y: 250, distance: 14.5
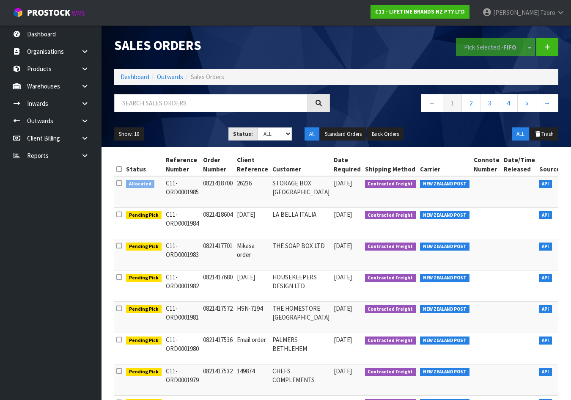
click at [413, 54] on div "Pick Selected - FIFO Split button! FIFO - First In First Out FEFO - First Expir…" at bounding box center [451, 47] width 229 height 44
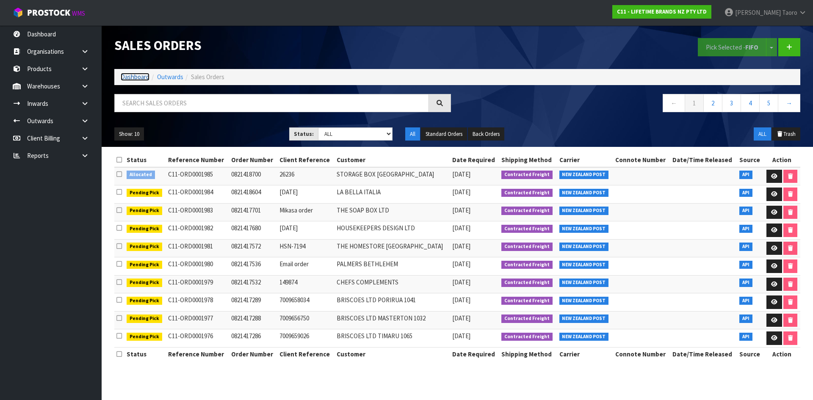
click at [135, 73] on link "Dashboard" at bounding box center [135, 77] width 29 height 8
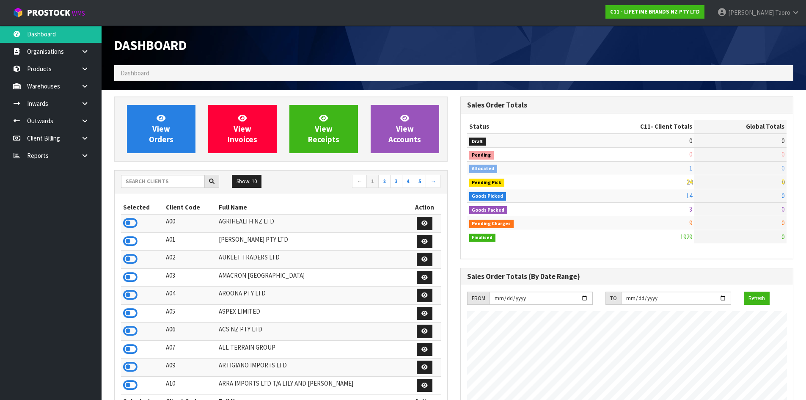
scroll to position [641, 346]
click at [727, 12] on icon at bounding box center [723, 12] width 10 height 0
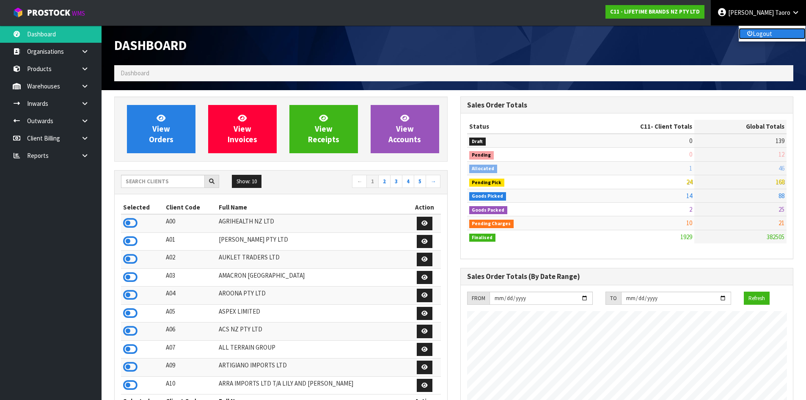
click at [771, 35] on link "Logout" at bounding box center [772, 33] width 67 height 11
